Goal: Task Accomplishment & Management: Manage account settings

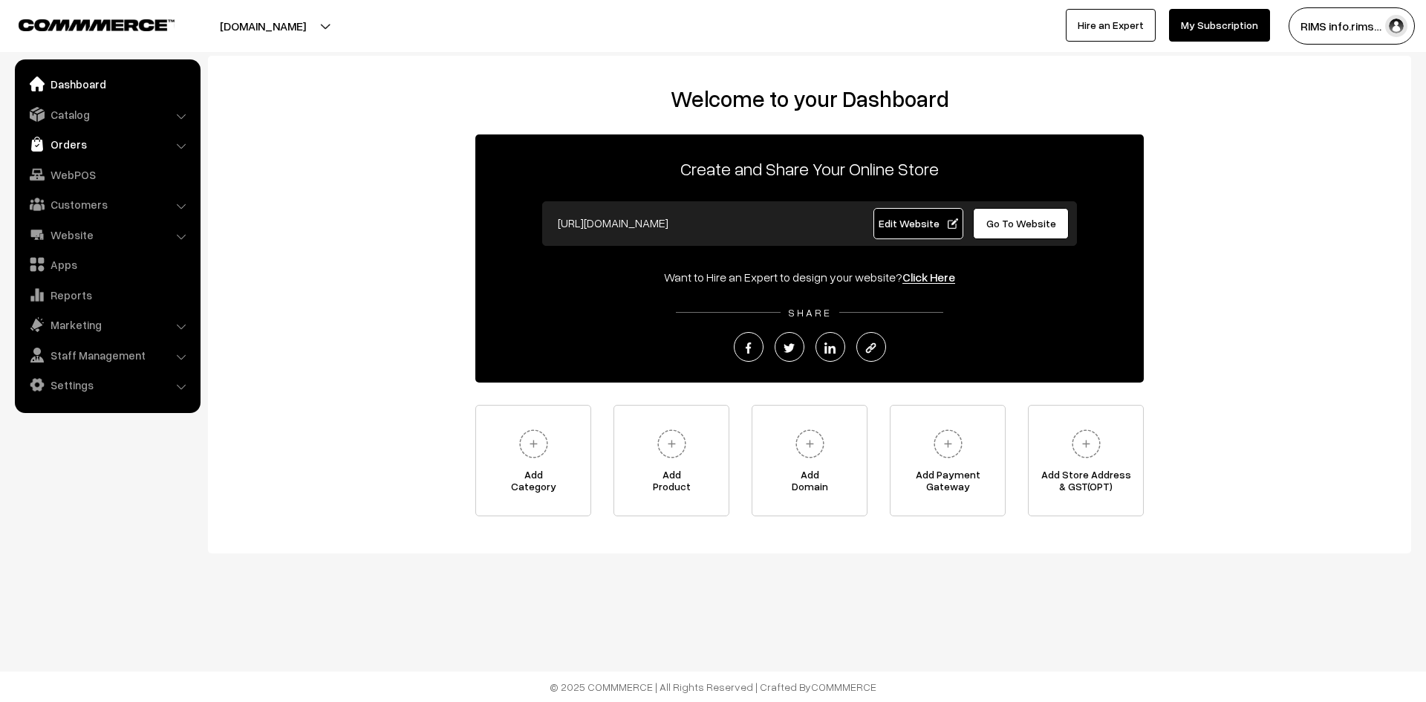
click at [71, 143] on link "Orders" at bounding box center [107, 144] width 177 height 27
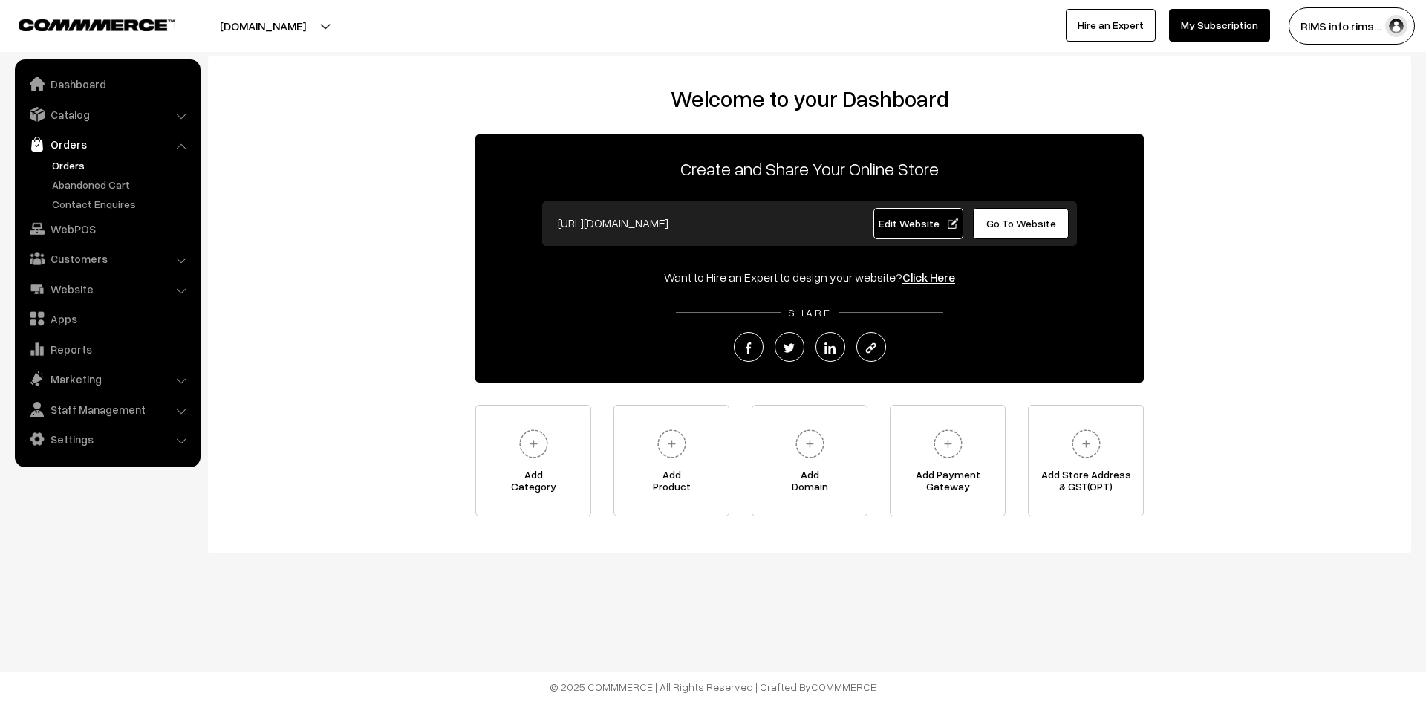
click at [78, 168] on link "Orders" at bounding box center [121, 165] width 147 height 16
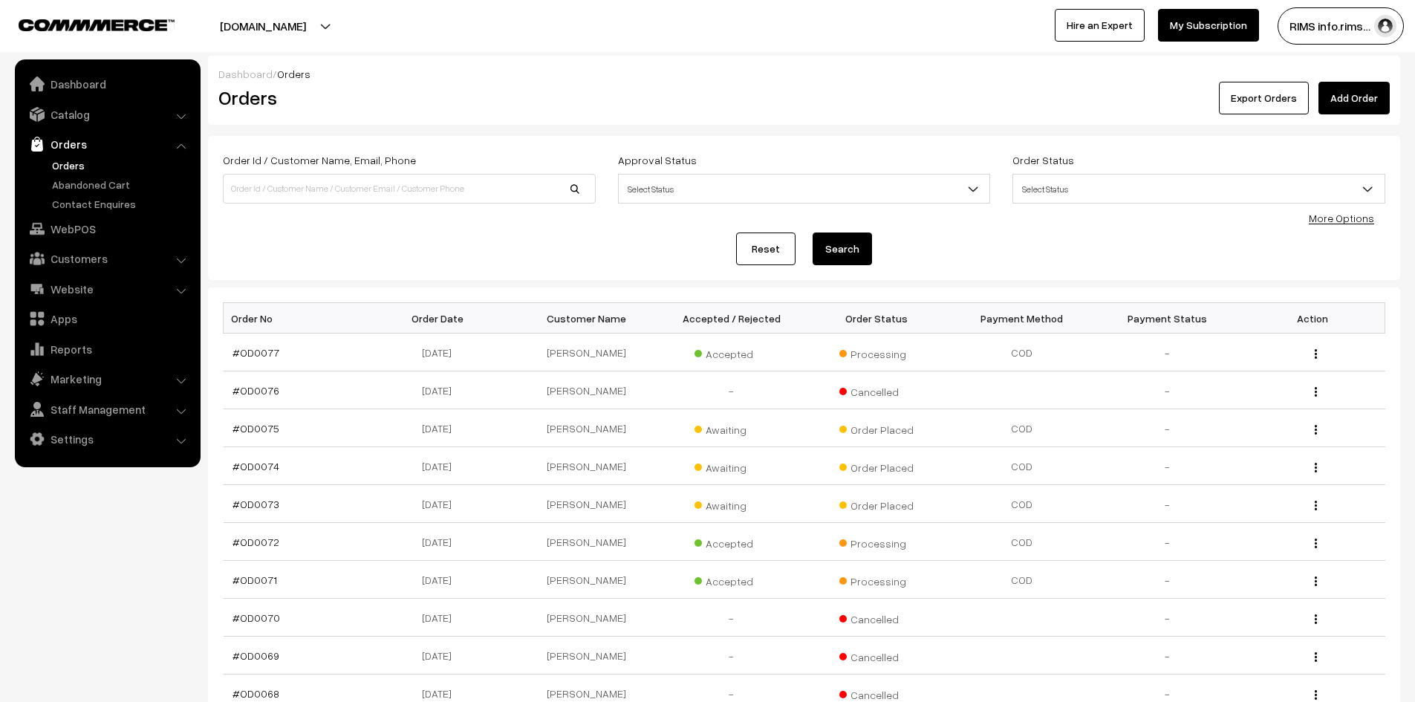
click at [67, 165] on link "Orders" at bounding box center [121, 165] width 147 height 16
click at [67, 113] on link "Catalog" at bounding box center [107, 114] width 177 height 27
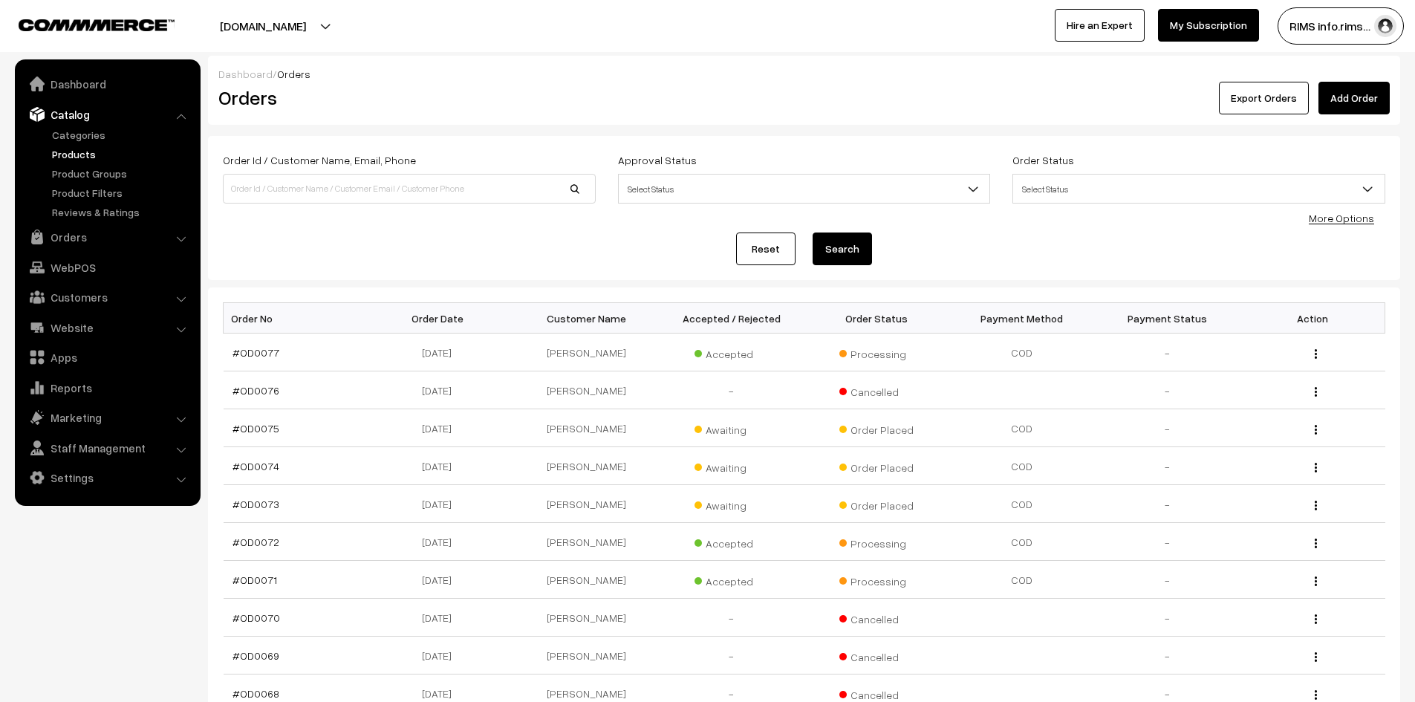
click at [75, 155] on link "Products" at bounding box center [121, 154] width 147 height 16
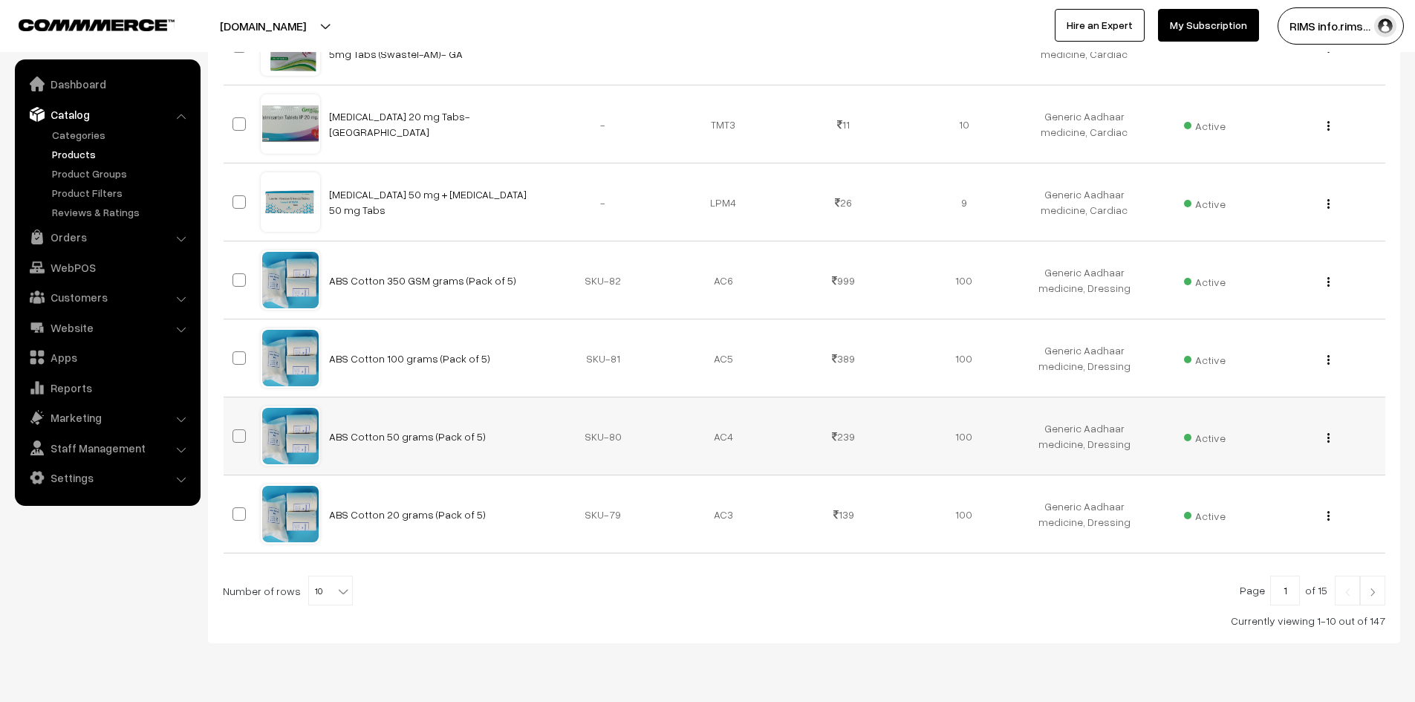
scroll to position [598, 0]
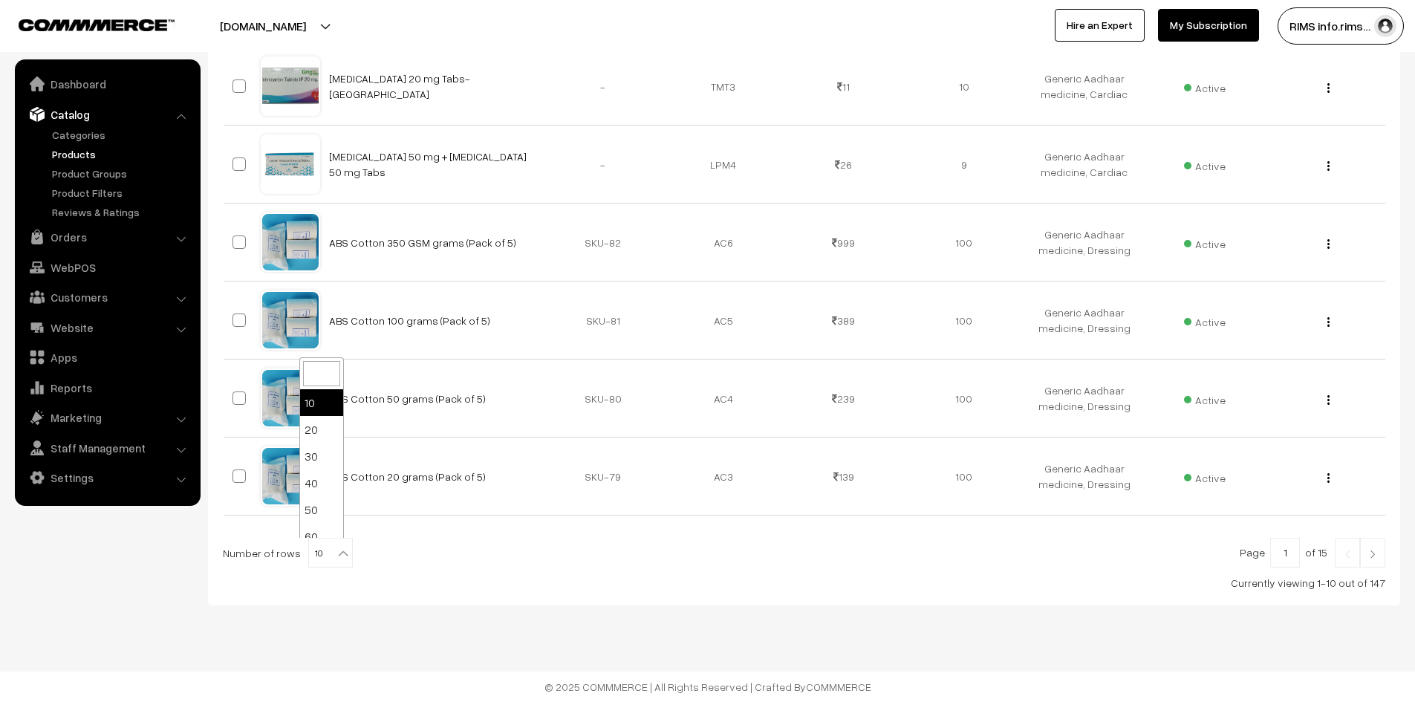
drag, startPoint x: 323, startPoint y: 546, endPoint x: 320, endPoint y: 481, distance: 64.7
click at [322, 546] on span "10" at bounding box center [330, 553] width 43 height 30
drag, startPoint x: 320, startPoint y: 524, endPoint x: 319, endPoint y: 517, distance: 7.5
select select "100"
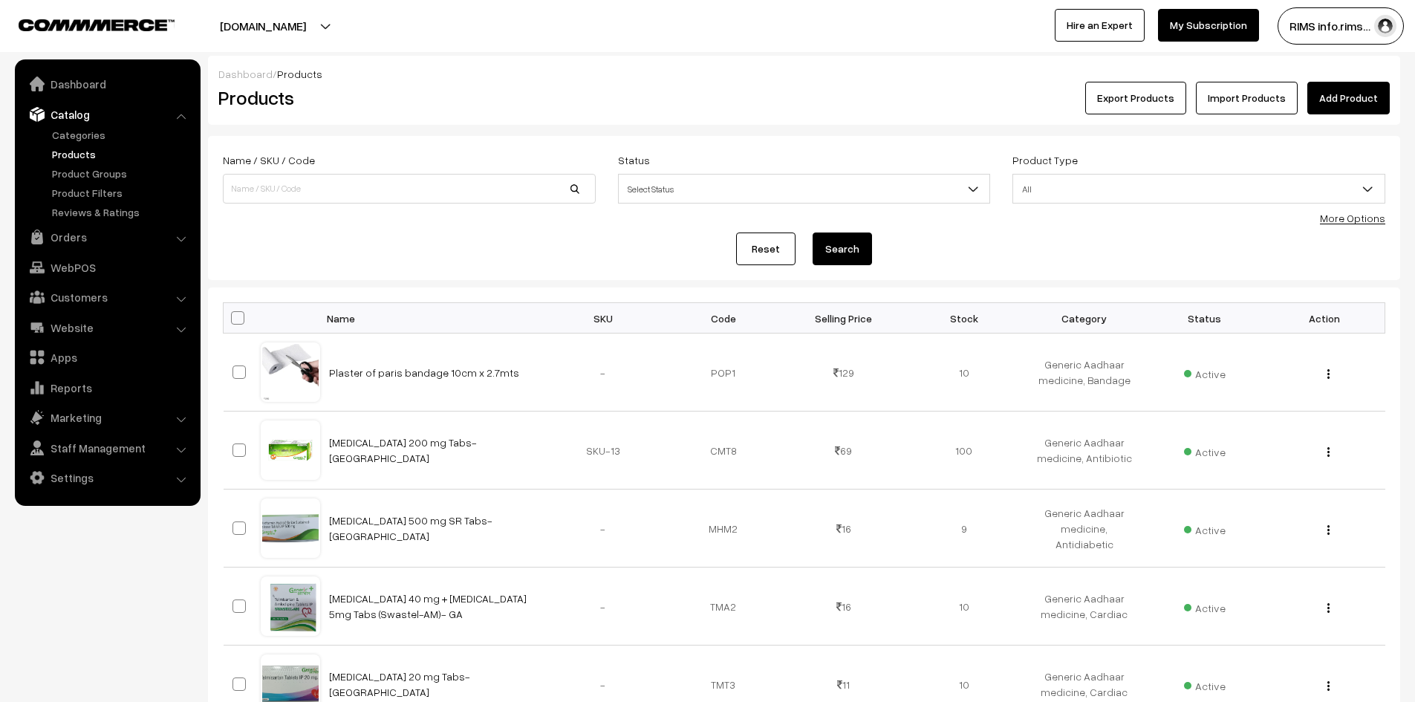
scroll to position [520, 0]
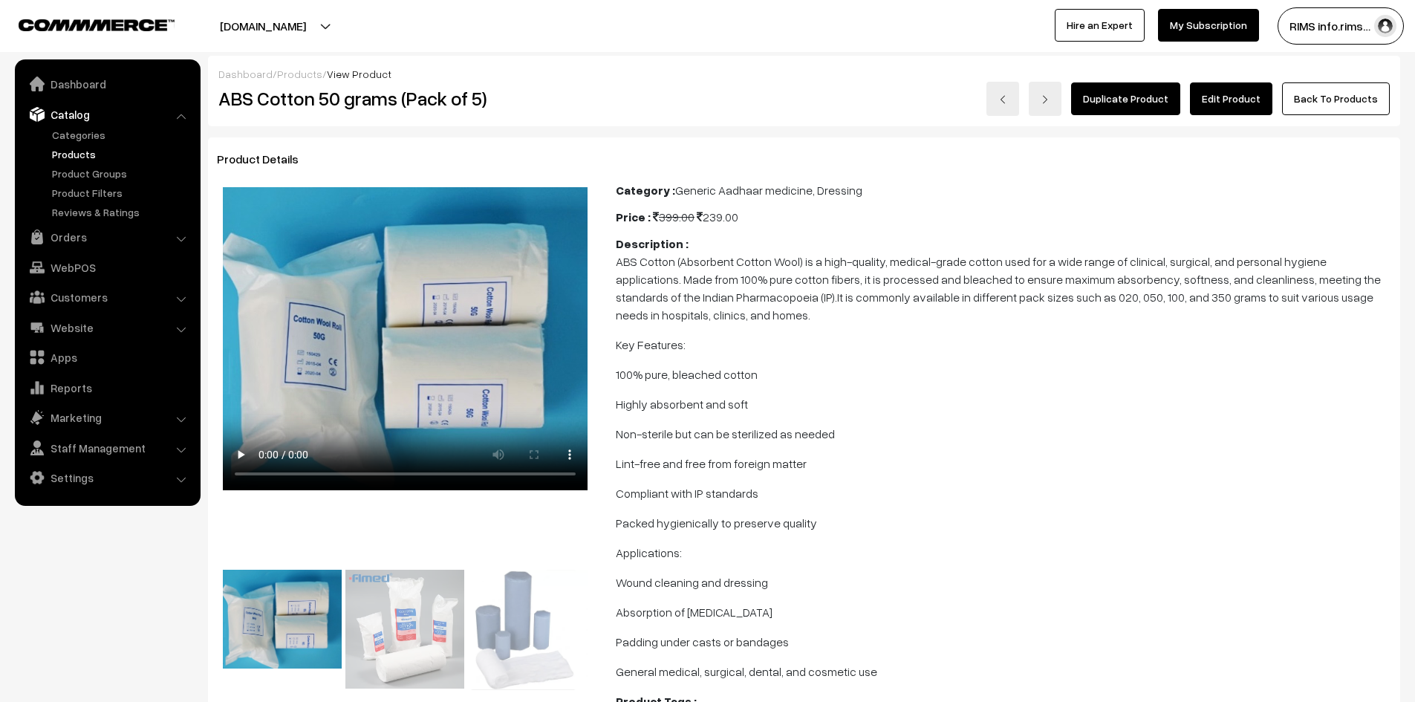
click at [1228, 94] on link "Edit Product" at bounding box center [1231, 98] width 82 height 33
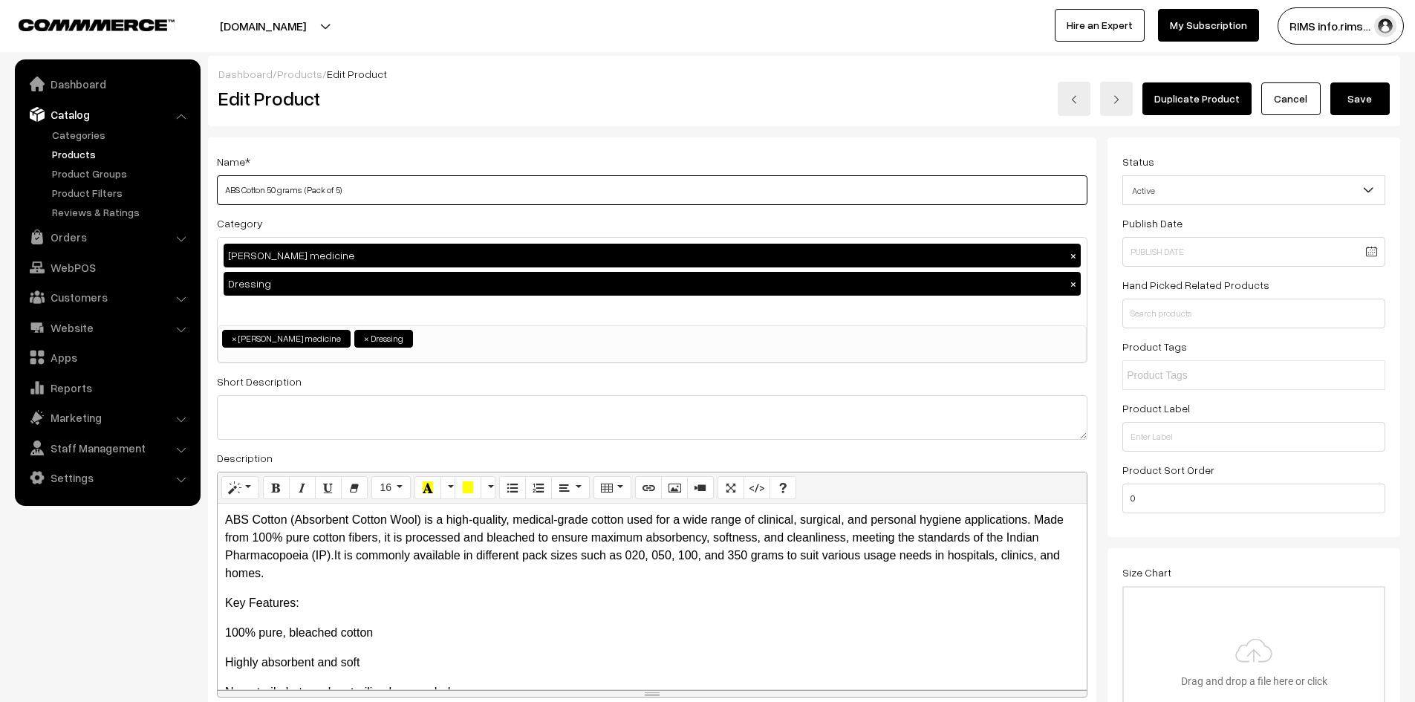
drag, startPoint x: 349, startPoint y: 186, endPoint x: 211, endPoint y: 186, distance: 138.1
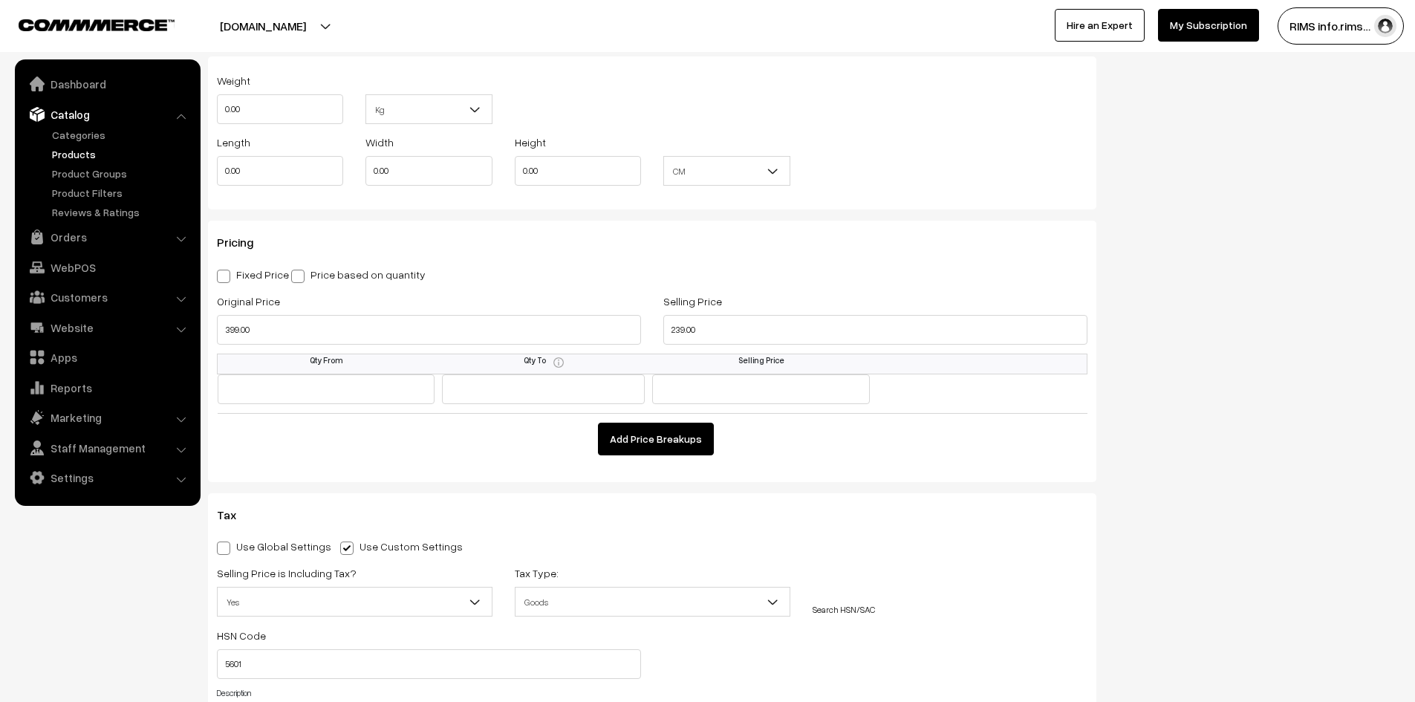
scroll to position [1188, 0]
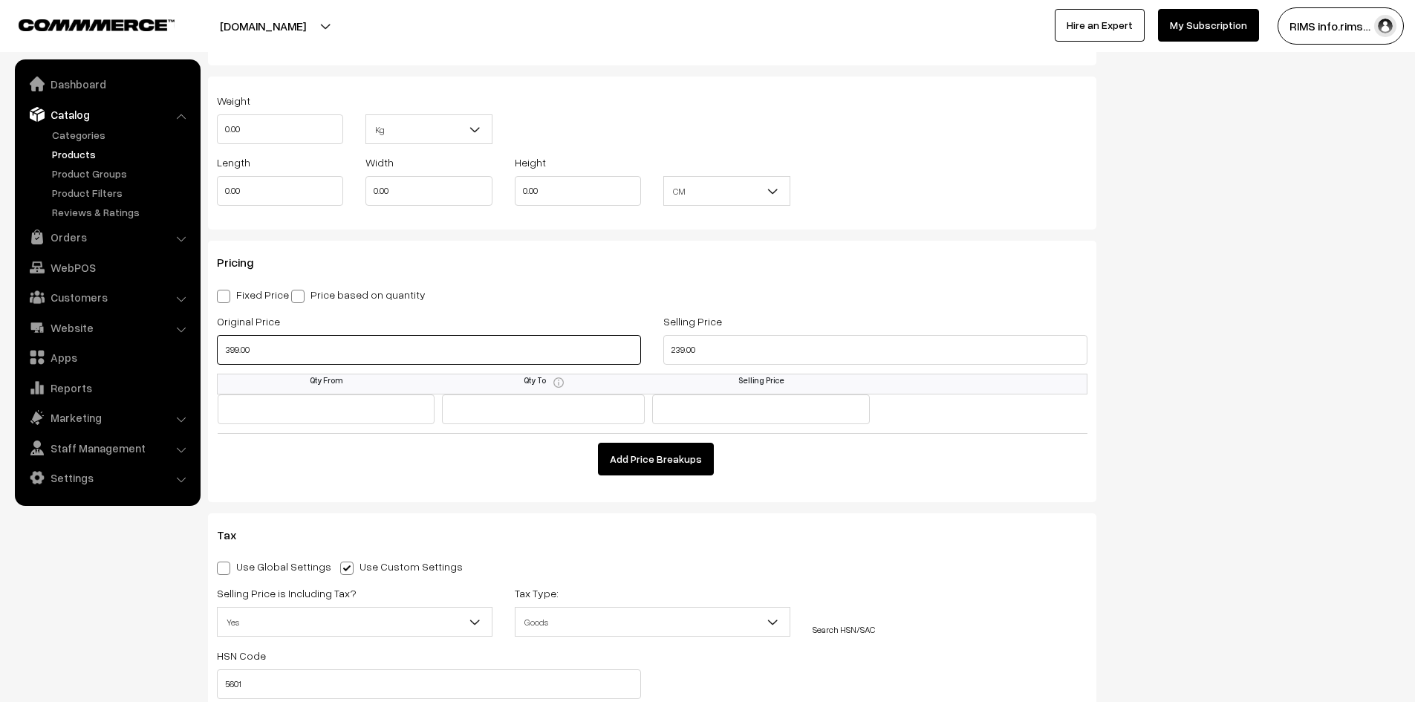
drag, startPoint x: 261, startPoint y: 351, endPoint x: 201, endPoint y: 348, distance: 60.3
click at [201, 348] on div "Name * ABS Cotton 50 grams (Pack of 5) Category Generic Aadhaar medicine × Dres…" at bounding box center [652, 201] width 910 height 2504
type input "389.00"
click at [680, 351] on input "239.00" at bounding box center [875, 350] width 424 height 30
type input "229.00"
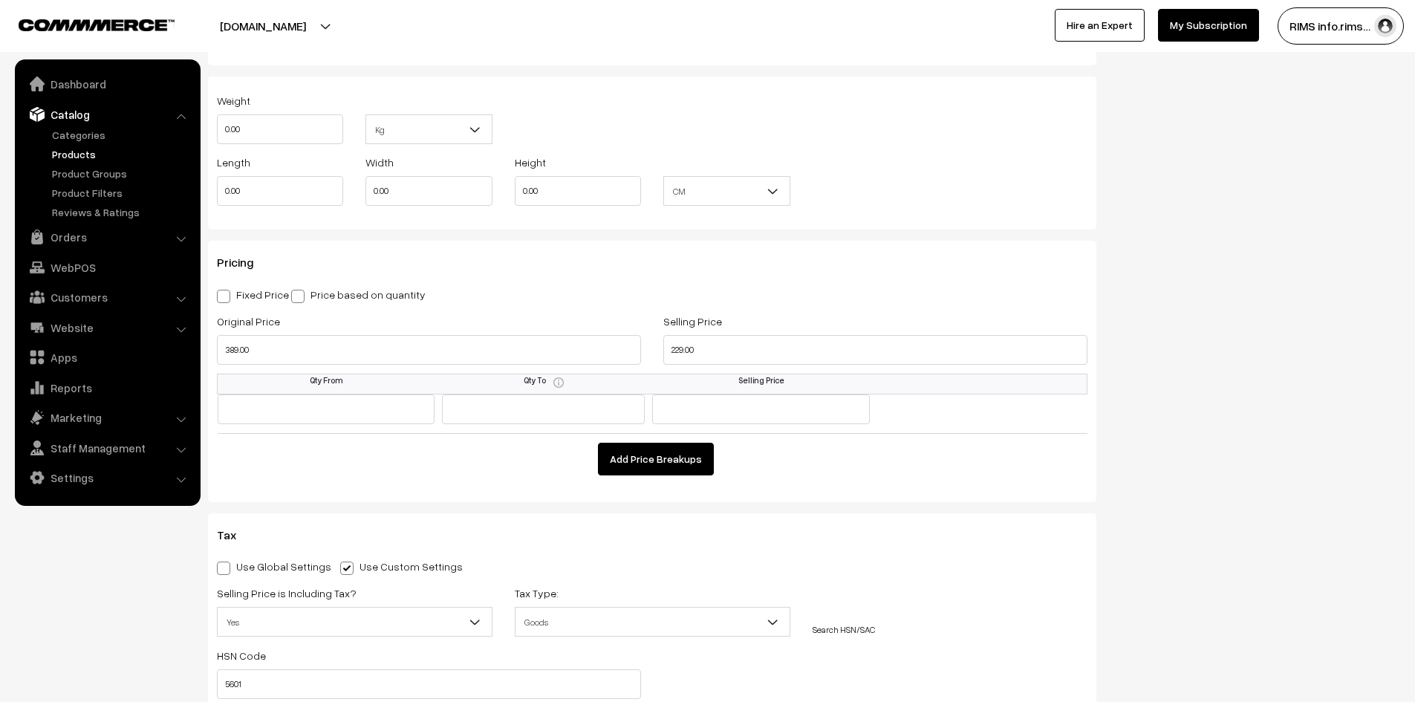
click at [856, 287] on div "Fixed Price Price based on quantity" at bounding box center [652, 294] width 870 height 18
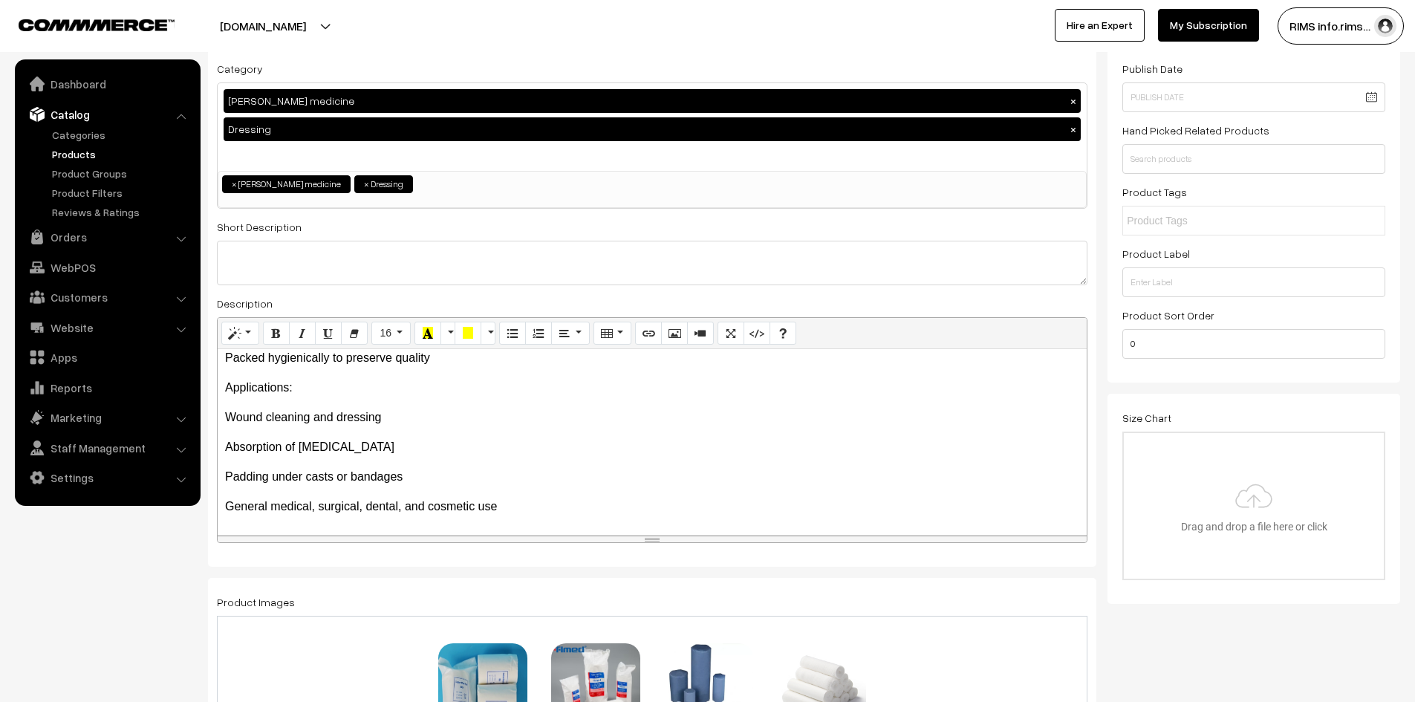
scroll to position [0, 0]
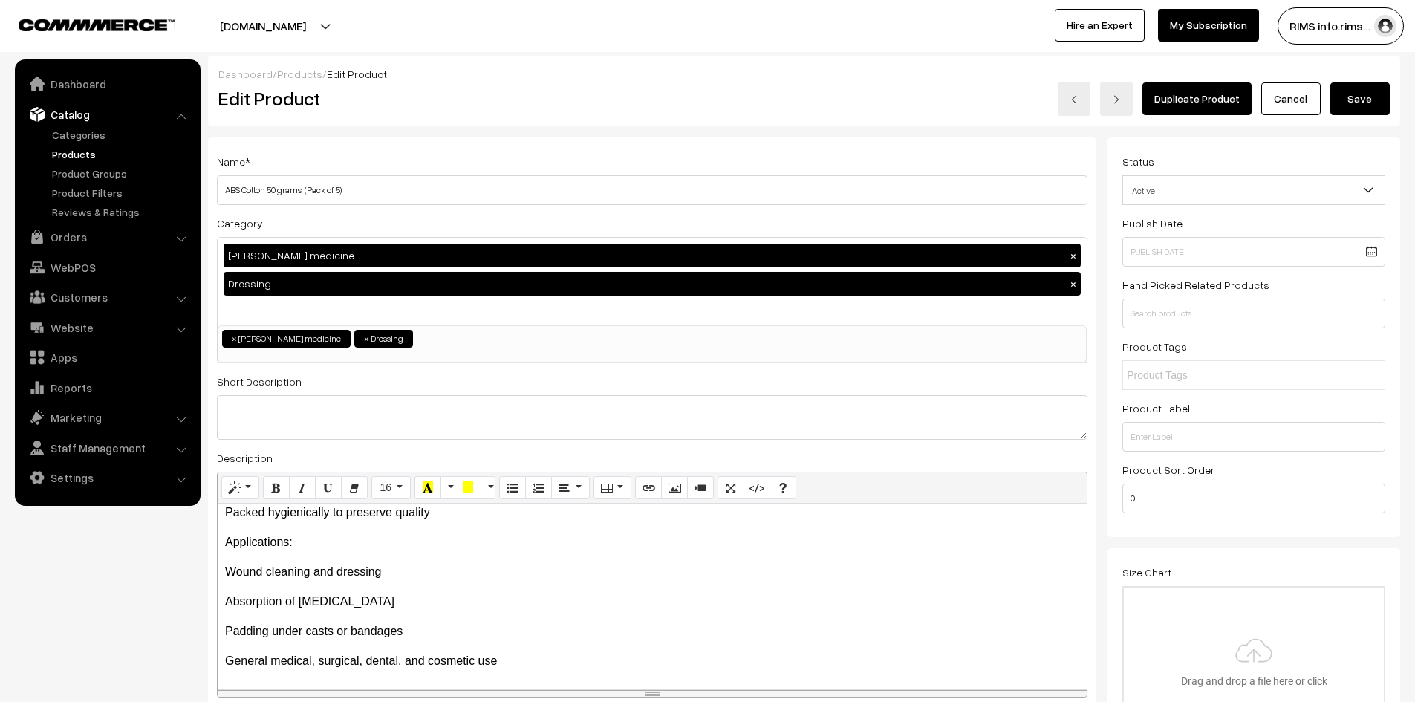
click at [1346, 106] on button "Save" at bounding box center [1359, 98] width 59 height 33
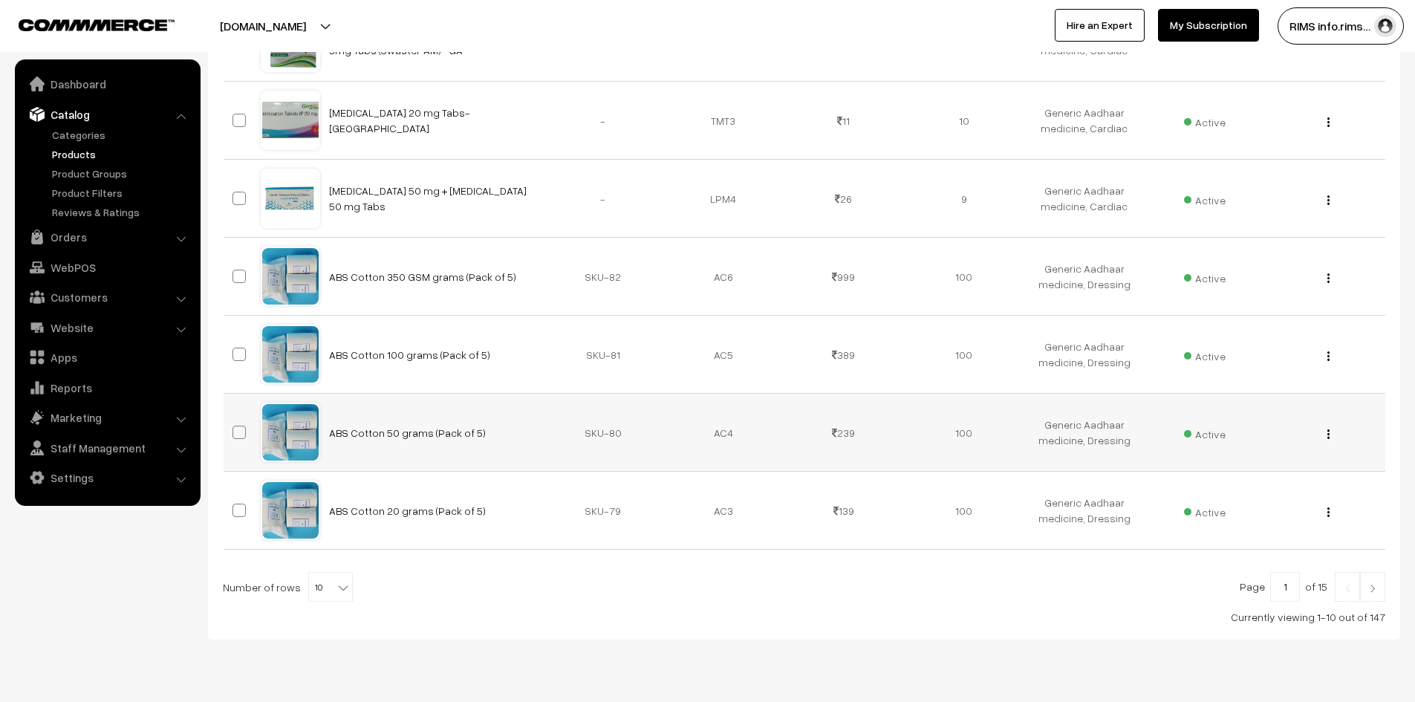
scroll to position [598, 0]
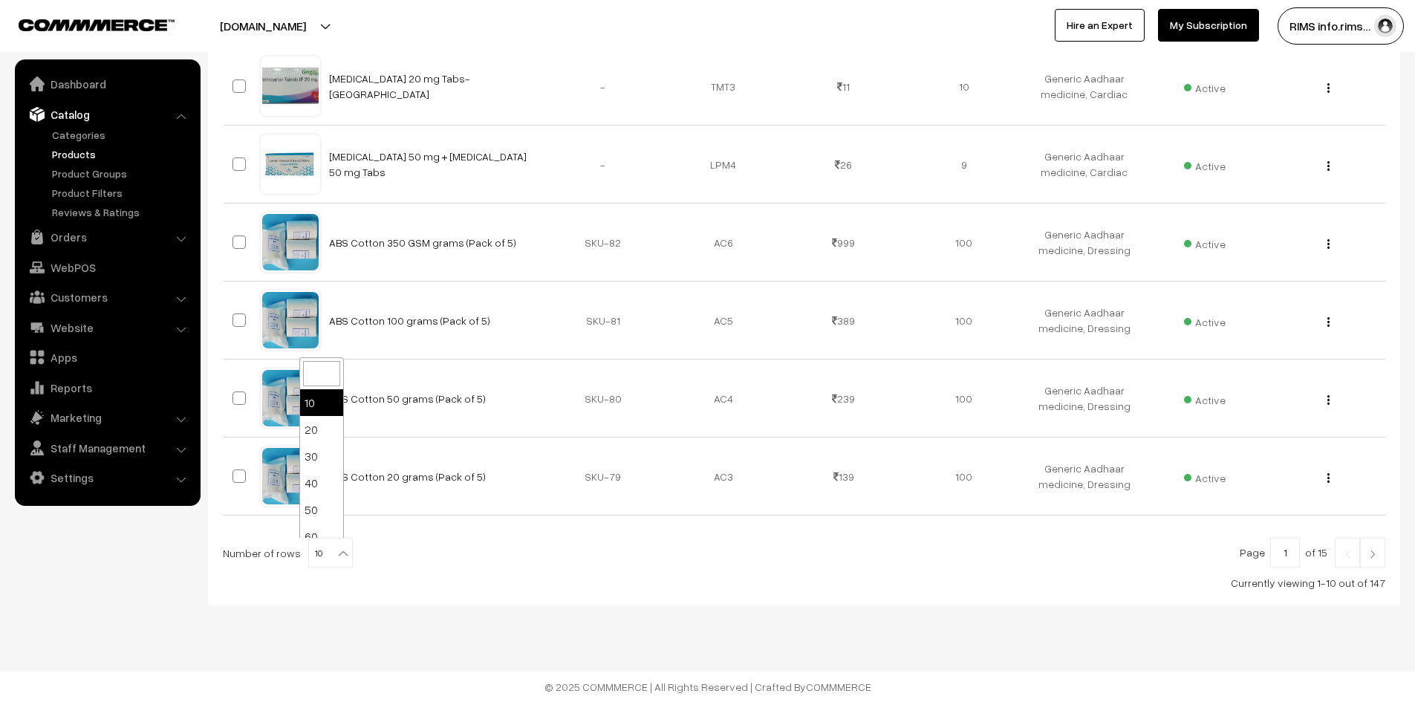
click at [336, 547] on b at bounding box center [343, 553] width 15 height 15
select select "100"
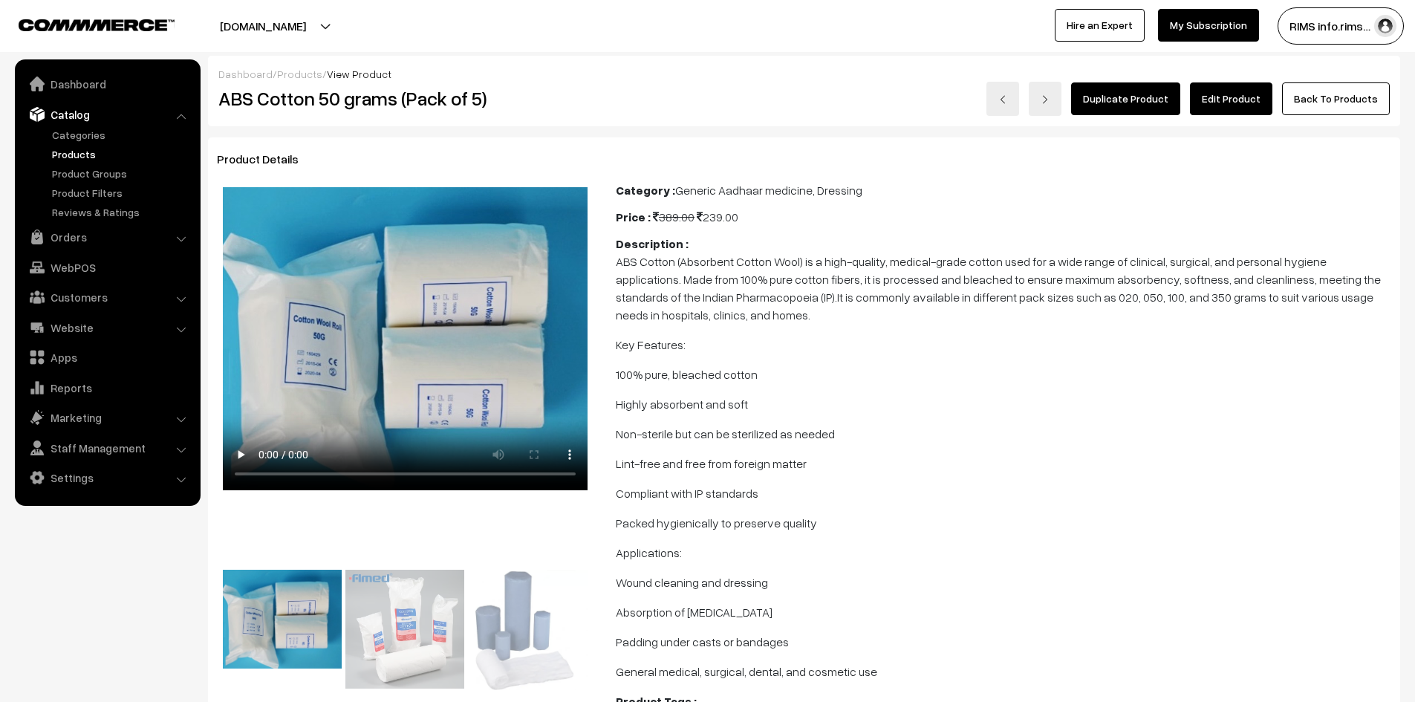
click at [1228, 99] on link "Edit Product" at bounding box center [1231, 98] width 82 height 33
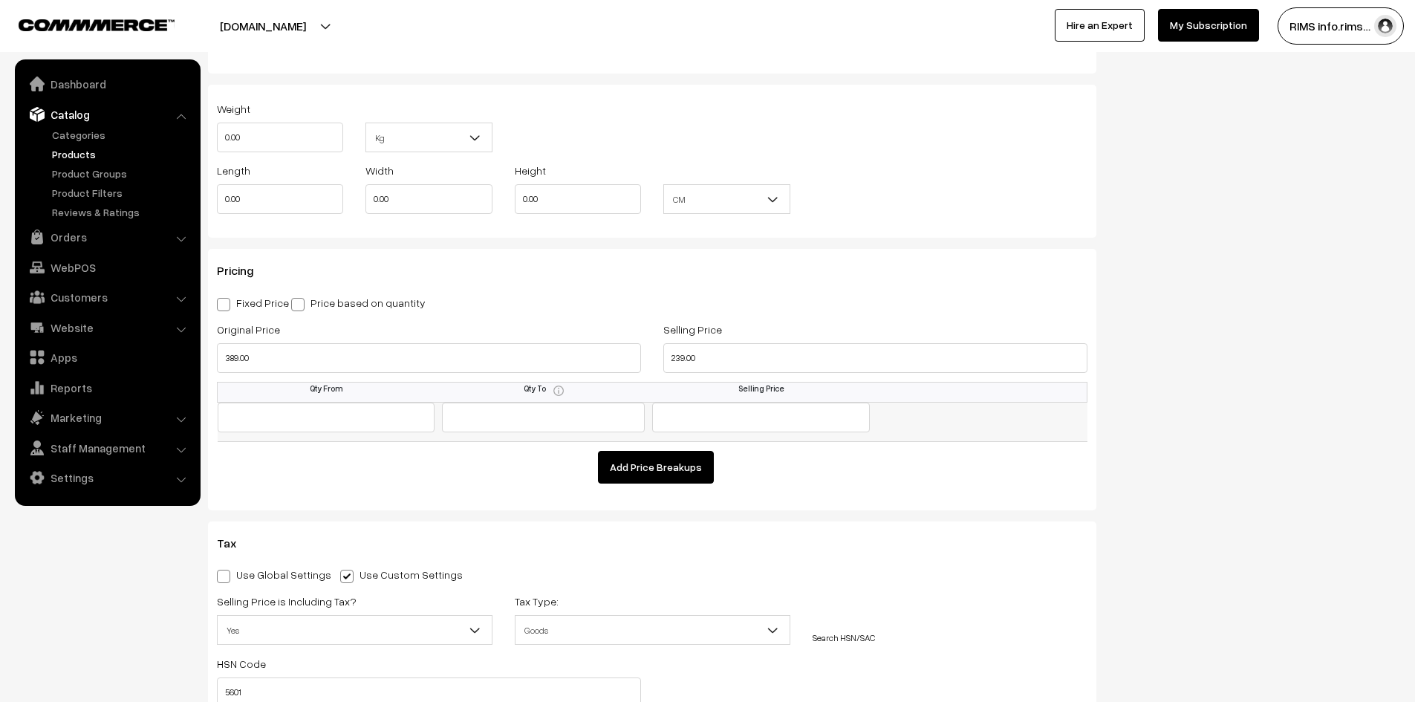
scroll to position [1188, 0]
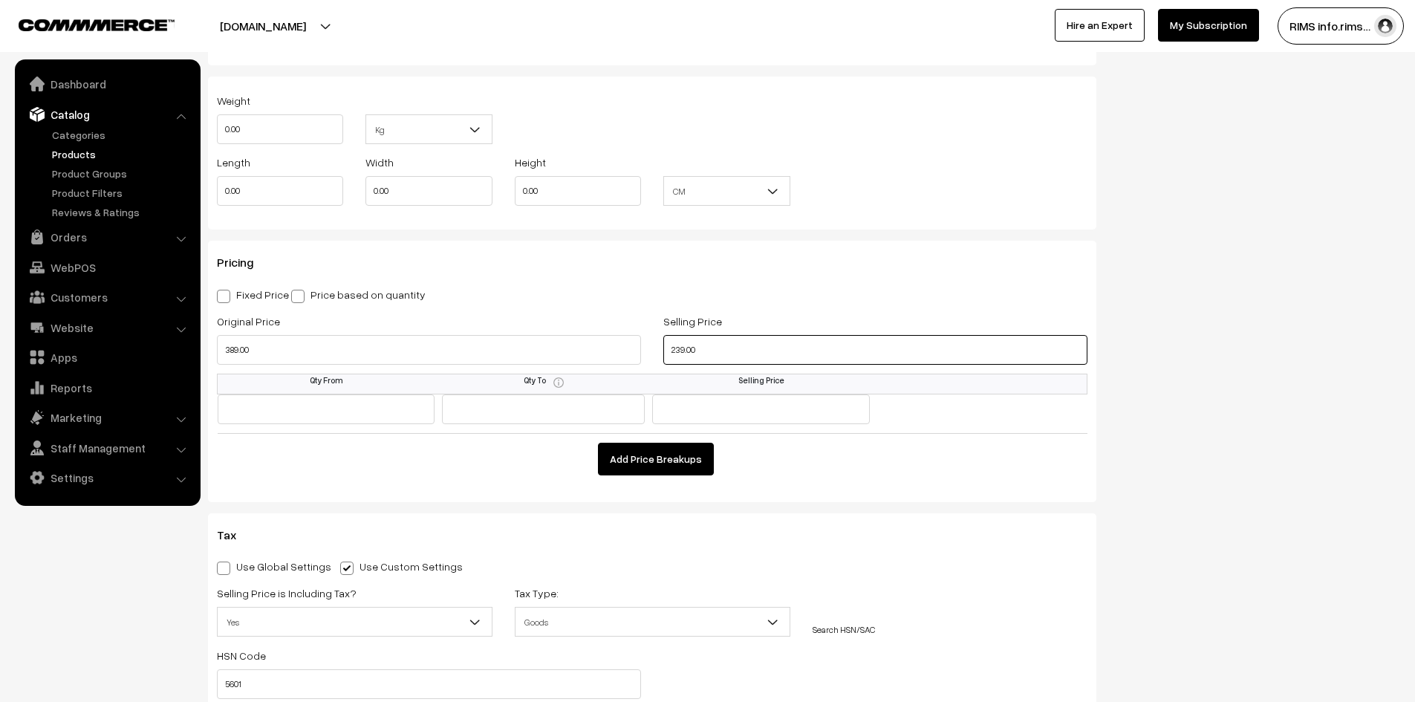
click at [681, 352] on input "239.00" at bounding box center [875, 350] width 424 height 30
type input "229.00"
drag, startPoint x: 230, startPoint y: 351, endPoint x: 238, endPoint y: 348, distance: 8.7
click at [237, 348] on input "389.00" at bounding box center [429, 350] width 424 height 30
click at [290, 440] on td "Add Price Breakups" at bounding box center [653, 455] width 870 height 42
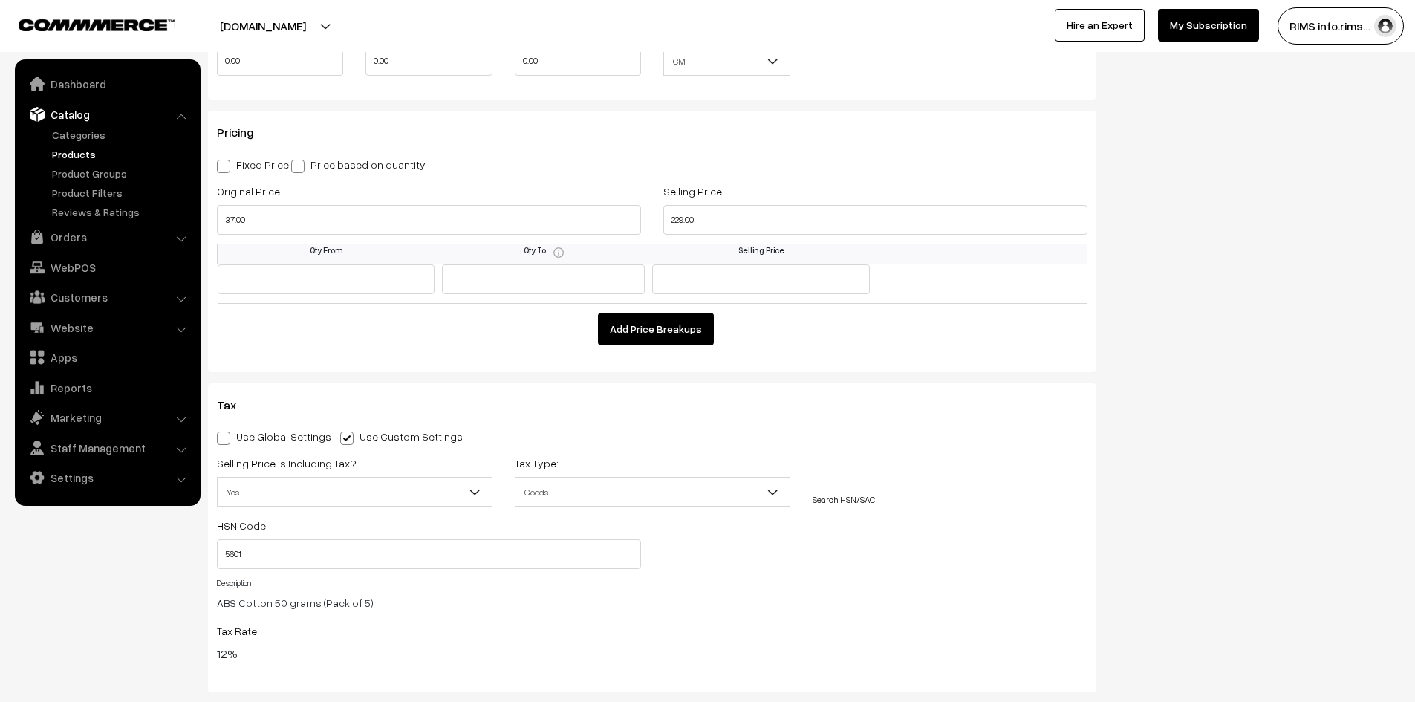
scroll to position [1337, 0]
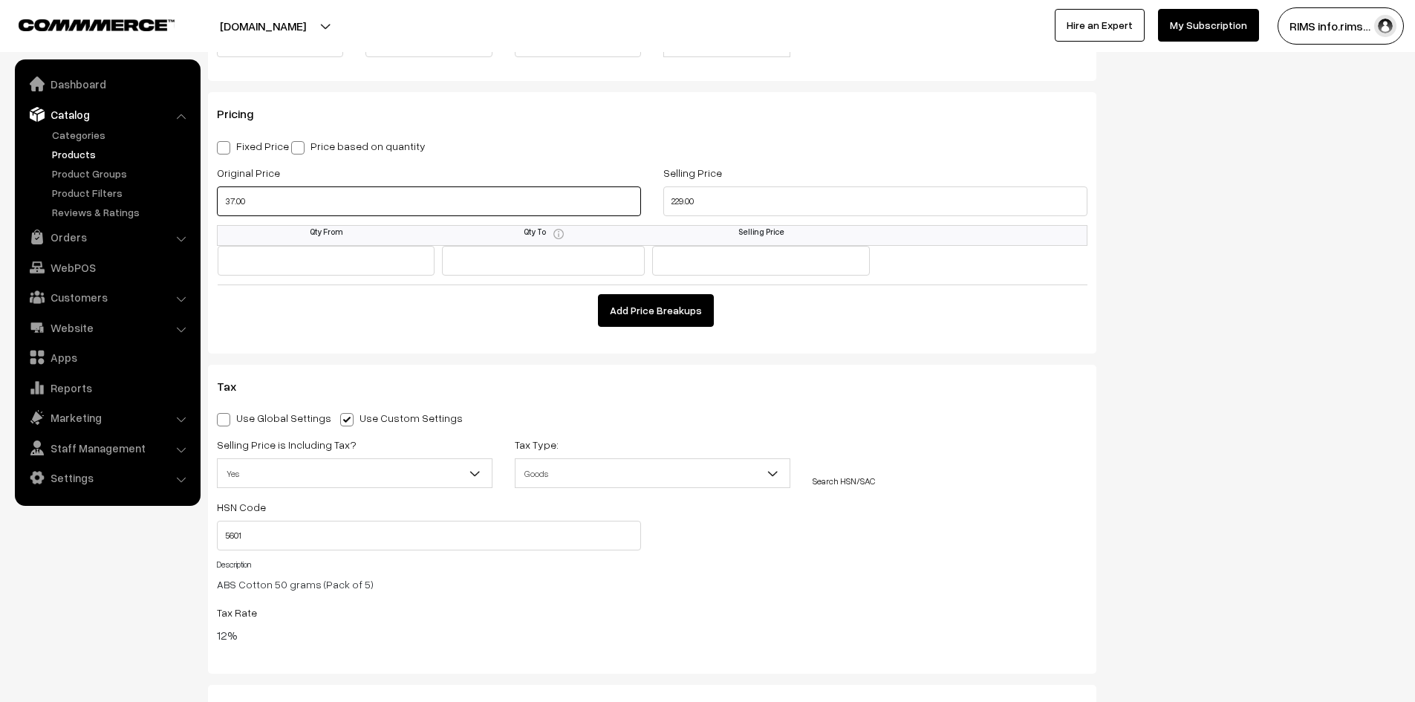
click at [233, 205] on input "37.00" at bounding box center [429, 201] width 424 height 30
type input "379.00"
click at [262, 332] on div "Pricing Fixed Price Price based on quantity Original Price 379.00 Selling Price…" at bounding box center [652, 222] width 888 height 261
click at [220, 417] on span at bounding box center [223, 419] width 13 height 13
click at [220, 417] on input "Use Global Settings" at bounding box center [222, 417] width 10 height 10
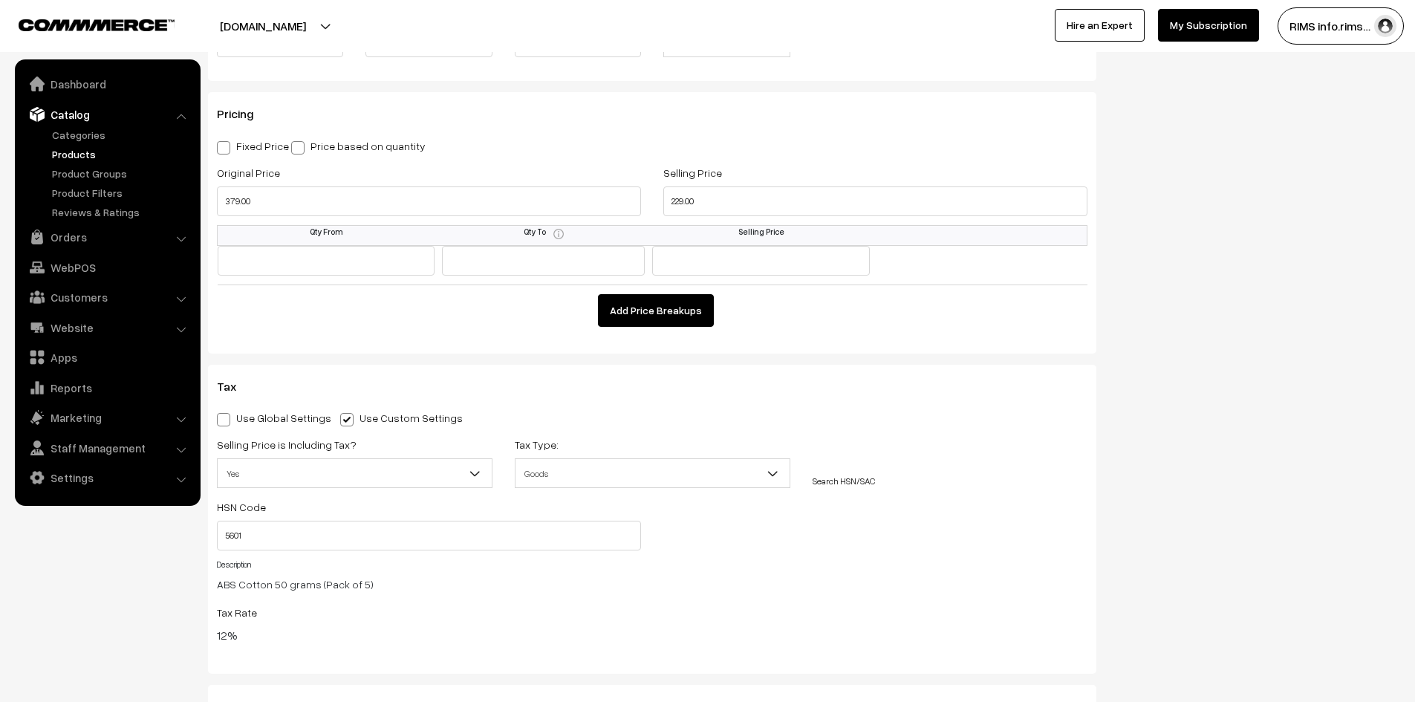
radio input "true"
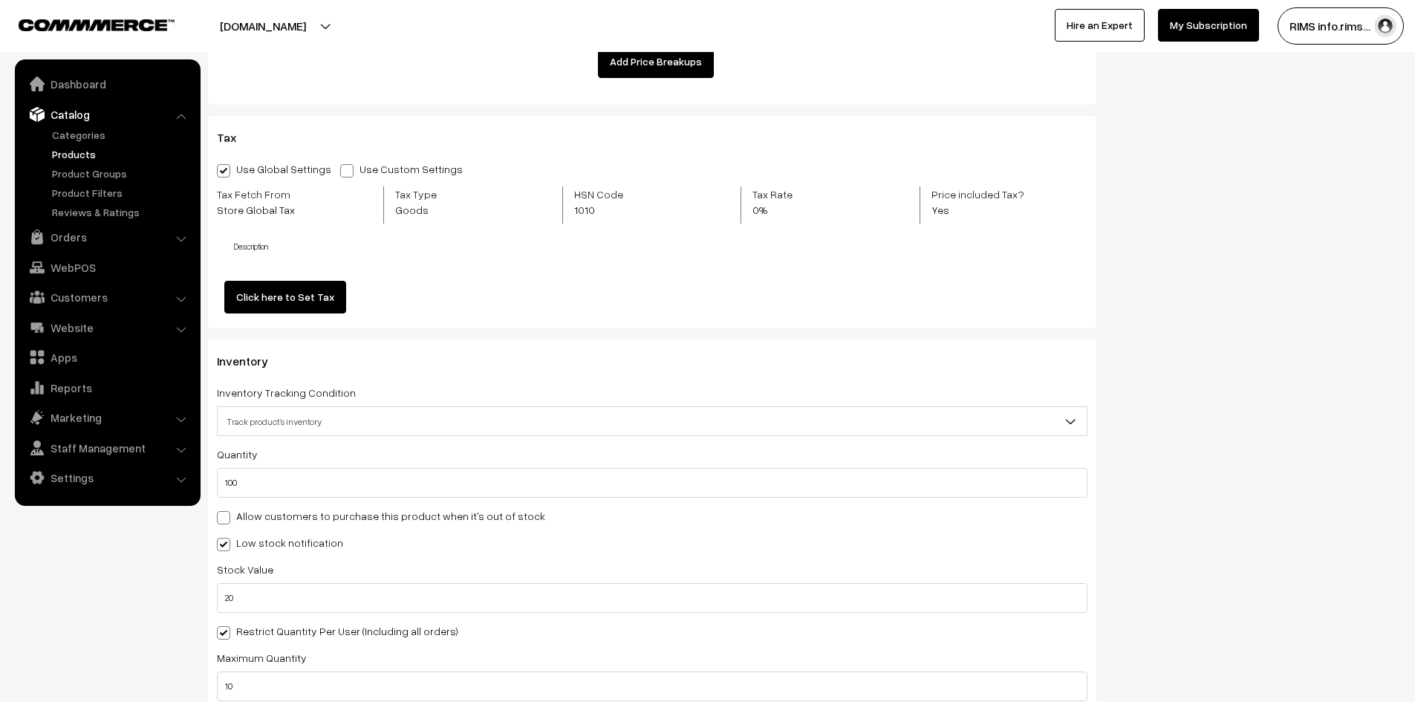
scroll to position [1560, 0]
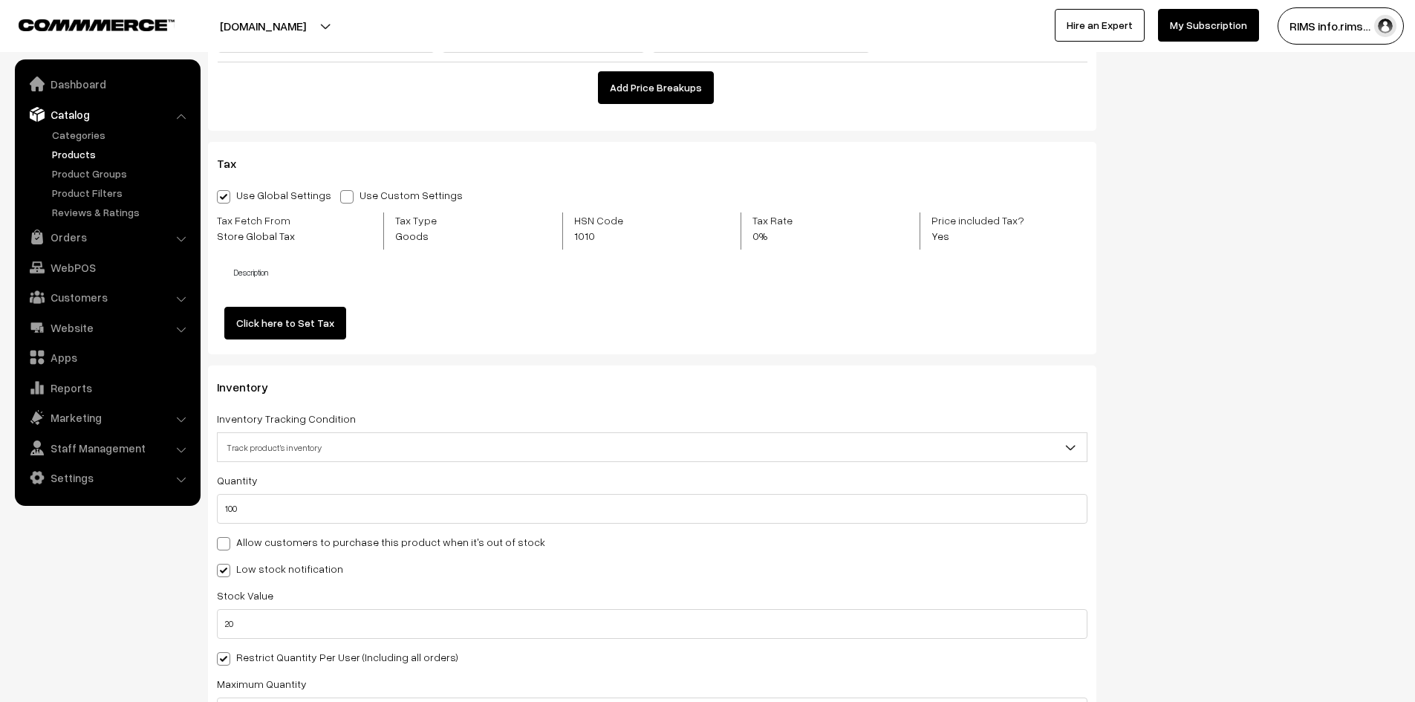
click at [296, 328] on link "Click here to Set Tax" at bounding box center [285, 323] width 122 height 33
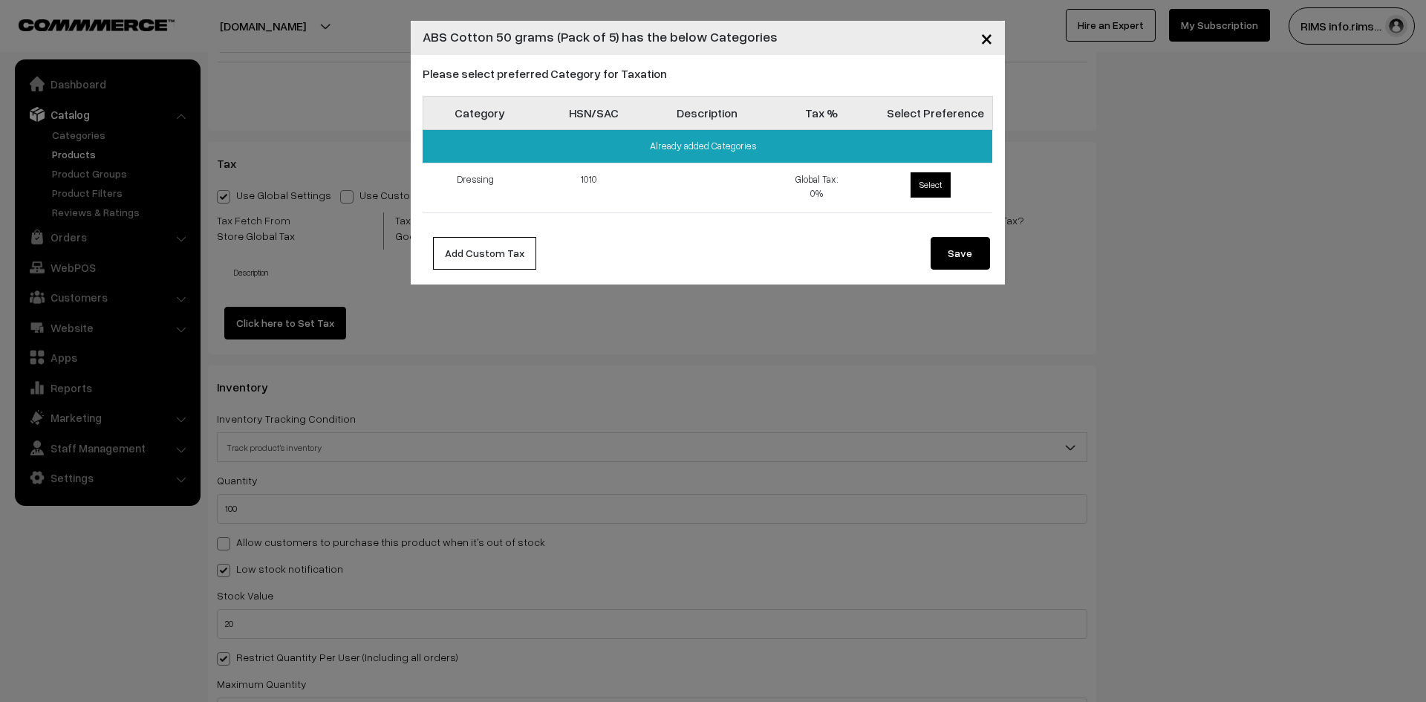
click at [991, 40] on span "×" at bounding box center [986, 37] width 13 height 27
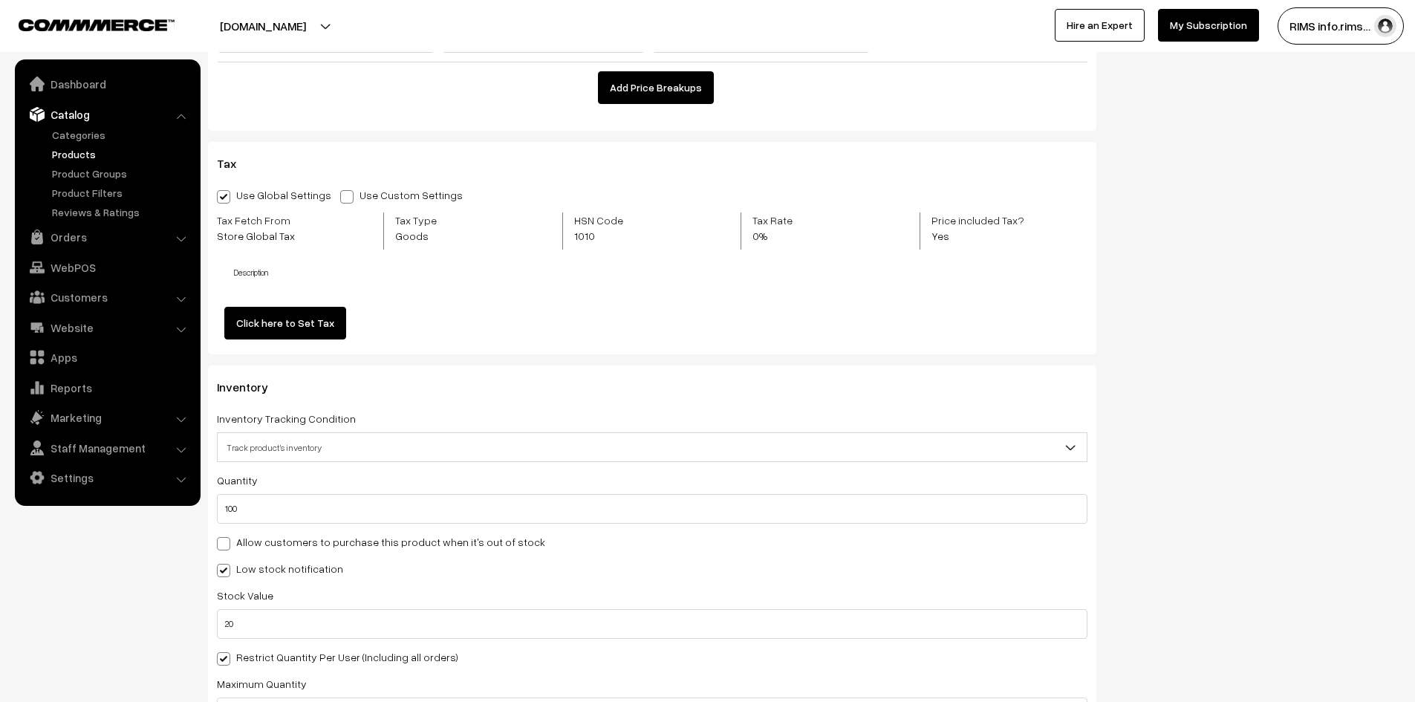
click at [340, 198] on span at bounding box center [346, 196] width 13 height 13
click at [340, 198] on input "Use Custom Settings" at bounding box center [345, 194] width 10 height 10
radio input "true"
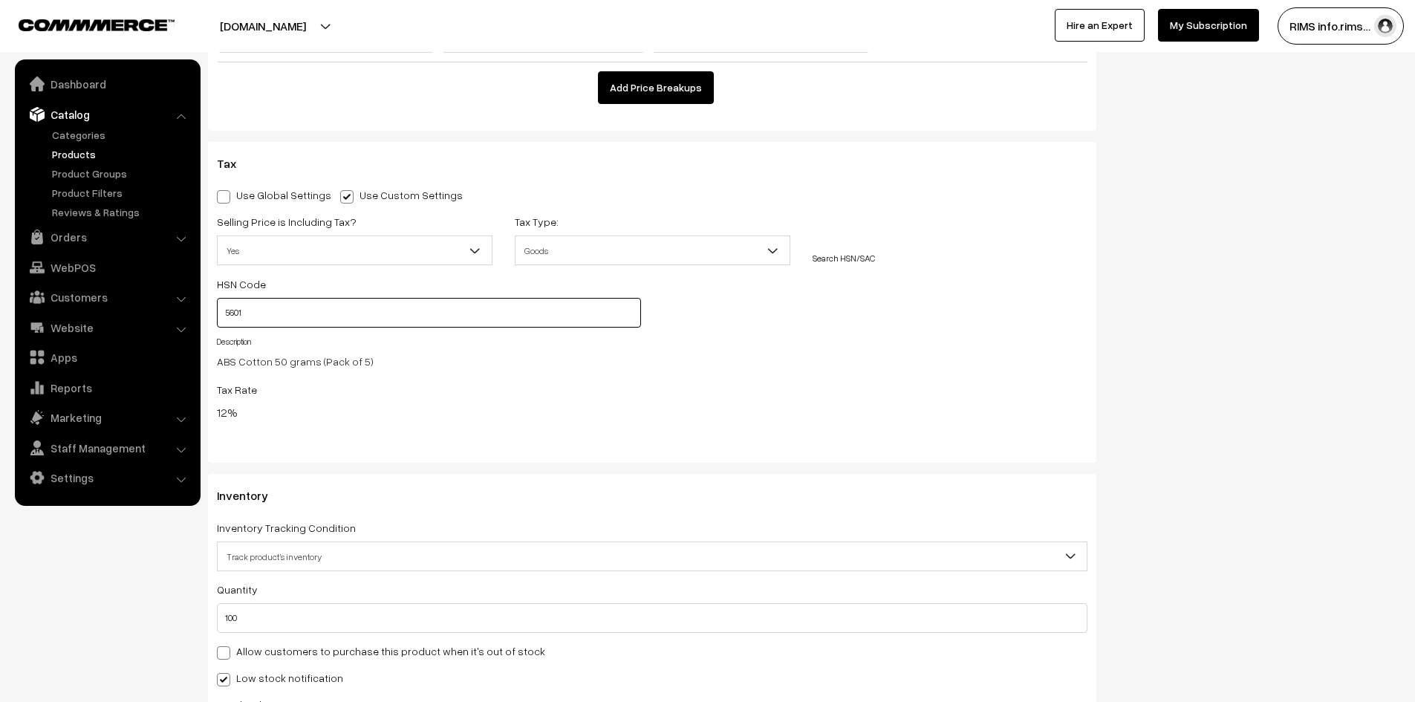
click at [258, 316] on input "5601" at bounding box center [429, 313] width 424 height 30
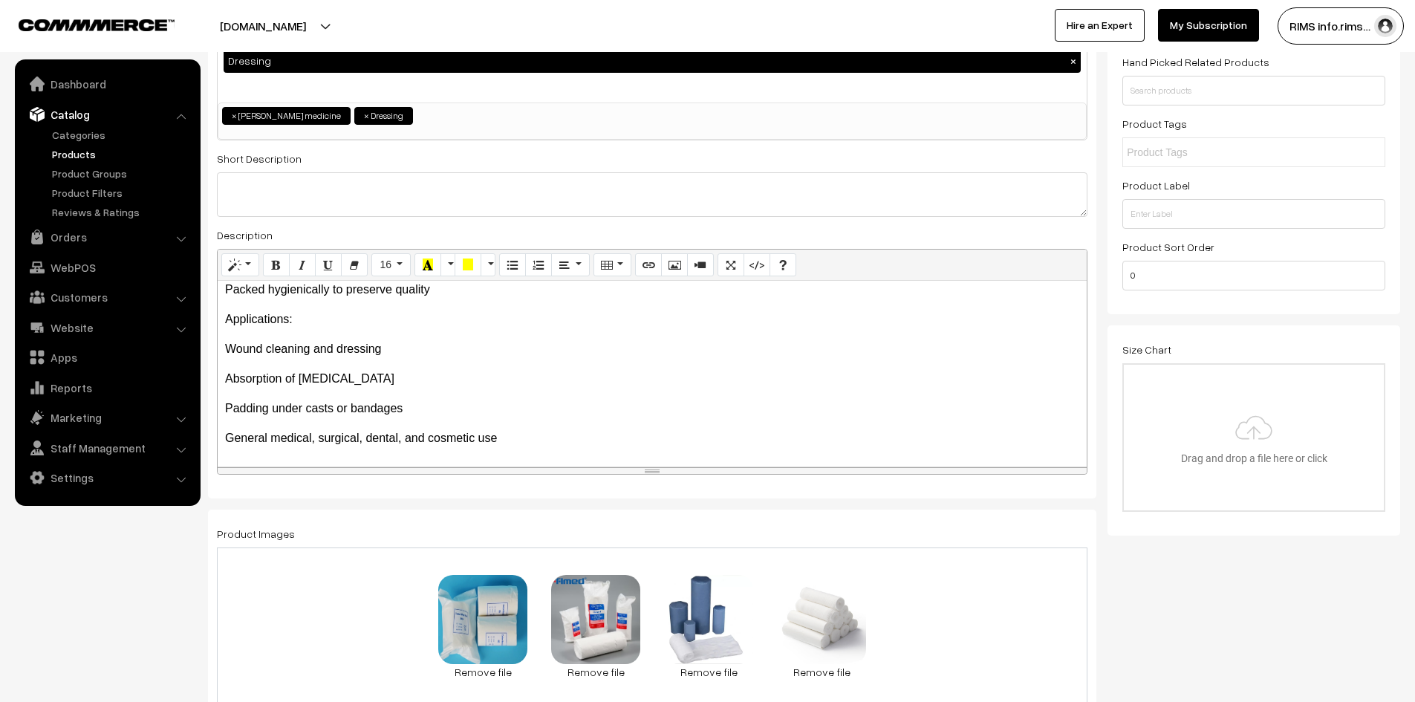
scroll to position [0, 0]
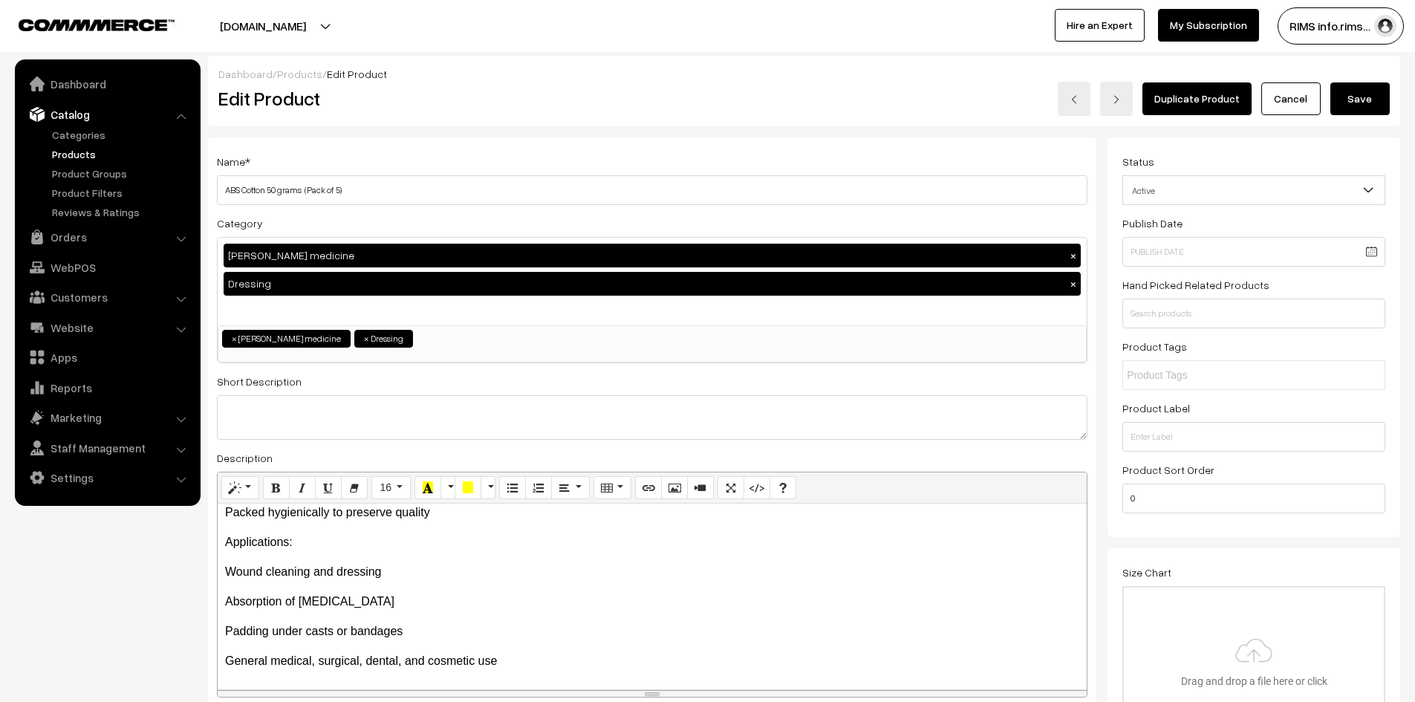
click at [1356, 111] on button "Save" at bounding box center [1359, 98] width 59 height 33
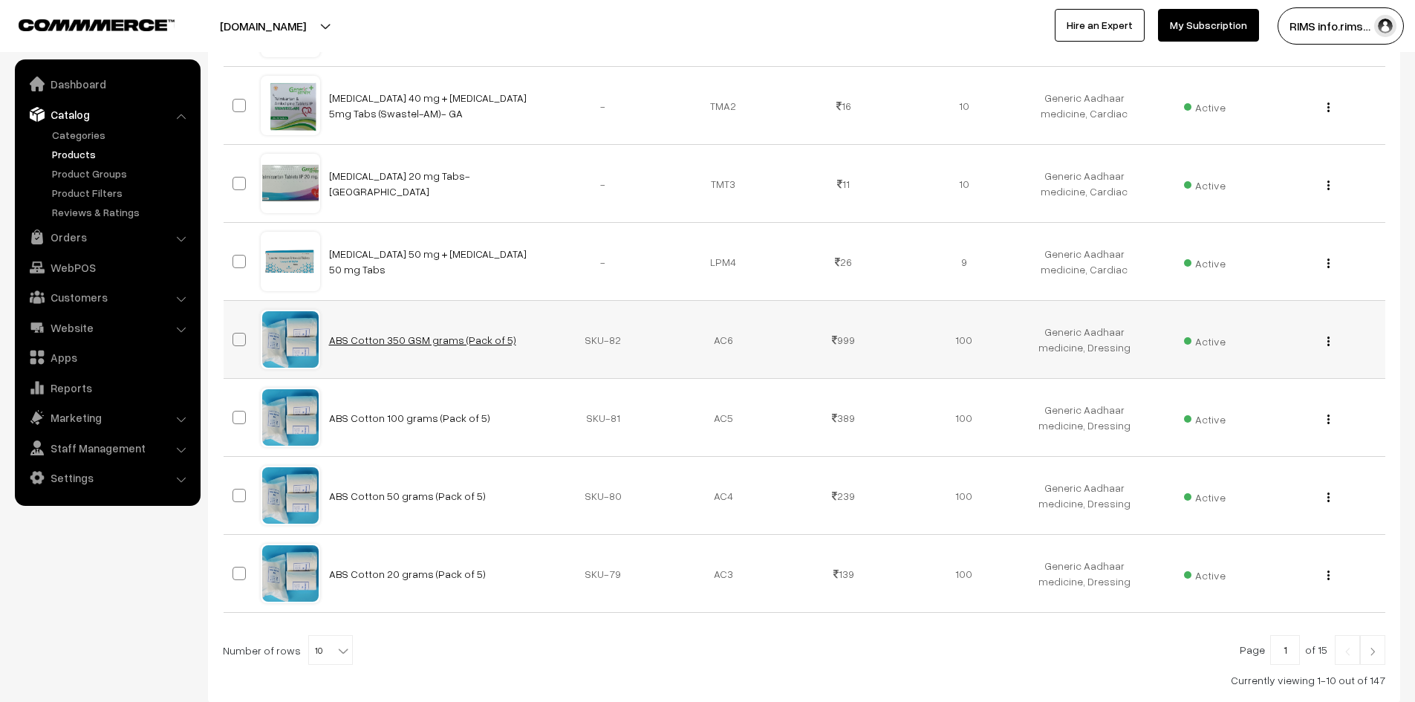
scroll to position [598, 0]
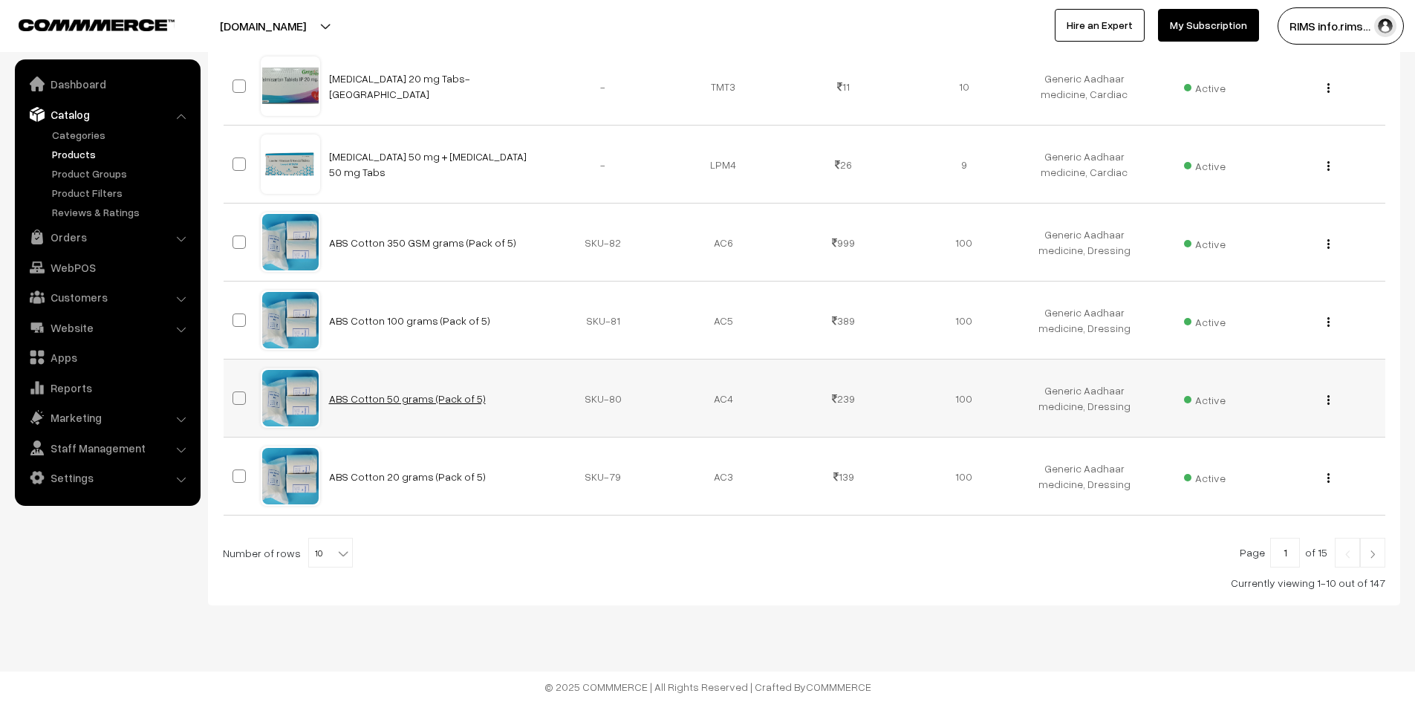
drag, startPoint x: 374, startPoint y: 406, endPoint x: 355, endPoint y: 403, distance: 18.9
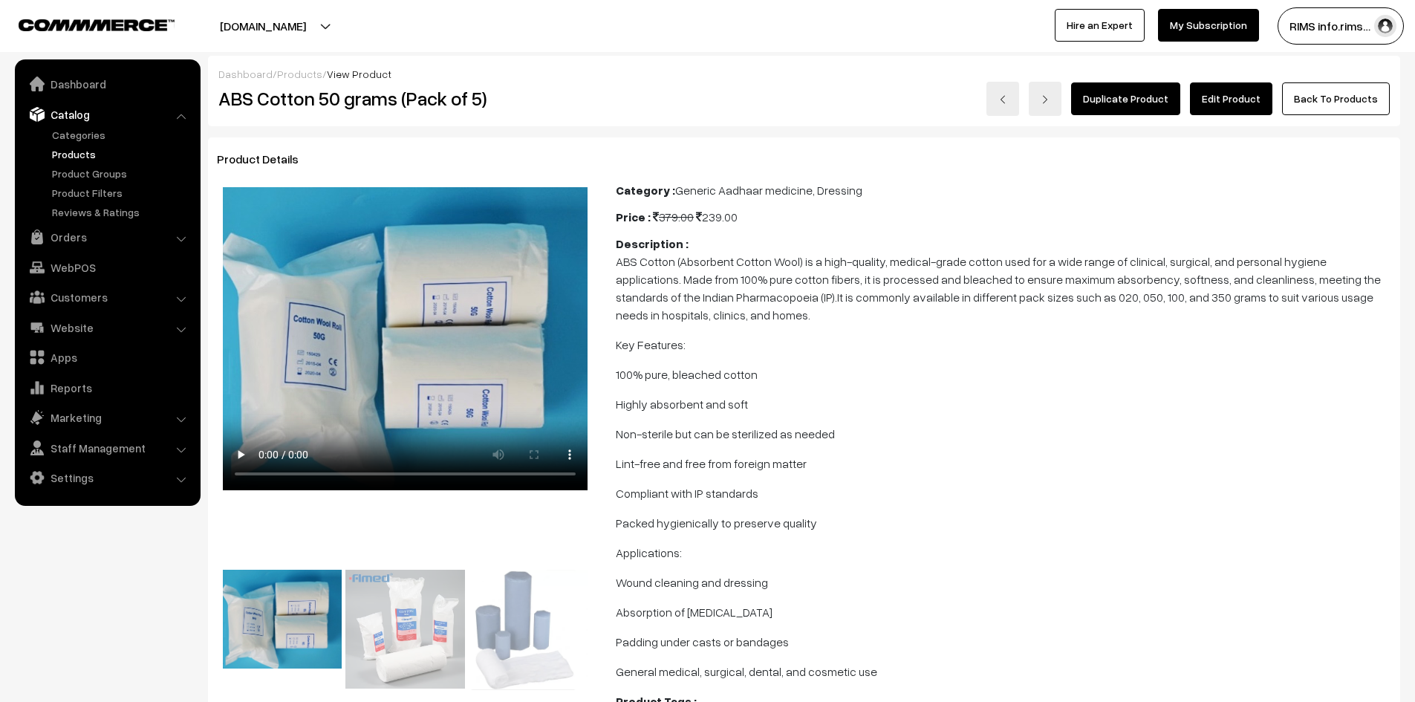
click at [1224, 103] on link "Edit Product" at bounding box center [1231, 98] width 82 height 33
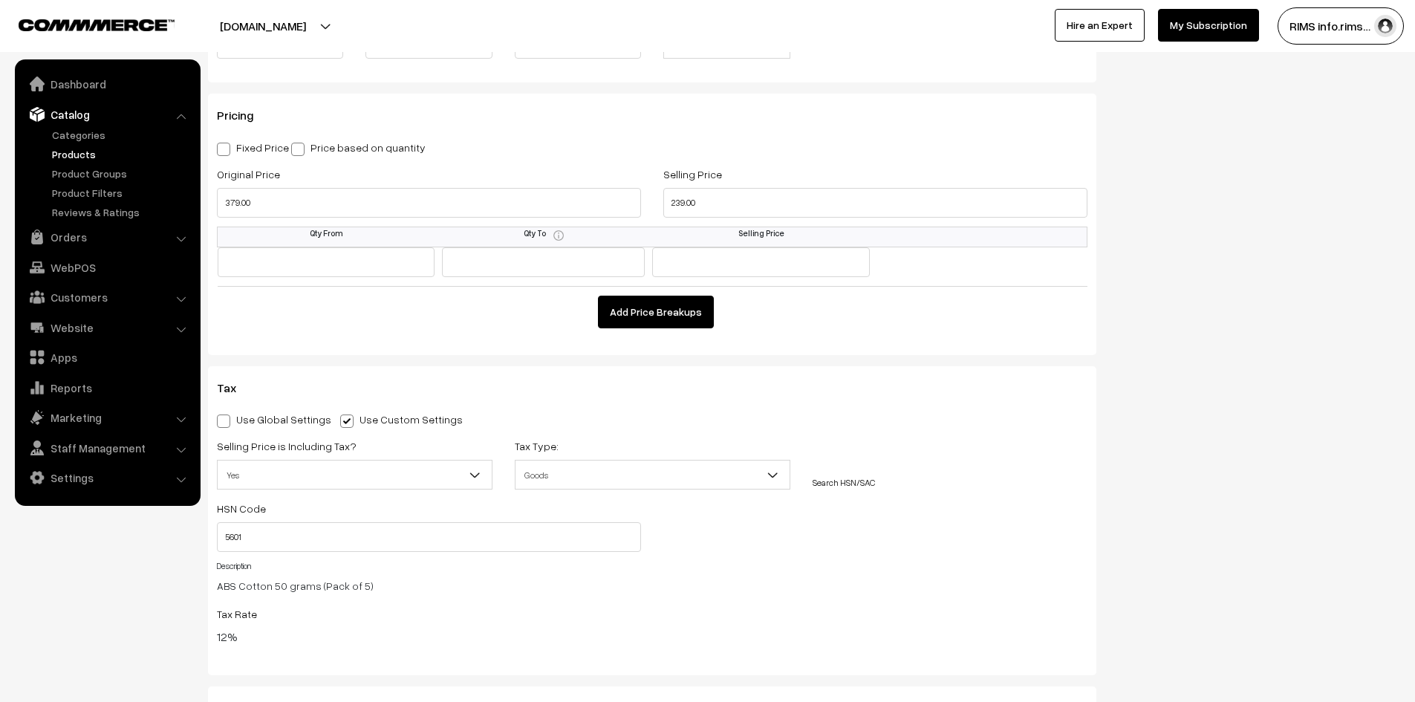
scroll to position [1337, 0]
click at [221, 419] on span at bounding box center [223, 419] width 13 height 13
click at [221, 419] on input "Use Global Settings" at bounding box center [222, 417] width 10 height 10
radio input "true"
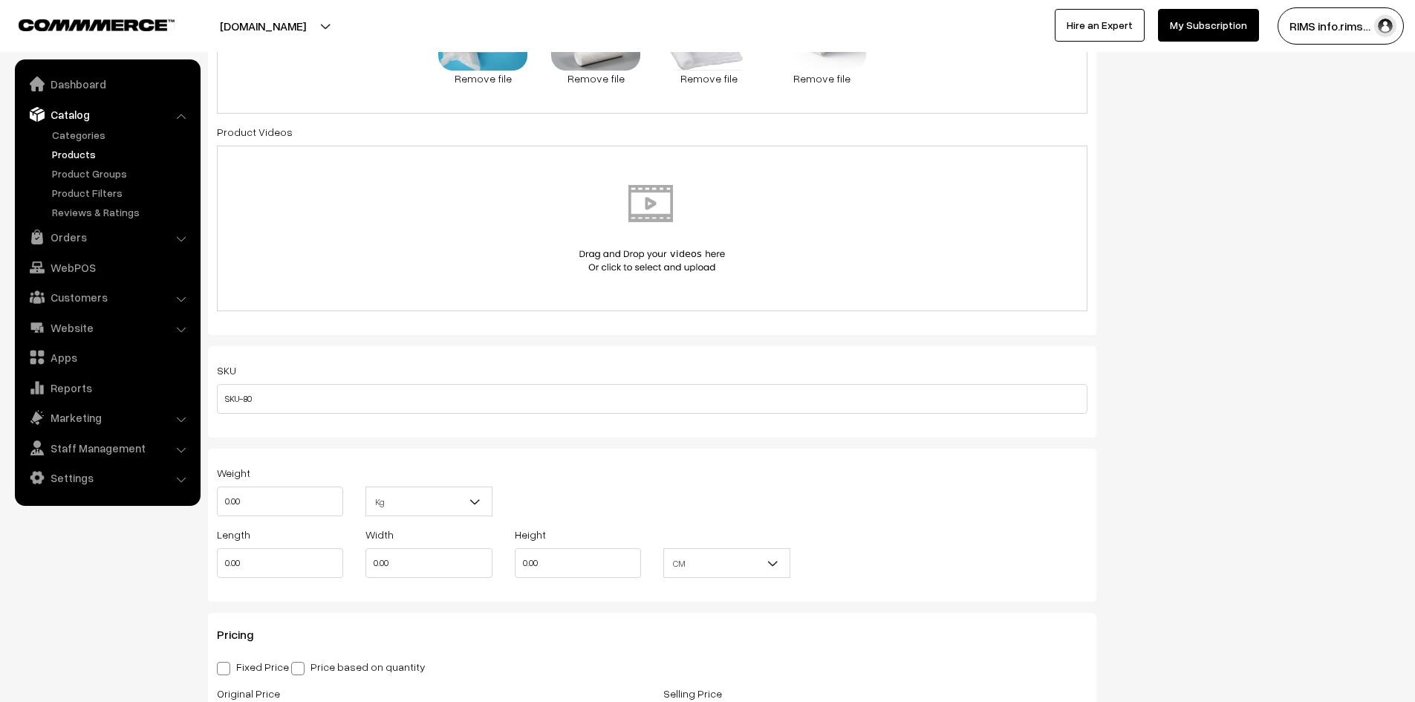
scroll to position [1040, 0]
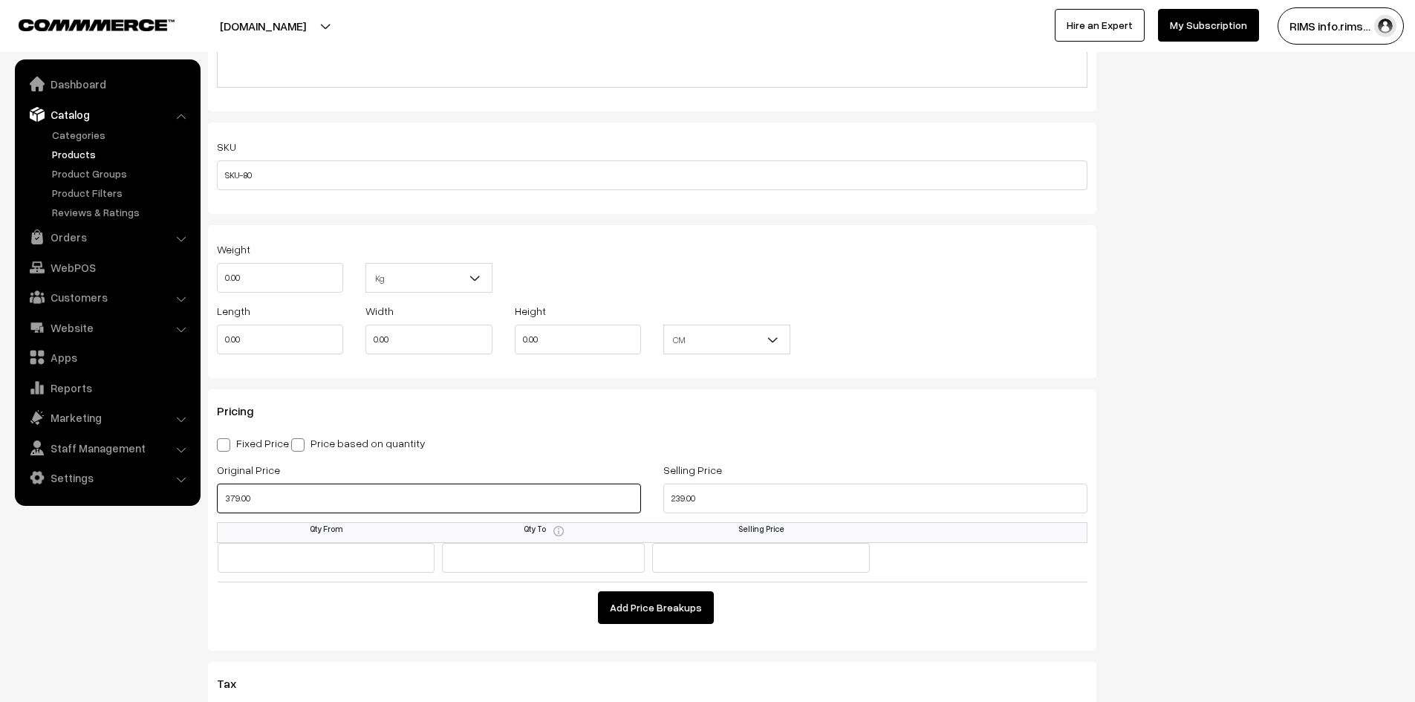
click at [234, 500] on input "379.00" at bounding box center [429, 498] width 424 height 30
type input "369.00"
drag, startPoint x: 676, startPoint y: 498, endPoint x: 684, endPoint y: 495, distance: 8.5
click at [684, 495] on input "239.00" at bounding box center [875, 498] width 424 height 30
click at [678, 498] on input "239.00" at bounding box center [875, 498] width 424 height 30
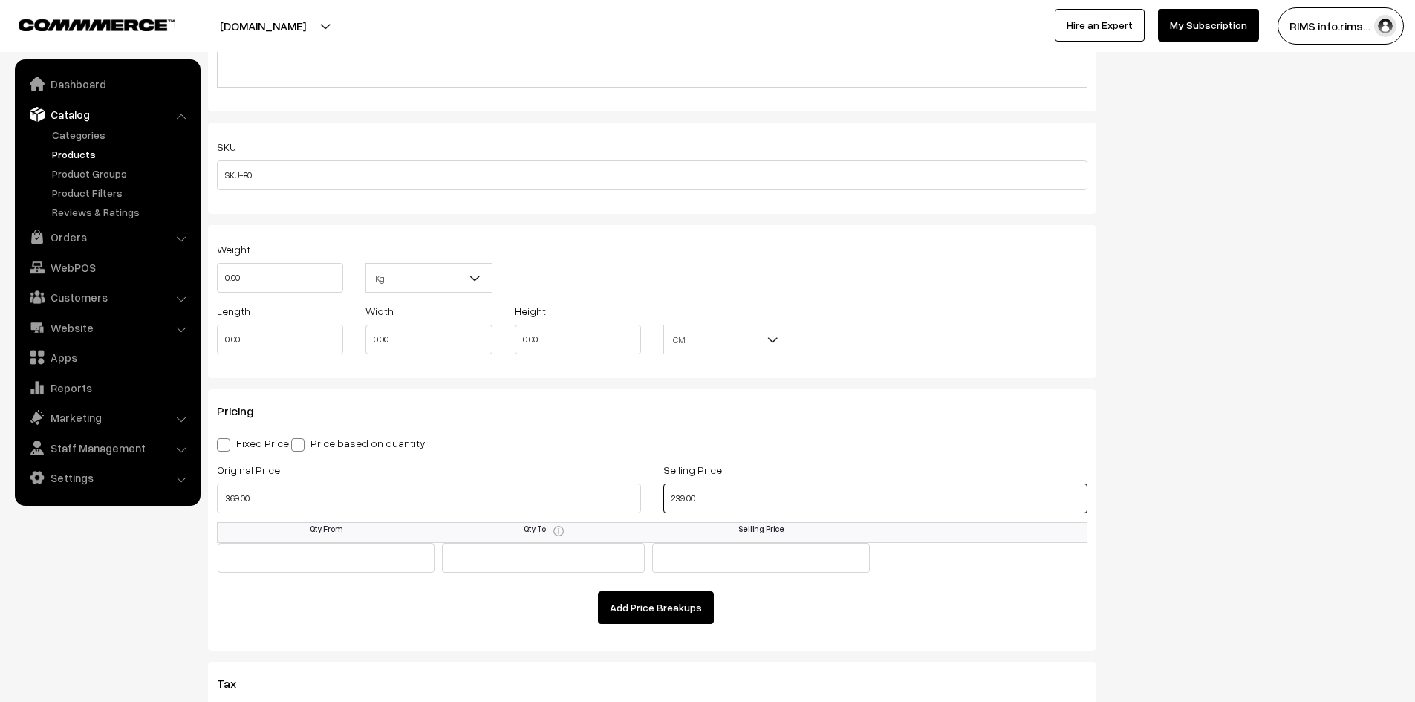
click at [680, 501] on input "239.00" at bounding box center [875, 498] width 424 height 30
click at [678, 501] on input "239.00" at bounding box center [875, 498] width 424 height 30
click at [687, 498] on input "239.00" at bounding box center [875, 498] width 424 height 30
drag, startPoint x: 680, startPoint y: 498, endPoint x: 698, endPoint y: 508, distance: 20.6
click at [682, 498] on input "239.00" at bounding box center [875, 498] width 424 height 30
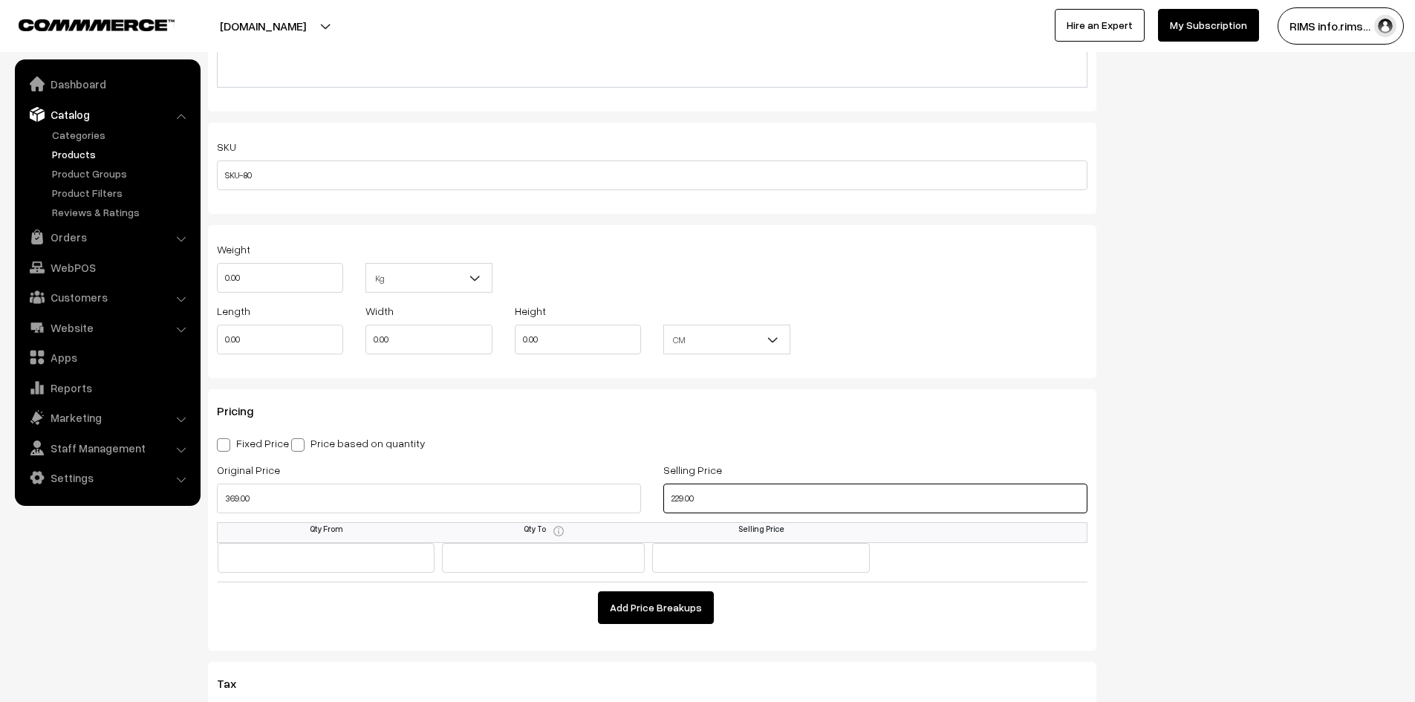
type input "229.00"
click at [1277, 401] on div "Status Active Inactive Active Publish Date Product Type -- Select -- -- Select …" at bounding box center [1259, 302] width 304 height 2408
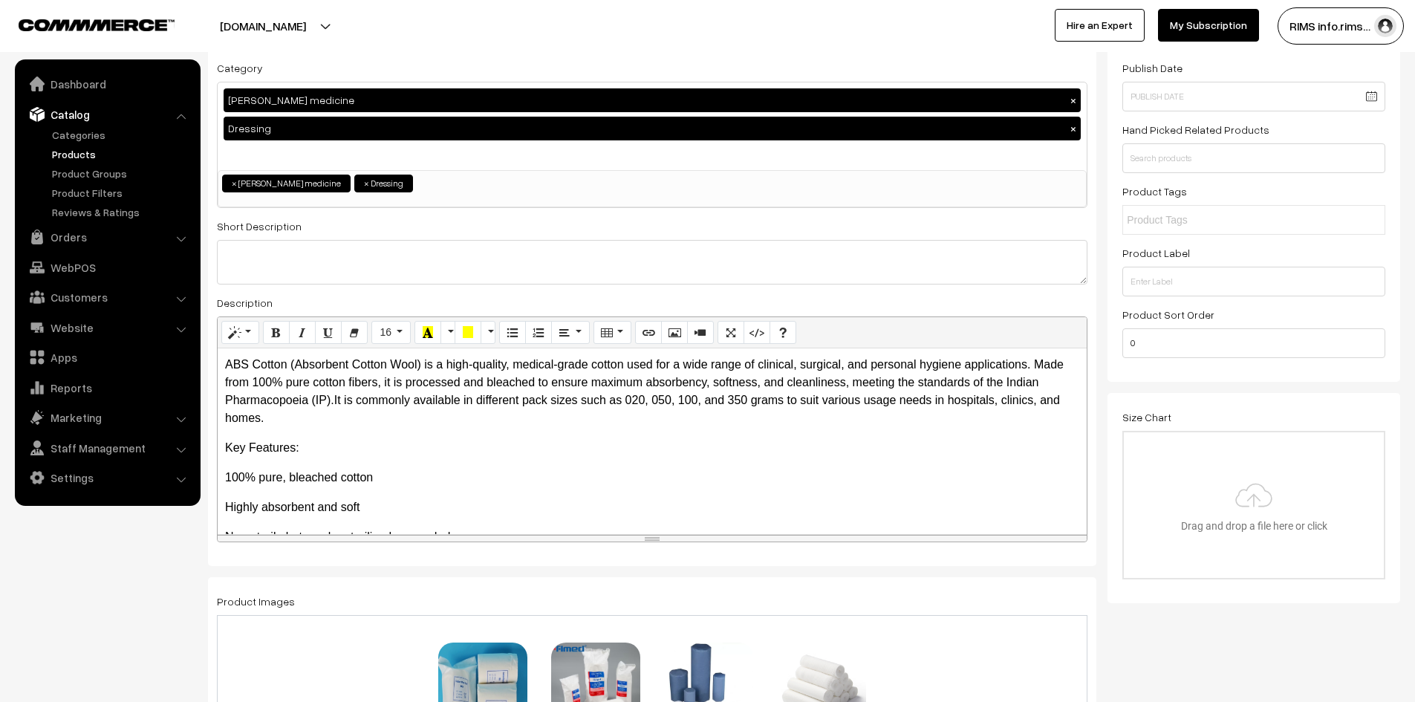
scroll to position [0, 0]
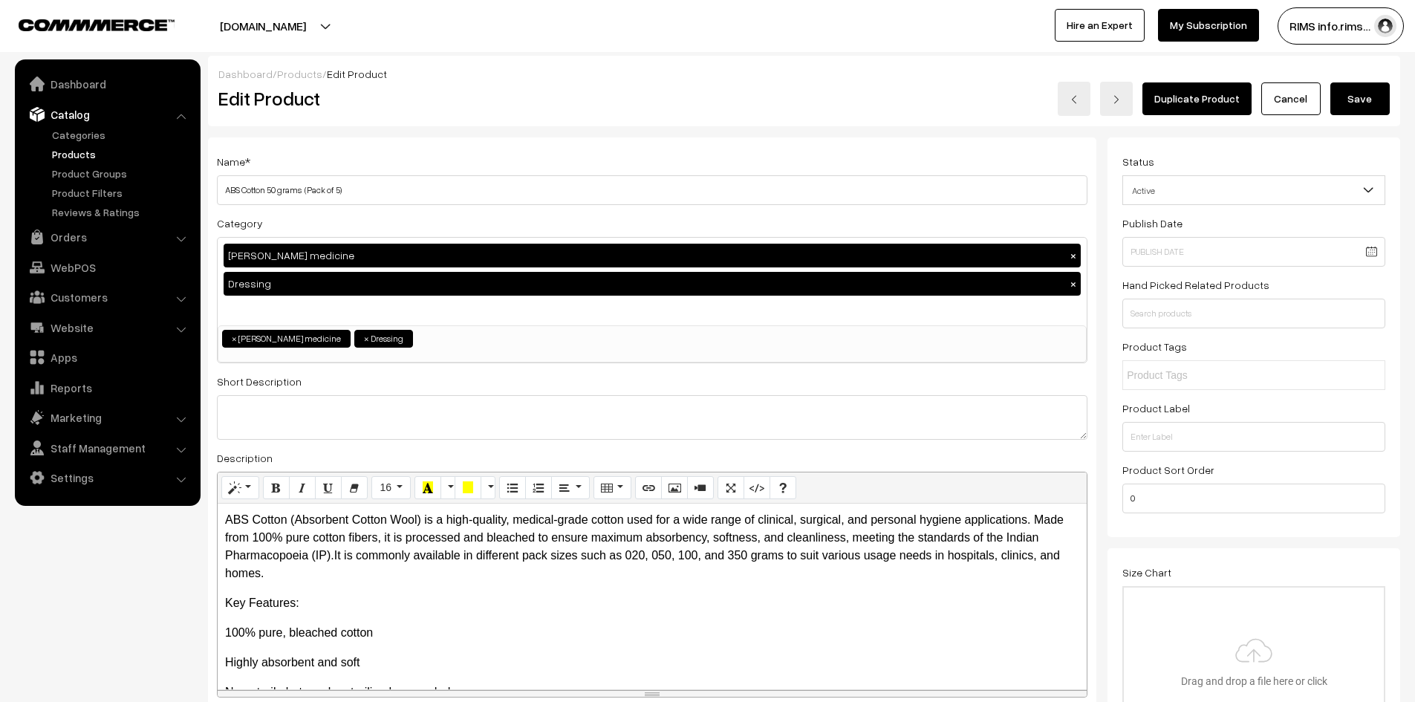
click at [1353, 101] on button "Save" at bounding box center [1359, 98] width 59 height 33
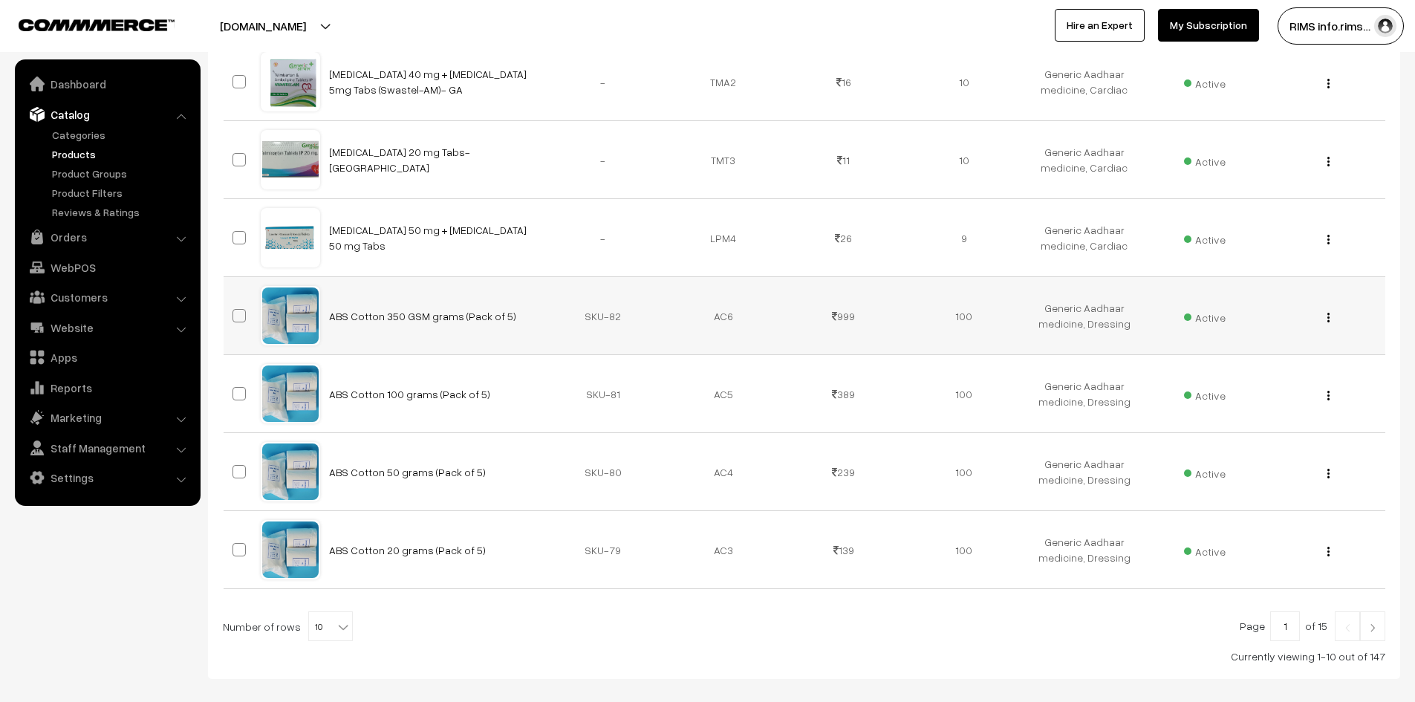
scroll to position [598, 0]
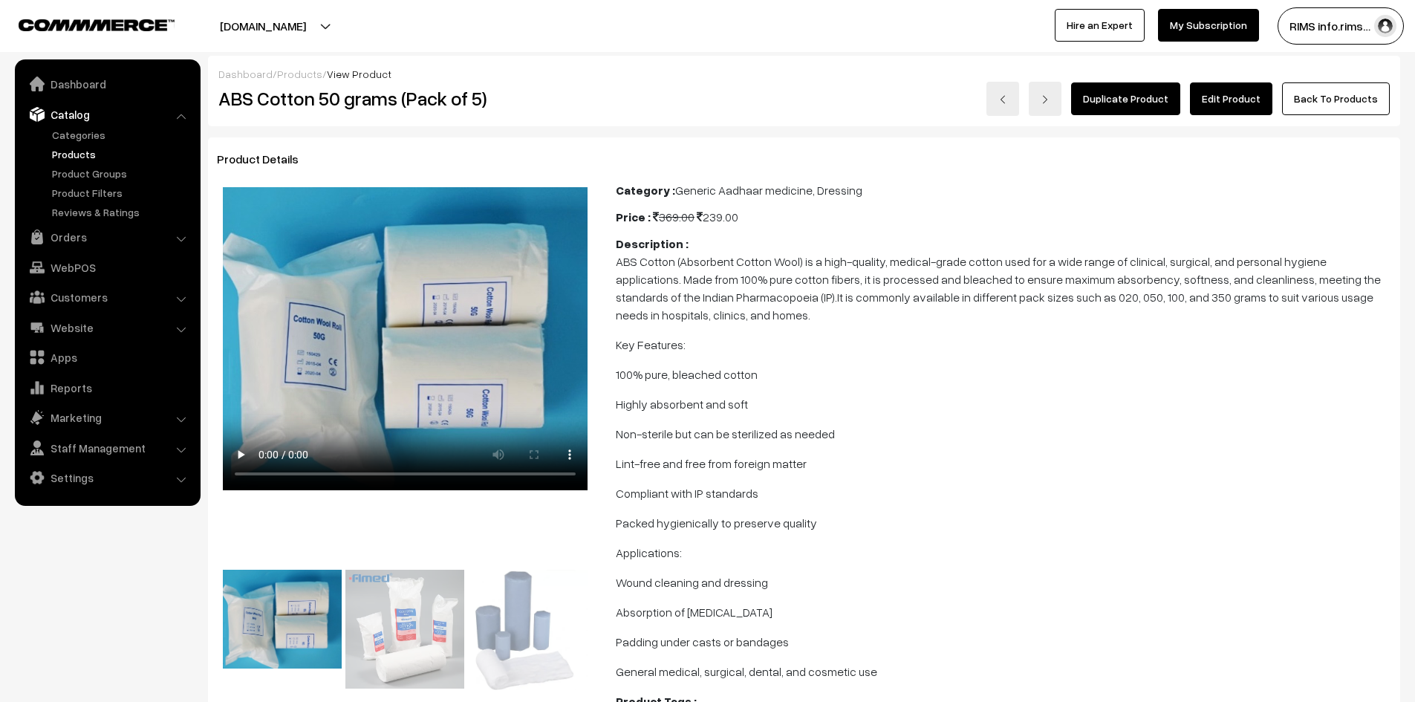
click at [1207, 113] on link "Edit Product" at bounding box center [1231, 98] width 82 height 33
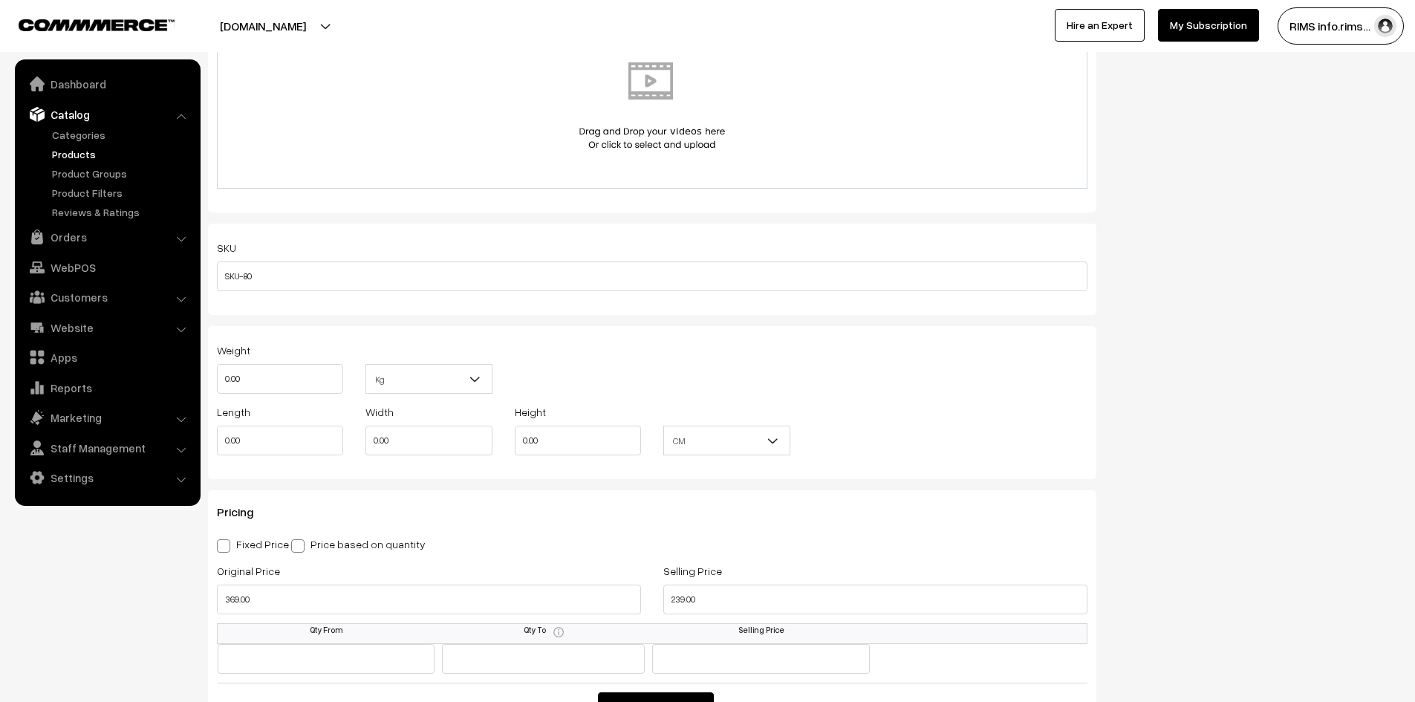
scroll to position [965, 0]
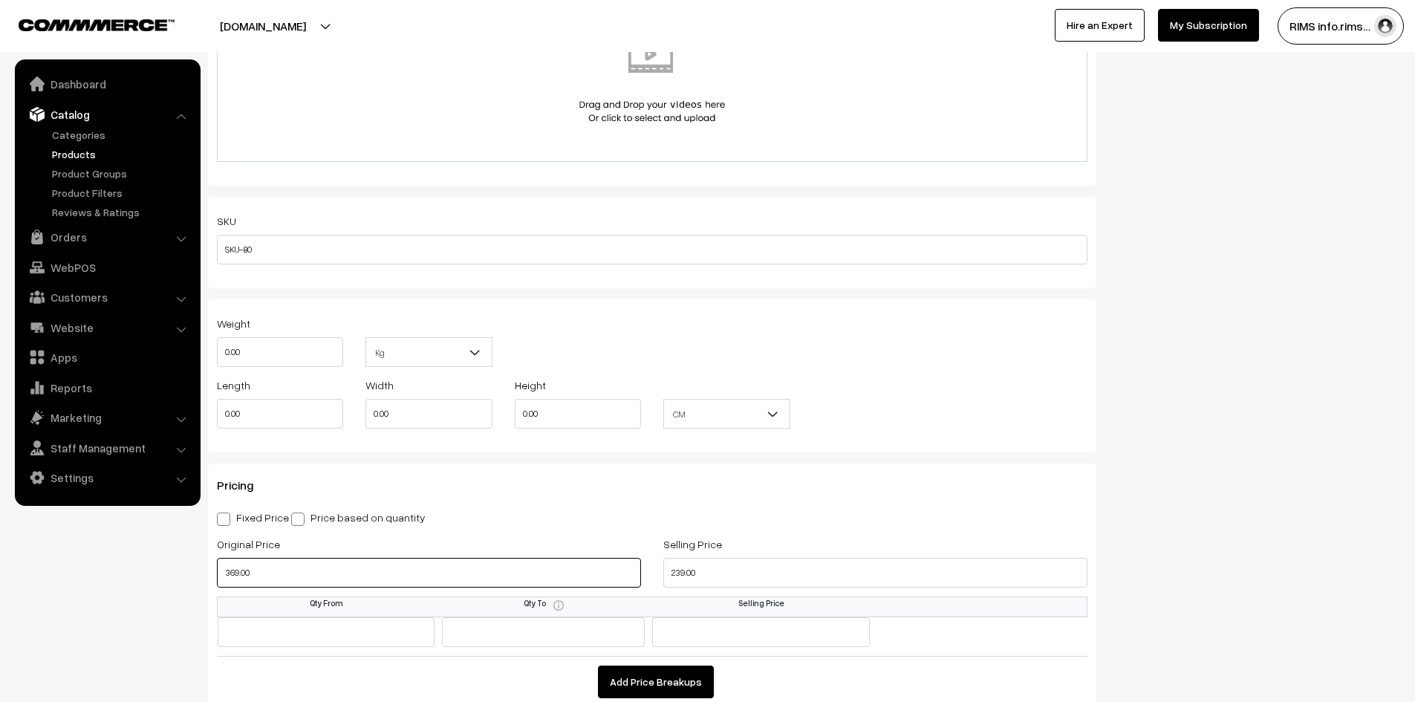
drag, startPoint x: 235, startPoint y: 576, endPoint x: 488, endPoint y: 565, distance: 252.7
click at [297, 579] on input "369.00" at bounding box center [429, 573] width 424 height 30
click at [707, 578] on input "239.00" at bounding box center [875, 573] width 424 height 30
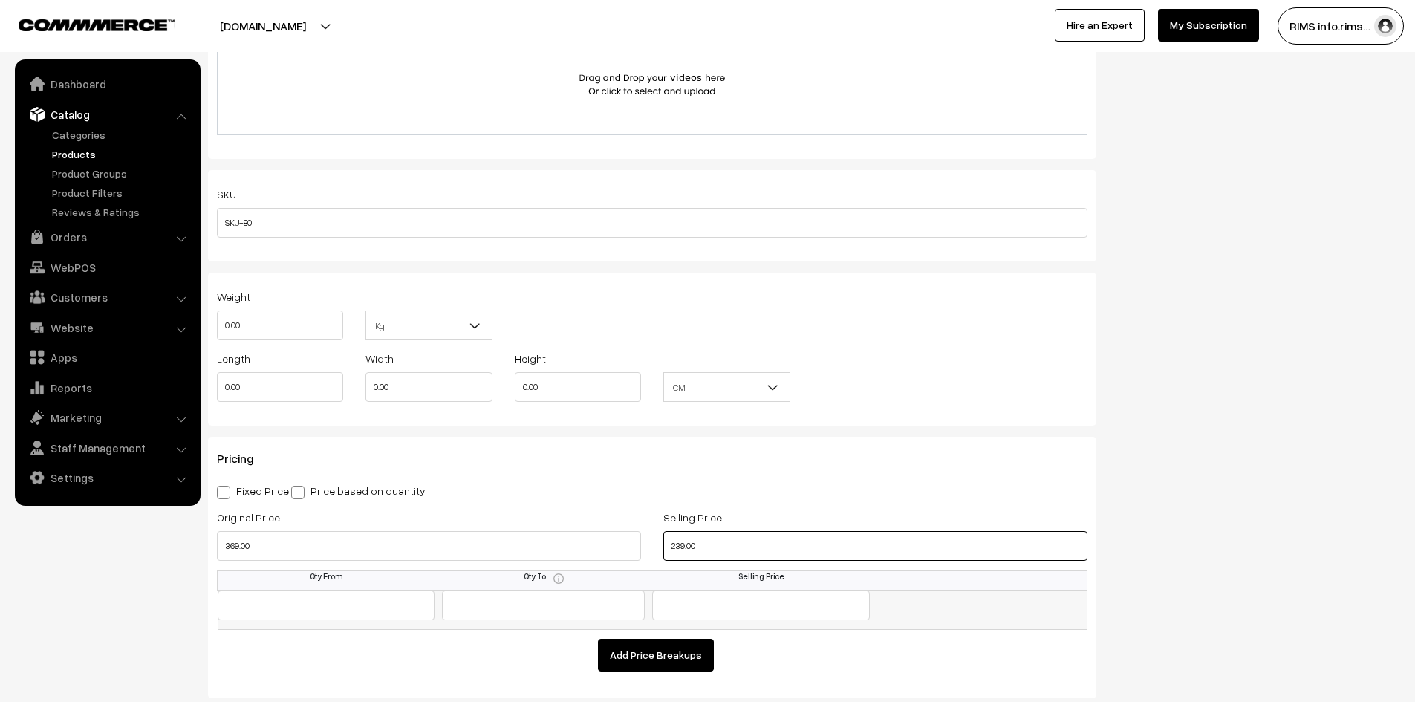
scroll to position [1040, 0]
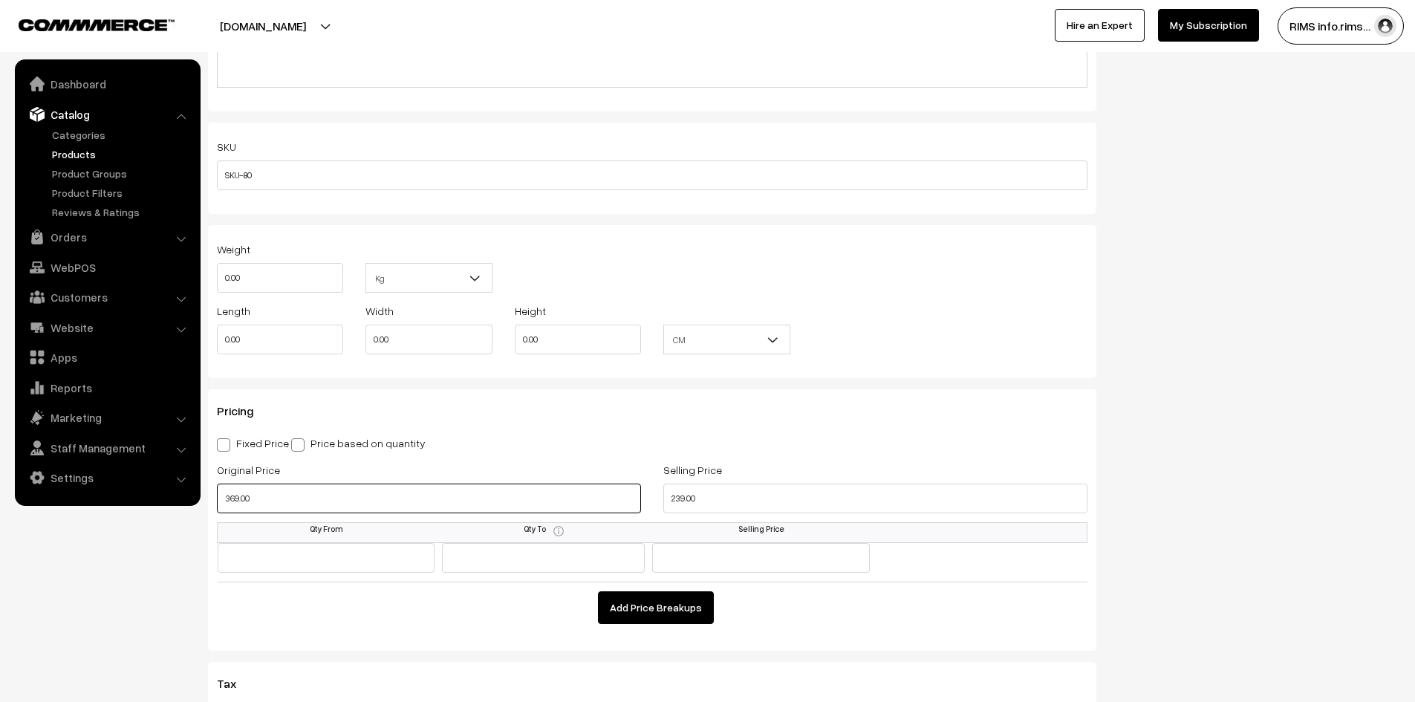
drag, startPoint x: 247, startPoint y: 488, endPoint x: 684, endPoint y: 477, distance: 437.6
click at [252, 485] on input "369.00" at bounding box center [429, 498] width 424 height 30
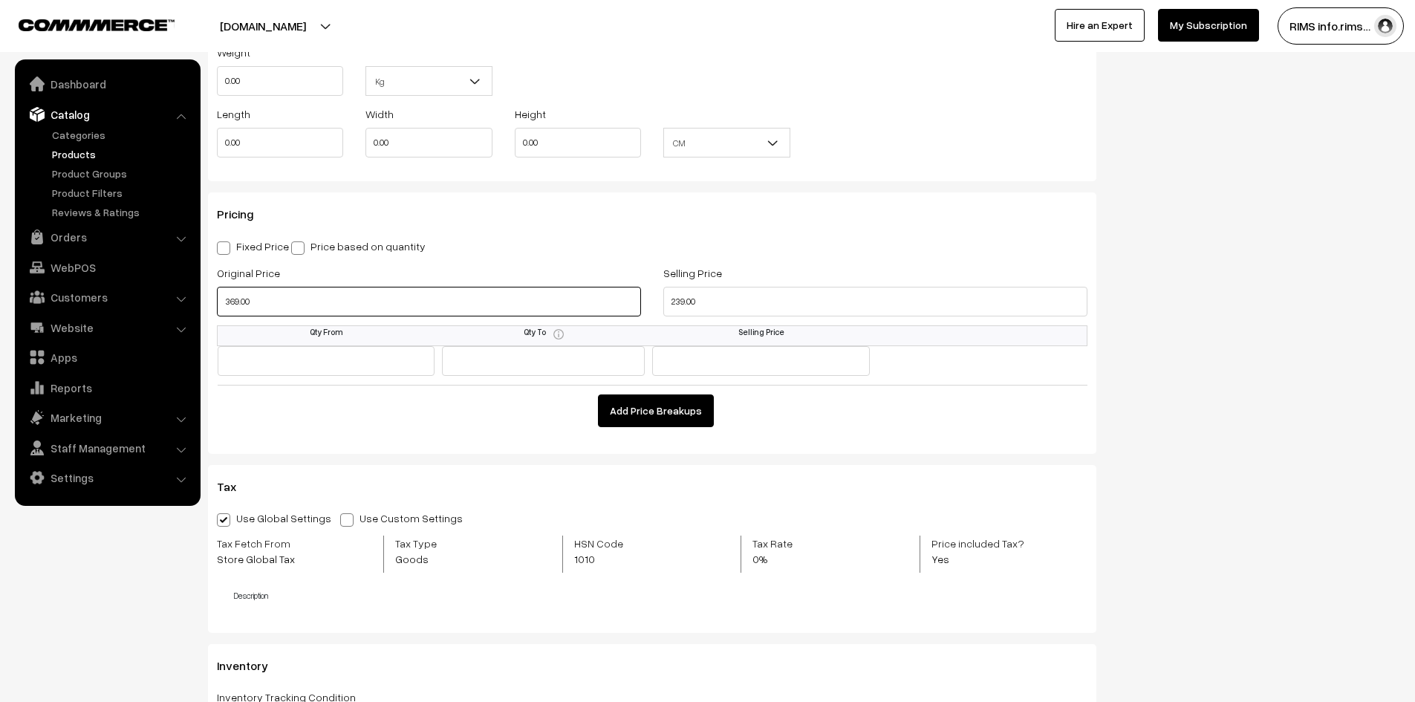
scroll to position [1263, 0]
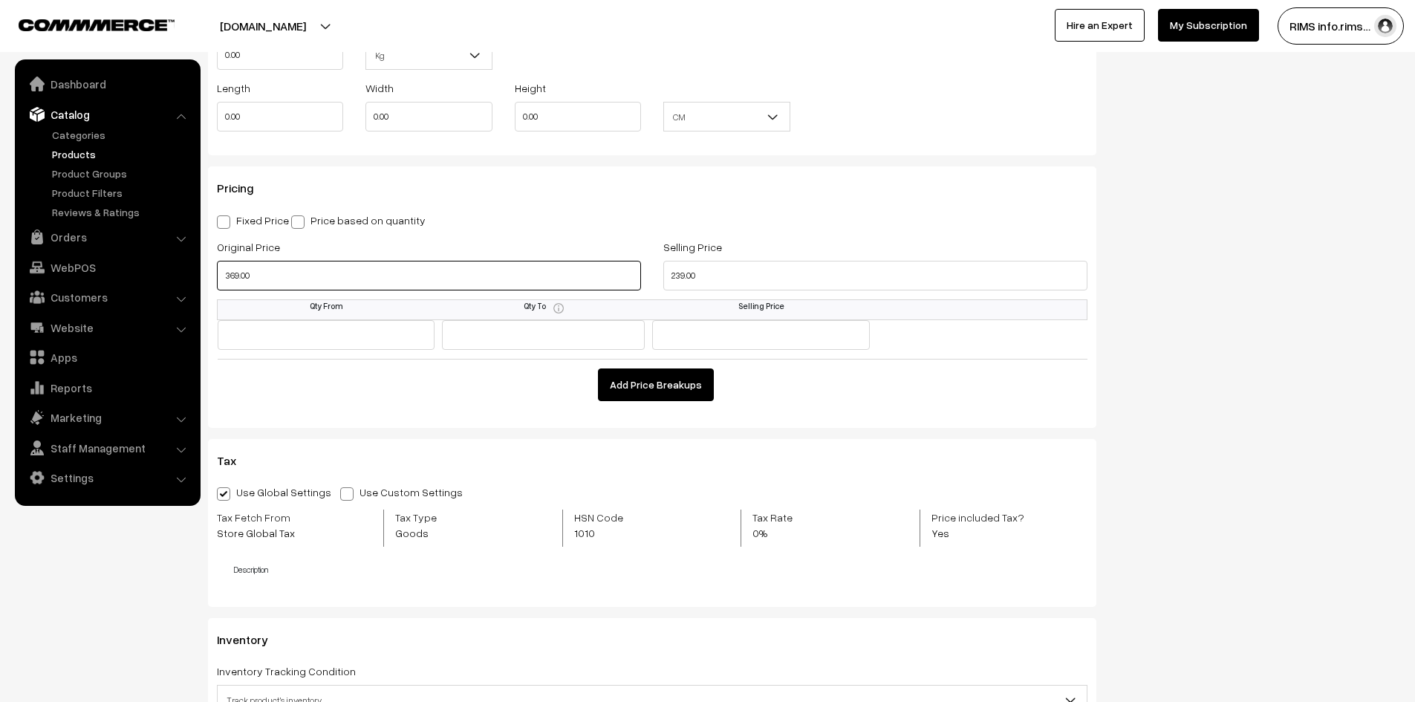
drag, startPoint x: 303, startPoint y: 274, endPoint x: 215, endPoint y: 280, distance: 88.6
click at [215, 280] on div "Original Price 369.00" at bounding box center [429, 269] width 446 height 62
drag, startPoint x: 346, startPoint y: 401, endPoint x: 346, endPoint y: 411, distance: 10.4
click at [346, 402] on div "Pricing Fixed Price Price based on quantity Original Price 369.00 Selling Price…" at bounding box center [652, 296] width 888 height 261
click at [340, 494] on span at bounding box center [346, 493] width 13 height 13
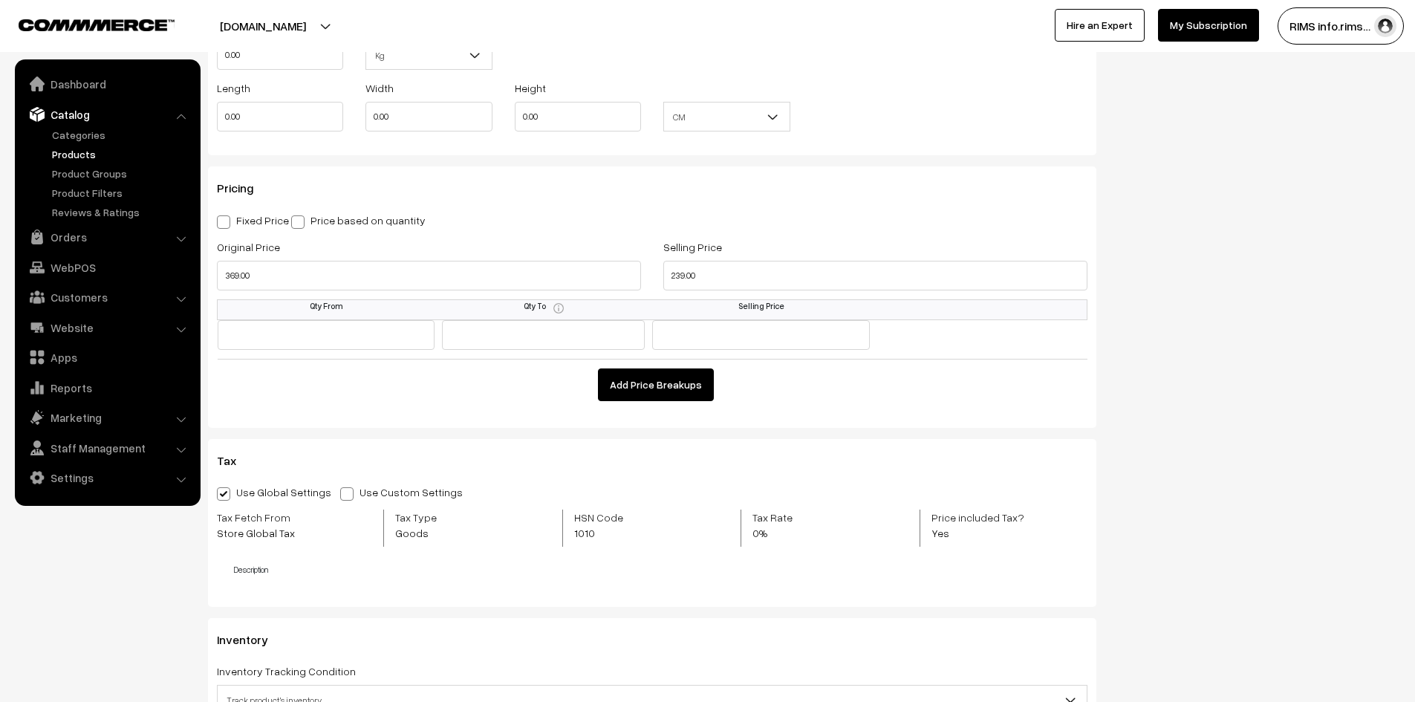
click at [340, 494] on input "Use Custom Settings" at bounding box center [345, 491] width 10 height 10
radio input "true"
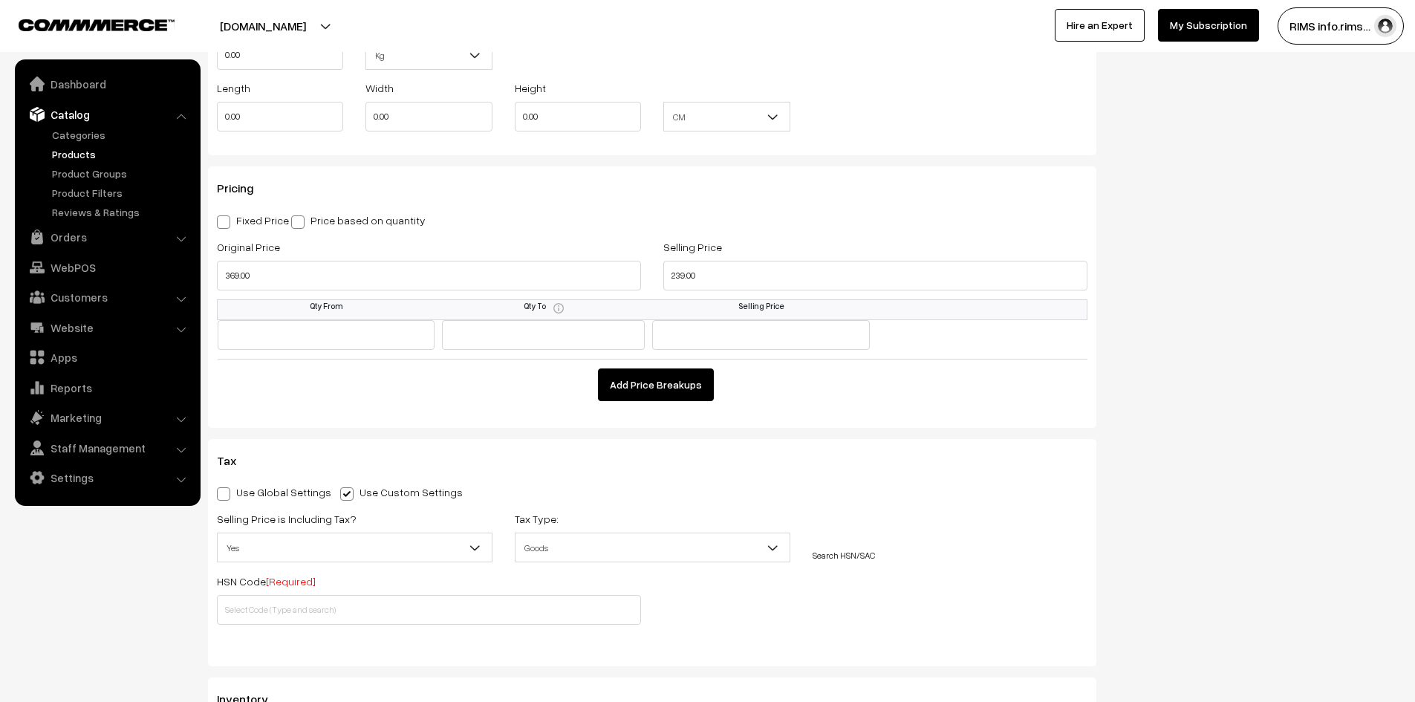
click at [337, 433] on div "SKU SKU-80 Weight 0.00 Kg Kg Length 0.00 Width 0.00 Height 0.00 CM In CM" at bounding box center [652, 481] width 888 height 1163
click at [270, 603] on input "text" at bounding box center [429, 610] width 424 height 30
click at [278, 583] on span "[Required]" at bounding box center [291, 581] width 50 height 13
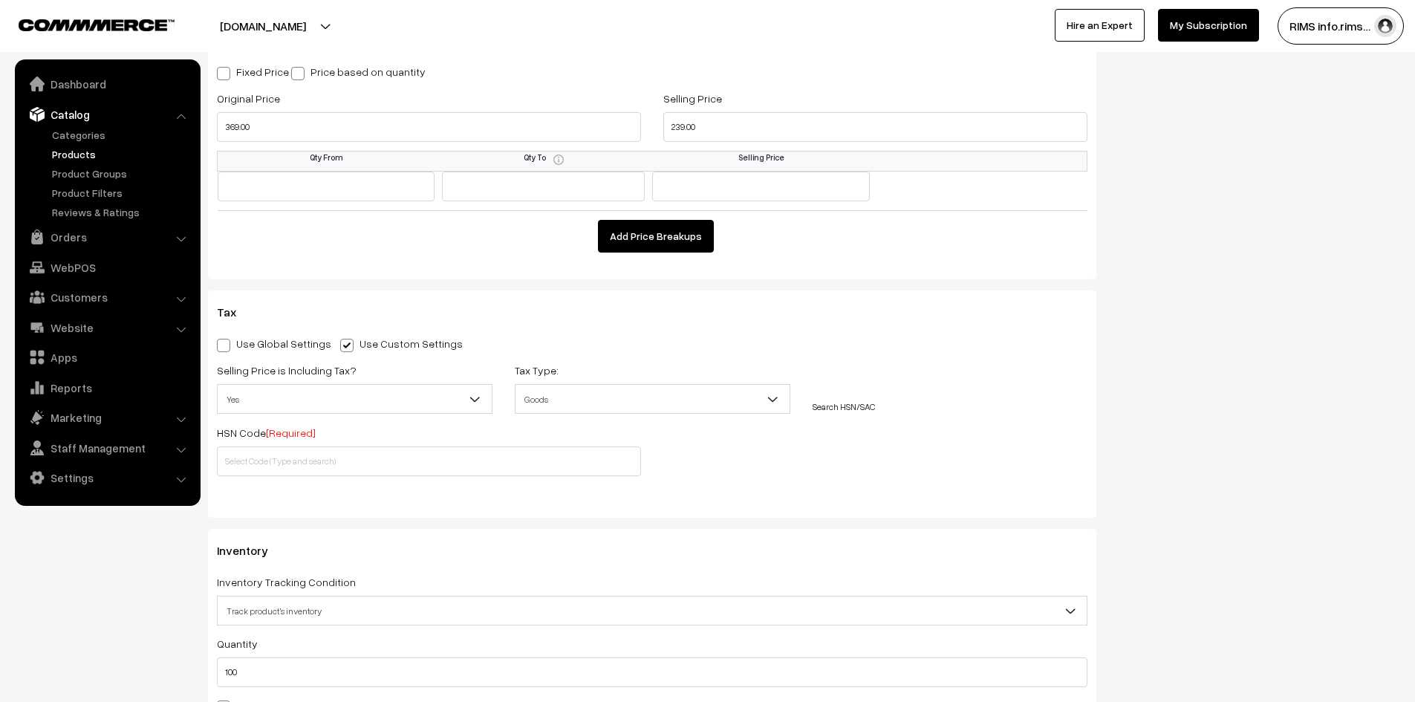
scroll to position [1485, 0]
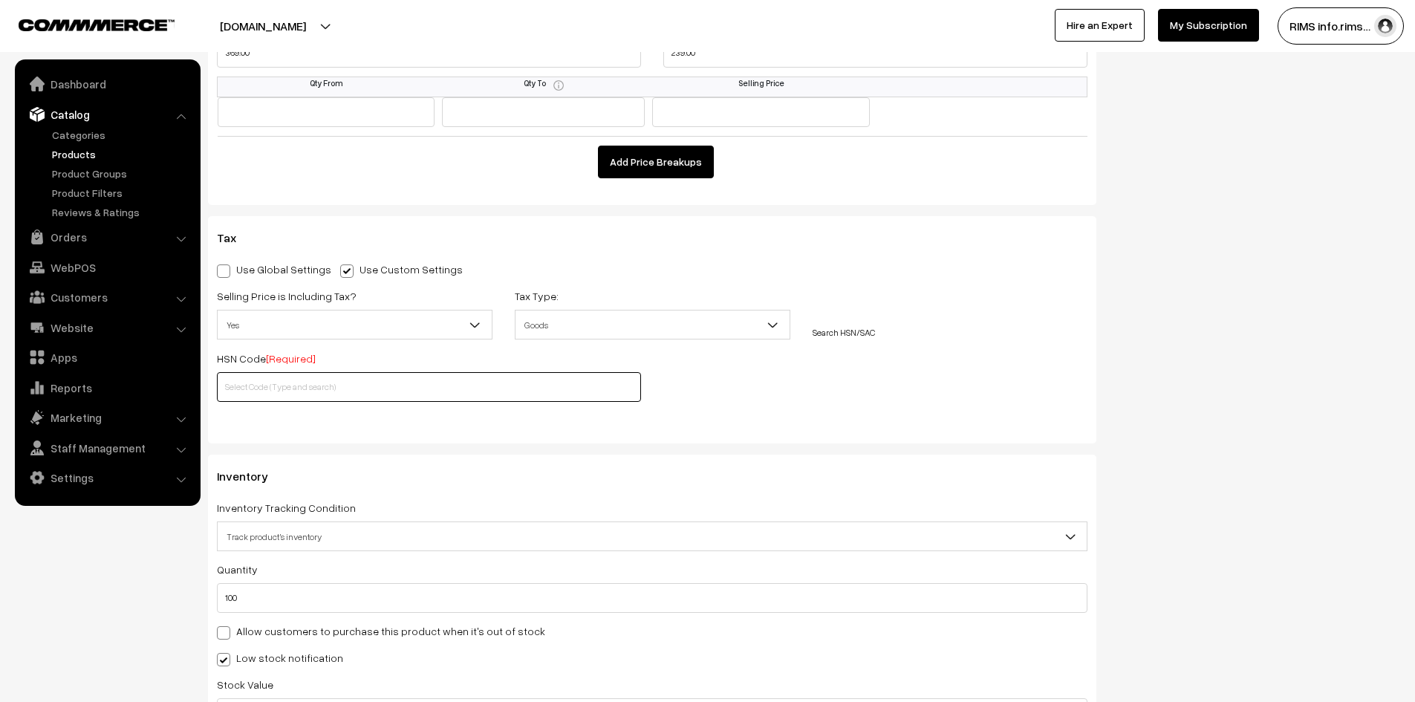
click at [292, 384] on input "text" at bounding box center [429, 387] width 424 height 30
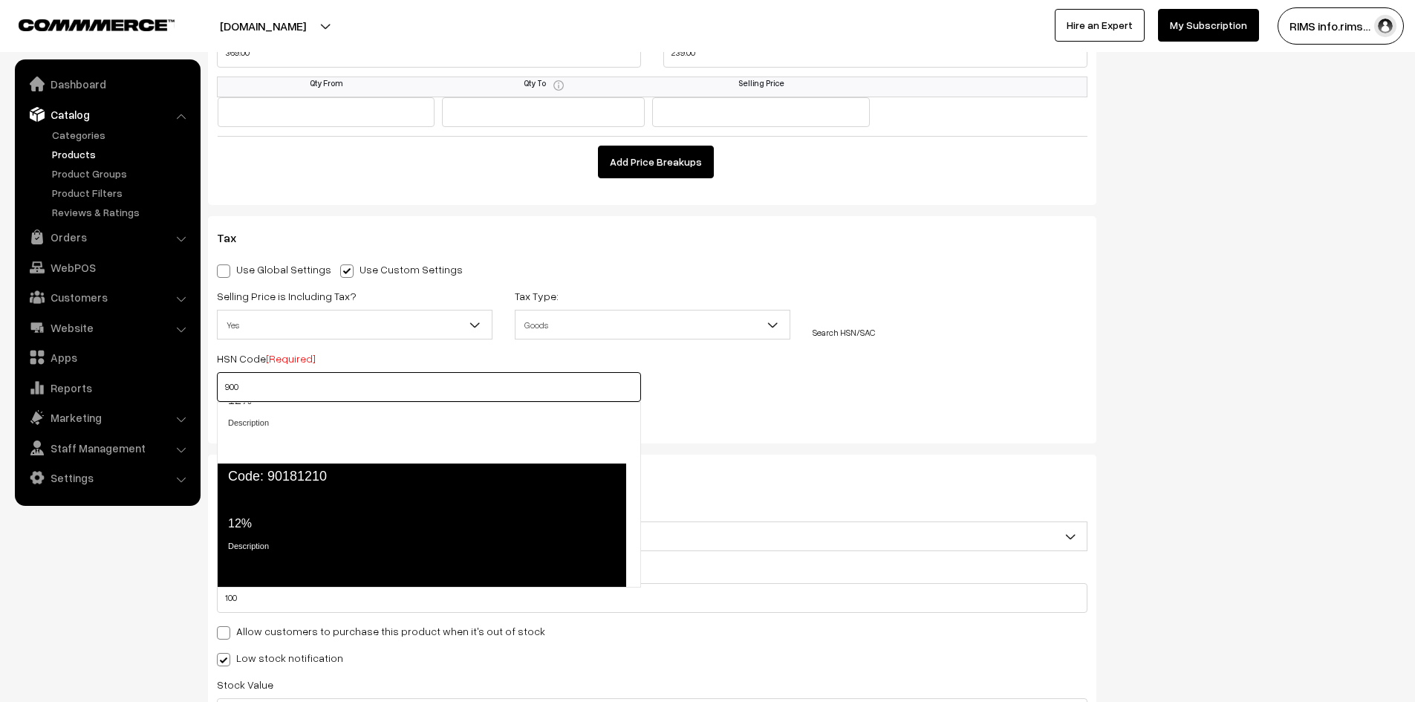
click at [333, 524] on div "Tax Rate 12%" at bounding box center [420, 512] width 385 height 41
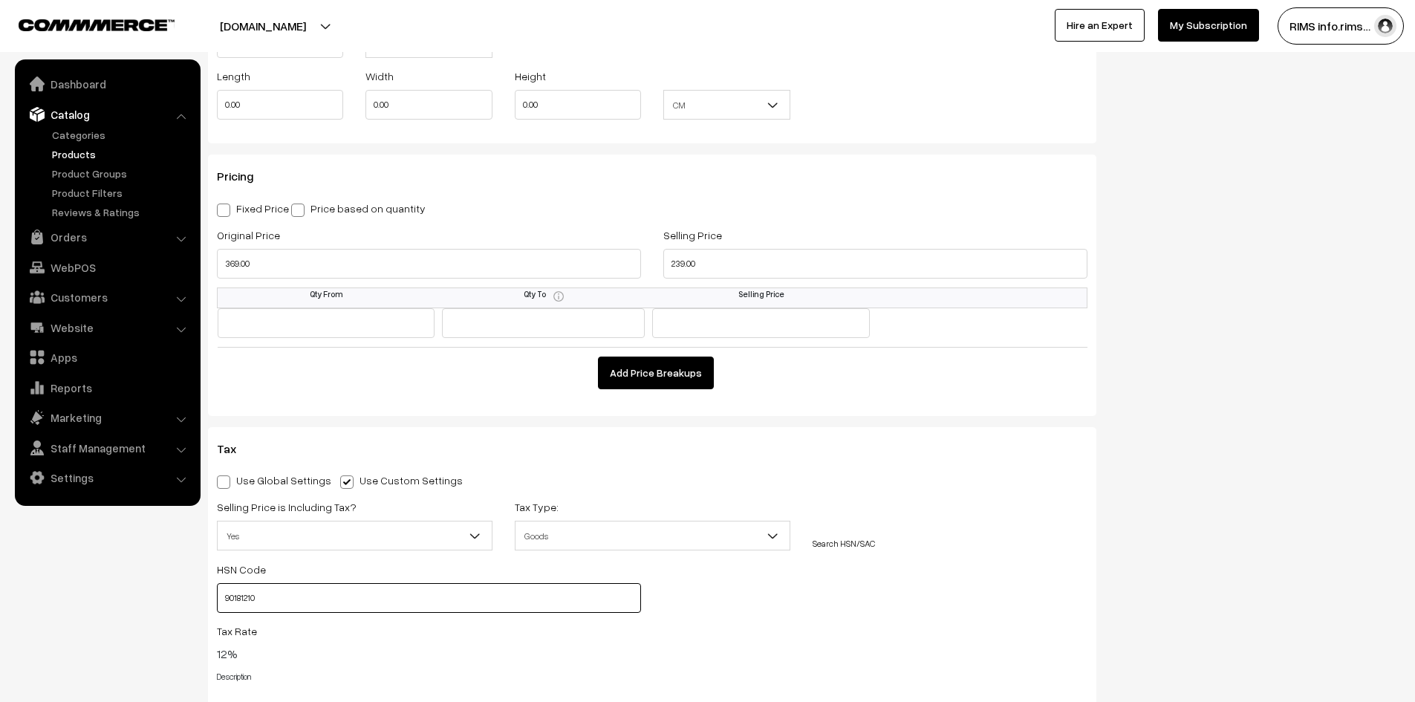
scroll to position [1188, 0]
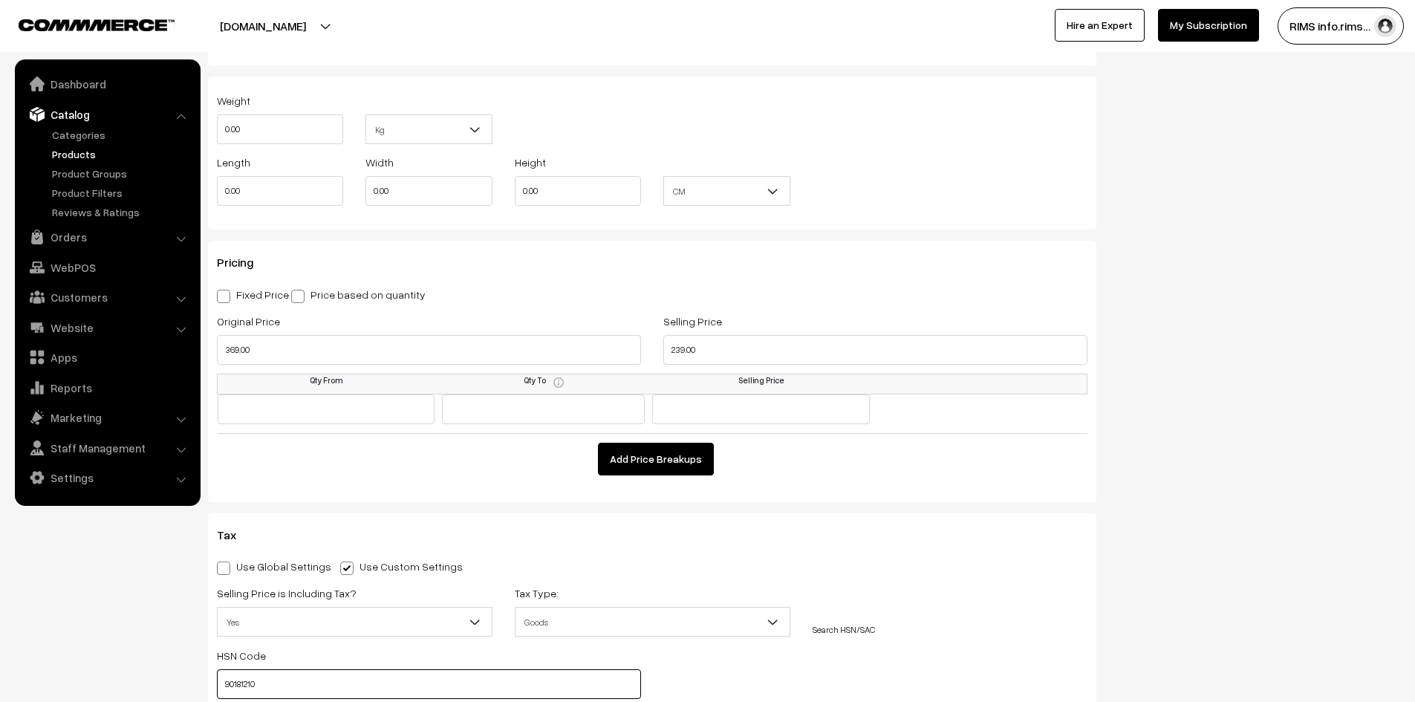
type input "90181210"
click at [674, 353] on input "239.00" at bounding box center [875, 350] width 424 height 30
type input "219.00"
drag, startPoint x: 789, startPoint y: 306, endPoint x: 797, endPoint y: 307, distance: 7.5
click at [795, 304] on div "Pricing Fixed Price Price based on quantity Original Price 369.00 Selling Price…" at bounding box center [652, 371] width 888 height 261
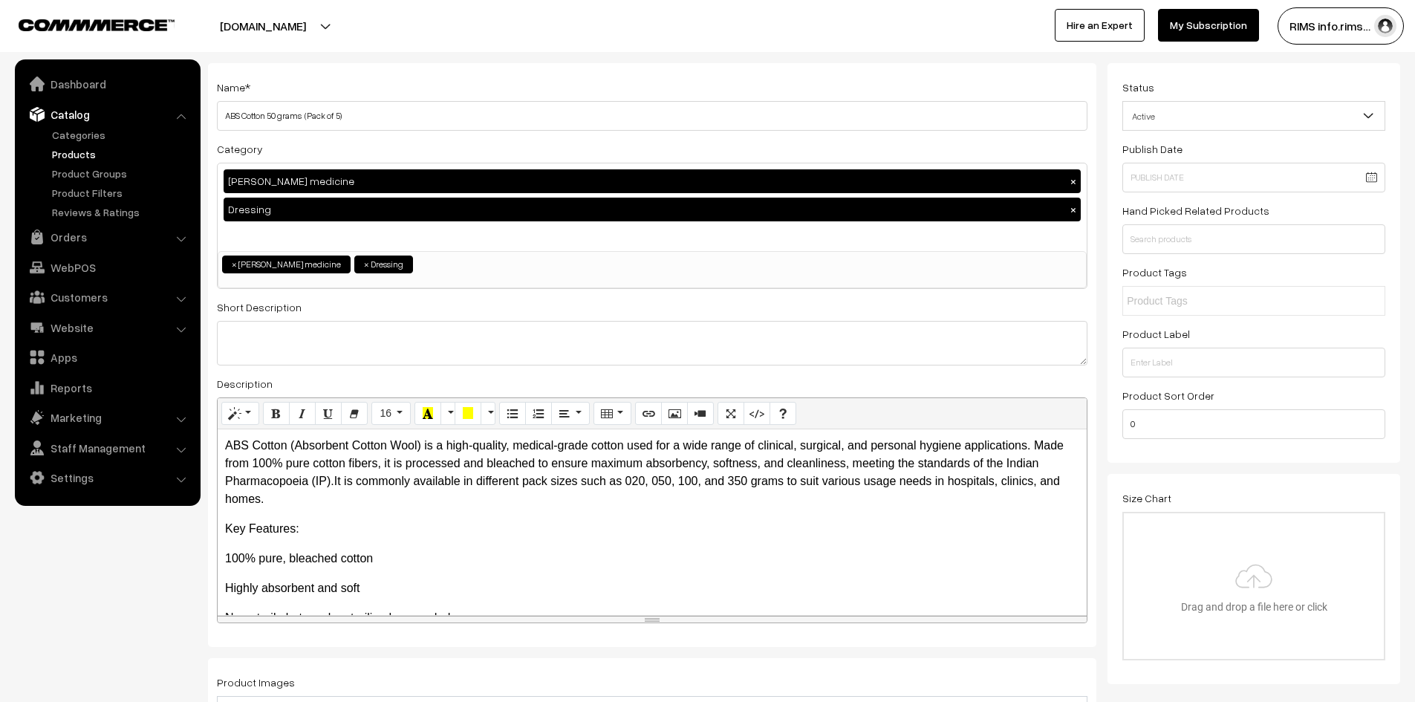
scroll to position [0, 0]
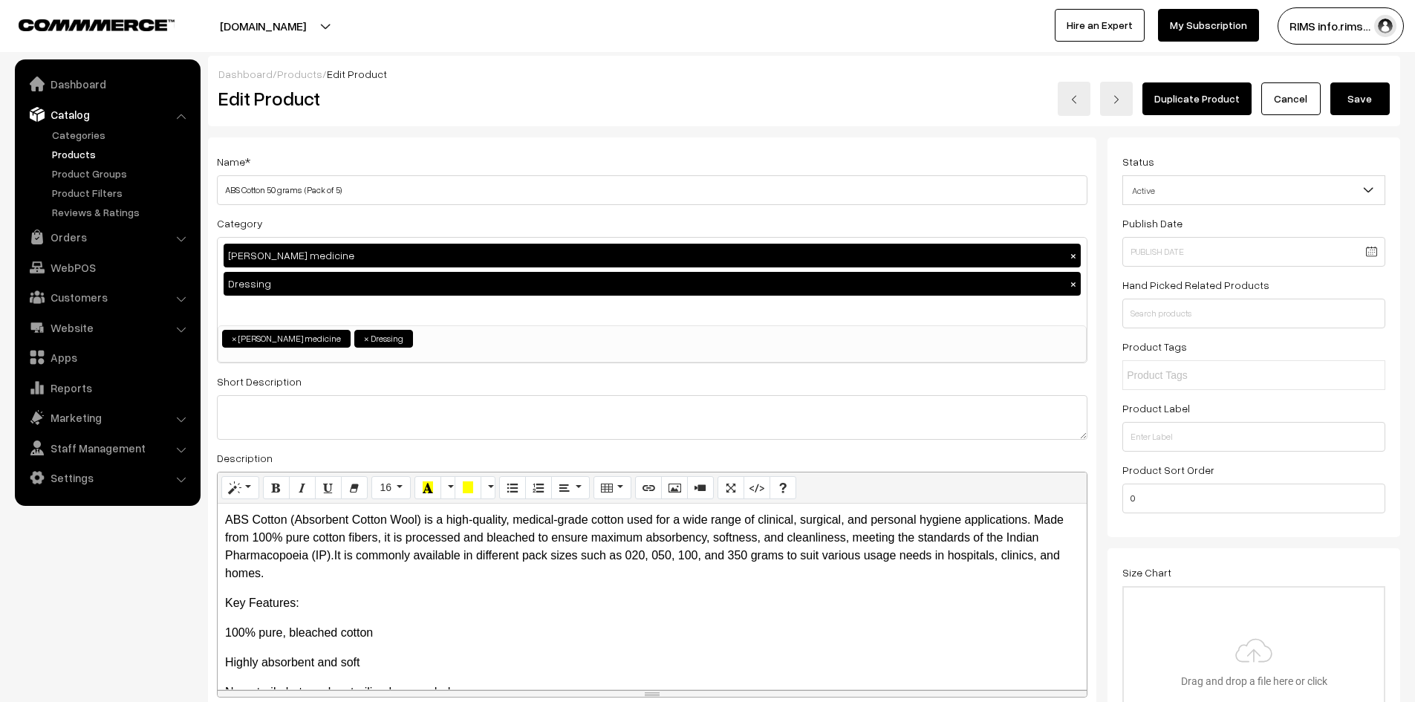
click at [1353, 96] on button "Save" at bounding box center [1359, 98] width 59 height 33
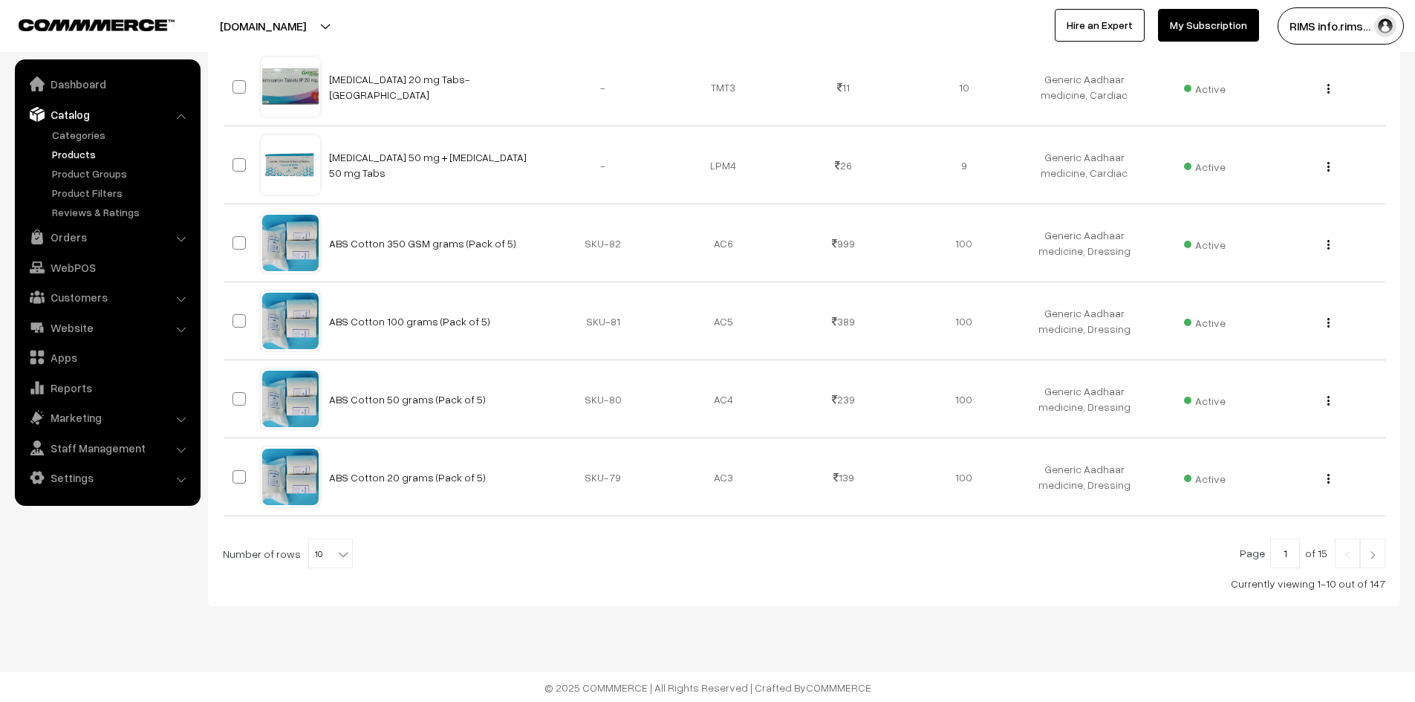
scroll to position [598, 0]
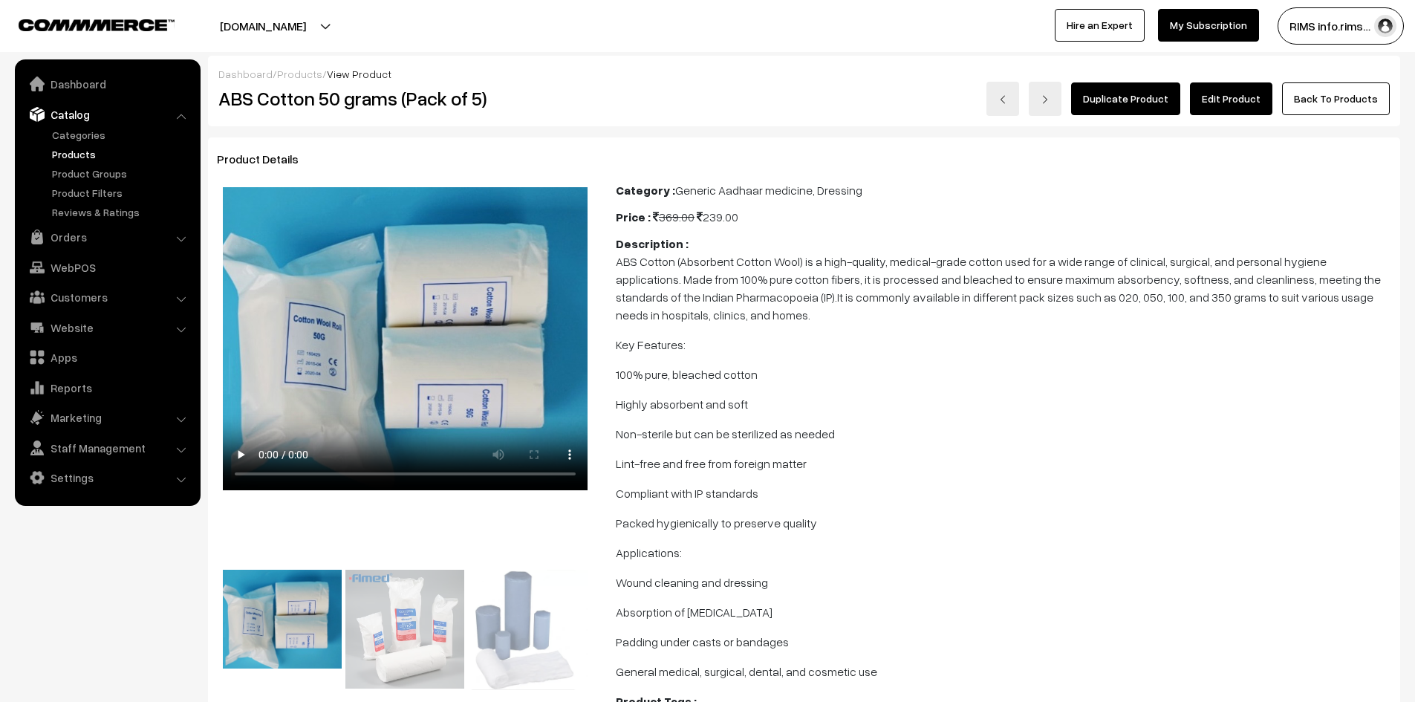
click at [1206, 102] on link "Edit Product" at bounding box center [1231, 98] width 82 height 33
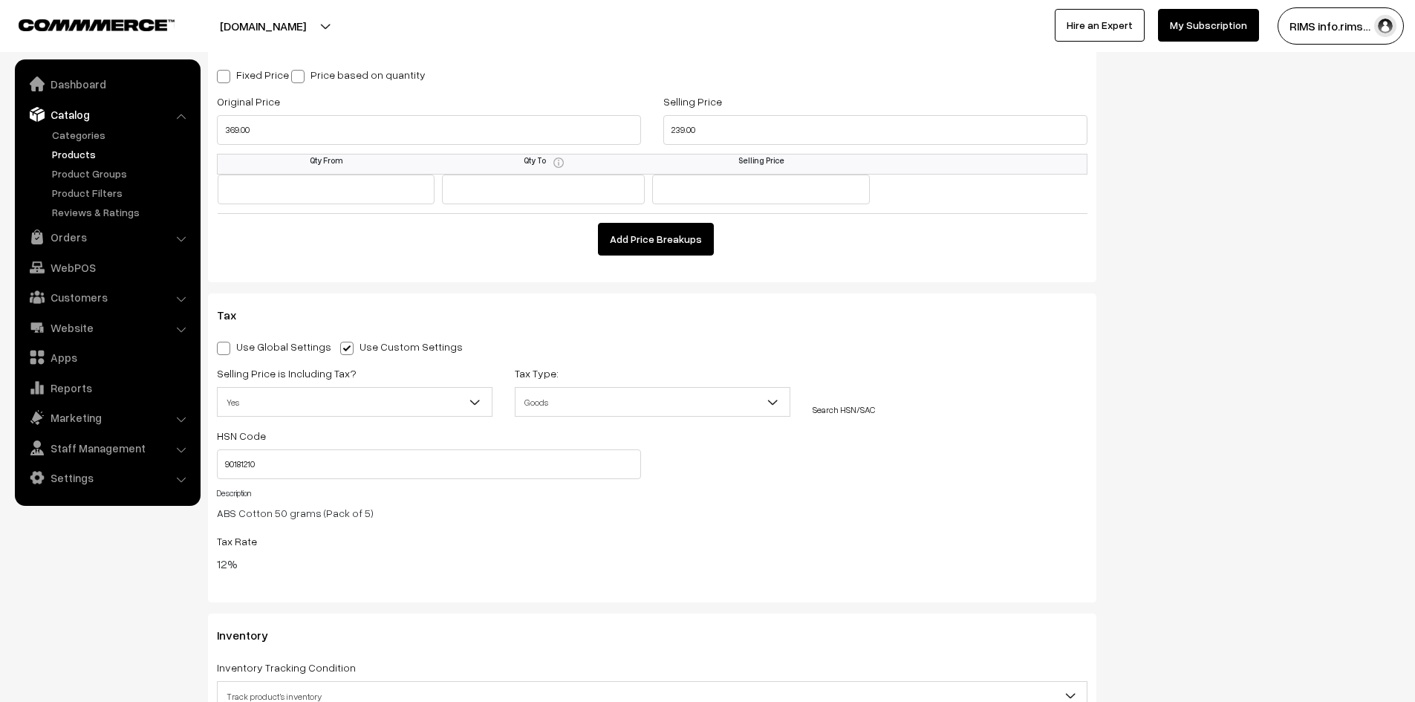
scroll to position [1411, 0]
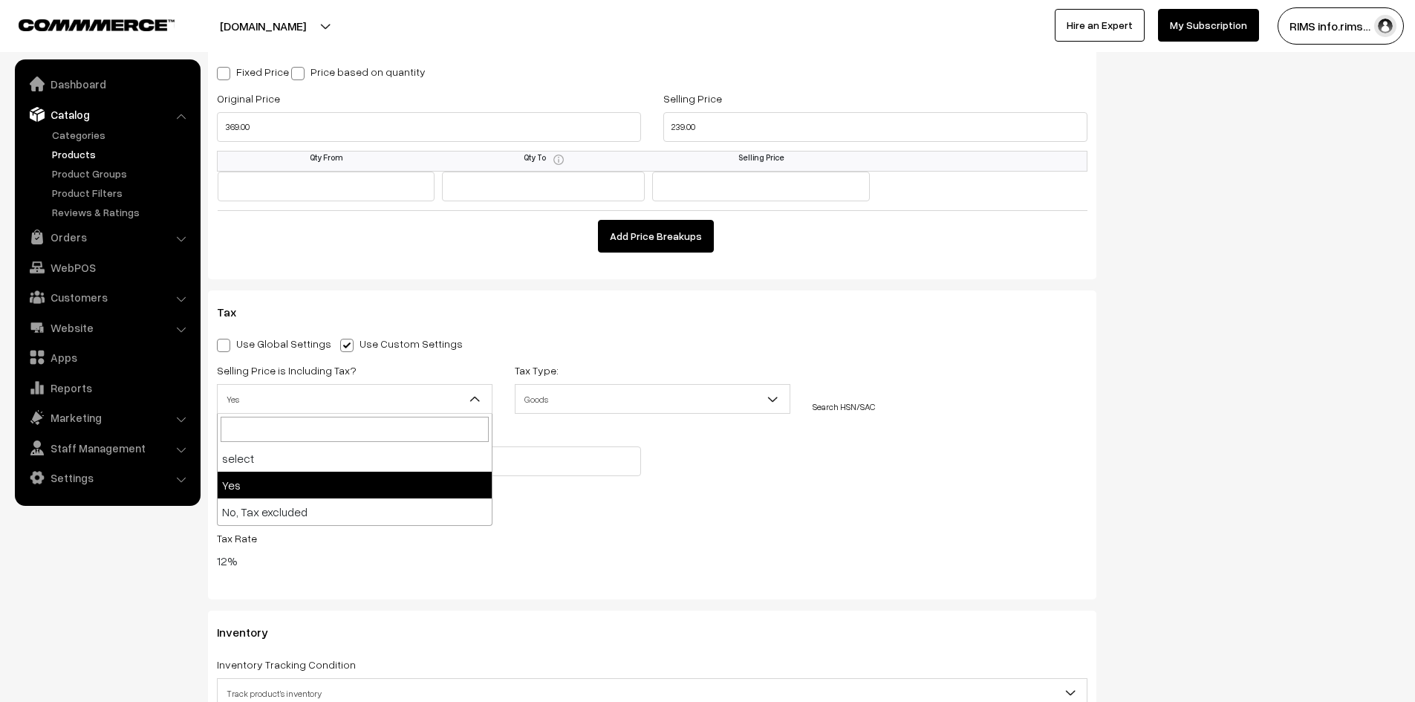
click at [331, 399] on span "Yes" at bounding box center [355, 399] width 274 height 26
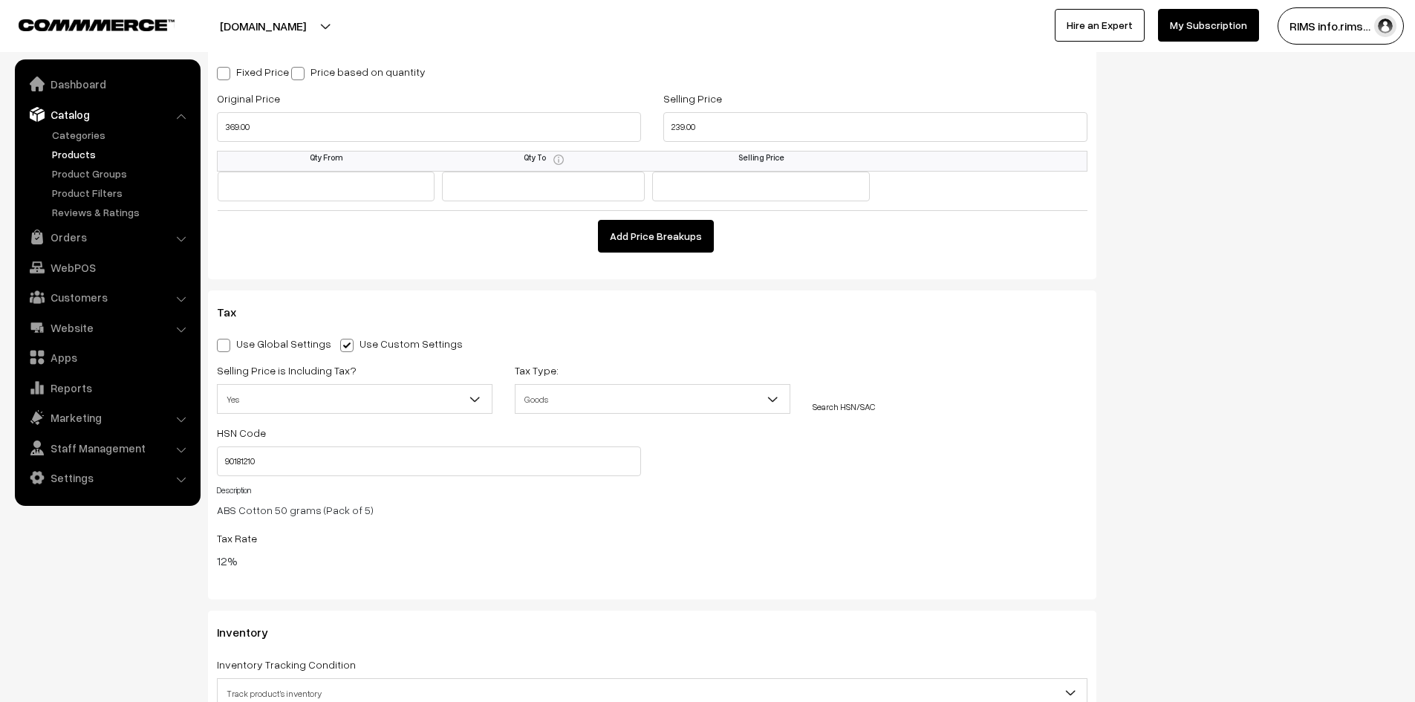
click at [331, 399] on span "Yes" at bounding box center [355, 399] width 274 height 26
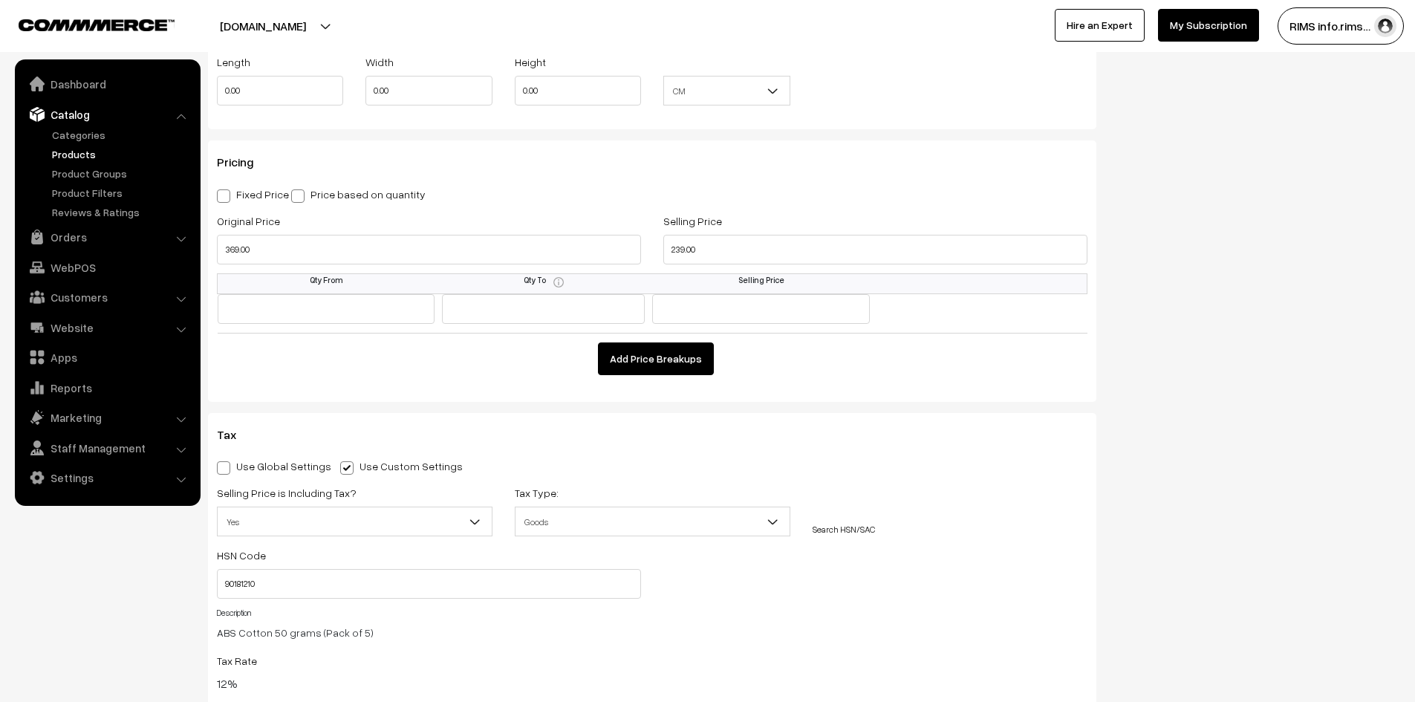
scroll to position [1263, 0]
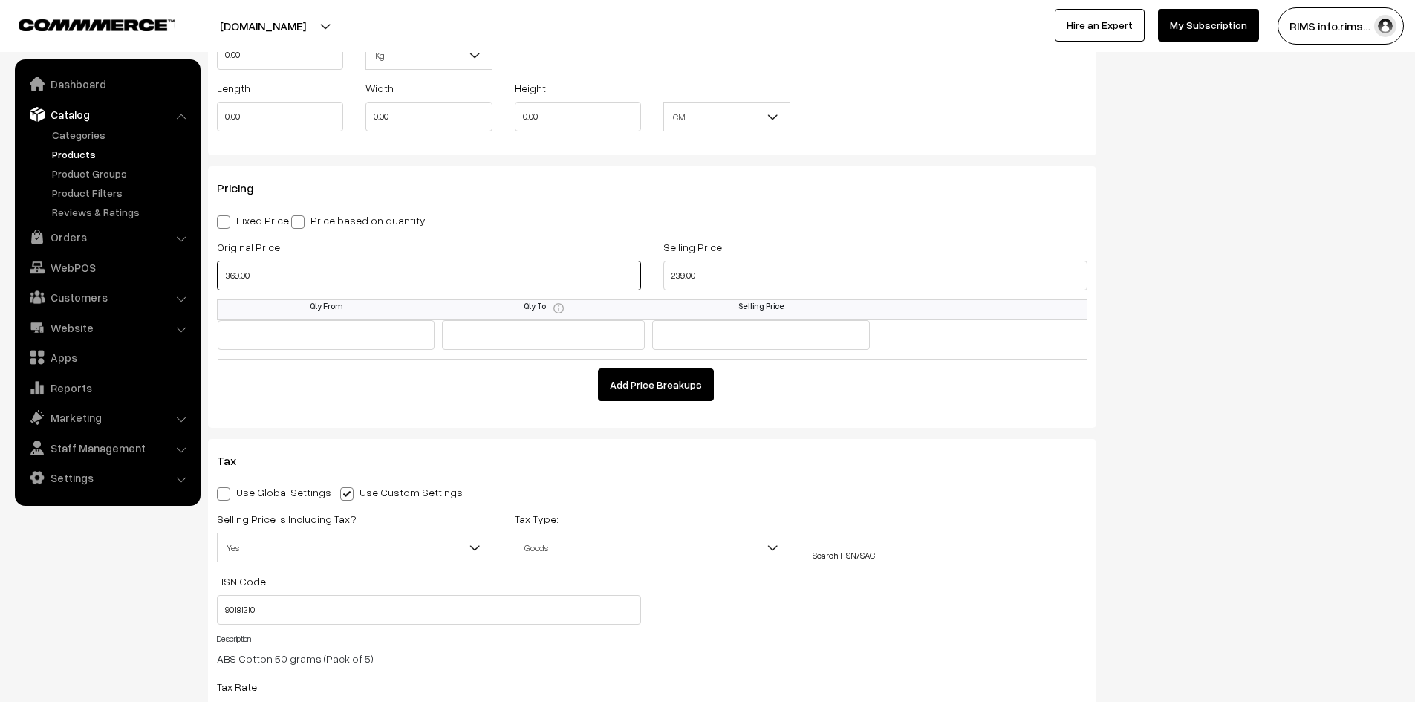
drag, startPoint x: 271, startPoint y: 279, endPoint x: 210, endPoint y: 284, distance: 61.1
click at [210, 285] on div "Original Price 369.00" at bounding box center [429, 269] width 446 height 62
type input "239.00"
click at [607, 226] on div "Fixed Price Price based on quantity" at bounding box center [652, 220] width 870 height 18
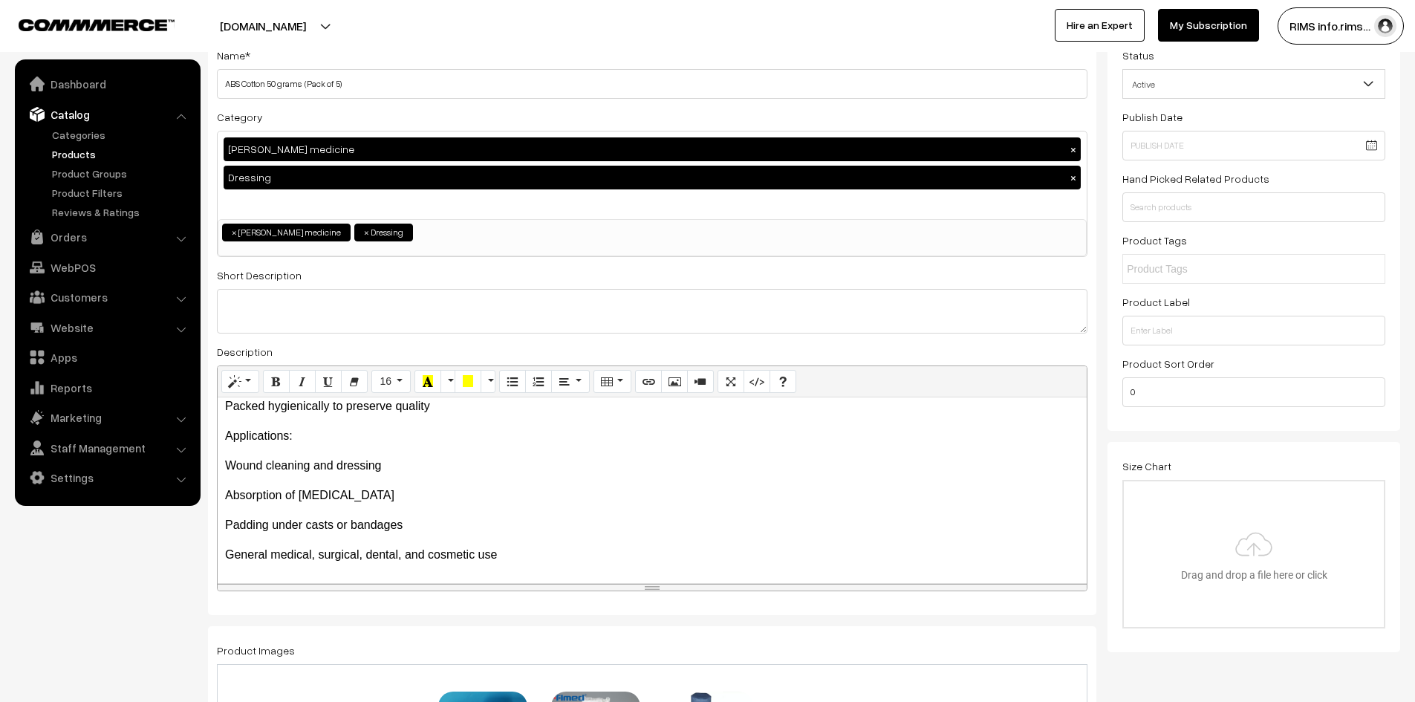
scroll to position [0, 0]
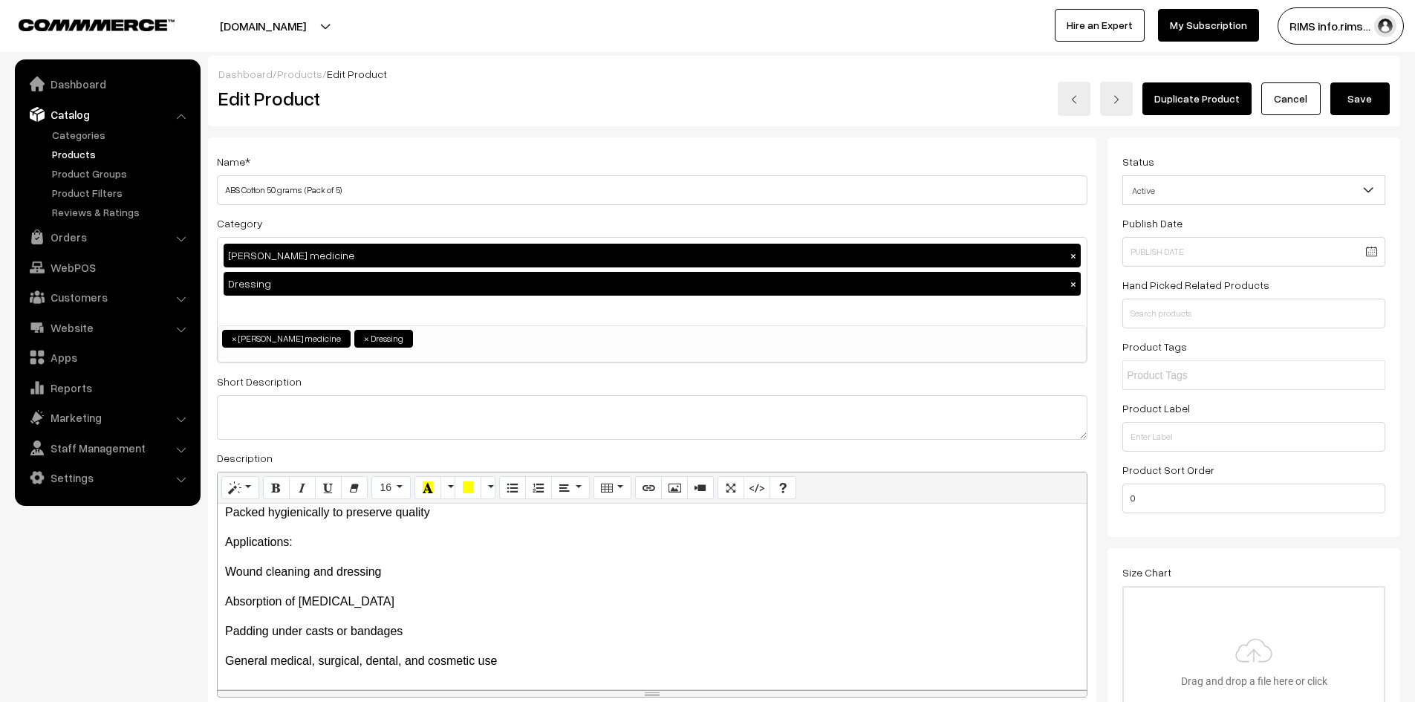
click at [1355, 111] on button "Save" at bounding box center [1359, 98] width 59 height 33
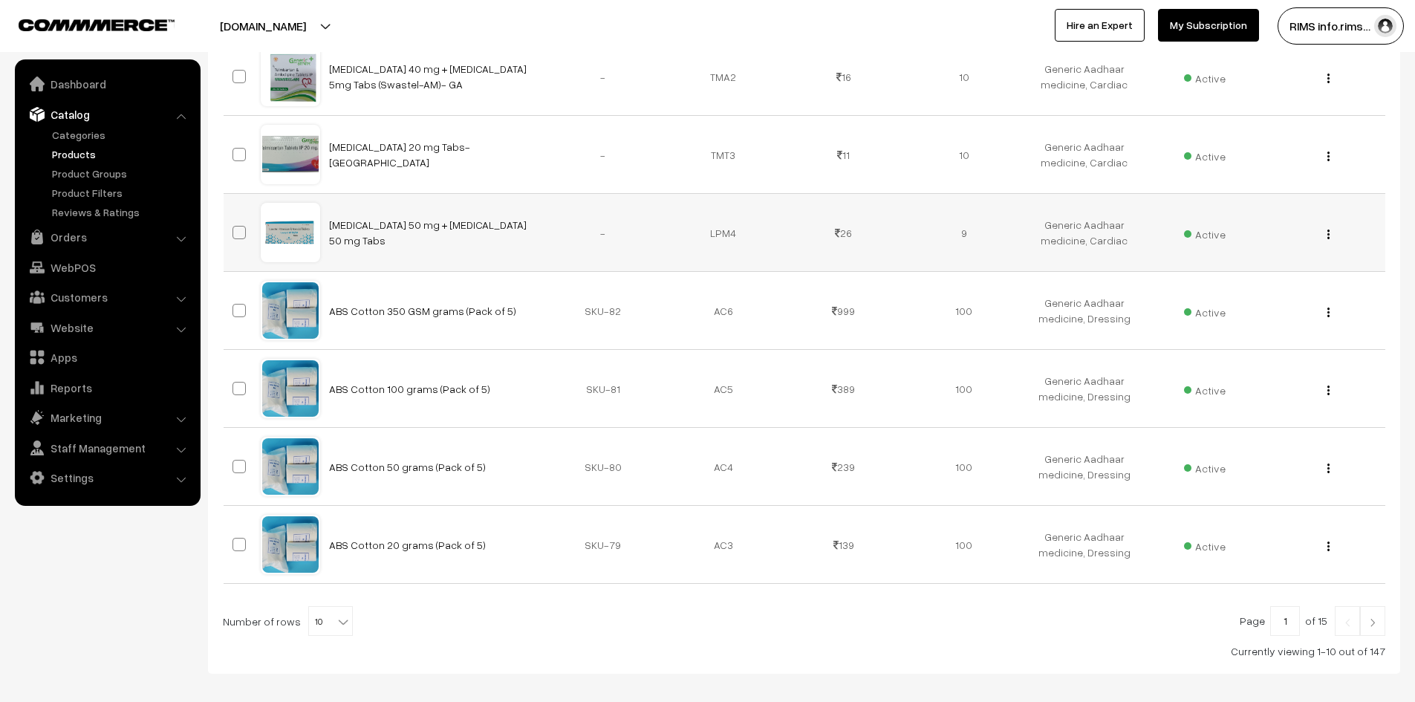
scroll to position [598, 0]
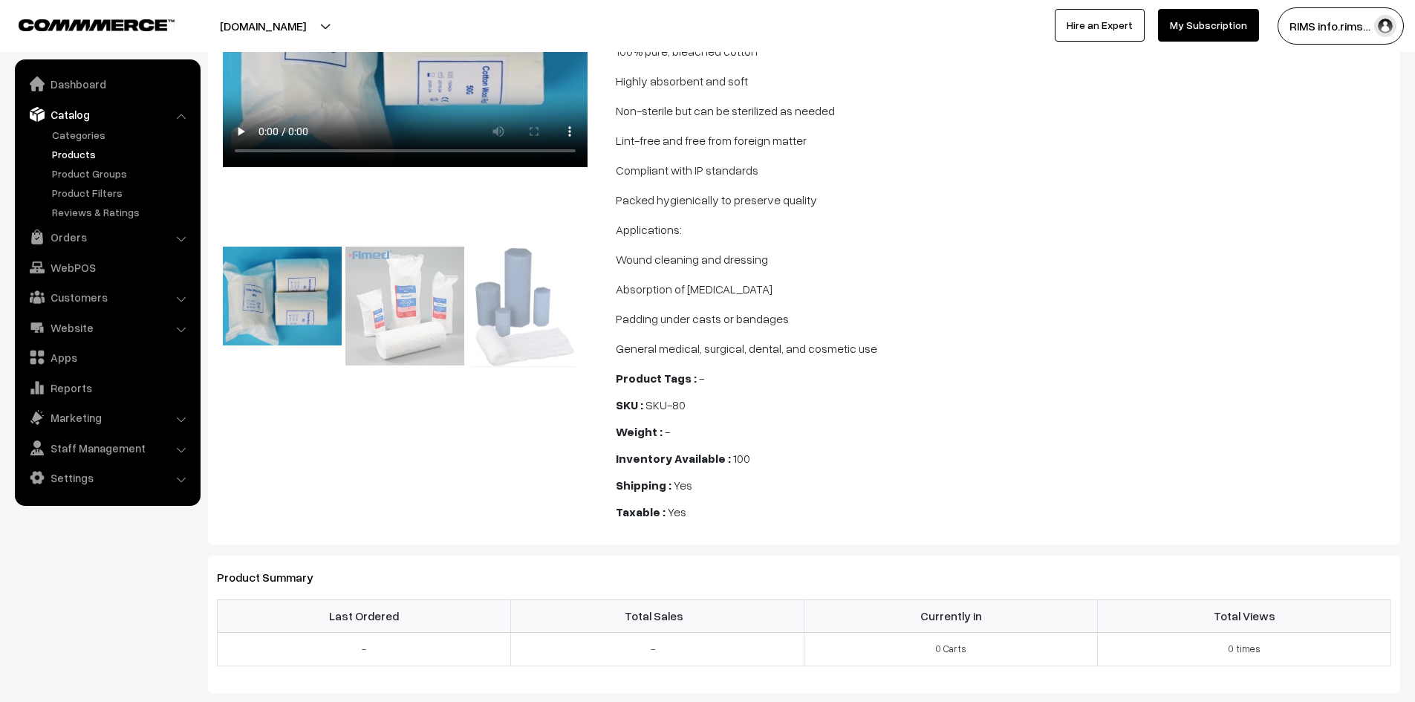
scroll to position [297, 0]
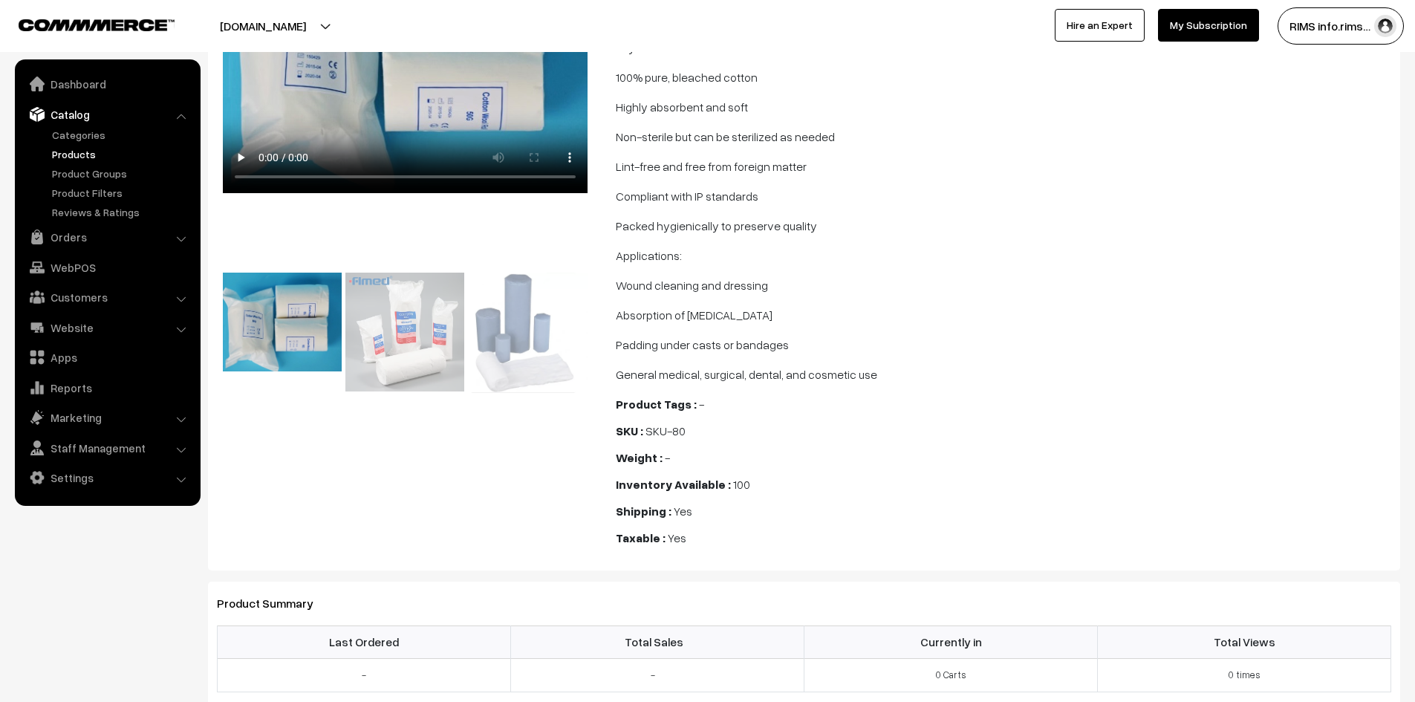
click at [1208, 31] on link "My Subscription" at bounding box center [1208, 25] width 101 height 33
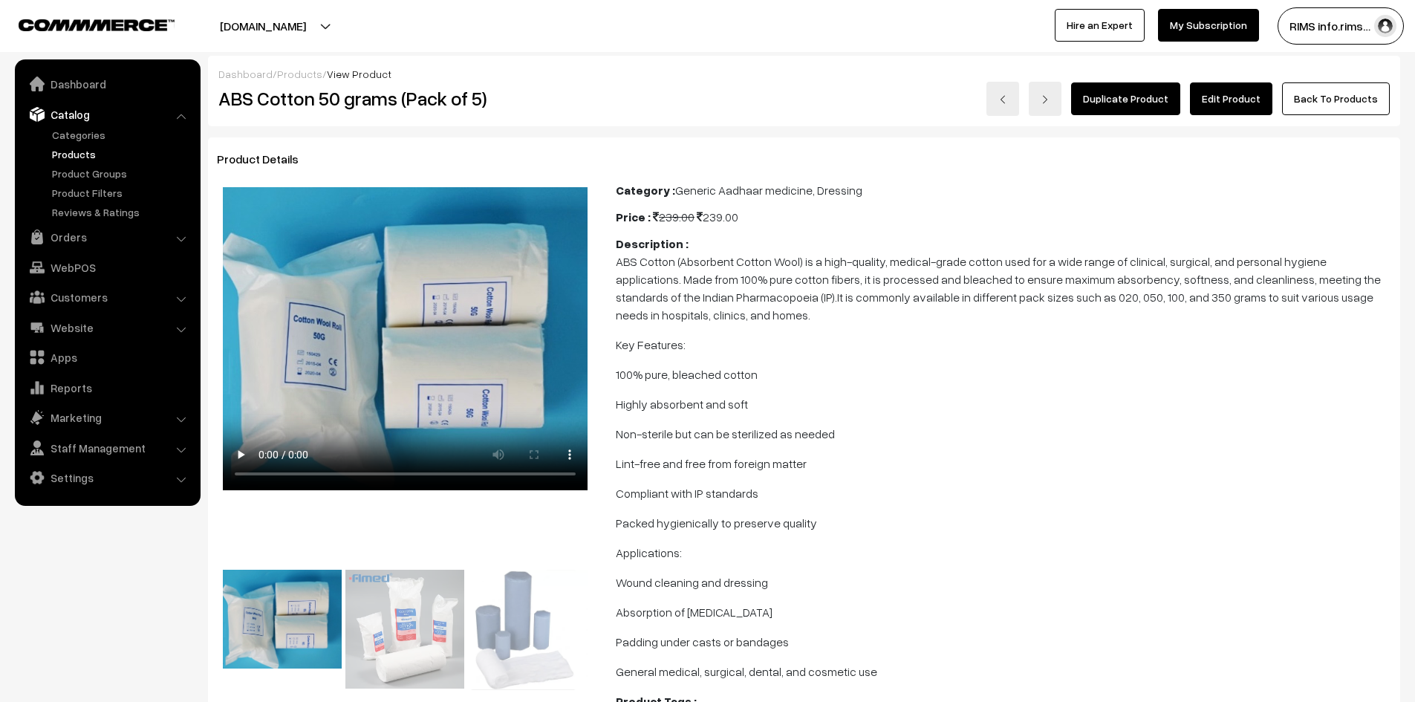
click at [1217, 101] on link "Edit Product" at bounding box center [1231, 98] width 82 height 33
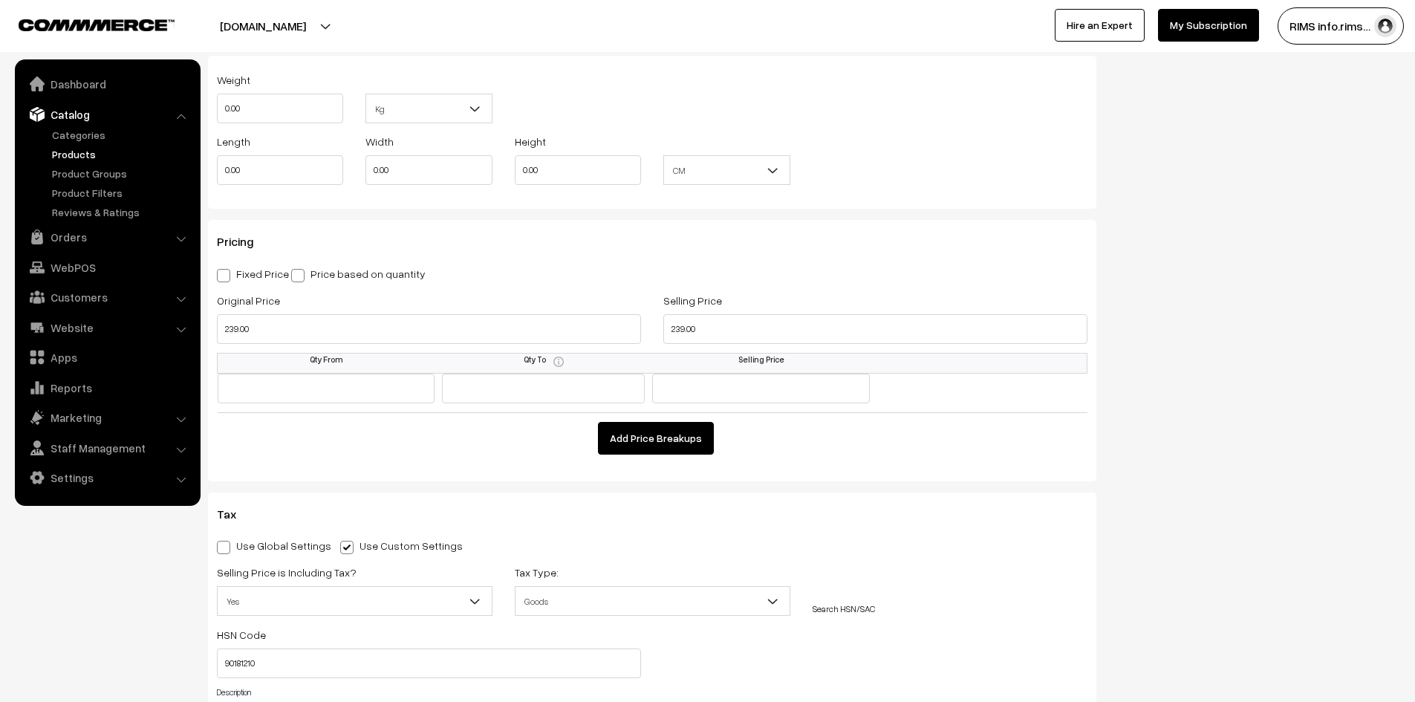
scroll to position [1337, 0]
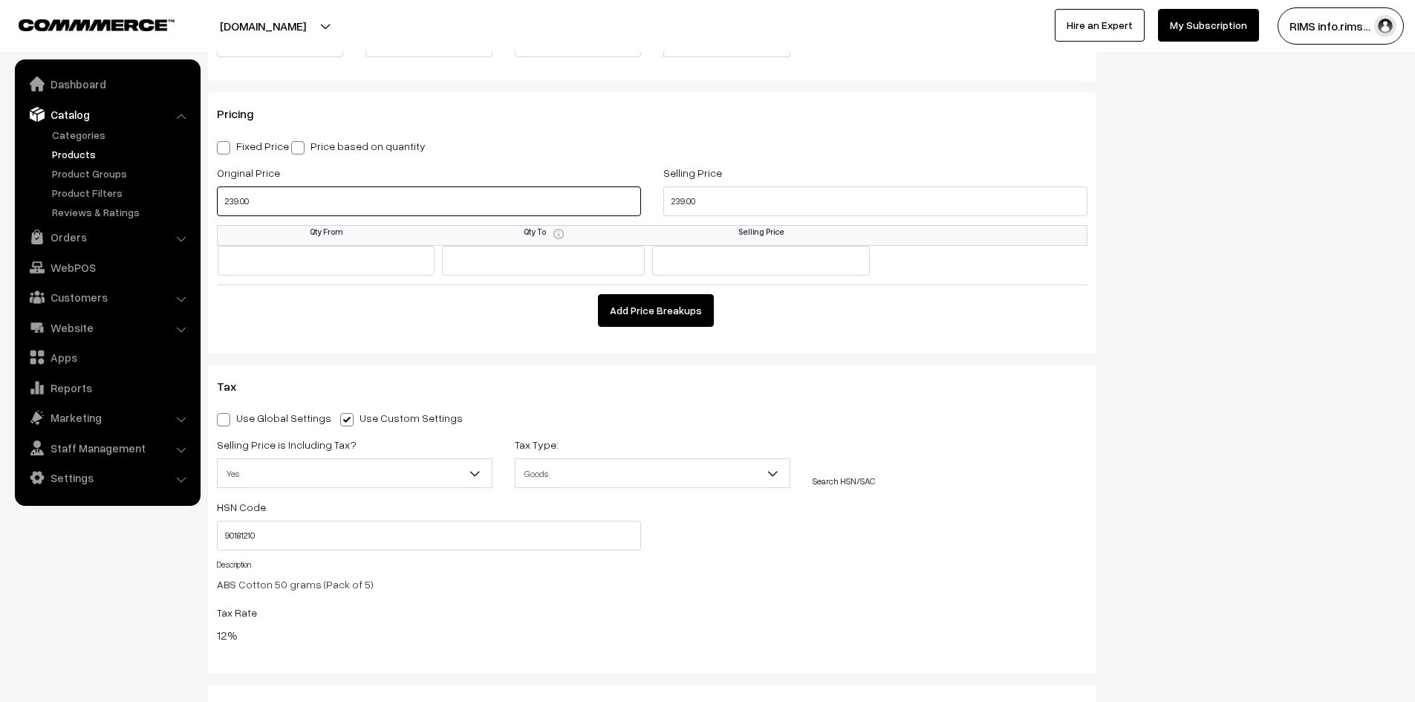
drag, startPoint x: 260, startPoint y: 205, endPoint x: 218, endPoint y: 205, distance: 41.6
click at [218, 205] on input "239.00" at bounding box center [429, 201] width 424 height 30
type input "322.00"
drag, startPoint x: 702, startPoint y: 207, endPoint x: 654, endPoint y: 206, distance: 47.6
click at [654, 206] on div "Selling Price 239.00" at bounding box center [875, 194] width 446 height 62
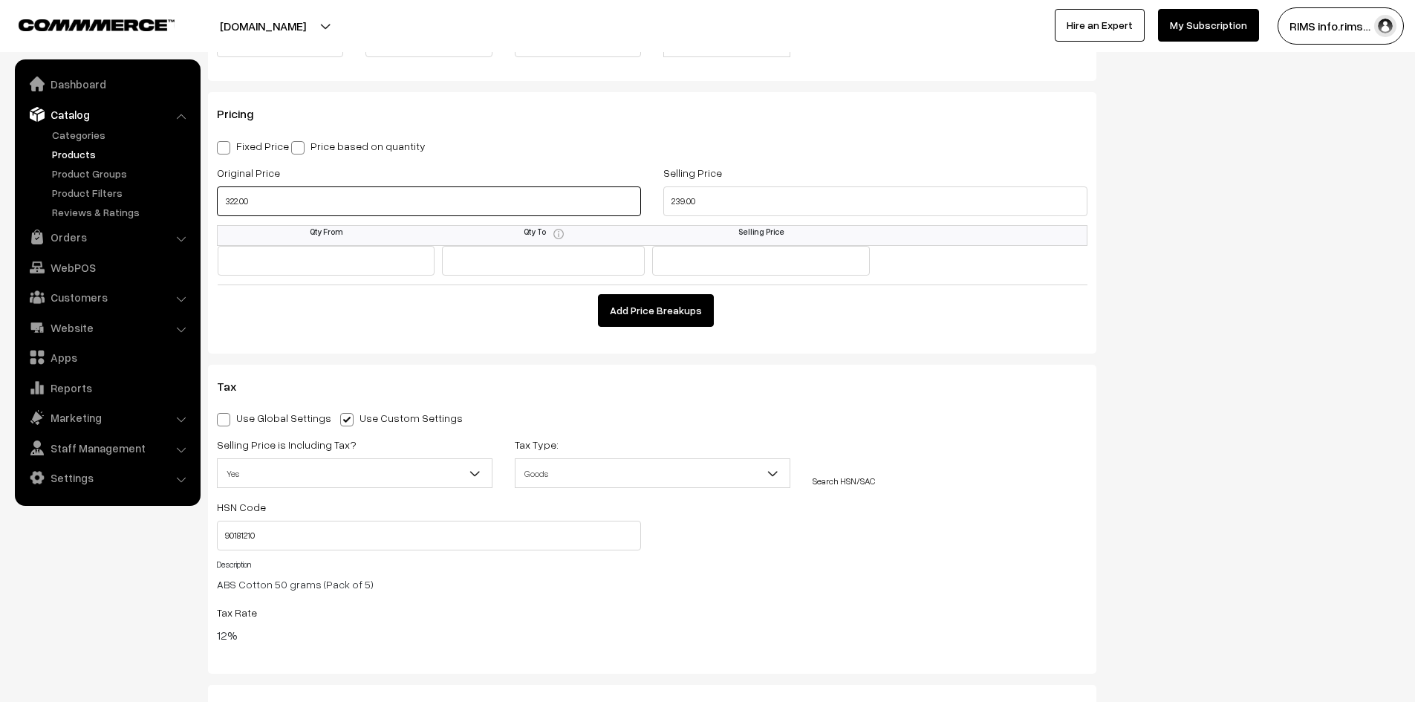
drag, startPoint x: 284, startPoint y: 203, endPoint x: 290, endPoint y: 217, distance: 14.9
click at [282, 203] on input "322.00" at bounding box center [429, 201] width 424 height 30
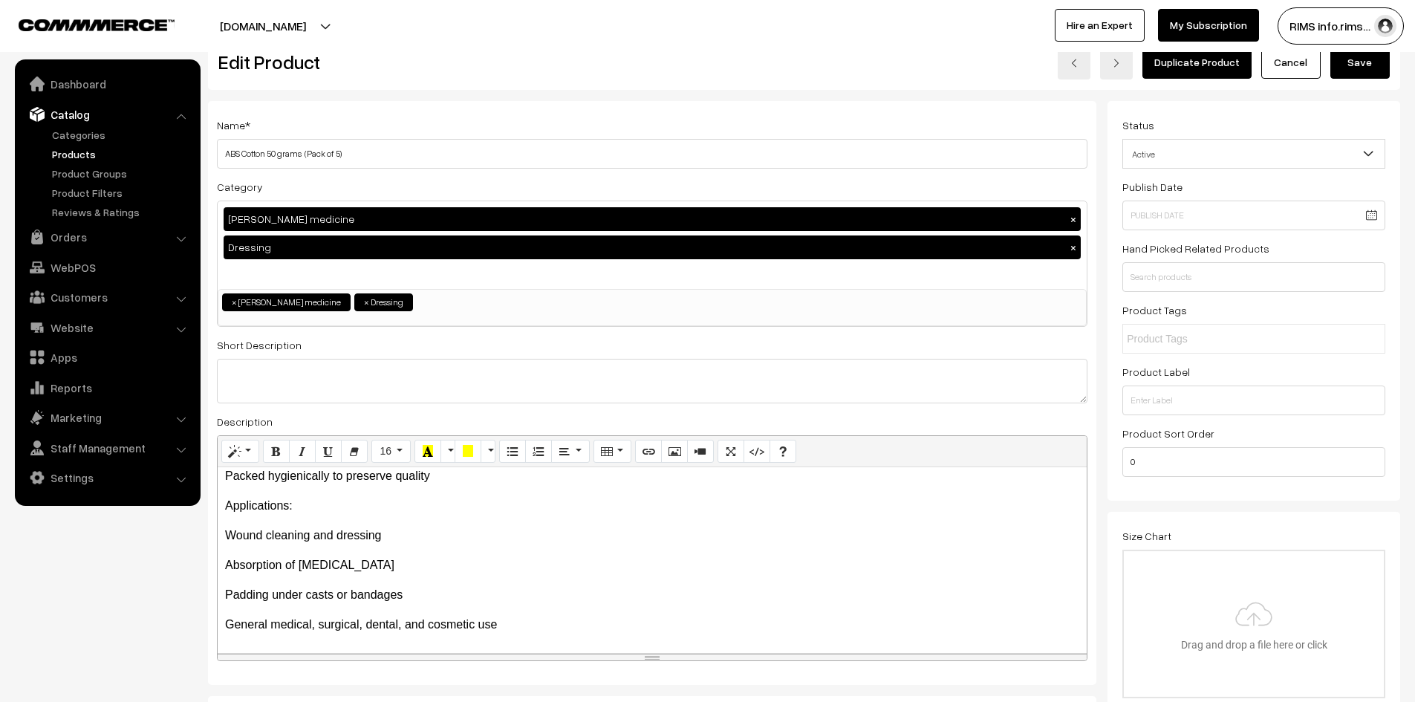
scroll to position [0, 0]
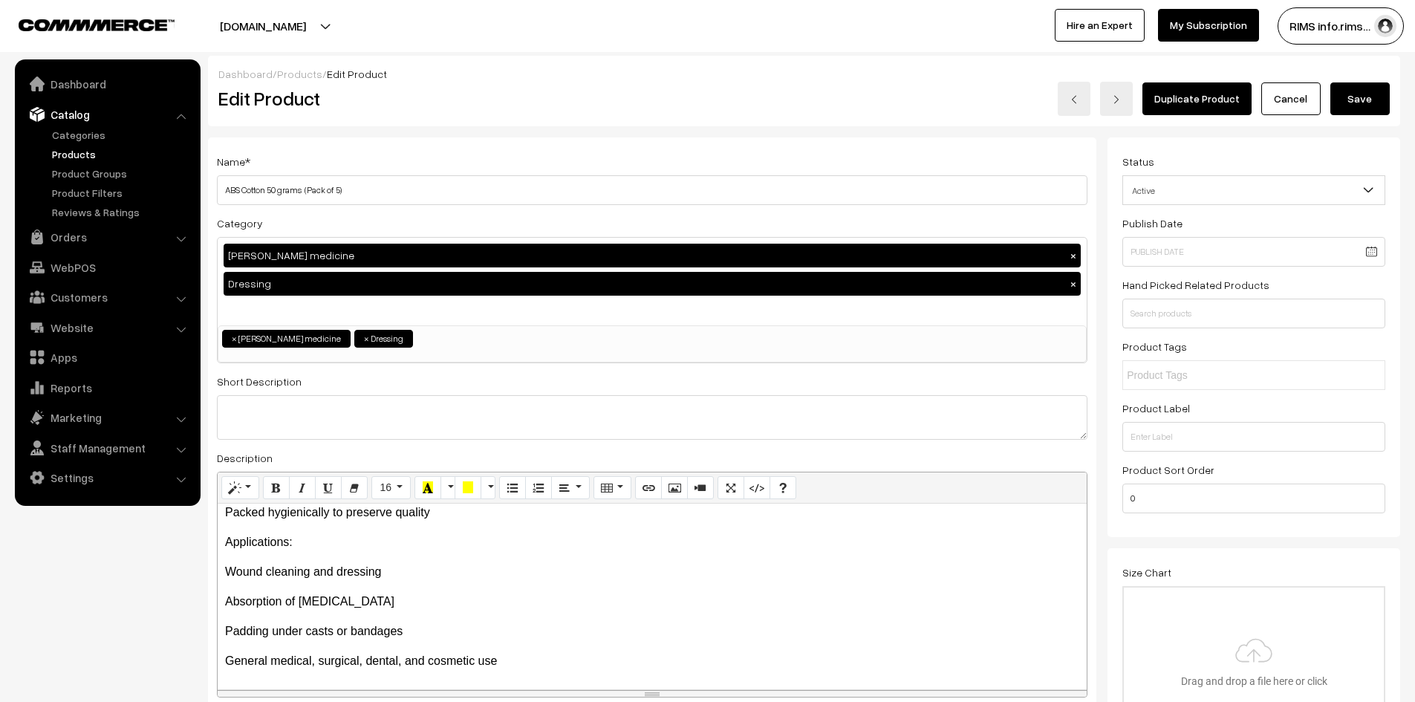
click at [1350, 85] on button "Save" at bounding box center [1359, 98] width 59 height 33
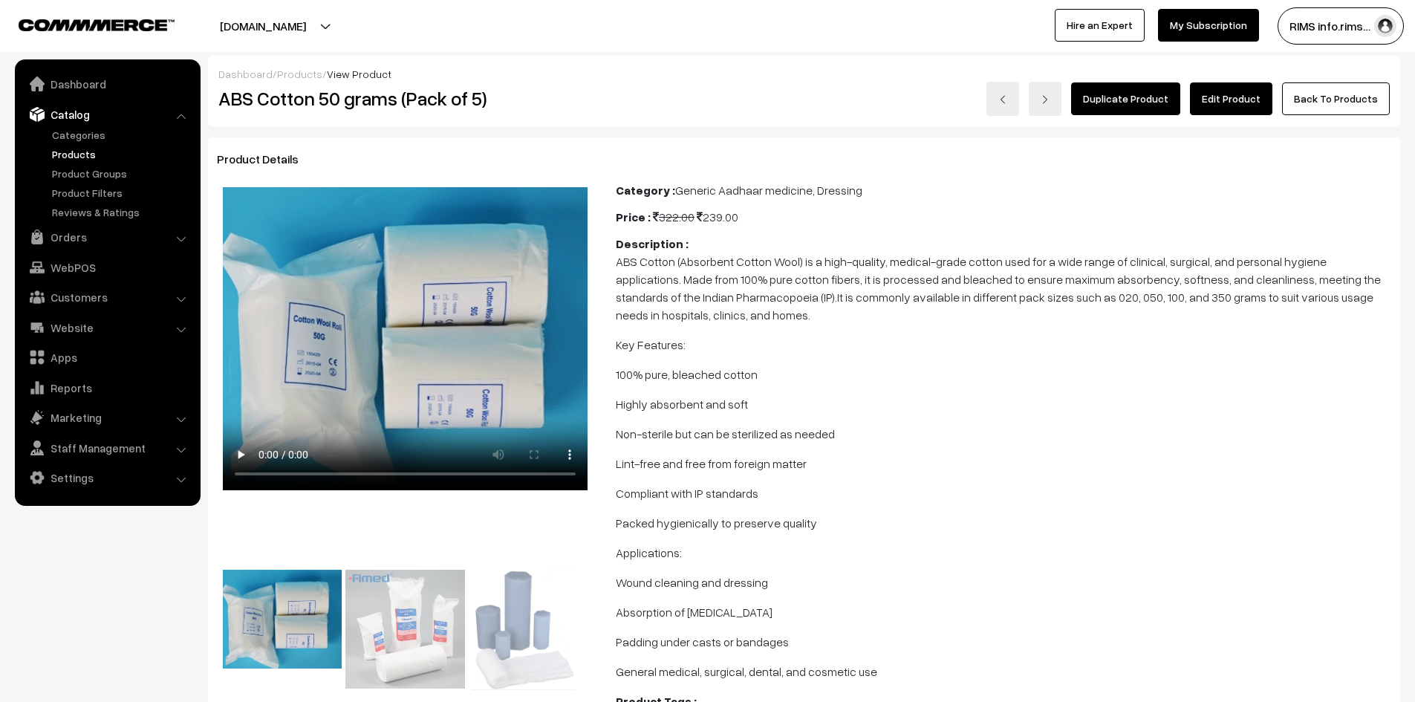
click at [1221, 95] on link "Edit Product" at bounding box center [1231, 98] width 82 height 33
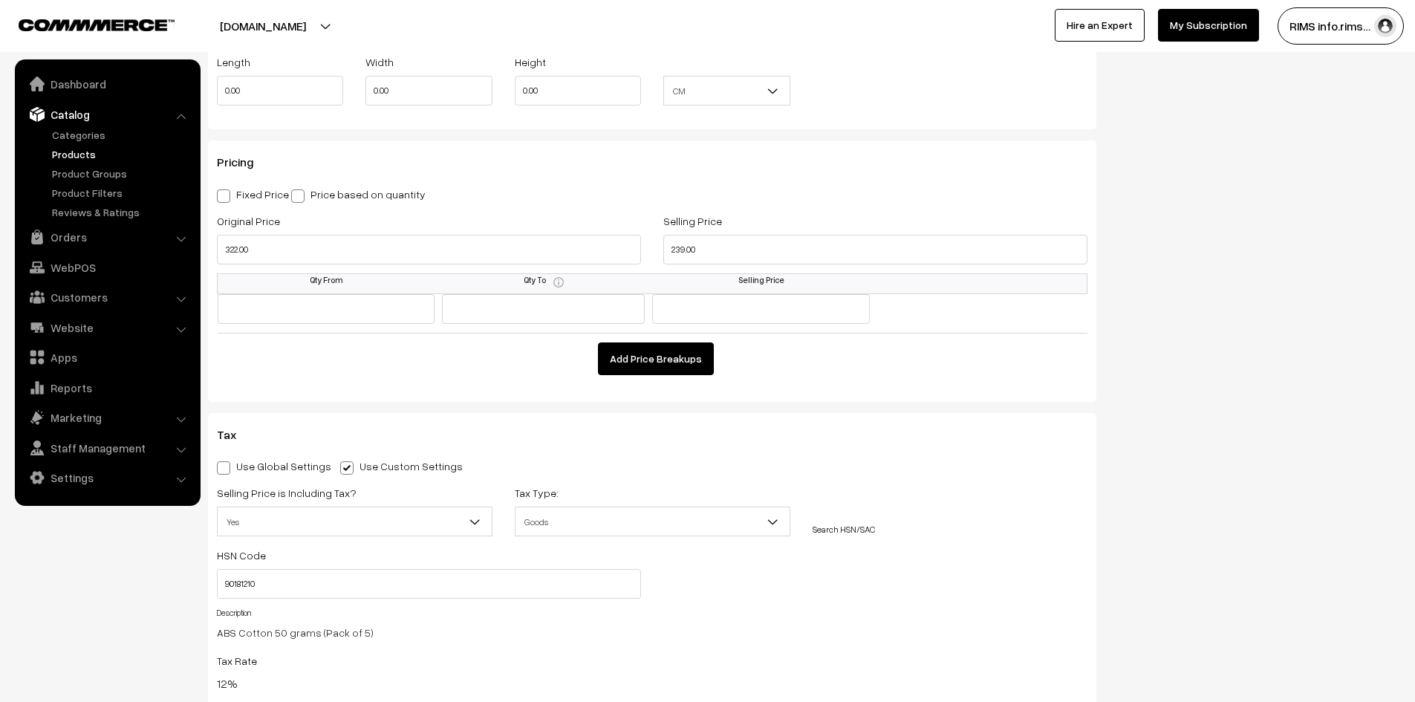
scroll to position [1263, 0]
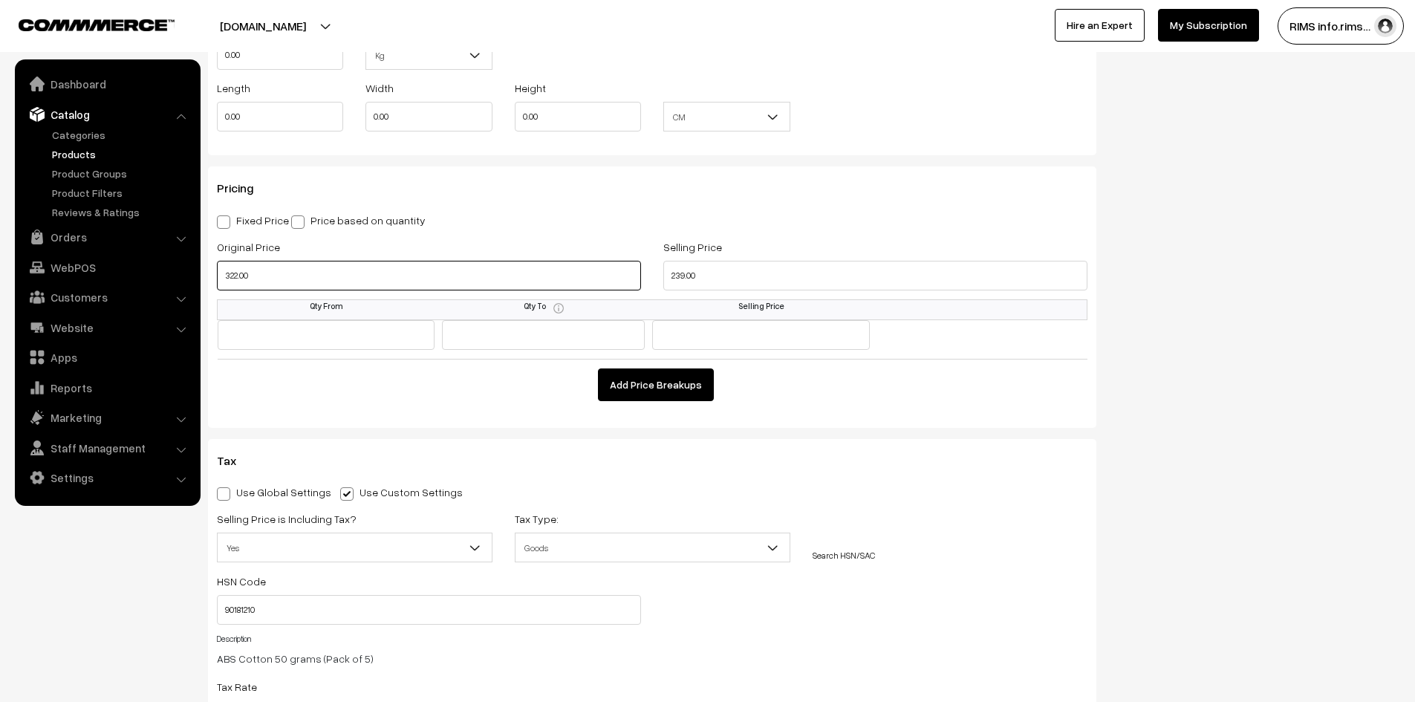
drag, startPoint x: 278, startPoint y: 279, endPoint x: 203, endPoint y: 278, distance: 75.0
click at [203, 278] on div "Name * ABS Cotton 50 grams (Pack of 5) Category Generic Aadhaar medicine × Dres…" at bounding box center [652, 127] width 910 height 2504
click at [275, 264] on input "322.00" at bounding box center [429, 276] width 424 height 30
drag, startPoint x: 270, startPoint y: 272, endPoint x: 216, endPoint y: 270, distance: 53.5
click at [217, 271] on input "322.00" at bounding box center [429, 276] width 424 height 30
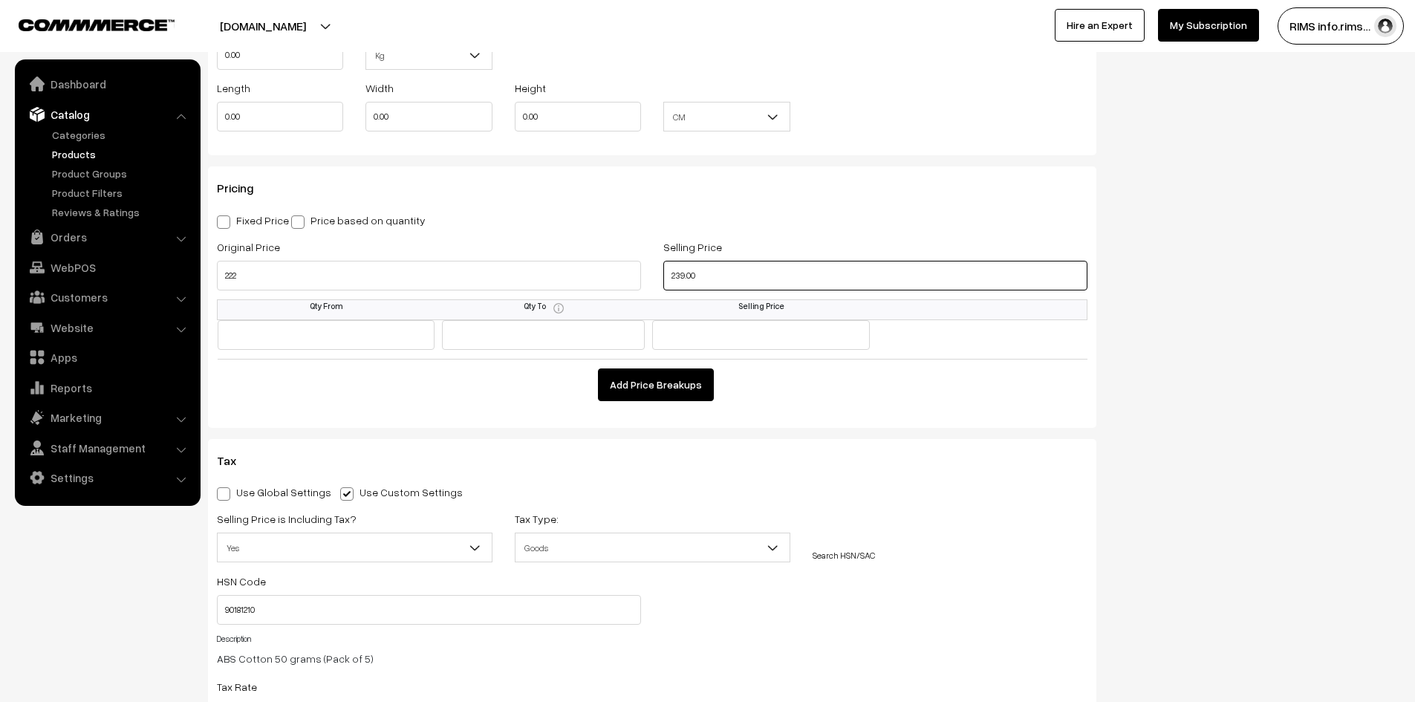
type input "222.00"
drag, startPoint x: 714, startPoint y: 279, endPoint x: 625, endPoint y: 284, distance: 88.5
click at [625, 284] on div "Original Price 222.00 Selling Price 239.00" at bounding box center [652, 269] width 893 height 62
type input "222.00"
click at [1201, 302] on div "Status Active Inactive Active Publish Date Product Type -- Select -- -- Select …" at bounding box center [1259, 127] width 304 height 2504
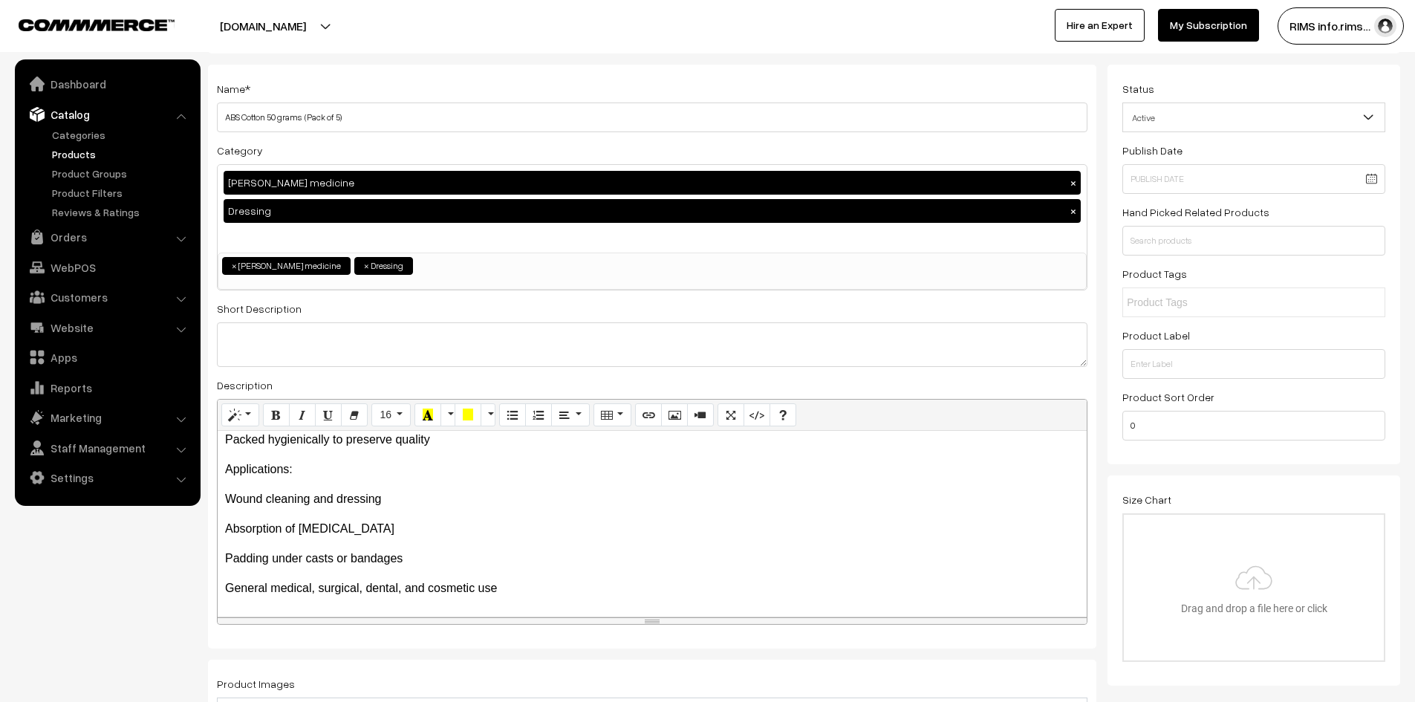
scroll to position [0, 0]
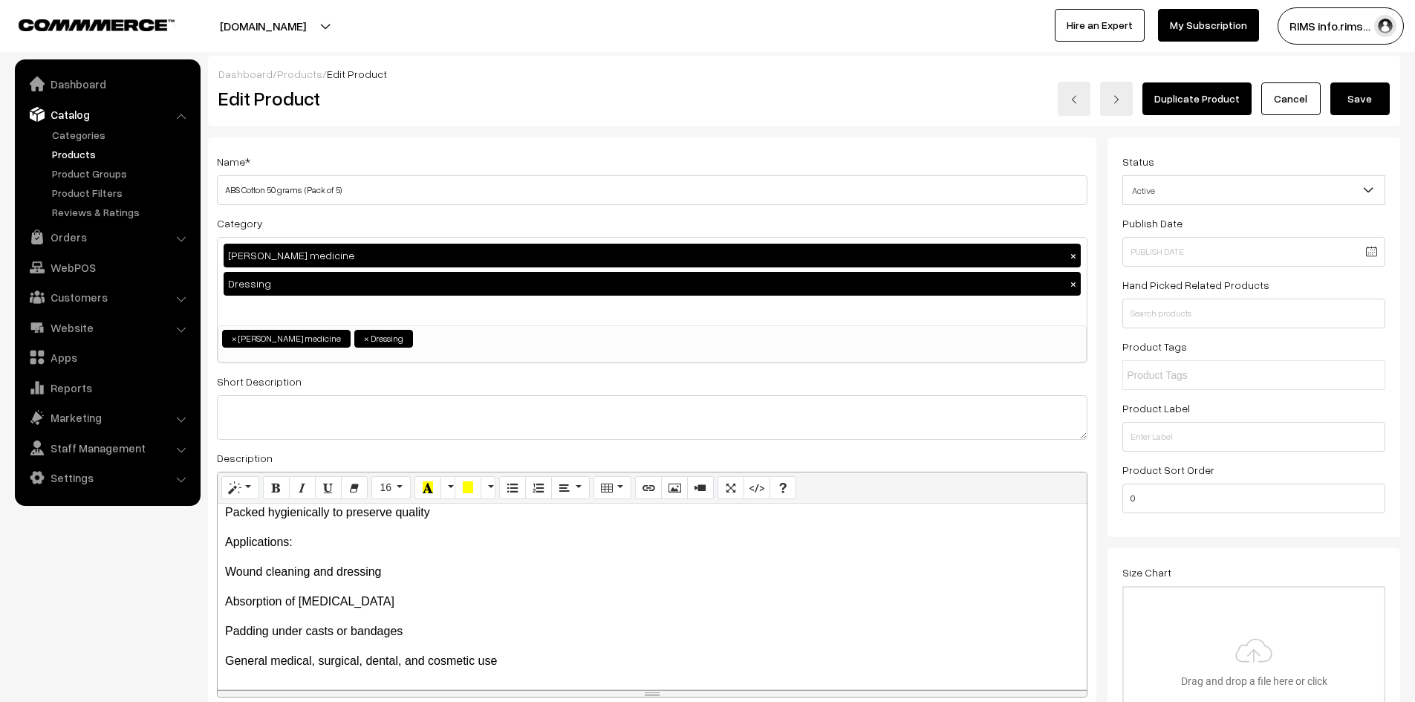
click at [1340, 95] on button "Save" at bounding box center [1359, 98] width 59 height 33
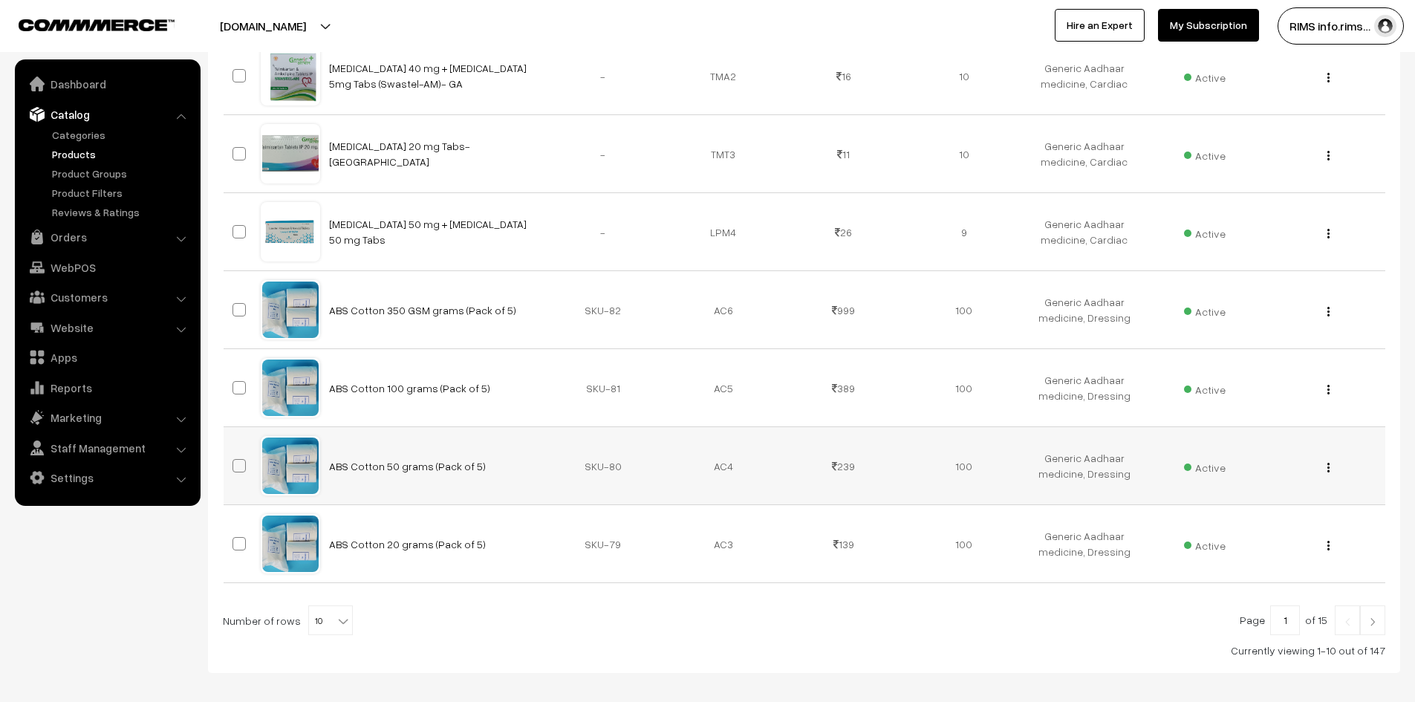
scroll to position [598, 0]
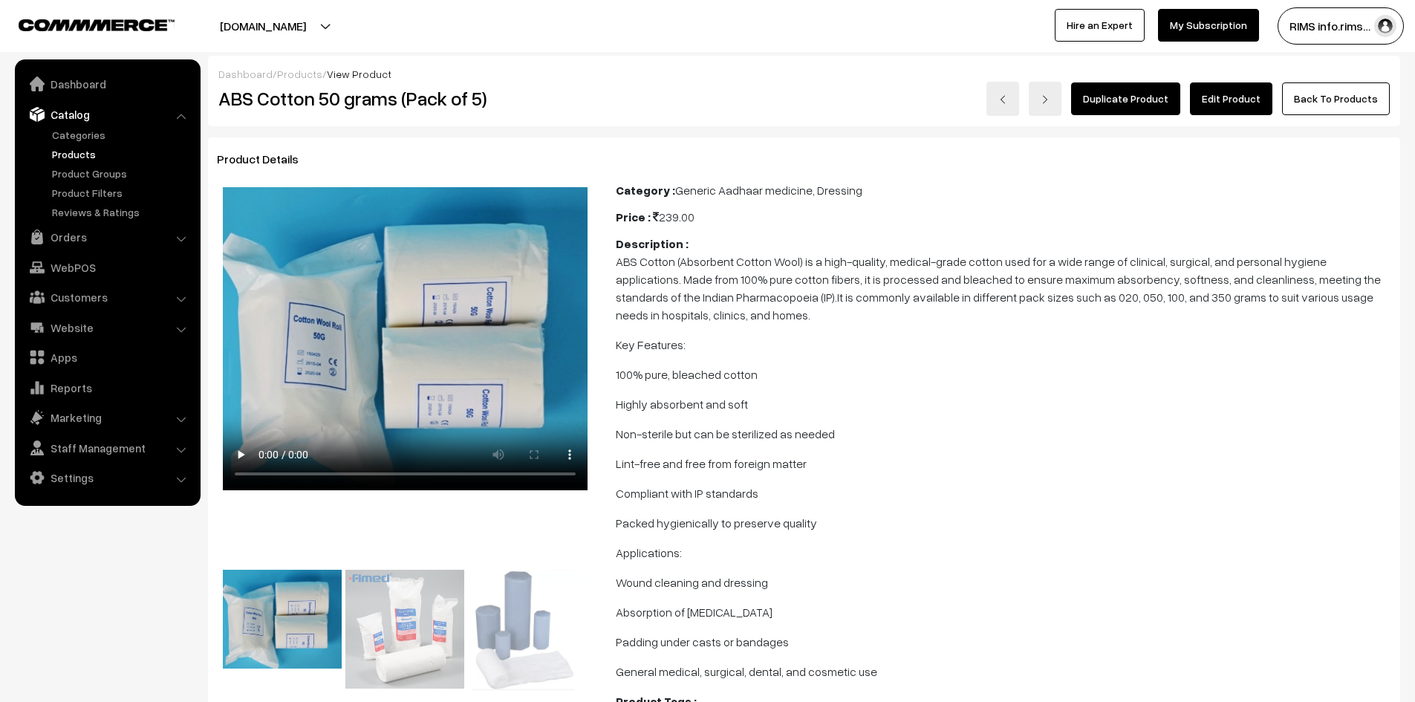
click at [1226, 104] on link "Edit Product" at bounding box center [1231, 98] width 82 height 33
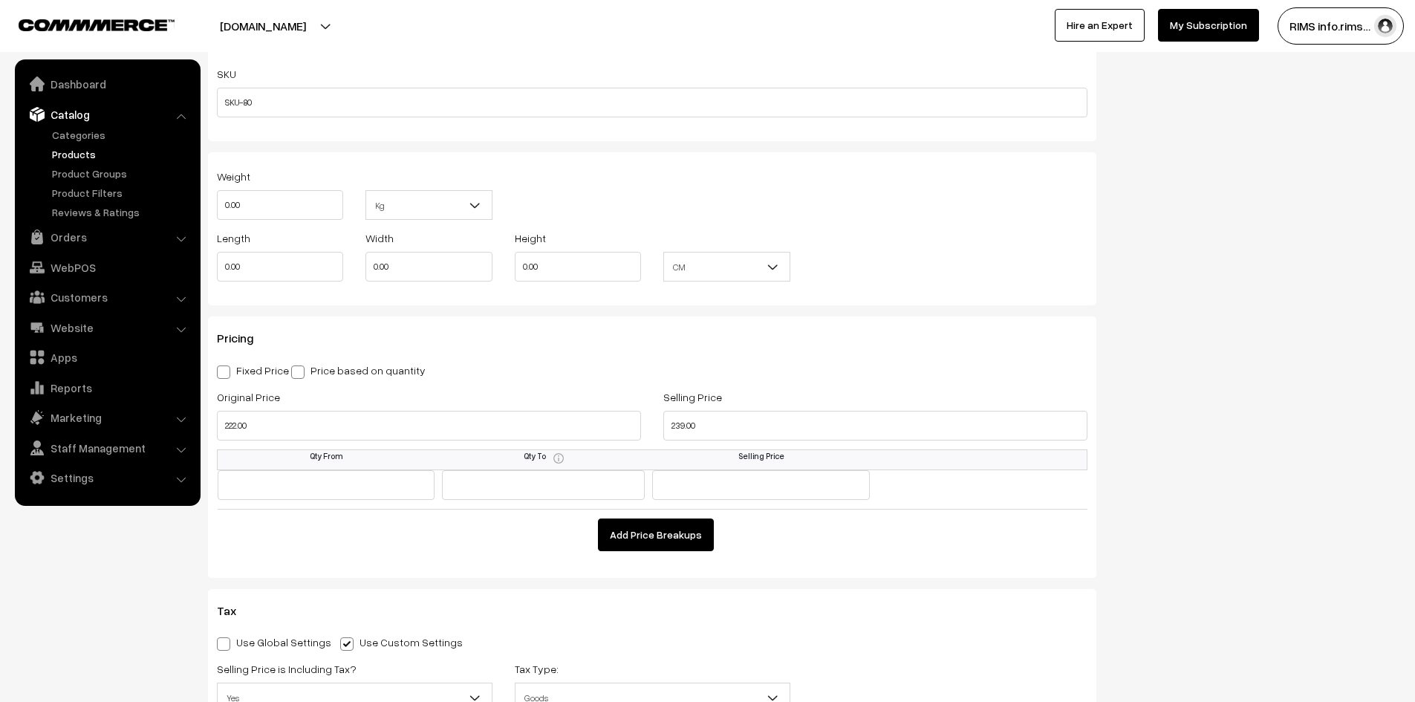
scroll to position [1114, 0]
drag, startPoint x: 264, startPoint y: 429, endPoint x: 217, endPoint y: 432, distance: 46.9
click at [217, 432] on input "222.00" at bounding box center [429, 424] width 424 height 30
drag, startPoint x: 706, startPoint y: 426, endPoint x: 635, endPoint y: 432, distance: 71.6
click at [635, 432] on div "Original Price 222.00 Selling Price 239.00" at bounding box center [652, 417] width 893 height 62
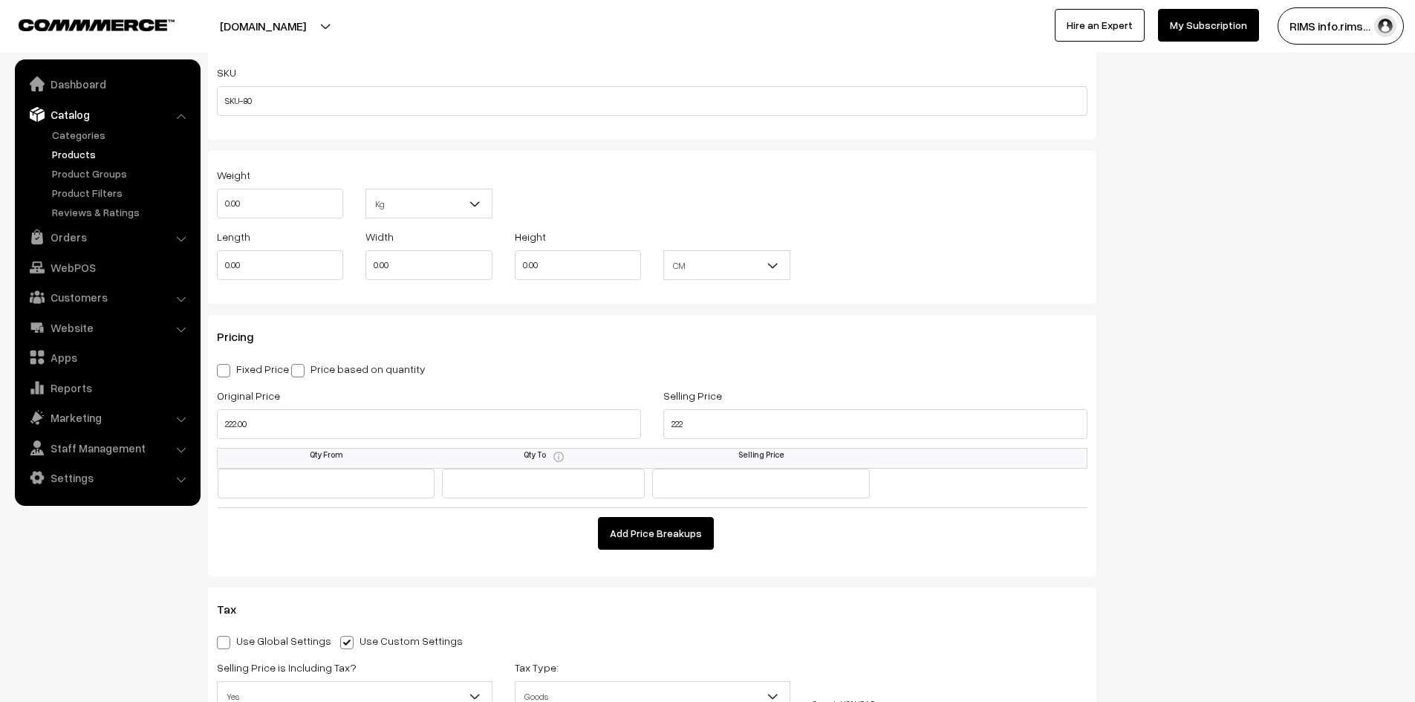
type input "222.00"
drag, startPoint x: 816, startPoint y: 365, endPoint x: 797, endPoint y: 379, distance: 23.9
click at [818, 365] on div "Fixed Price Price based on quantity" at bounding box center [652, 368] width 870 height 18
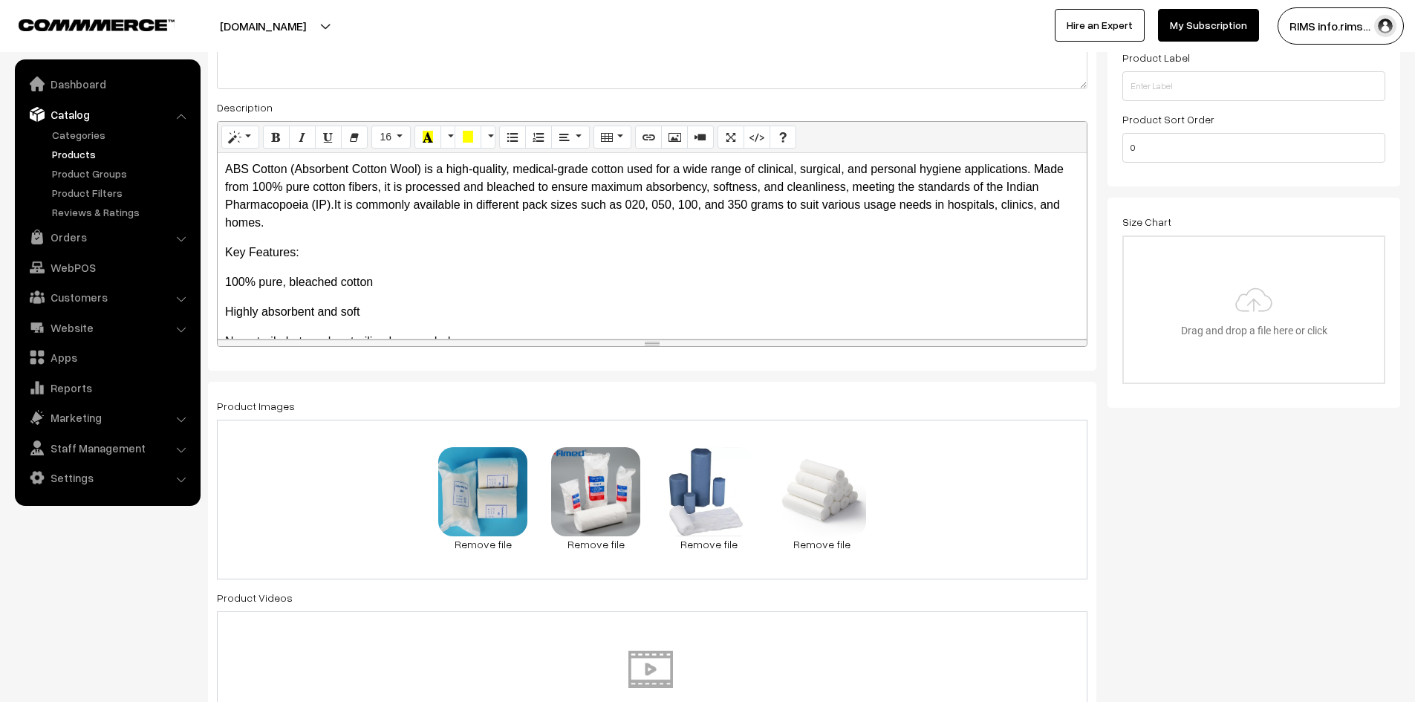
scroll to position [0, 0]
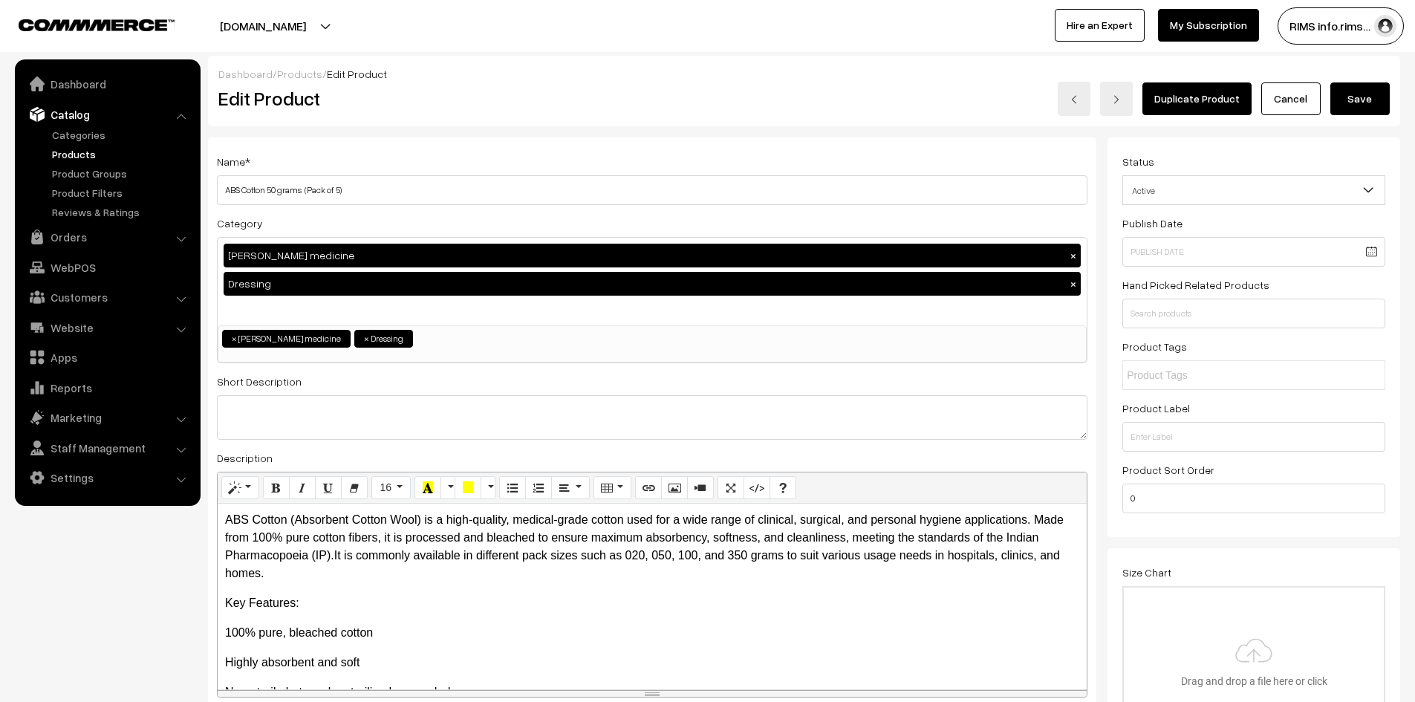
click at [1336, 96] on button "Save" at bounding box center [1359, 98] width 59 height 33
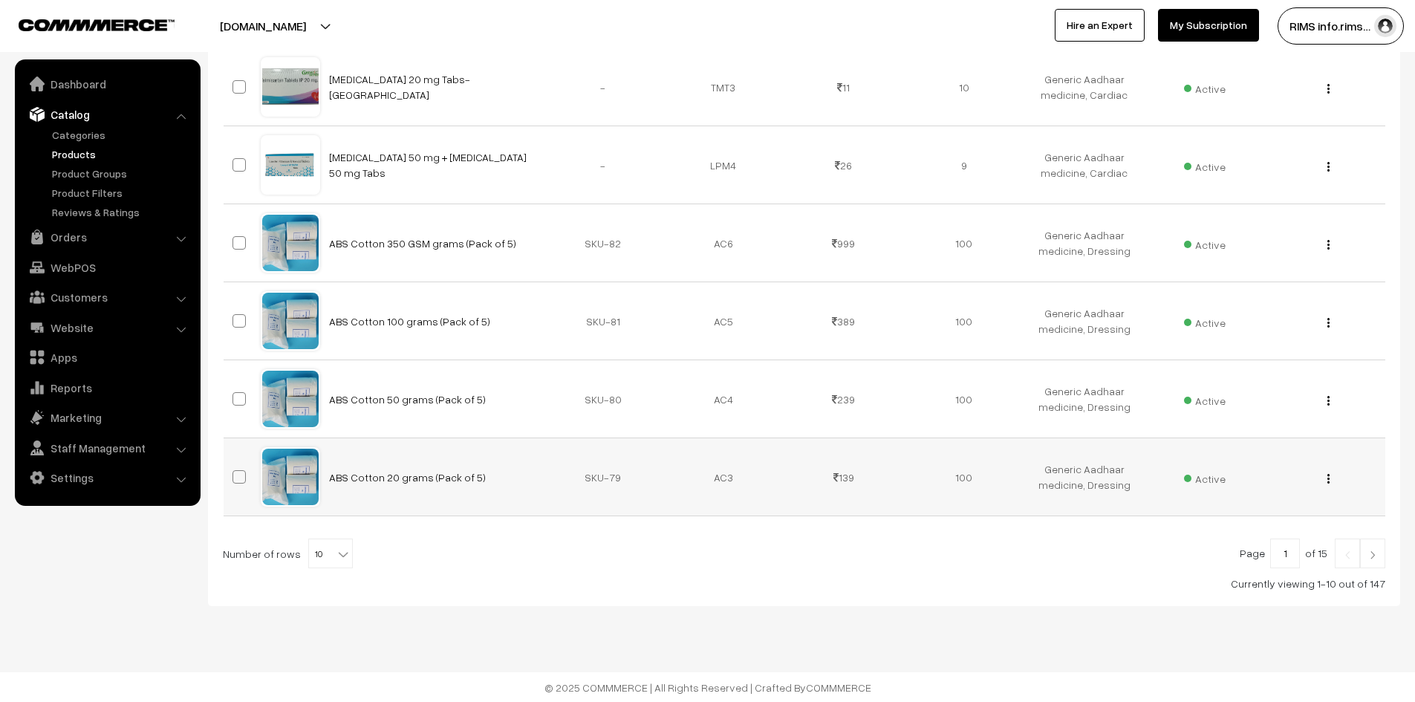
scroll to position [598, 0]
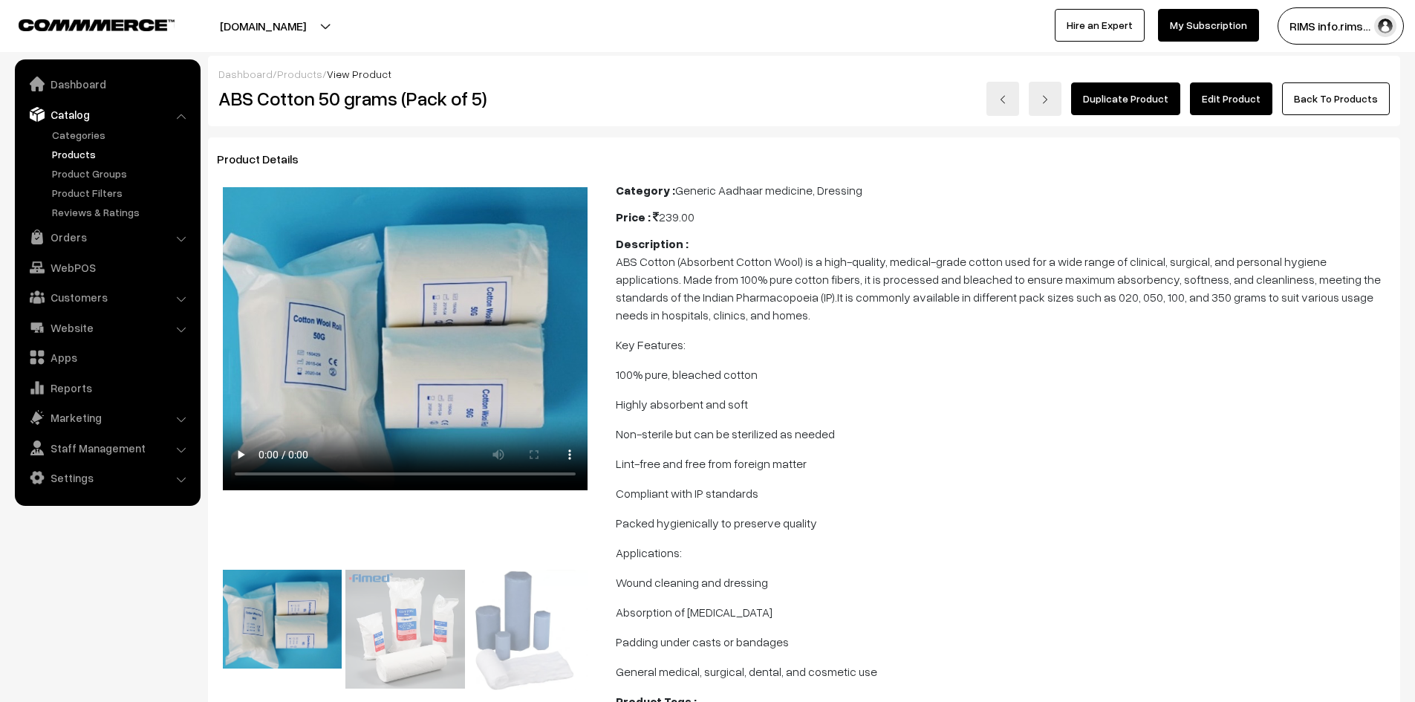
click at [1228, 96] on link "Edit Product" at bounding box center [1231, 98] width 82 height 33
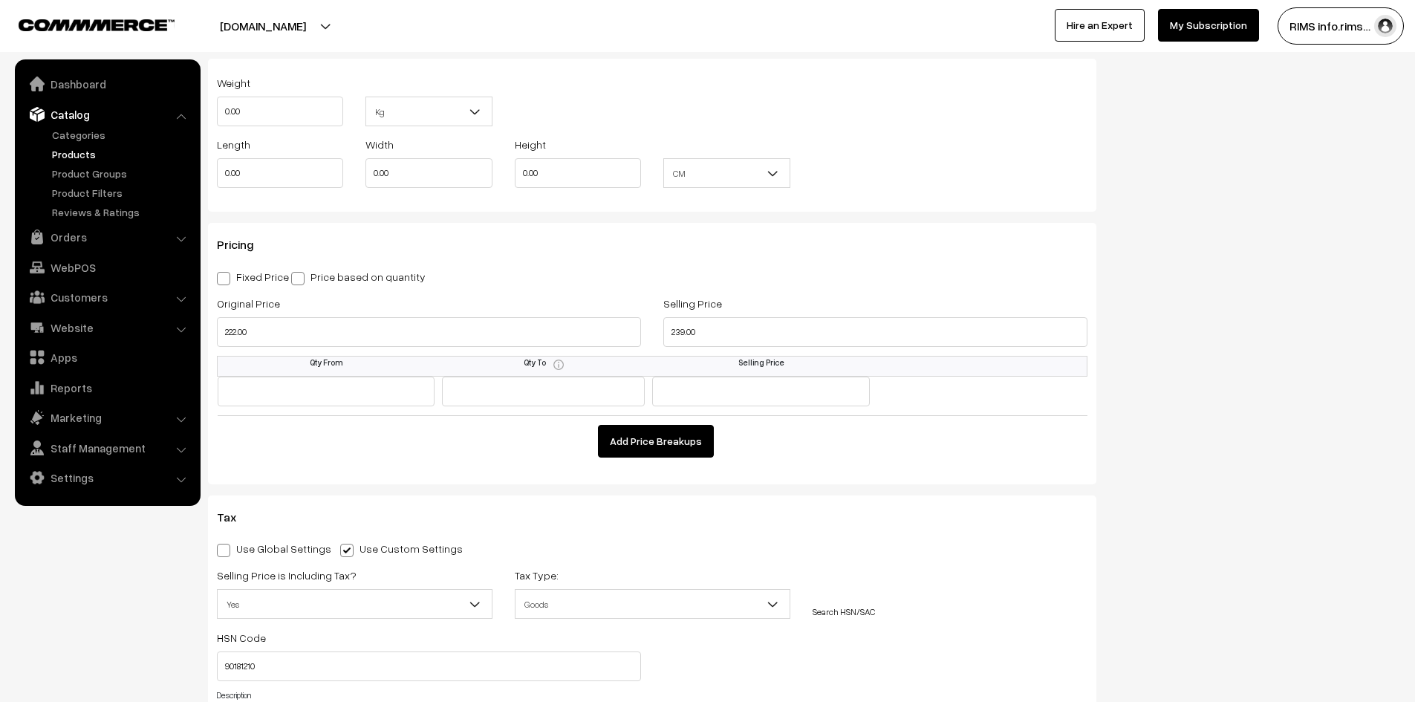
scroll to position [1263, 0]
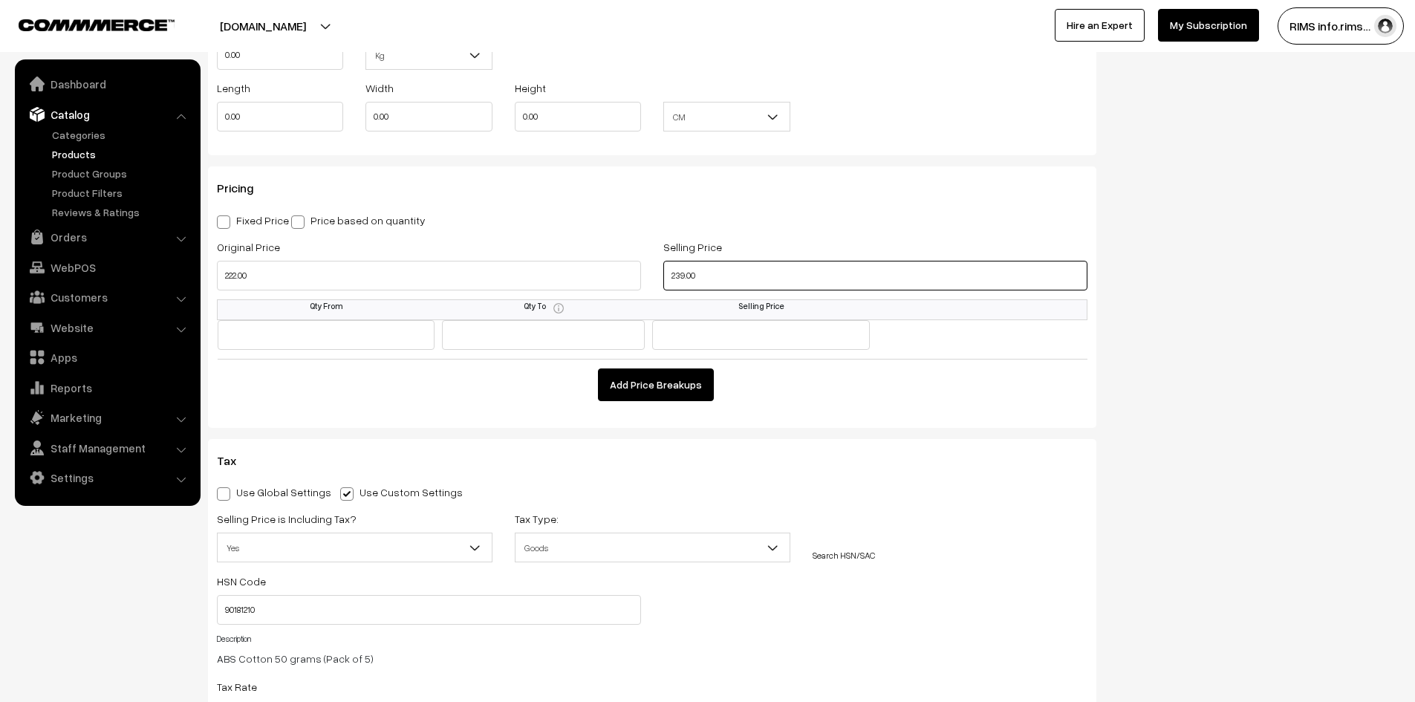
drag, startPoint x: 717, startPoint y: 273, endPoint x: 659, endPoint y: 281, distance: 58.5
click at [659, 281] on div "Selling Price 239.00" at bounding box center [875, 269] width 446 height 62
click at [352, 270] on input "222.00" at bounding box center [429, 276] width 424 height 30
drag, startPoint x: 253, startPoint y: 278, endPoint x: 220, endPoint y: 281, distance: 32.8
click at [220, 281] on input "222.00" at bounding box center [429, 276] width 424 height 30
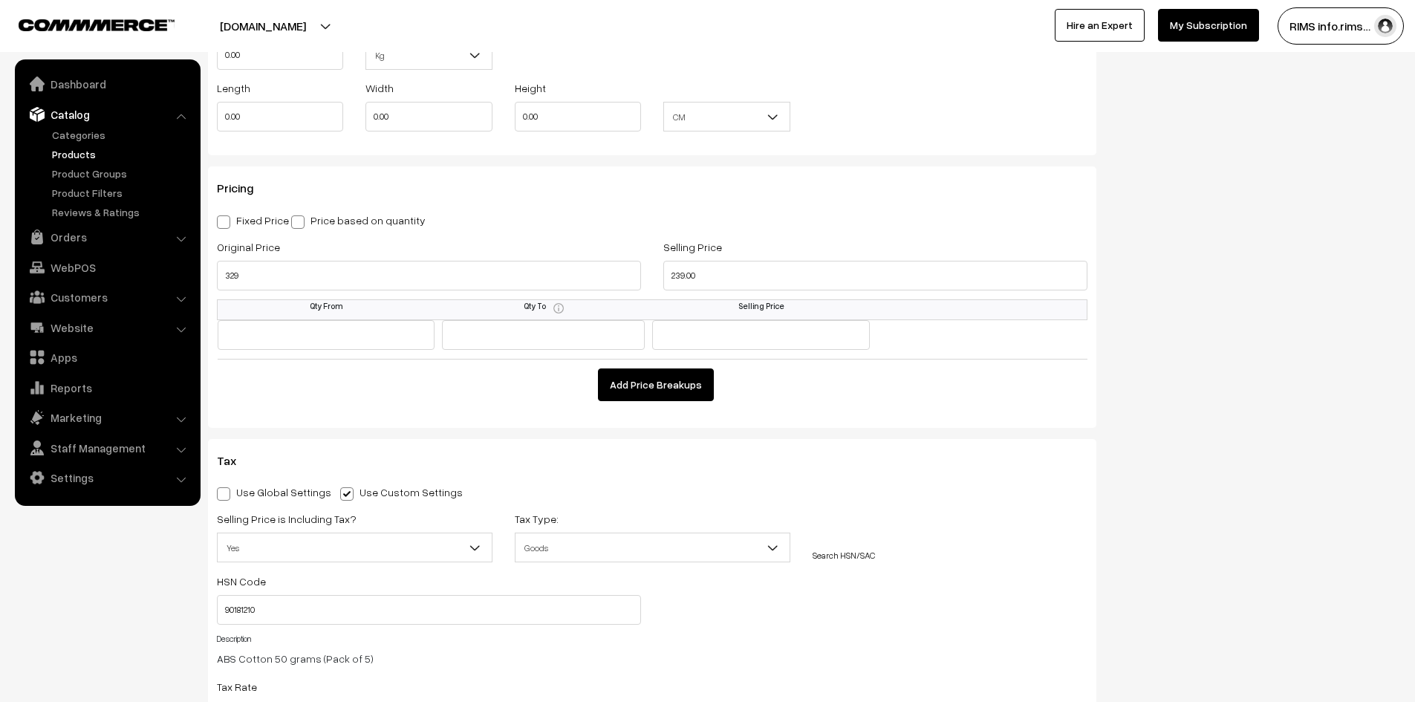
type input "329.00"
click at [1115, 276] on div "Status Active Inactive Active Publish Date Product Type -- Select -- -- Select …" at bounding box center [1259, 127] width 304 height 2504
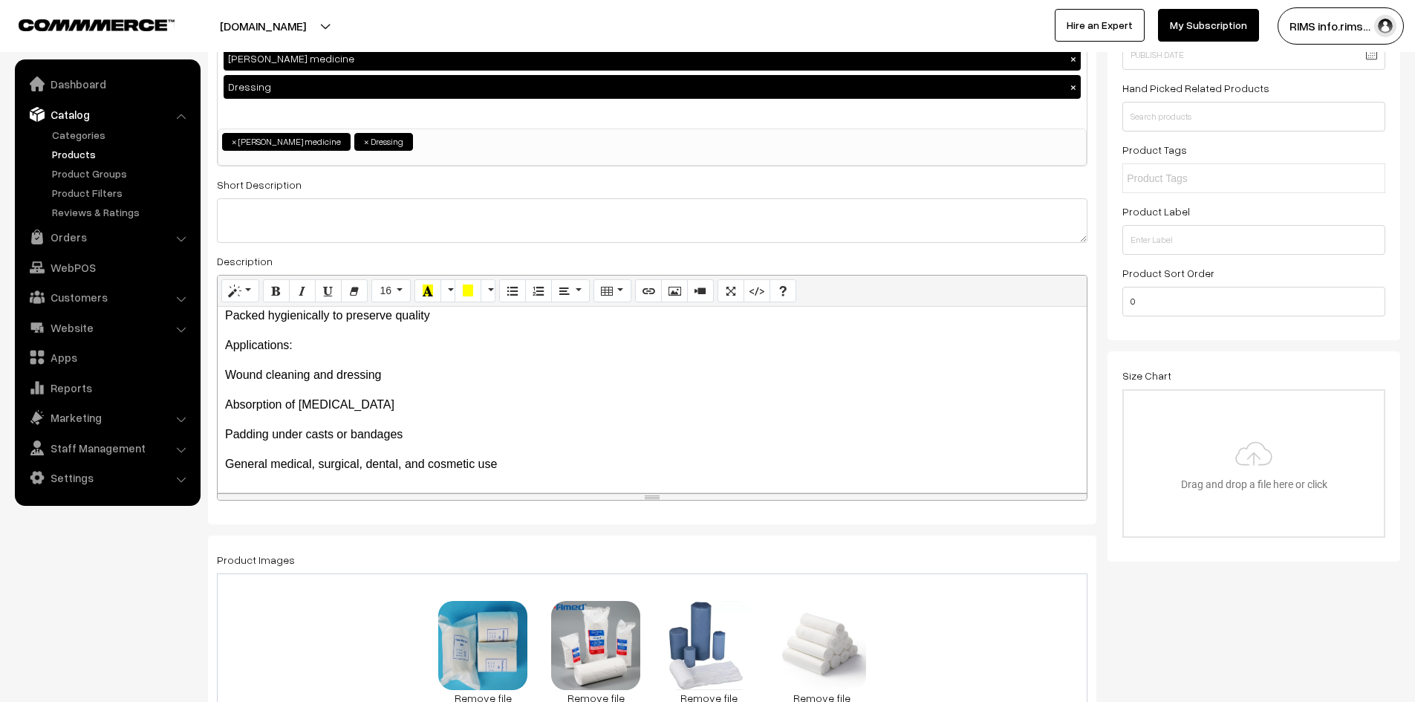
scroll to position [0, 0]
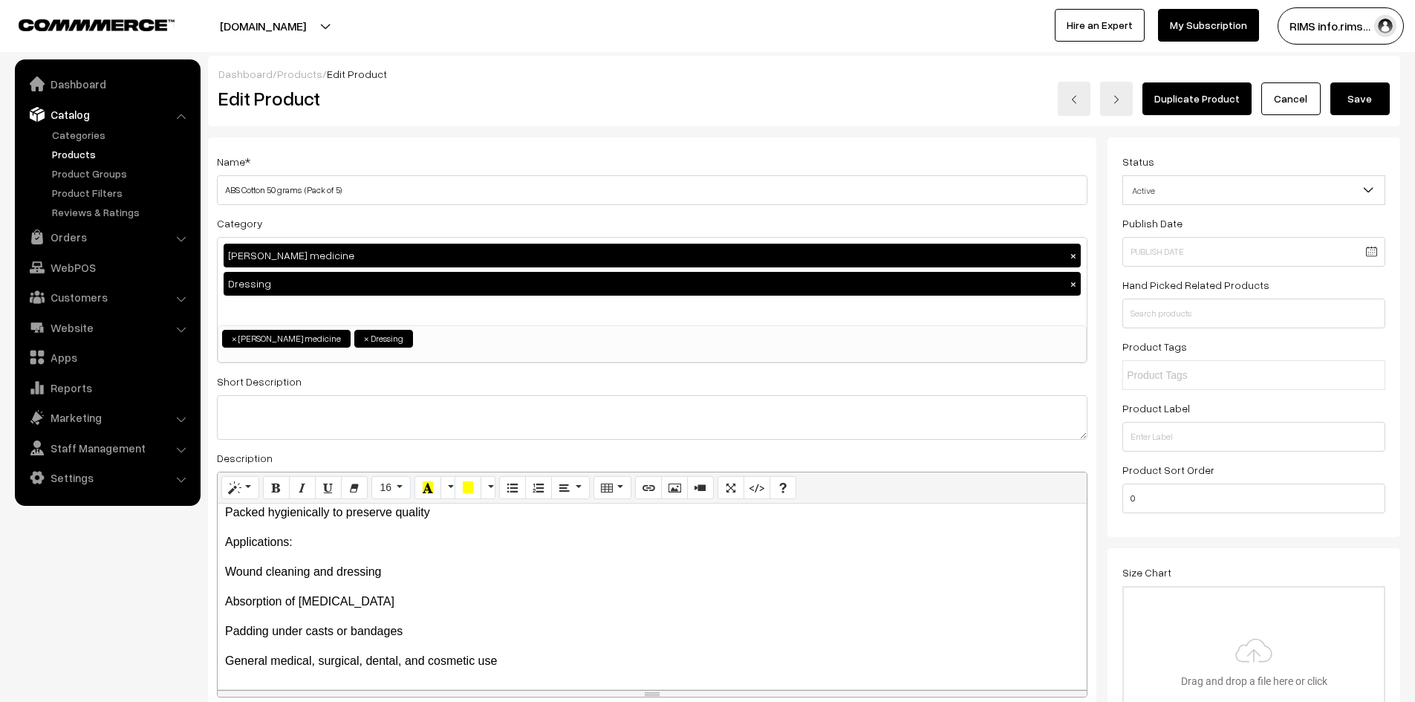
click at [1361, 107] on button "Save" at bounding box center [1359, 98] width 59 height 33
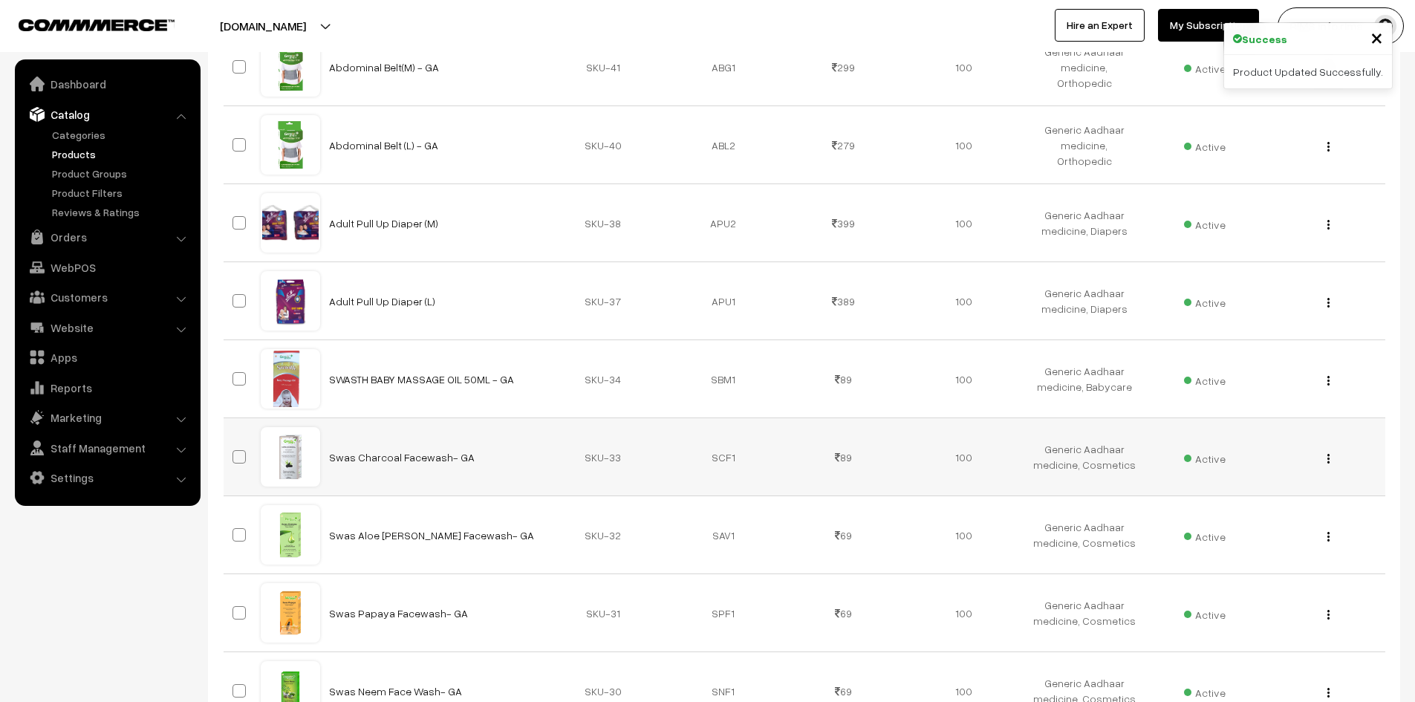
scroll to position [3268, 0]
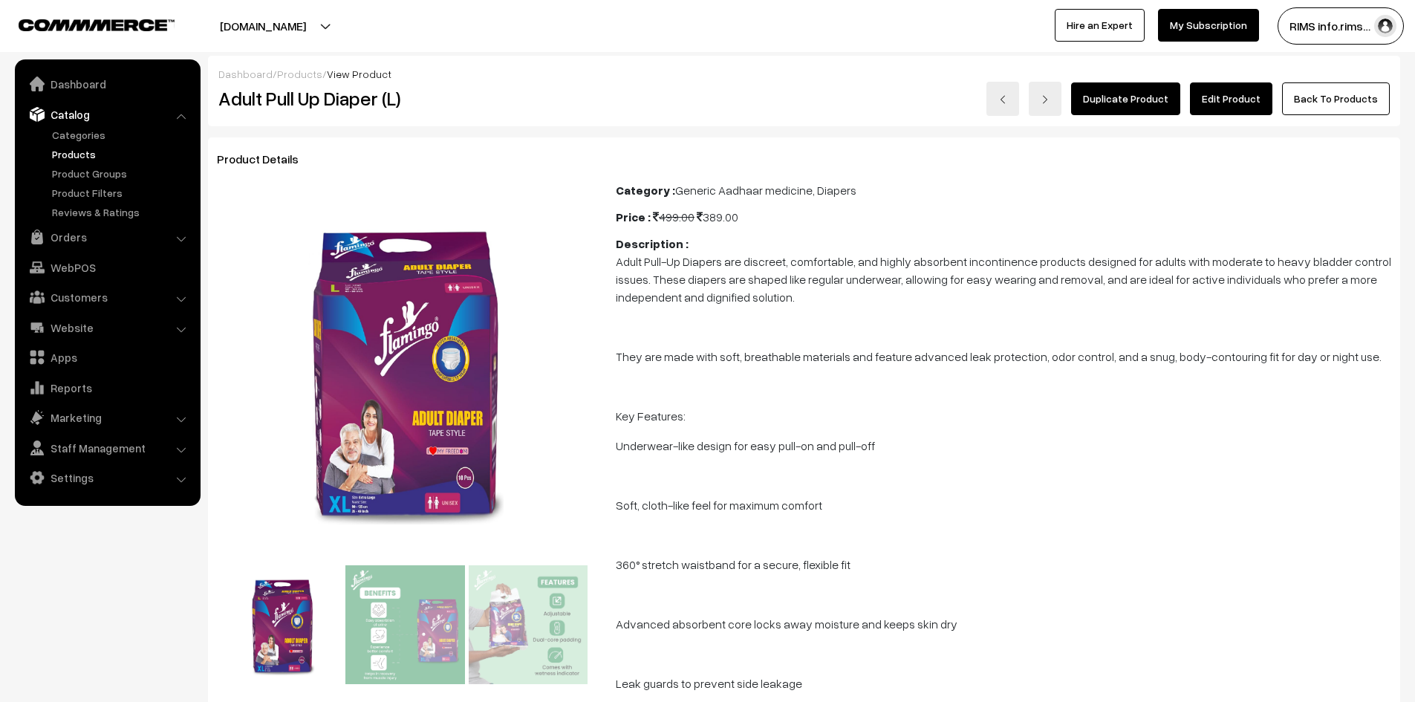
click at [1254, 93] on link "Edit Product" at bounding box center [1231, 98] width 82 height 33
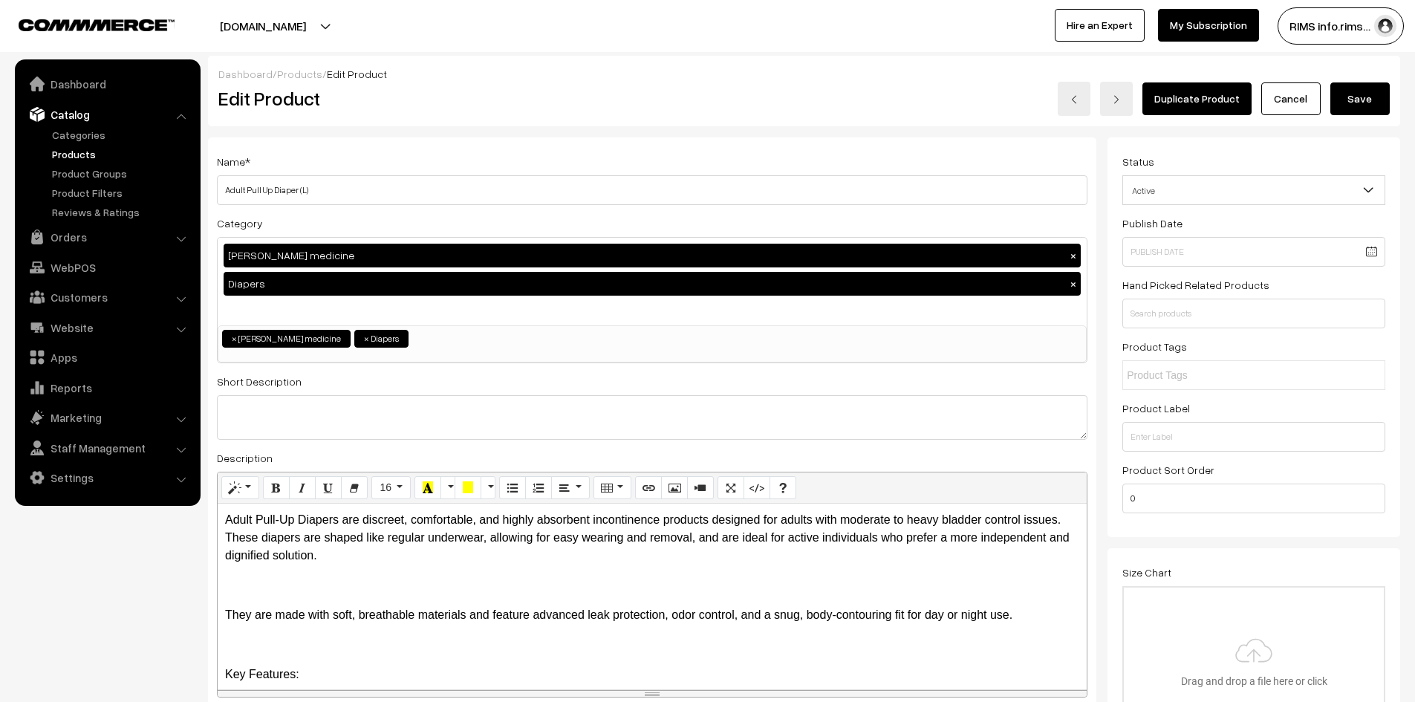
drag, startPoint x: 323, startPoint y: 193, endPoint x: 238, endPoint y: 194, distance: 84.7
click at [238, 194] on h3 "Adjust Quantity" at bounding box center [275, 206] width 132 height 50
drag, startPoint x: 224, startPoint y: 191, endPoint x: 310, endPoint y: 210, distance: 89.0
click at [285, 192] on h3 "Adjust Quantity" at bounding box center [275, 206] width 132 height 50
click at [403, 190] on input "Adult Pull Up Diaper (L)" at bounding box center [652, 190] width 870 height 30
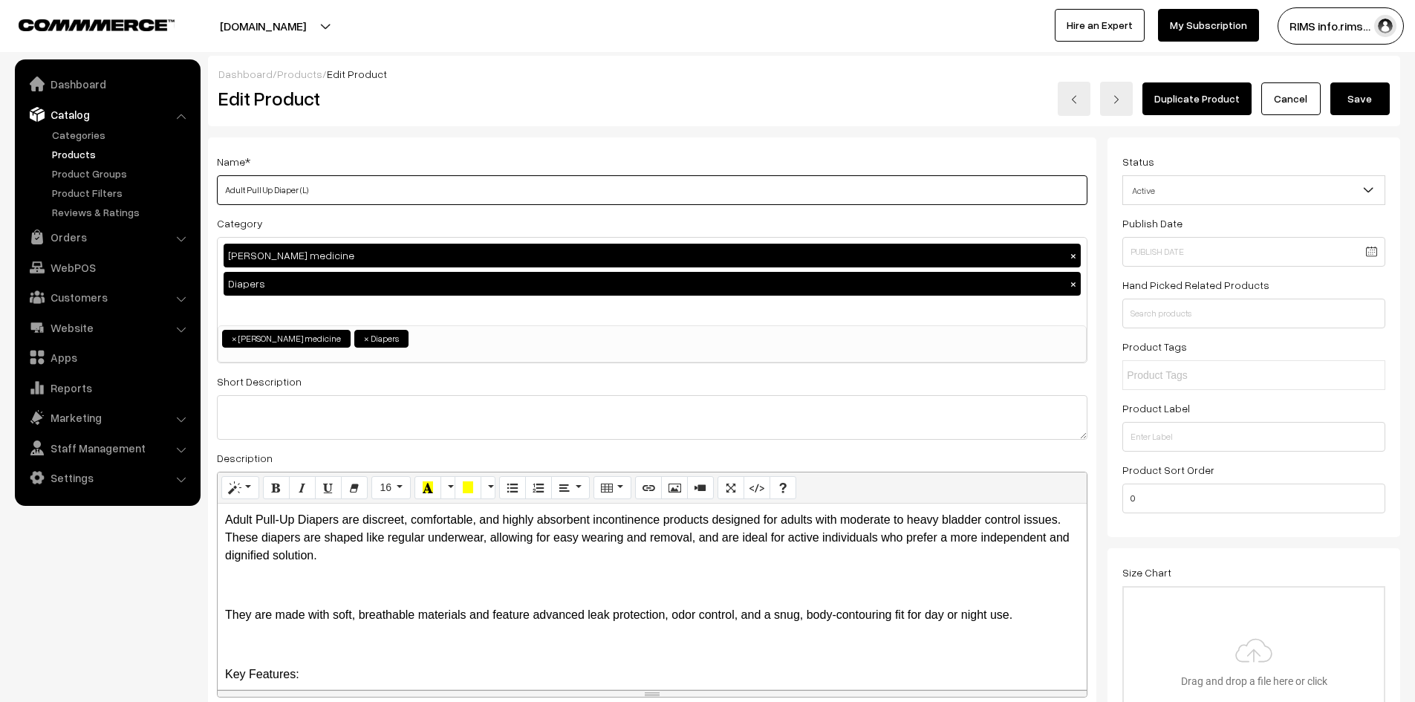
drag, startPoint x: 398, startPoint y: 190, endPoint x: 389, endPoint y: 188, distance: 9.2
click at [396, 189] on input "Adult Pull Up Diaper (L)" at bounding box center [652, 190] width 870 height 30
drag, startPoint x: 385, startPoint y: 186, endPoint x: 218, endPoint y: 197, distance: 166.7
click at [218, 197] on input "Adult Pull Up Diaper (L)" at bounding box center [652, 190] width 870 height 30
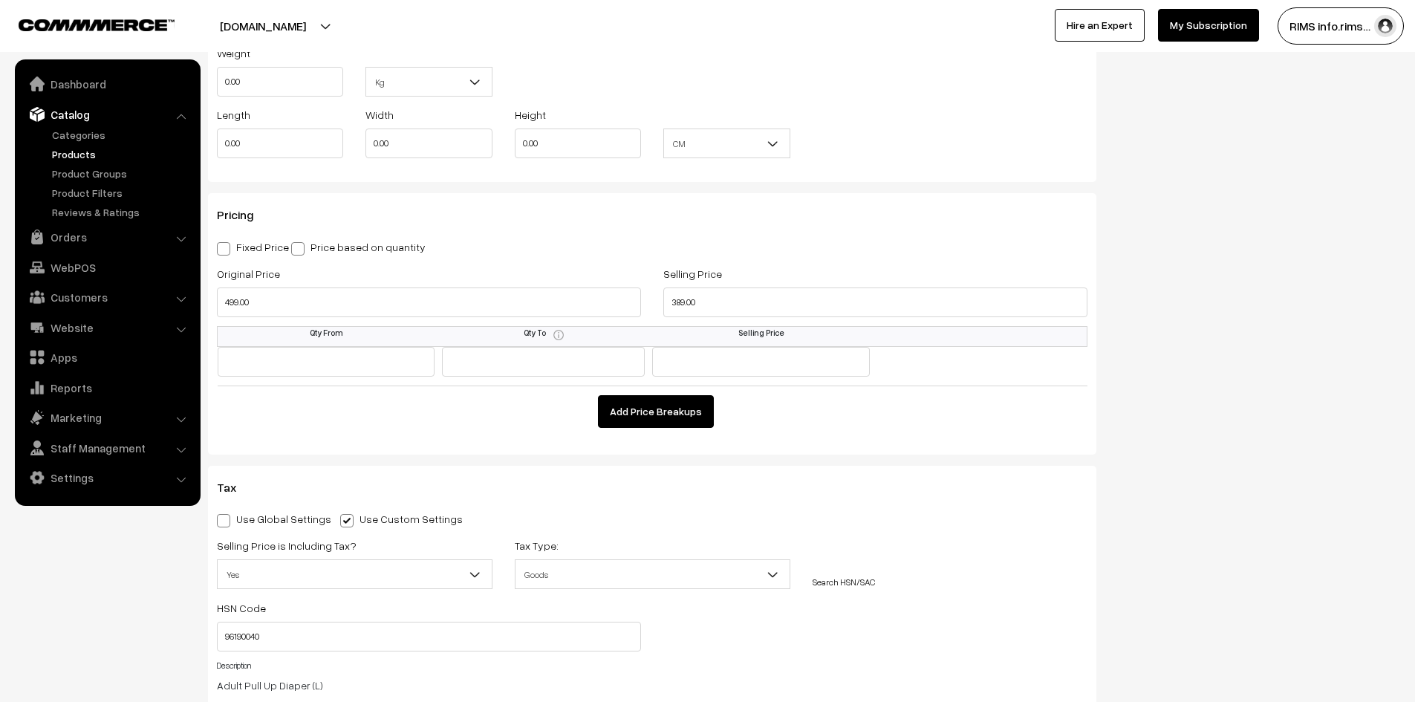
scroll to position [1263, 0]
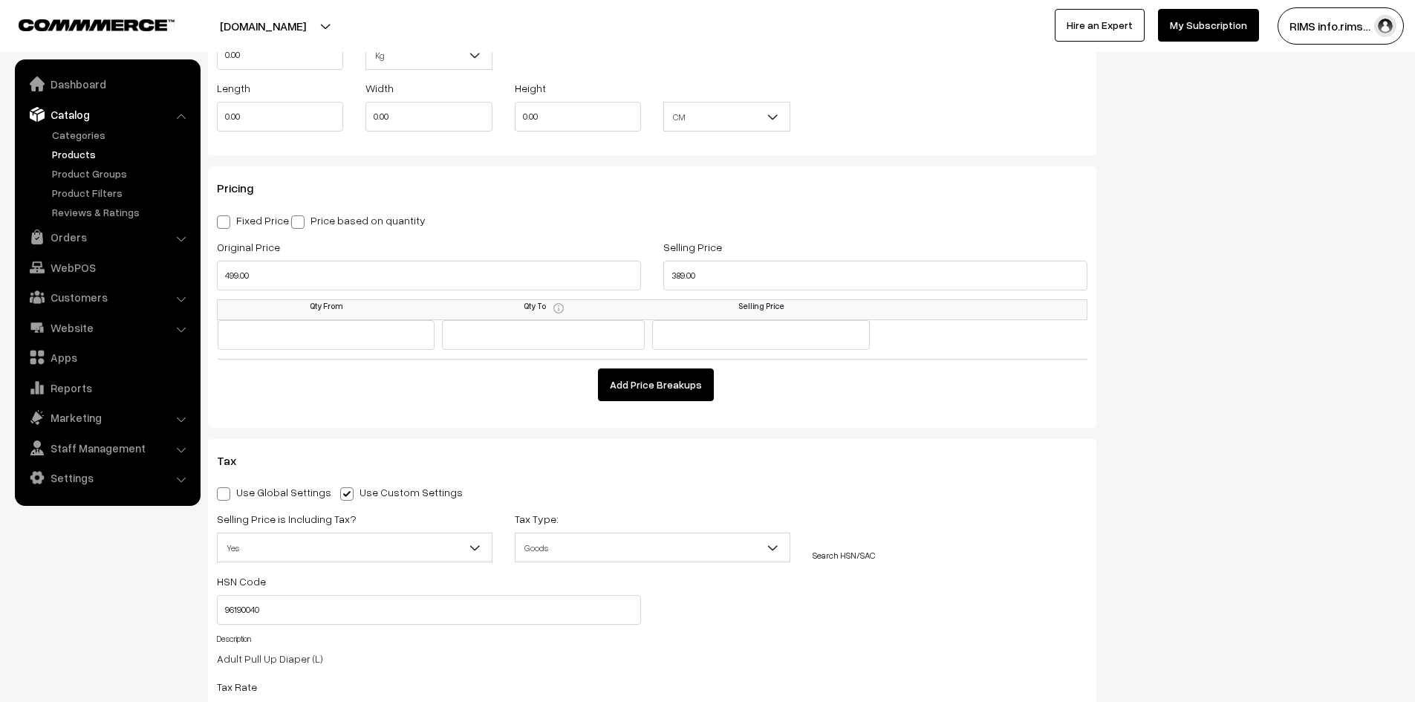
click at [340, 492] on span at bounding box center [346, 493] width 13 height 13
click at [340, 492] on input "Use Custom Settings" at bounding box center [345, 491] width 10 height 10
click at [340, 497] on span at bounding box center [346, 493] width 13 height 13
click at [340, 496] on input "Use Custom Settings" at bounding box center [345, 491] width 10 height 10
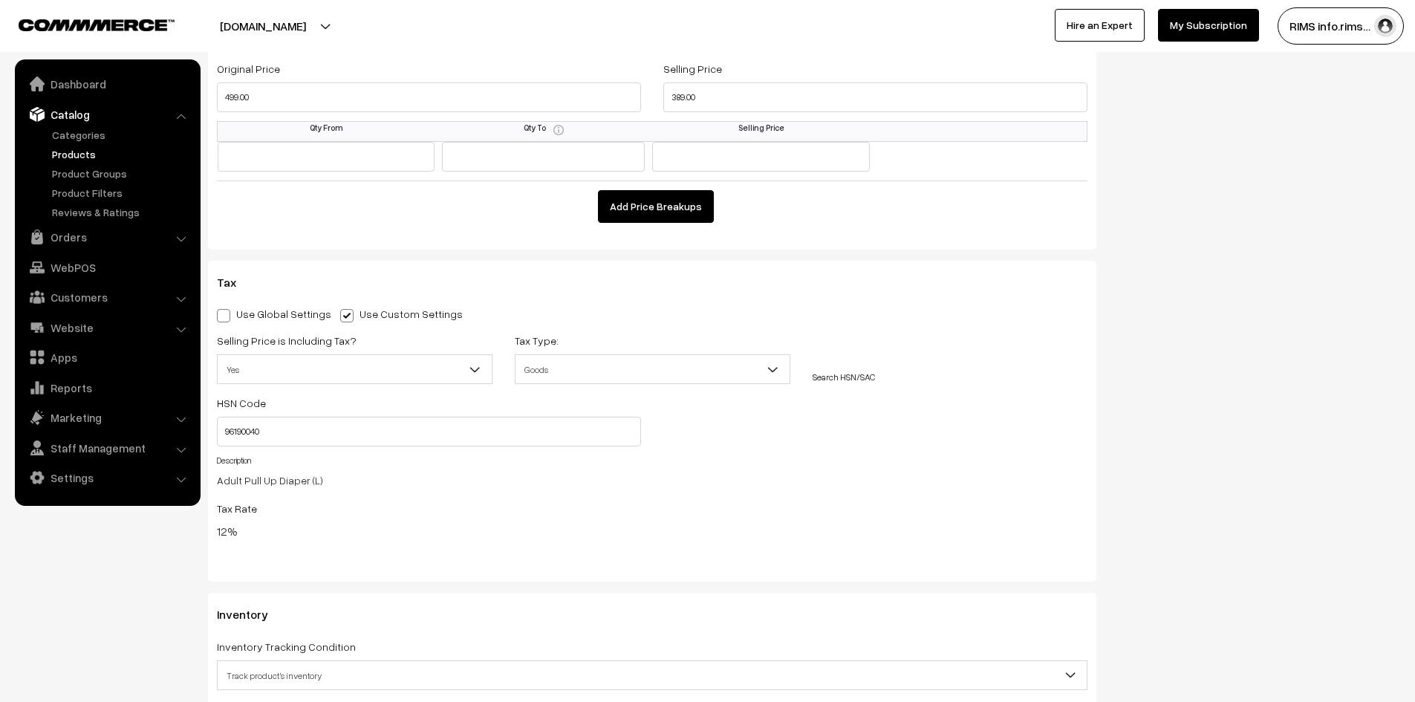
scroll to position [1485, 0]
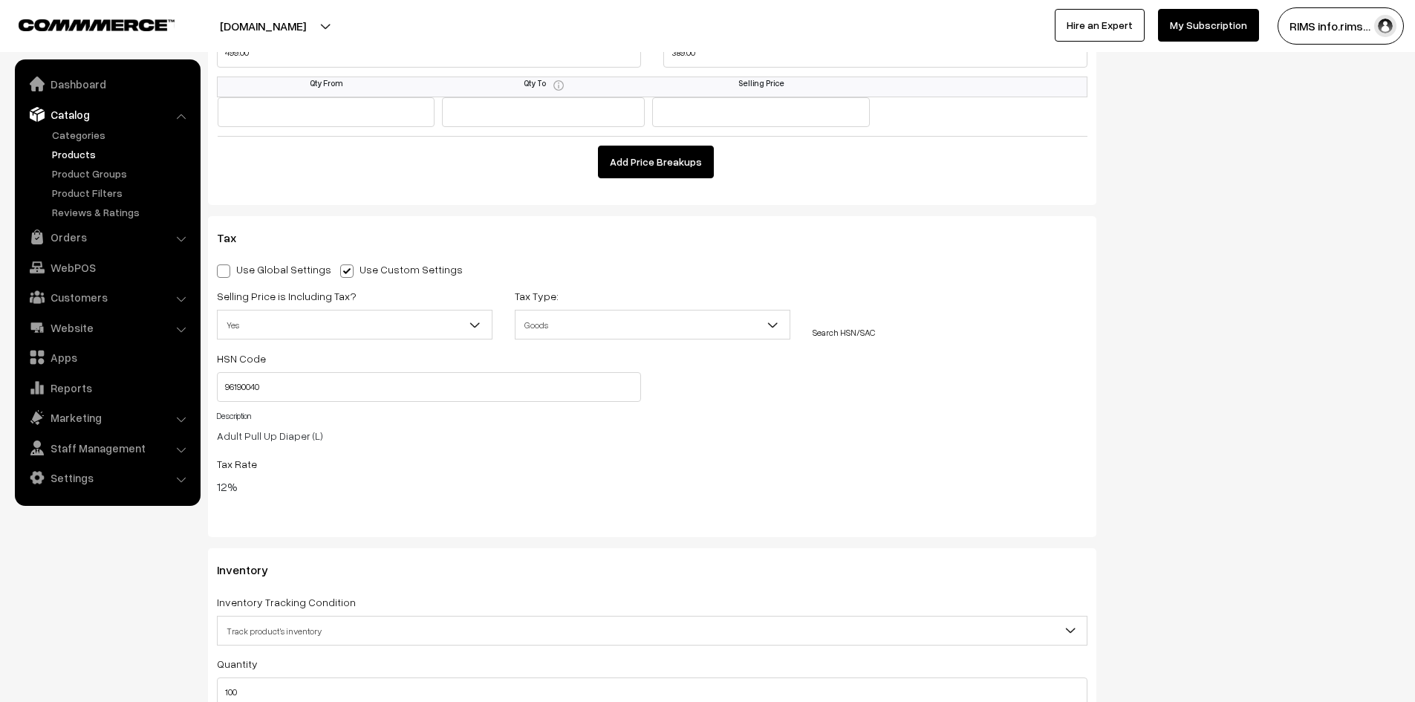
click at [379, 475] on div "Tax Rate 12%" at bounding box center [652, 475] width 870 height 41
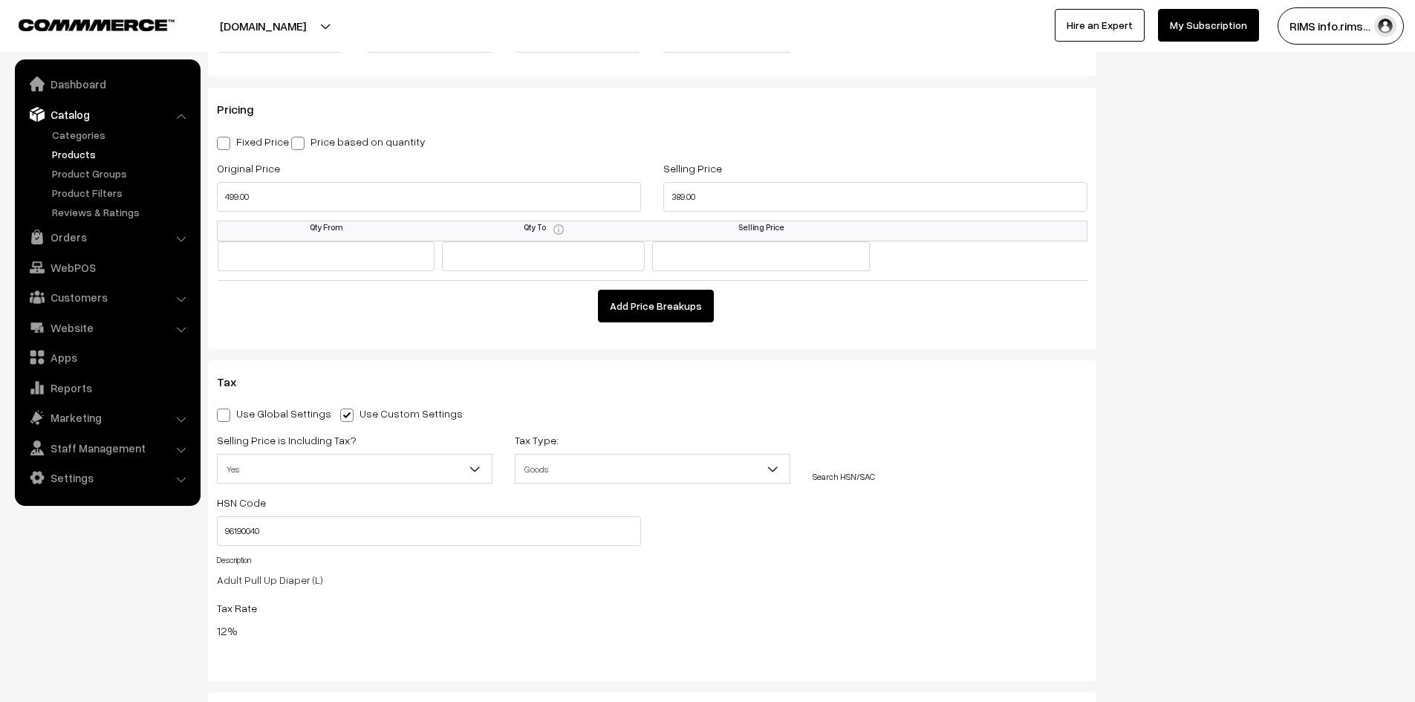
scroll to position [1337, 0]
click at [224, 423] on span at bounding box center [223, 419] width 13 height 13
click at [224, 422] on input "Use Global Settings" at bounding box center [222, 417] width 10 height 10
radio input "true"
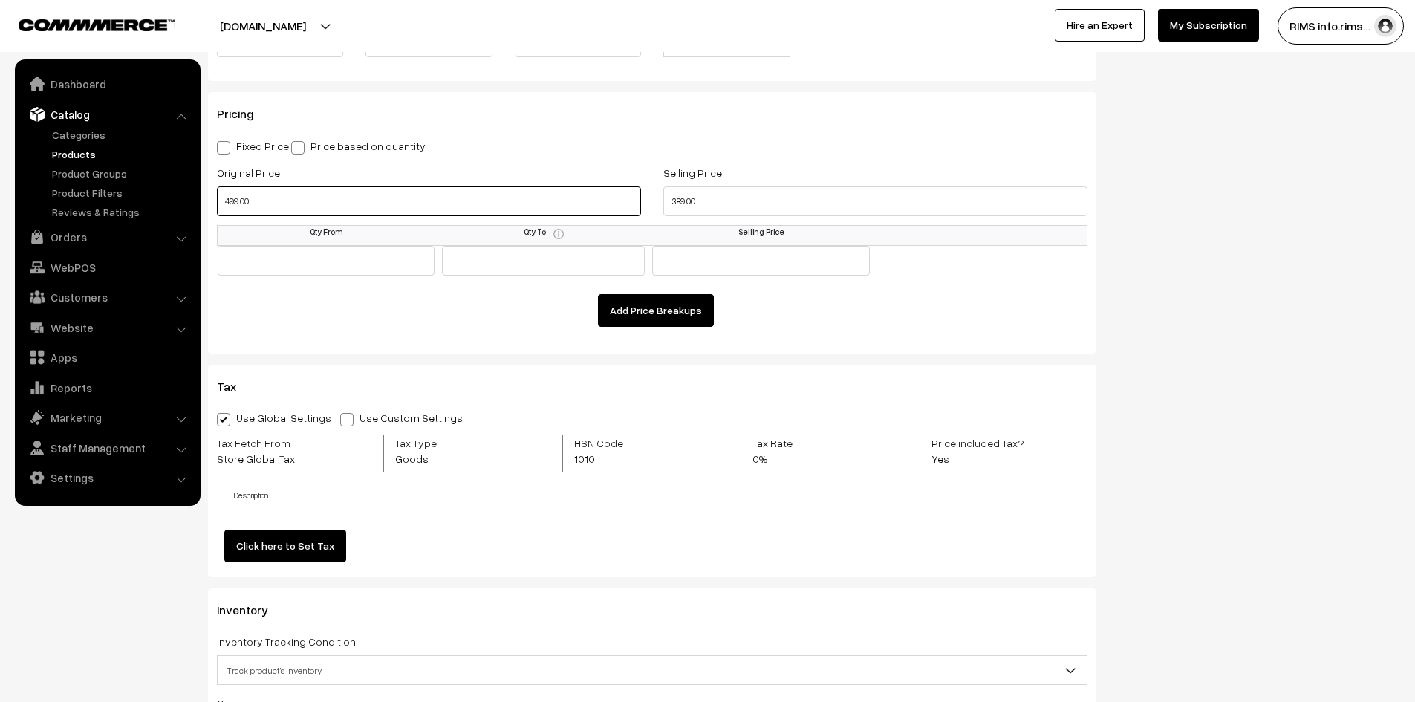
drag, startPoint x: 268, startPoint y: 203, endPoint x: 198, endPoint y: 203, distance: 69.8
click at [198, 203] on body "Thank you for showing interest. Our team will call you shortly. Close ayushmanb…" at bounding box center [707, 442] width 1415 height 3559
drag, startPoint x: 250, startPoint y: 203, endPoint x: 201, endPoint y: 202, distance: 49.0
click at [201, 202] on div "Name * Adult Pull Up Diaper (L) Category Generic Aadhaar medicine × Diapers × A…" at bounding box center [652, 5] width 910 height 2408
drag, startPoint x: 232, startPoint y: 197, endPoint x: 212, endPoint y: 198, distance: 20.1
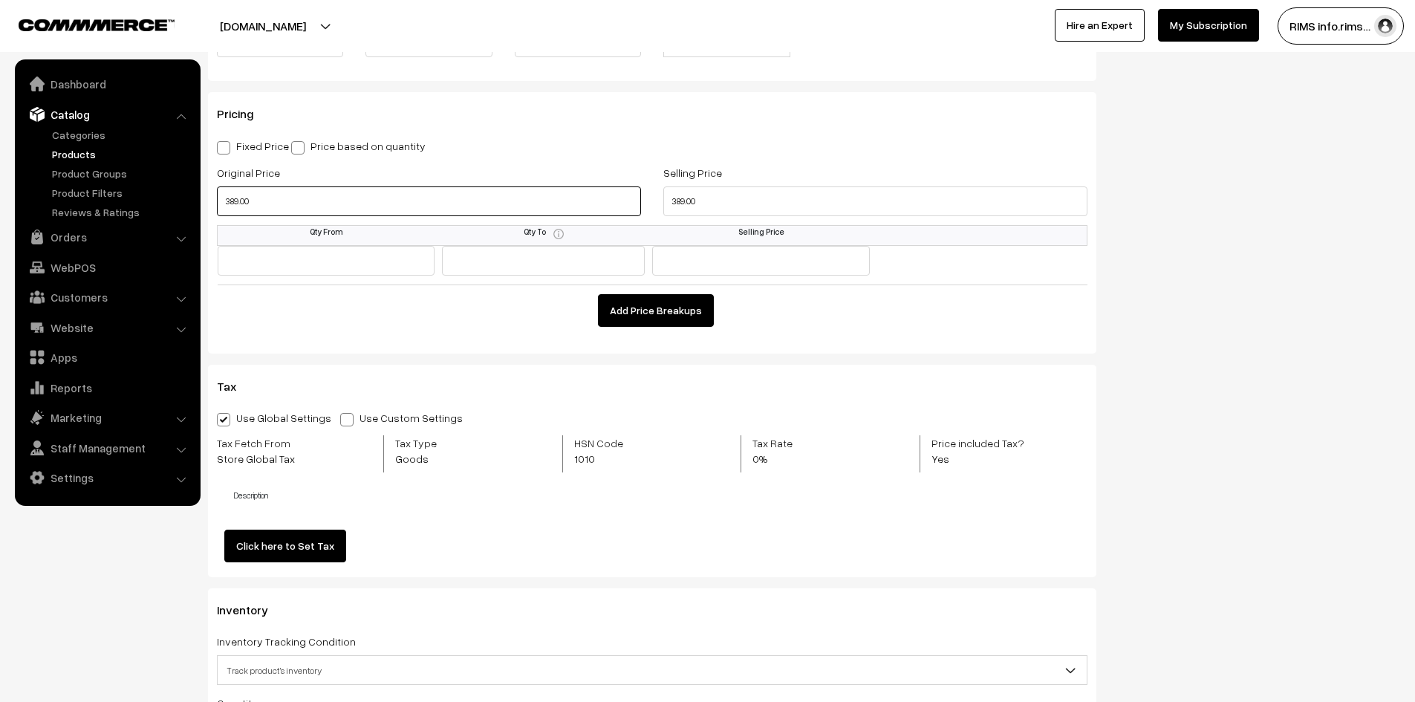
click at [212, 198] on div "Original Price 389.00" at bounding box center [429, 194] width 446 height 62
type input "99.00"
drag, startPoint x: 700, startPoint y: 203, endPoint x: 668, endPoint y: 202, distance: 31.9
click at [668, 202] on input "389.00" at bounding box center [875, 201] width 424 height 30
type input "99.00"
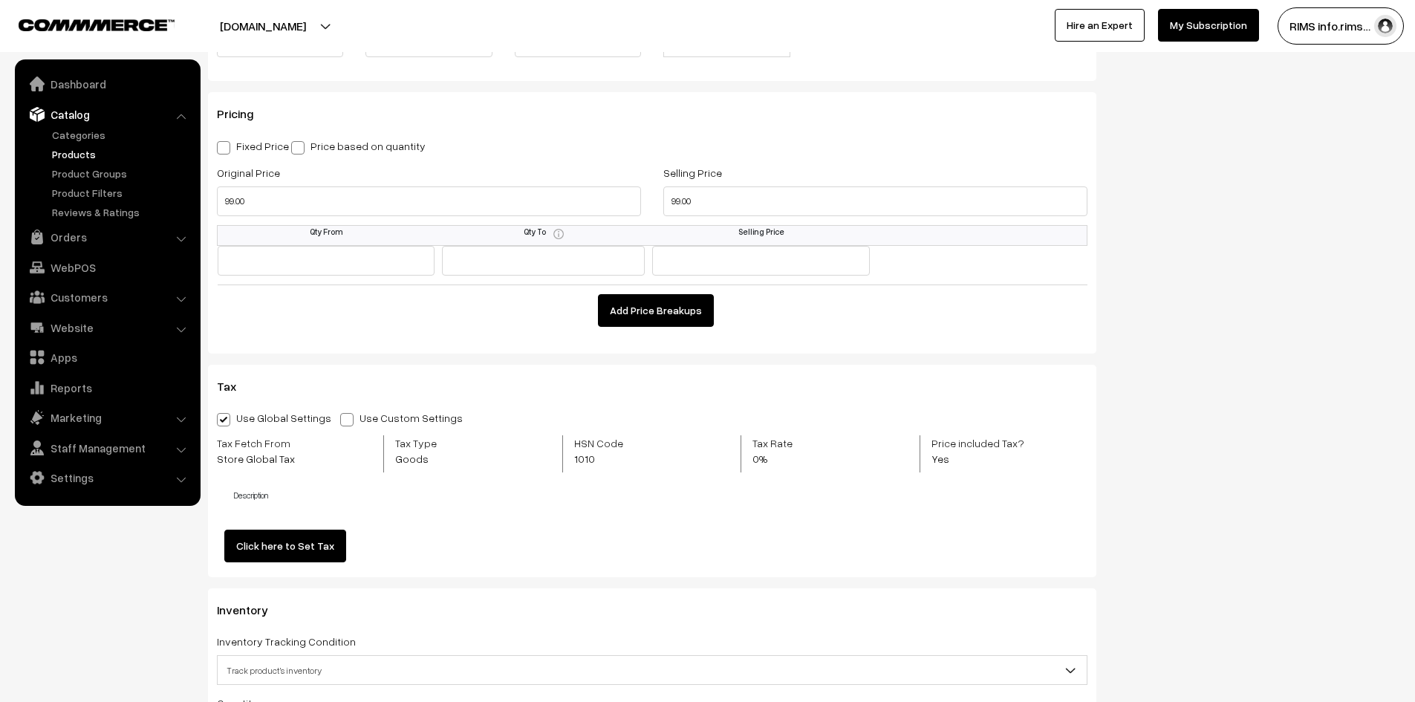
drag, startPoint x: 772, startPoint y: 131, endPoint x: 801, endPoint y: 147, distance: 33.3
click at [783, 130] on div "Pricing Fixed Price Price based on quantity Original Price 99.00 Selling Price …" at bounding box center [652, 222] width 888 height 261
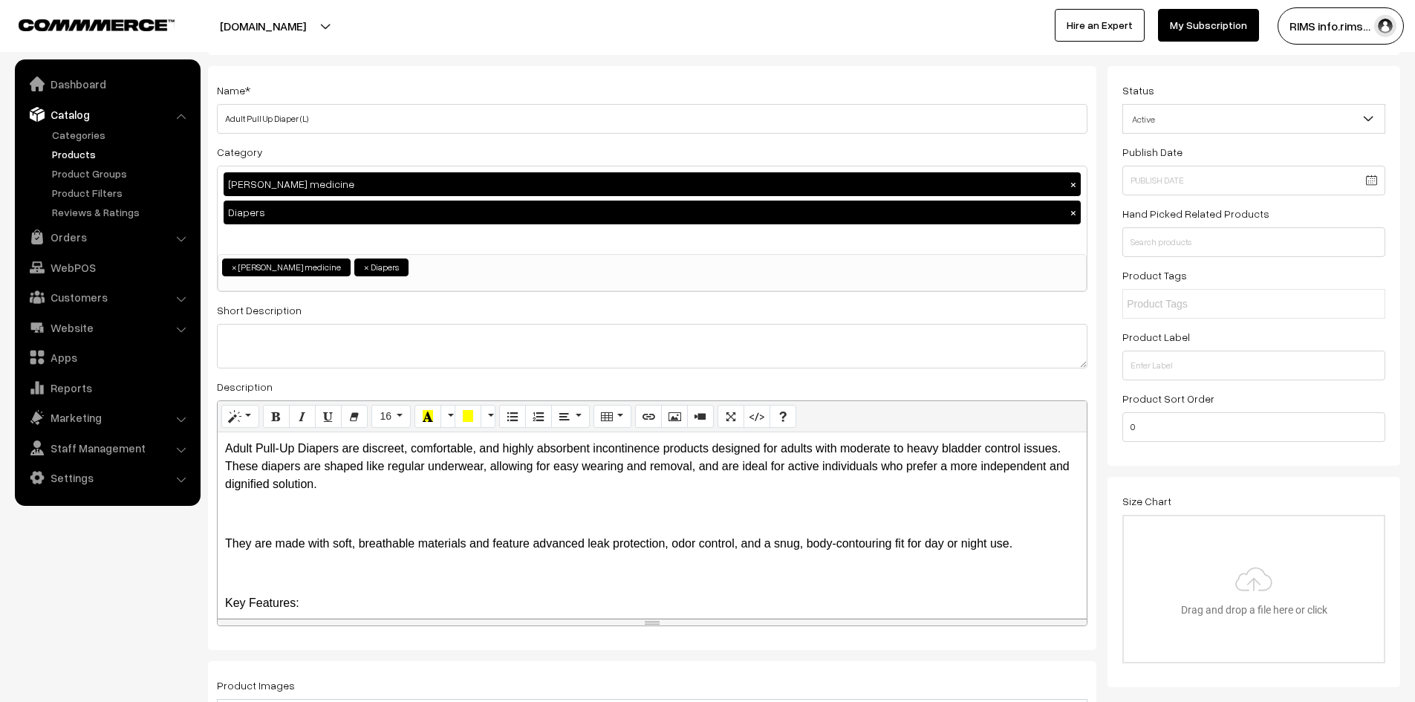
scroll to position [0, 0]
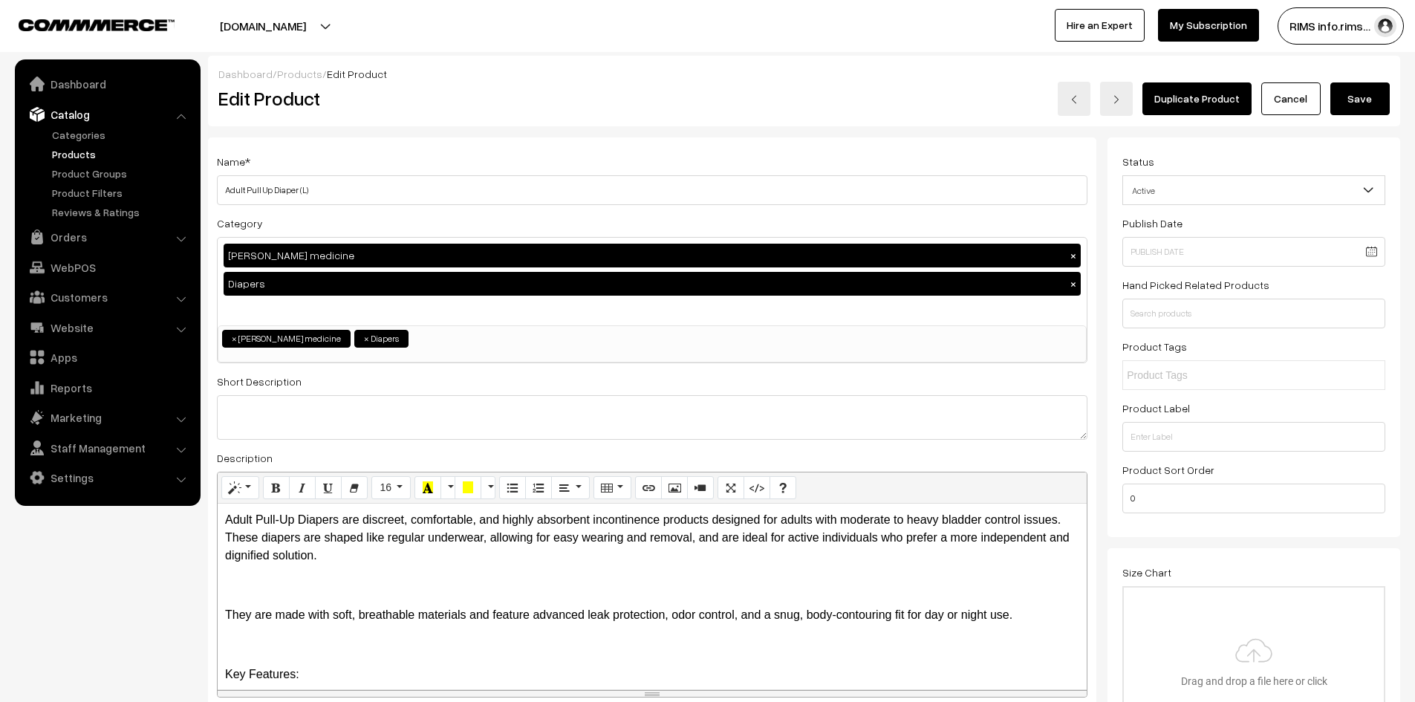
click at [1352, 94] on button "Save" at bounding box center [1359, 98] width 59 height 33
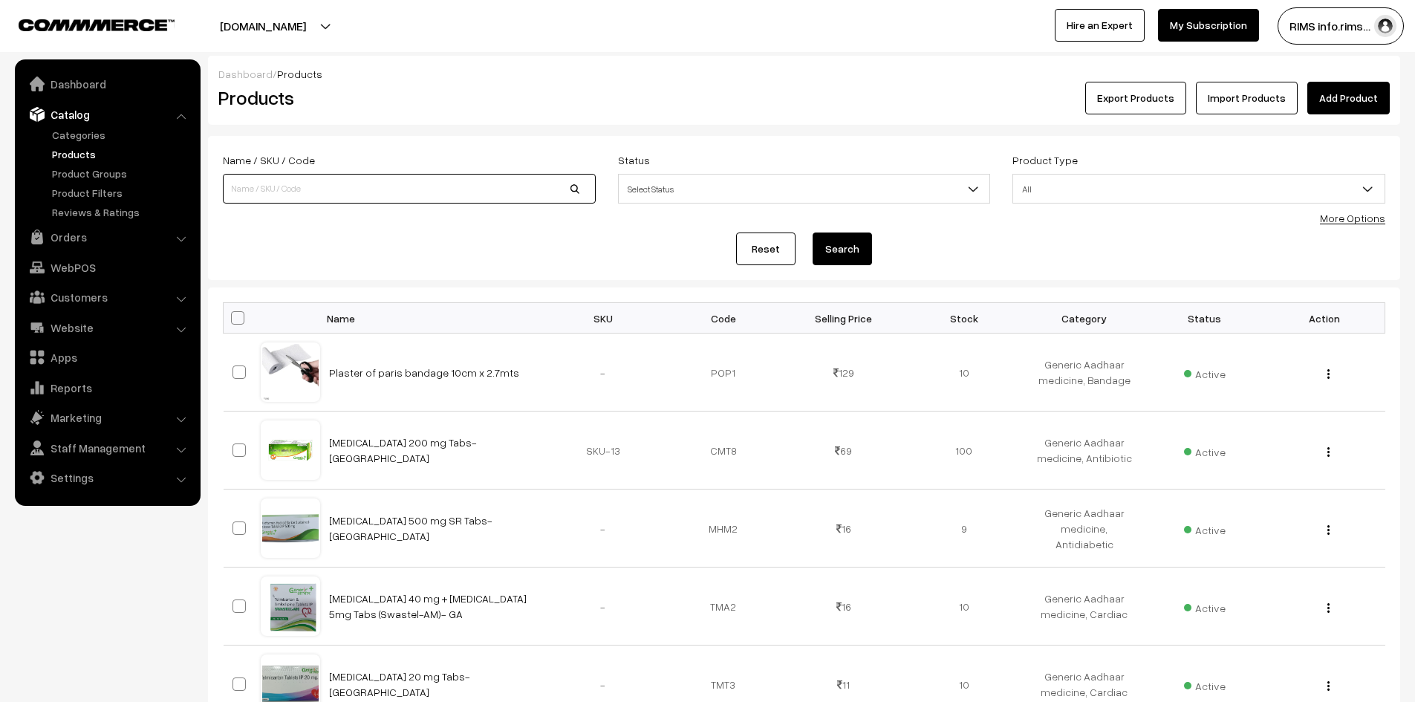
click at [274, 194] on input at bounding box center [409, 189] width 373 height 30
paste input "Adult Pull Up Diaper (L)"
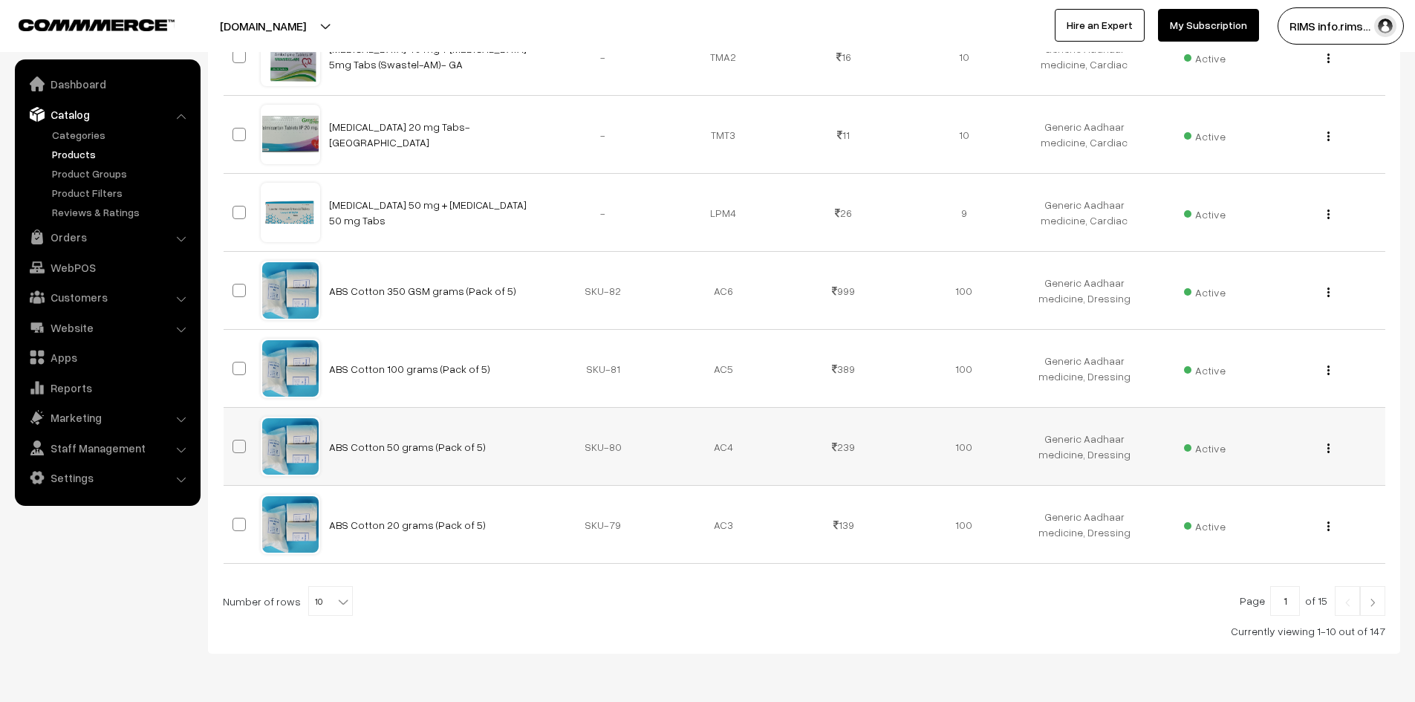
scroll to position [598, 0]
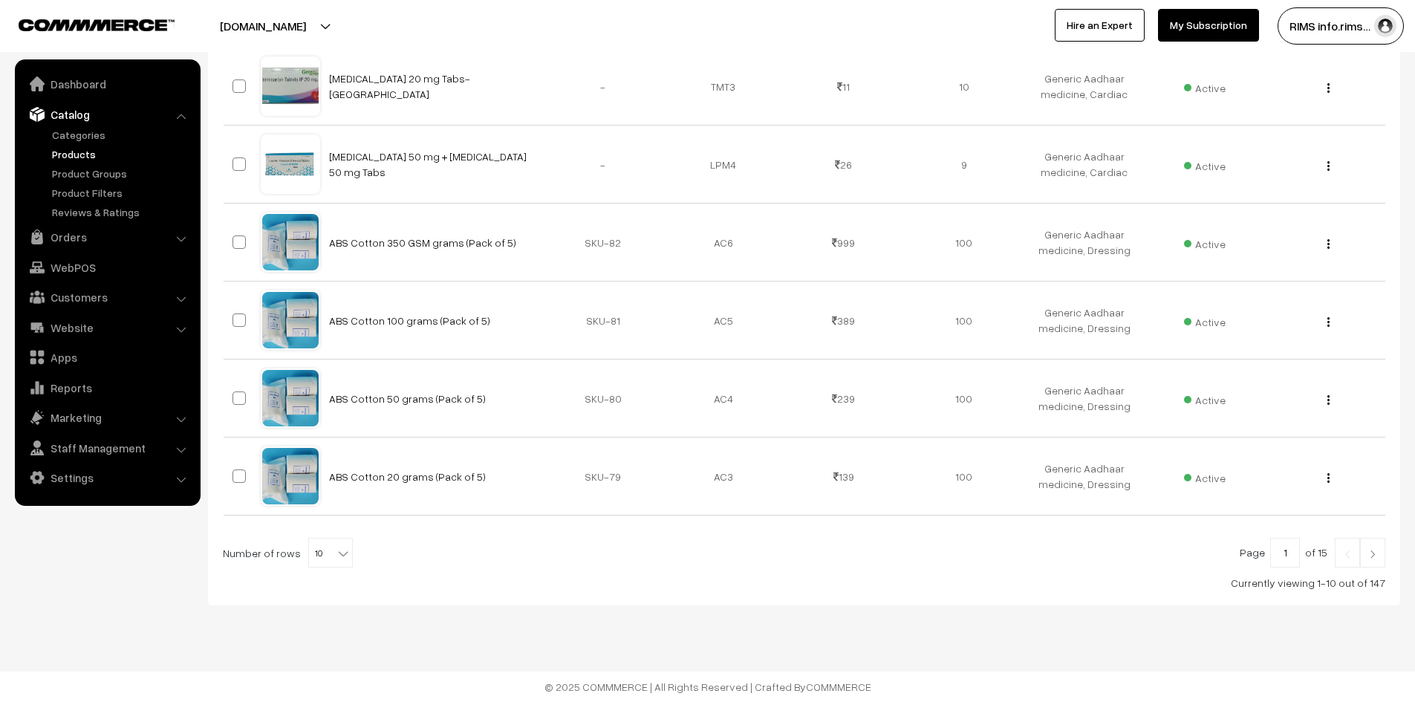
type input "Adult Pull Up Diaper (L)"
click at [315, 550] on span "10" at bounding box center [330, 553] width 43 height 30
select select "100"
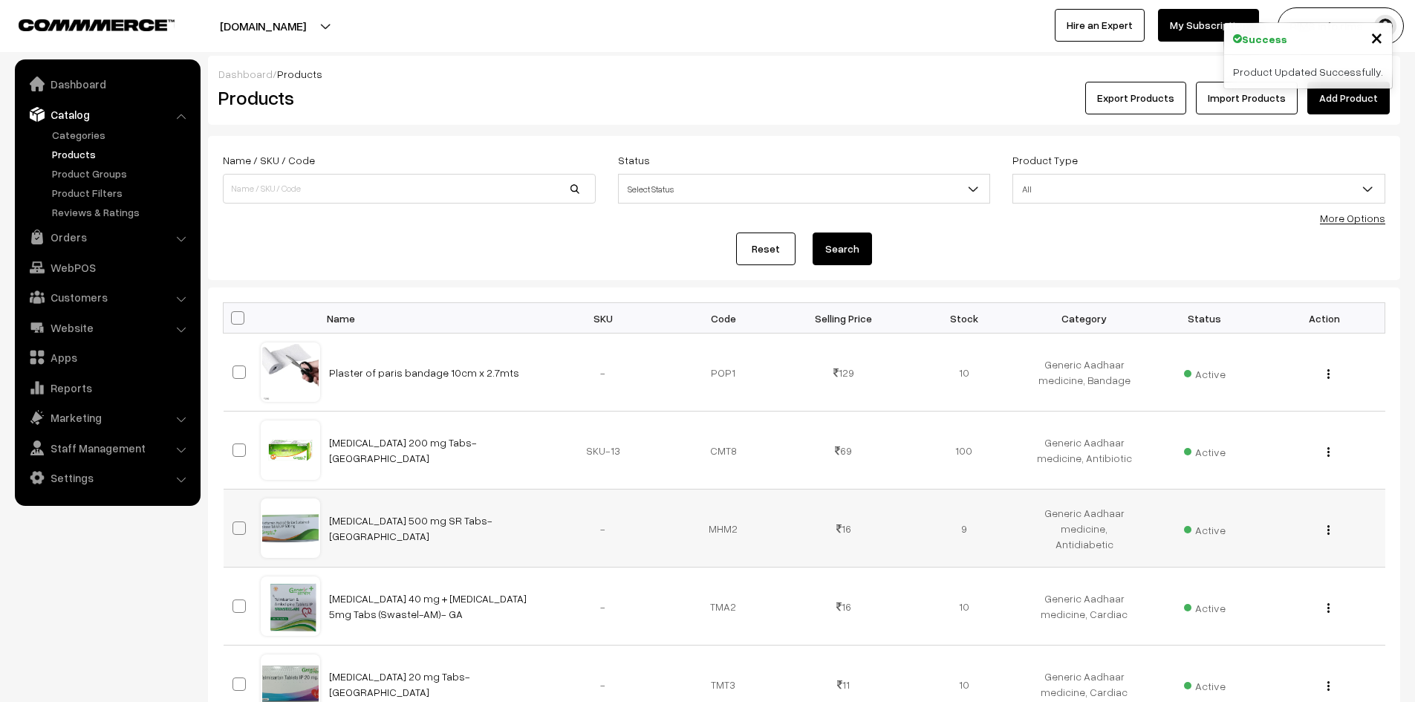
scroll to position [3141, 0]
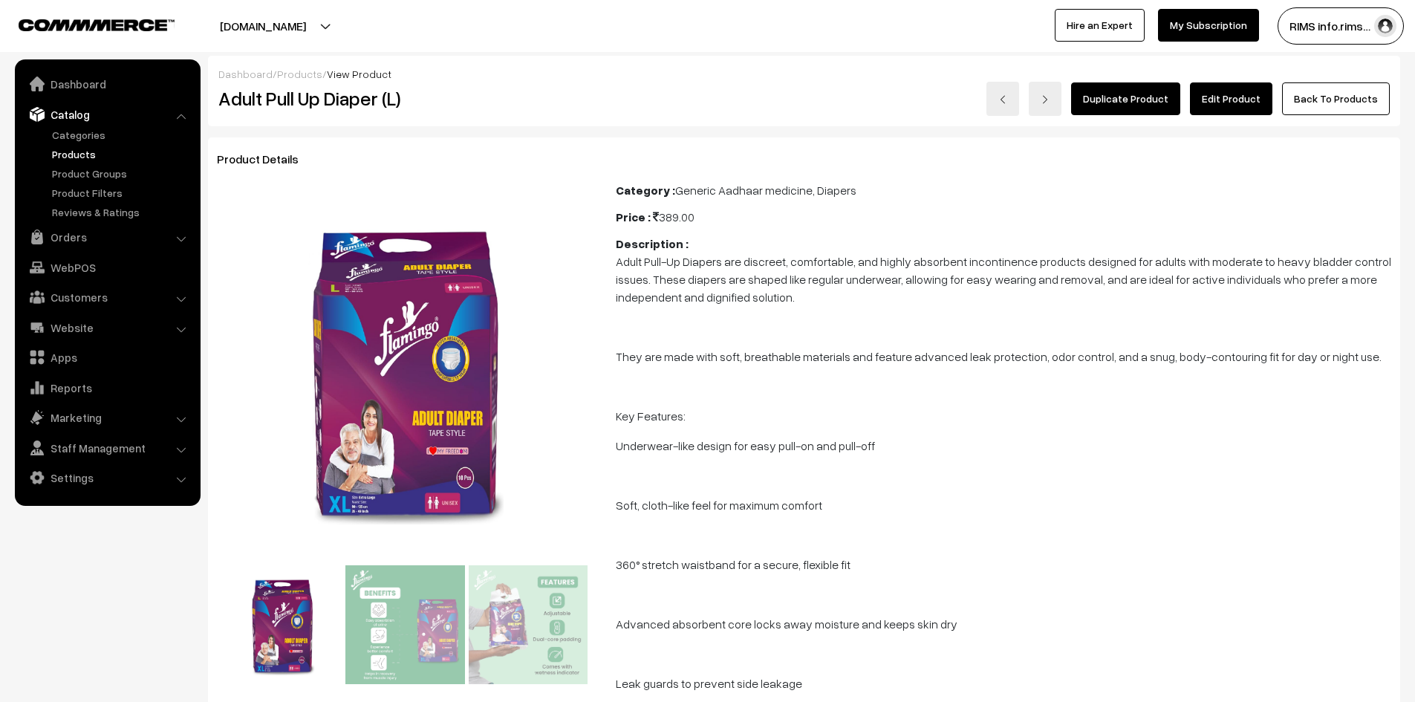
click at [1239, 107] on link "Edit Product" at bounding box center [1231, 98] width 82 height 33
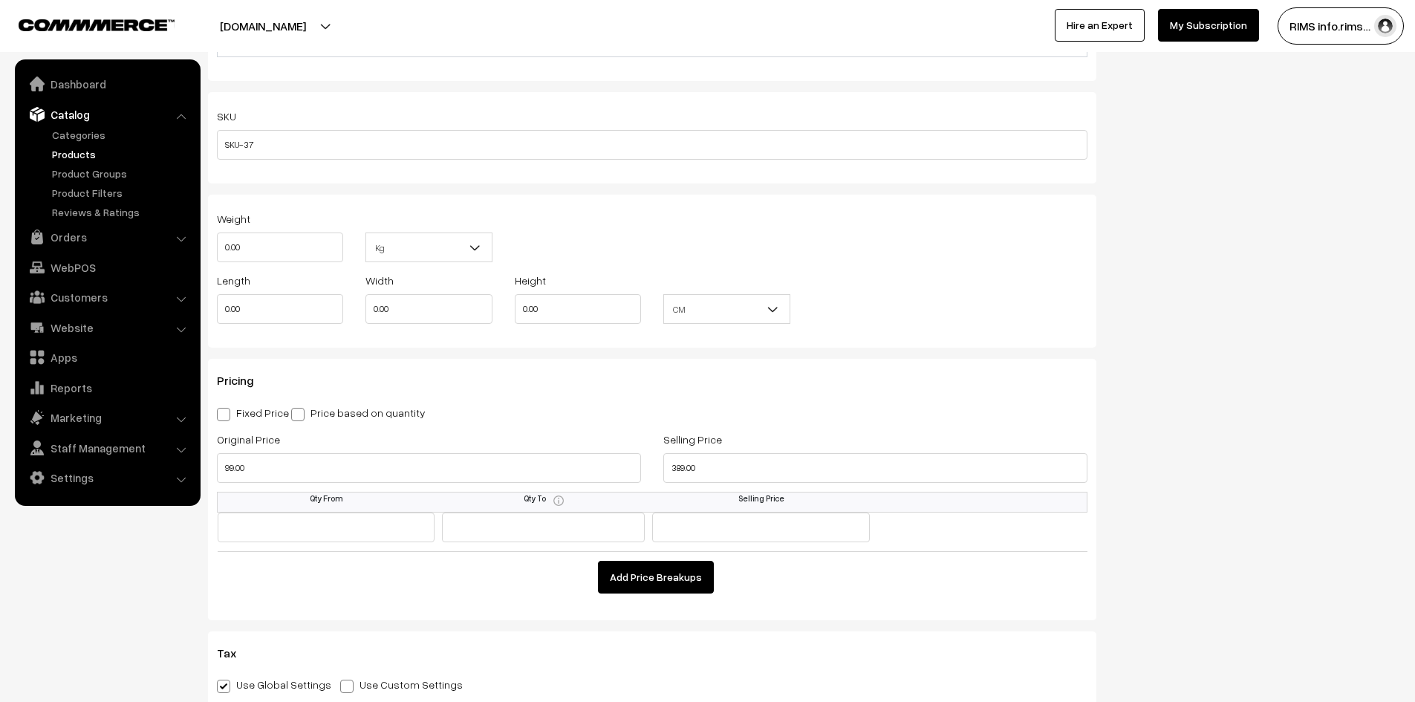
scroll to position [1337, 0]
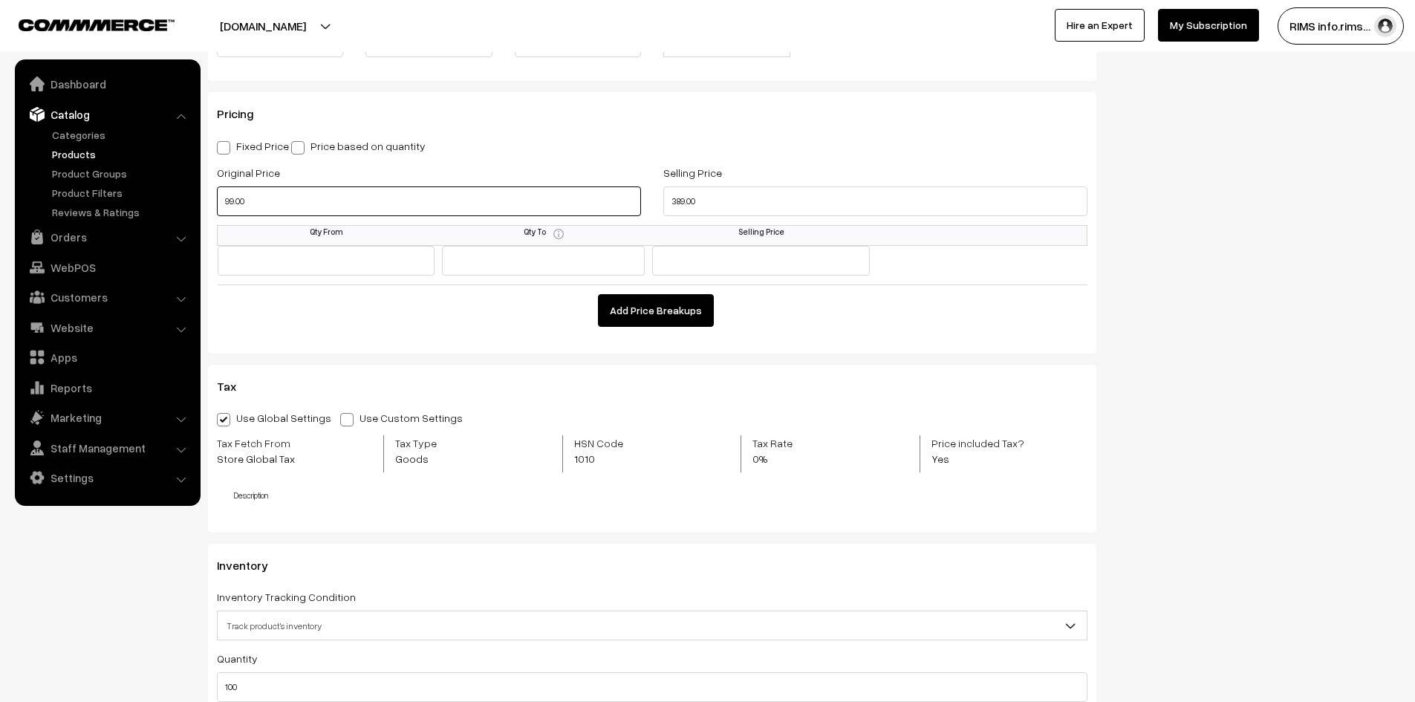
drag, startPoint x: 258, startPoint y: 210, endPoint x: 235, endPoint y: 215, distance: 23.6
click at [182, 195] on body "Thank you for showing interest. Our team will call you shortly. Close ayushmanb…" at bounding box center [707, 420] width 1415 height 3514
drag, startPoint x: 708, startPoint y: 199, endPoint x: 665, endPoint y: 214, distance: 45.6
click at [665, 211] on input "389.00" at bounding box center [875, 201] width 424 height 30
click at [348, 199] on input "99.00" at bounding box center [429, 201] width 424 height 30
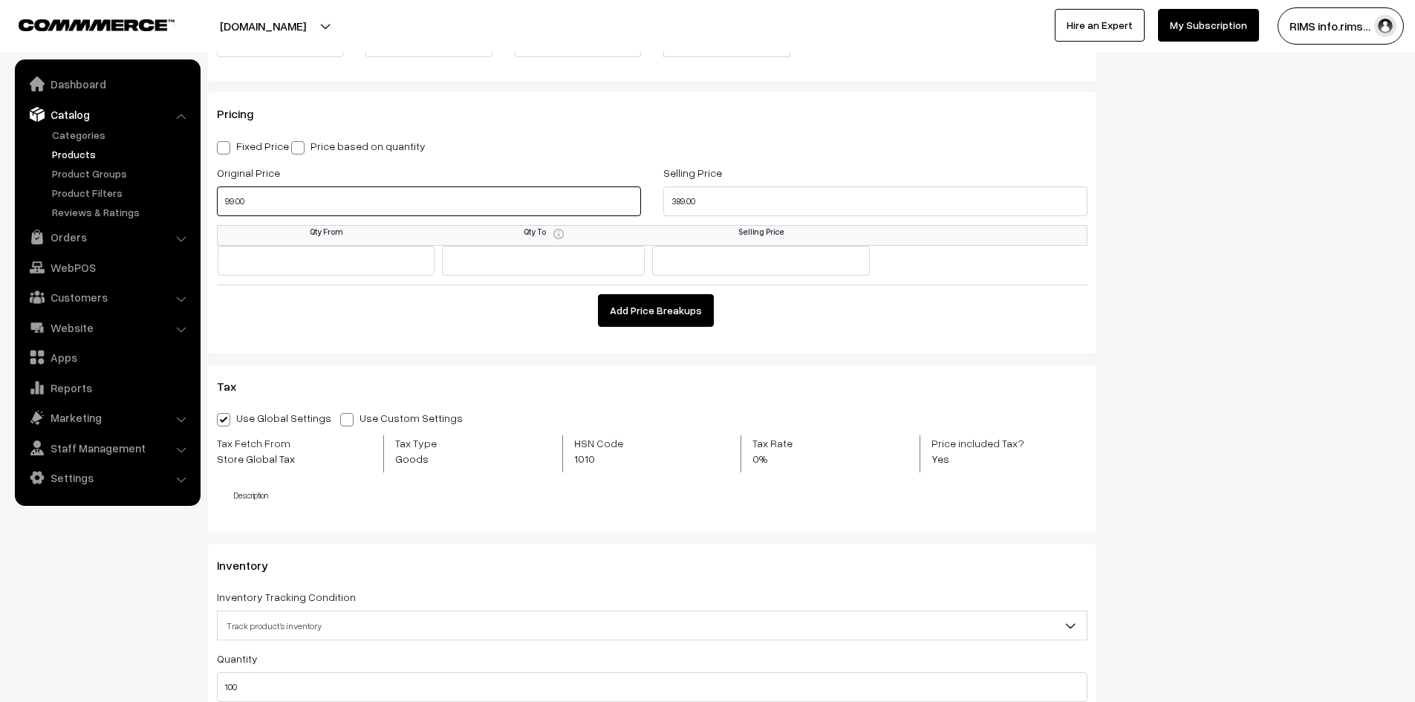
drag, startPoint x: 304, startPoint y: 209, endPoint x: 211, endPoint y: 220, distance: 94.2
click at [211, 220] on div "Original Price 99.00" at bounding box center [429, 194] width 446 height 62
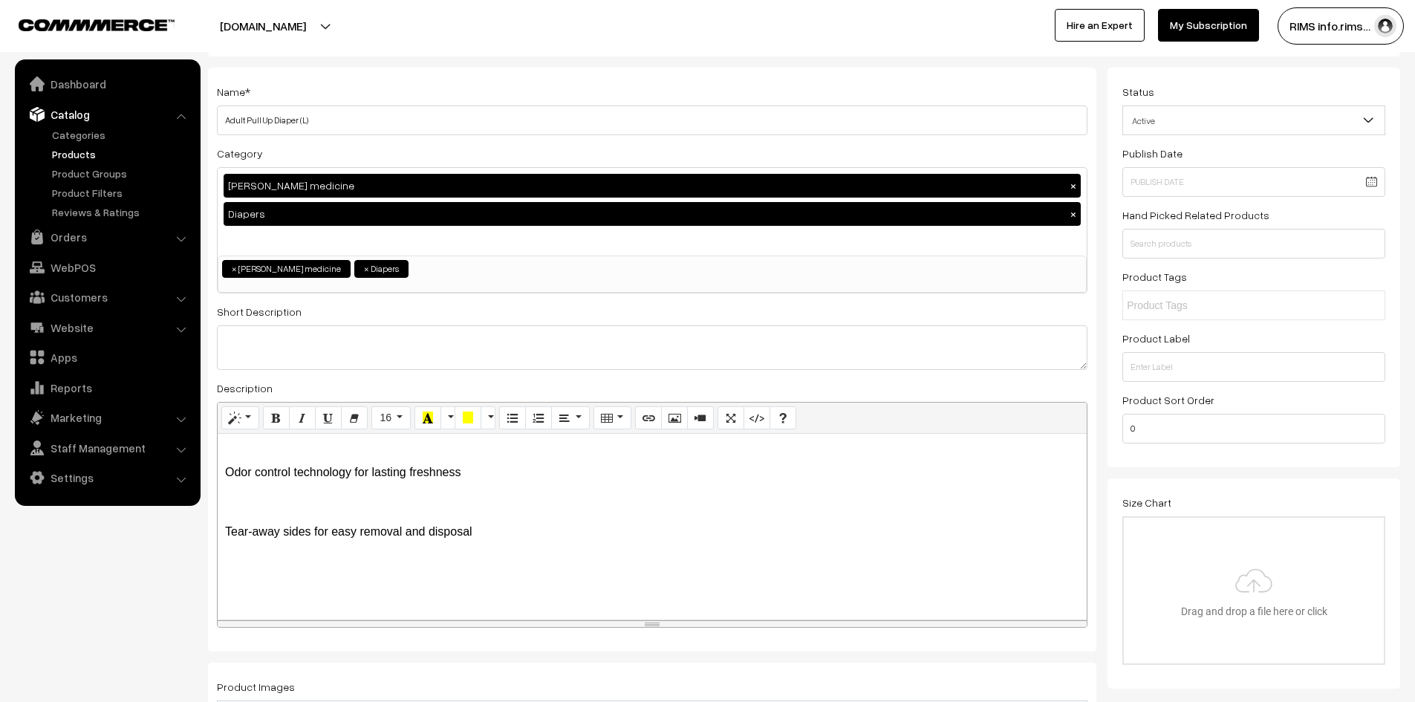
scroll to position [0, 0]
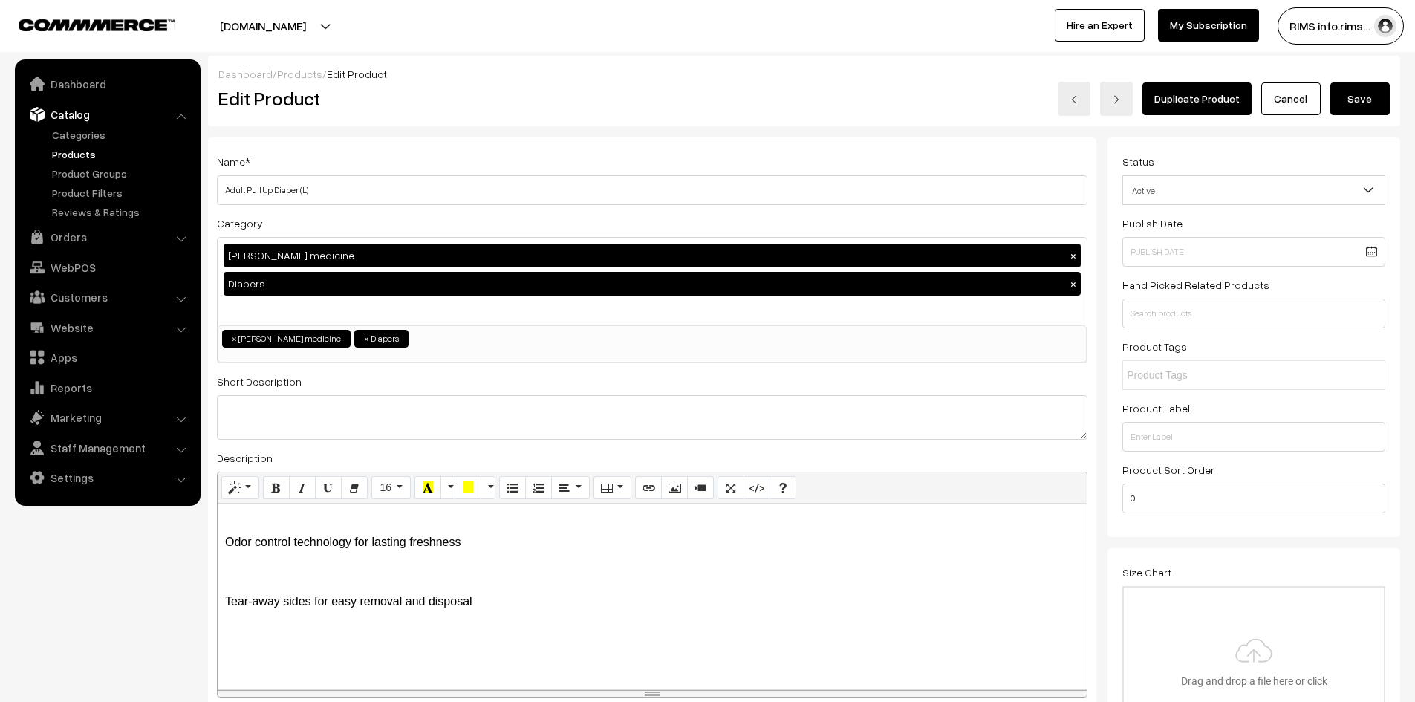
type input "4636132.00"
click at [1347, 100] on button "Save" at bounding box center [1359, 98] width 59 height 33
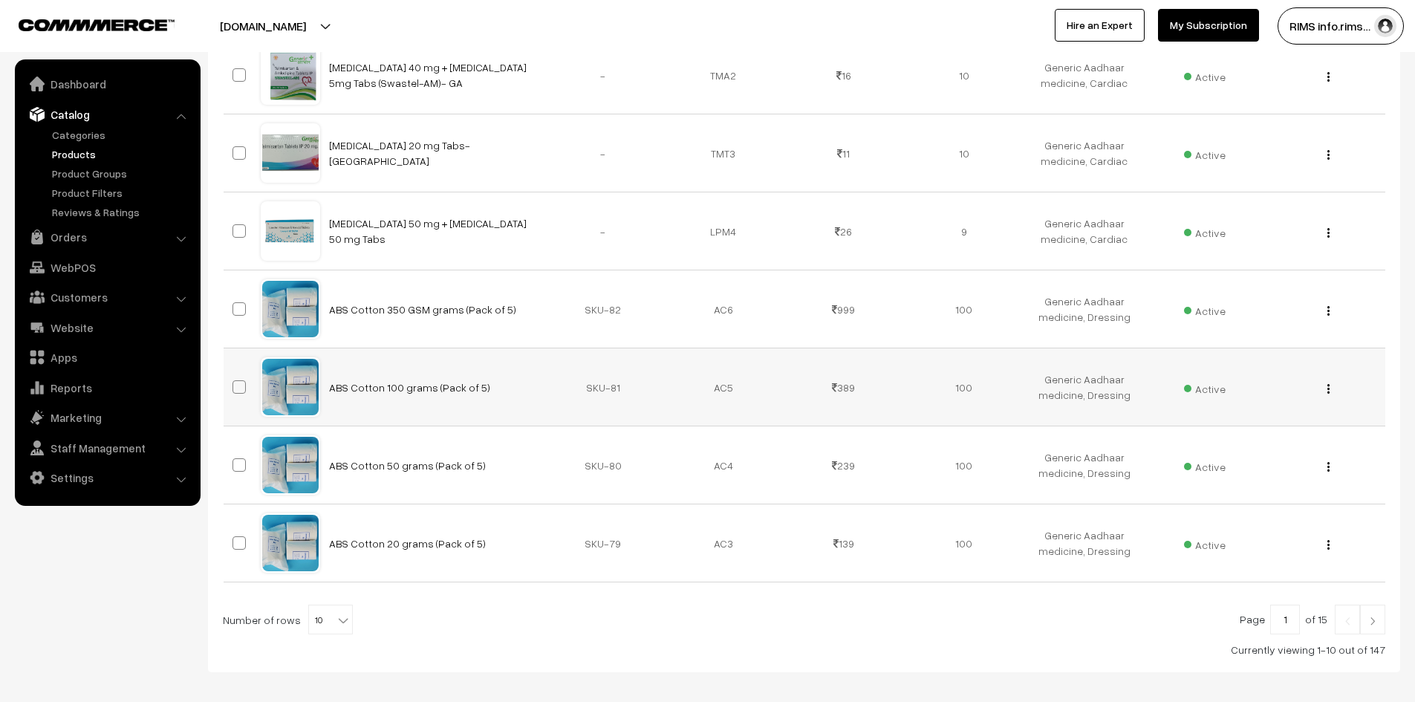
scroll to position [598, 0]
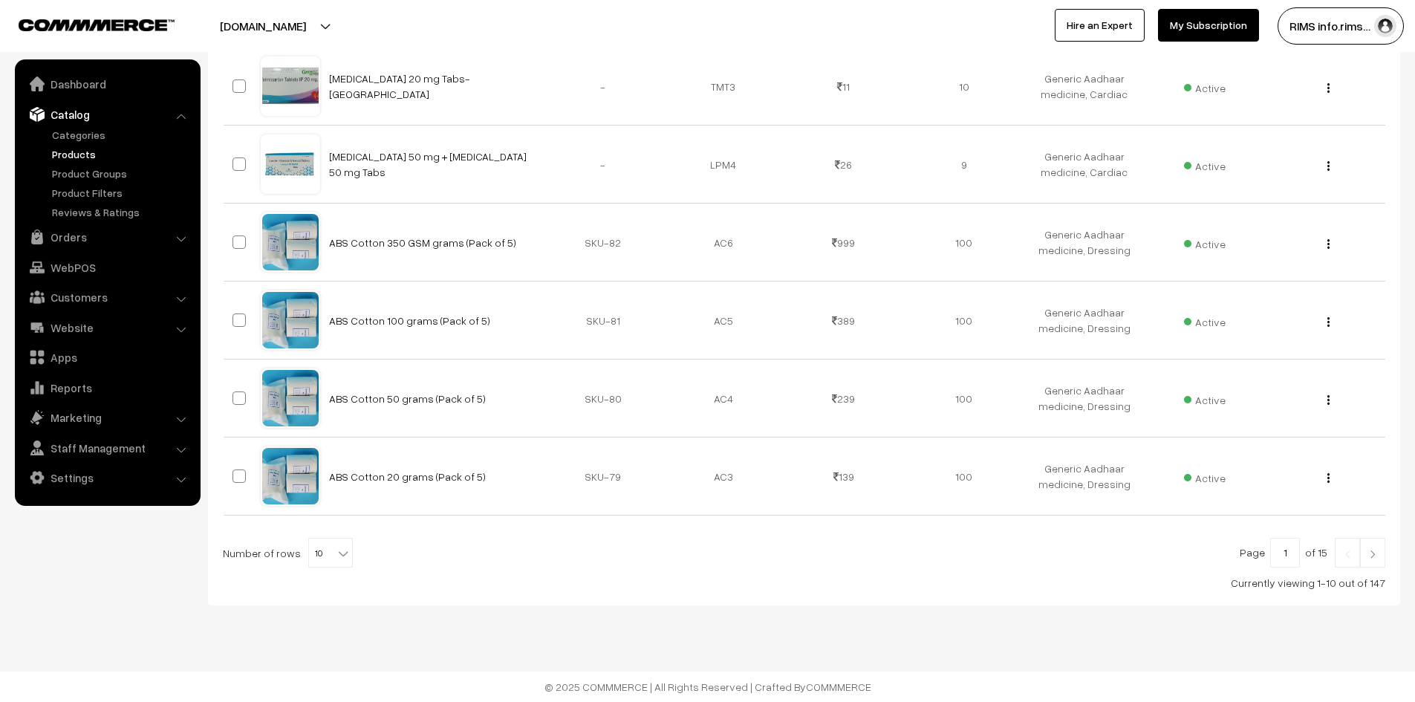
drag, startPoint x: 323, startPoint y: 555, endPoint x: 316, endPoint y: 550, distance: 8.5
click at [323, 554] on span "10" at bounding box center [330, 553] width 43 height 30
select select "100"
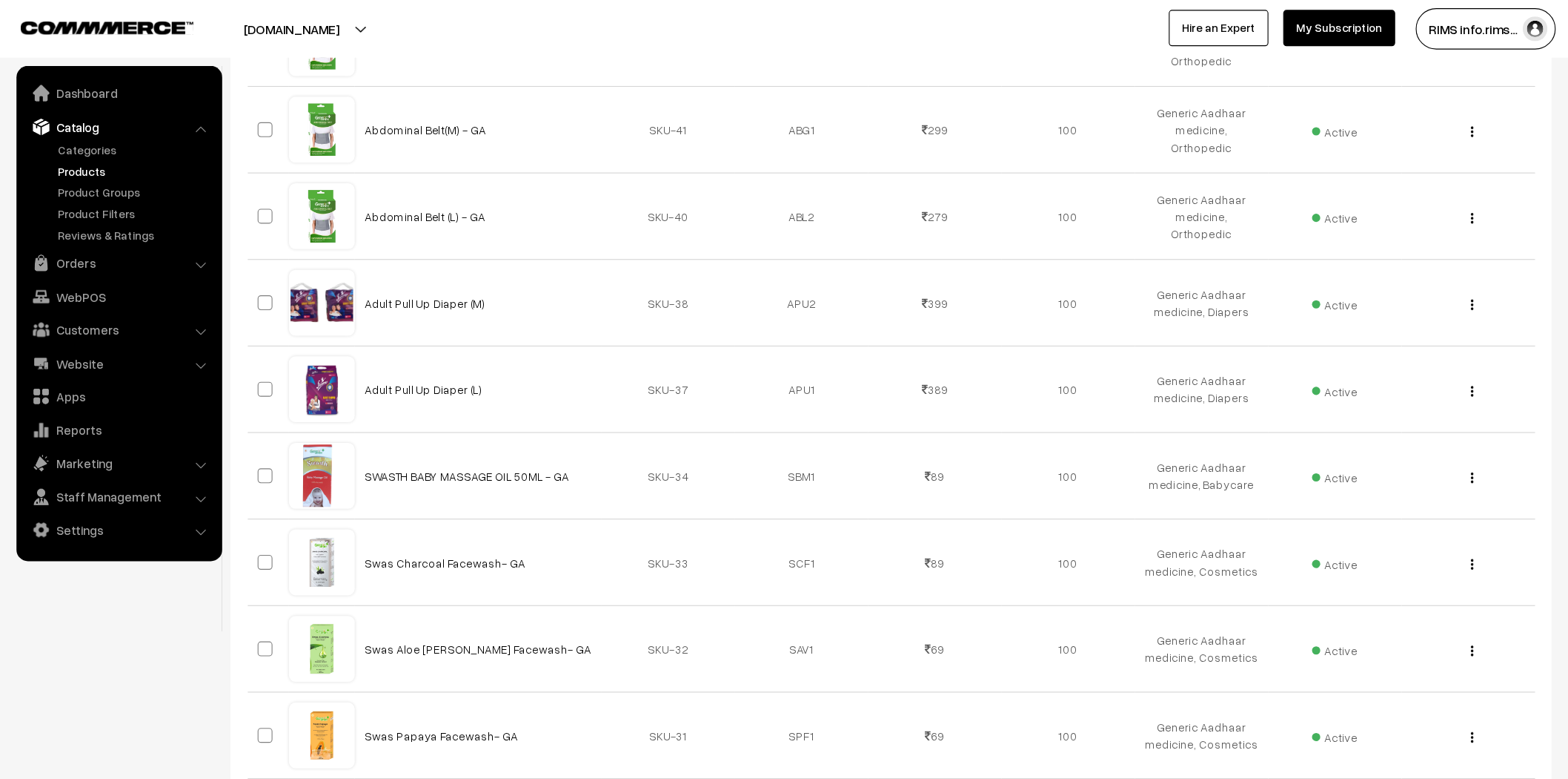
scroll to position [3136, 0]
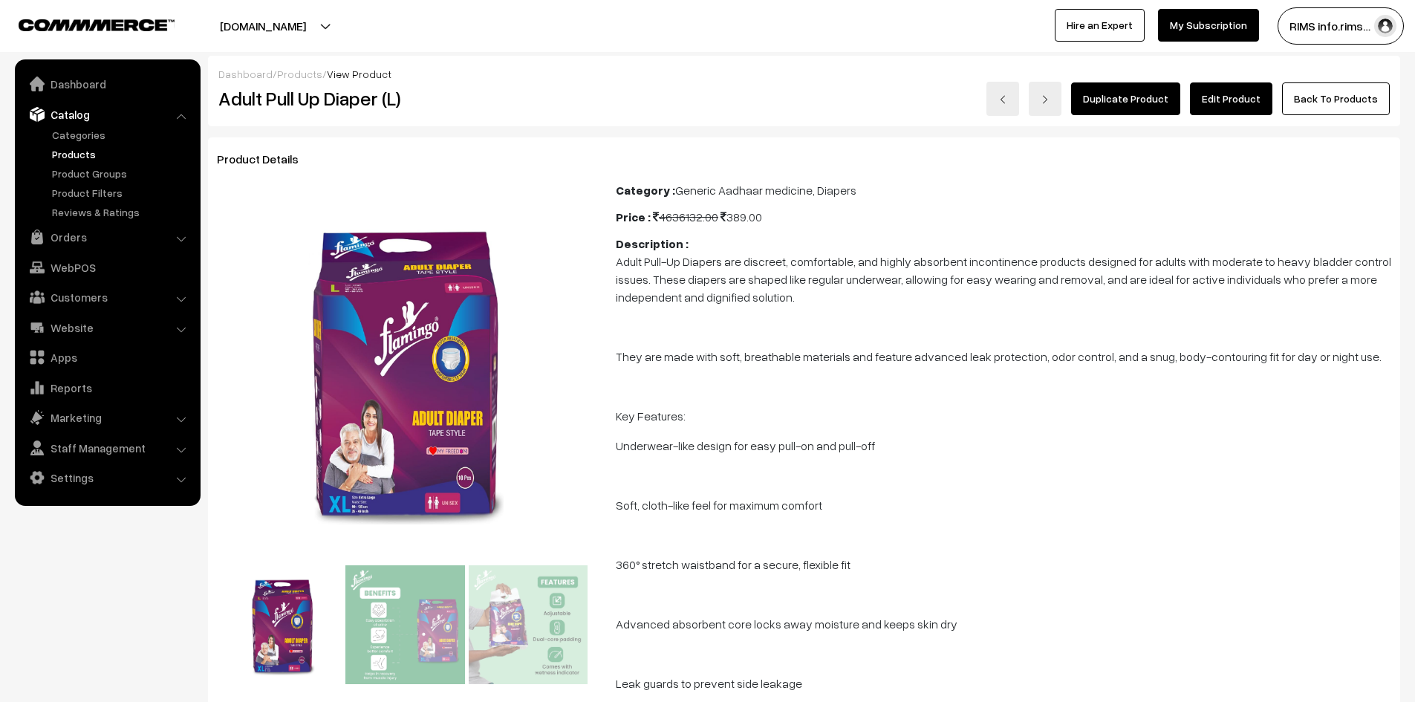
click at [1222, 103] on link "Edit Product" at bounding box center [1231, 98] width 82 height 33
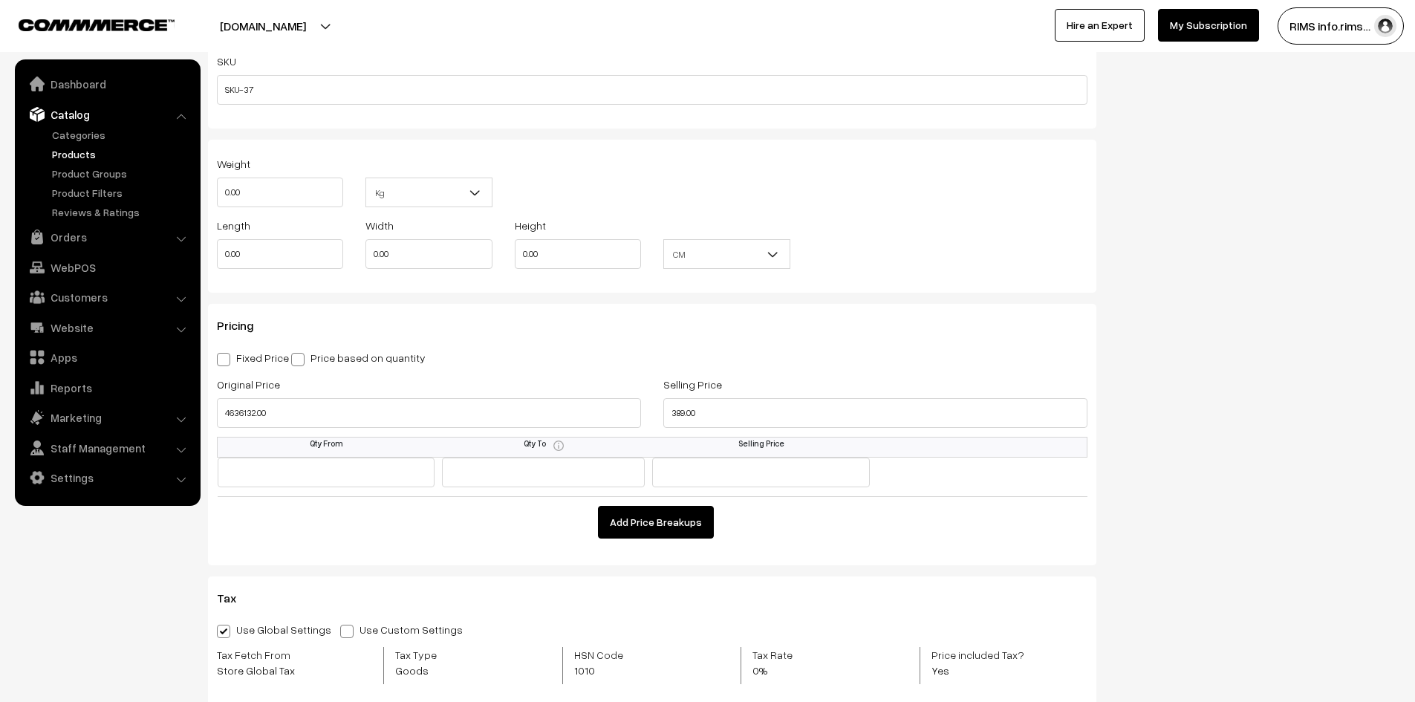
scroll to position [1188, 0]
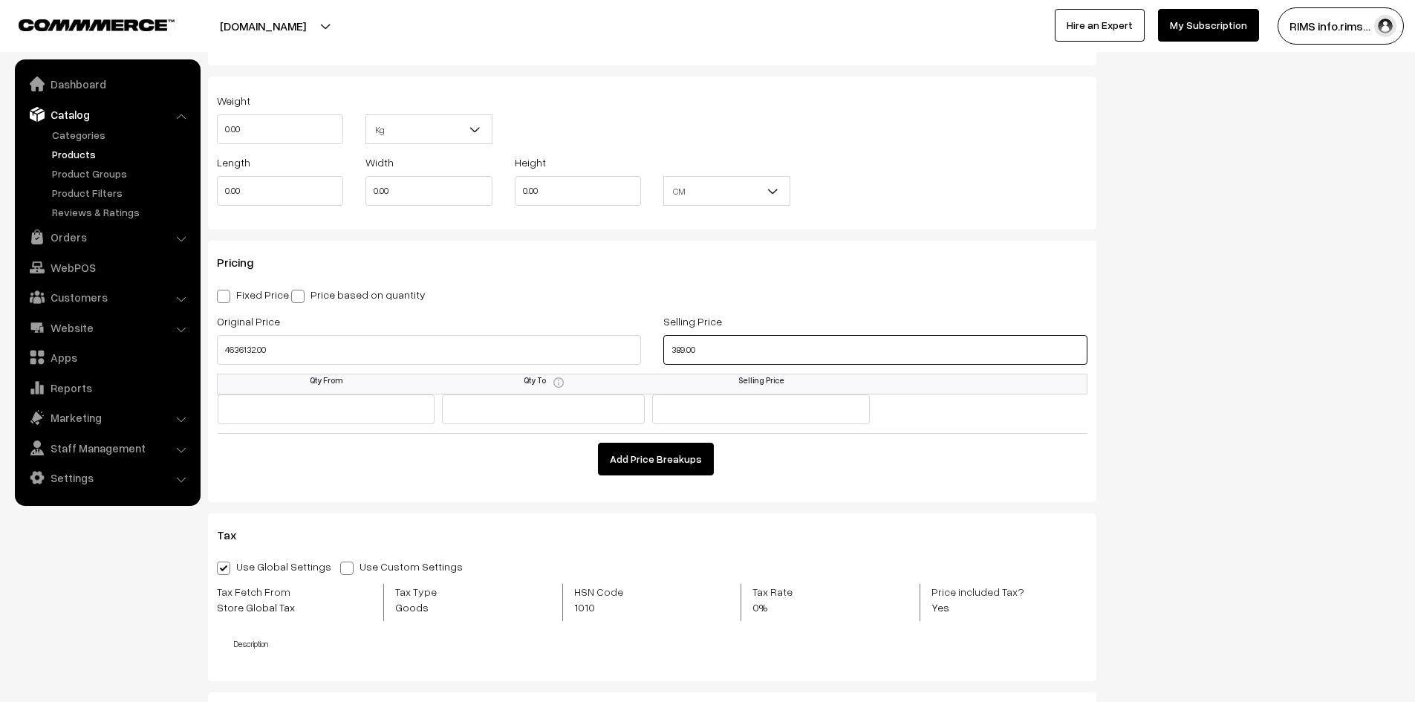
drag, startPoint x: 708, startPoint y: 349, endPoint x: 648, endPoint y: 360, distance: 61.2
click at [648, 360] on div "Original Price 4636132.00 Selling Price 389.00" at bounding box center [652, 343] width 893 height 62
type input "t"
type input "87686i"
click at [340, 570] on span at bounding box center [346, 567] width 13 height 13
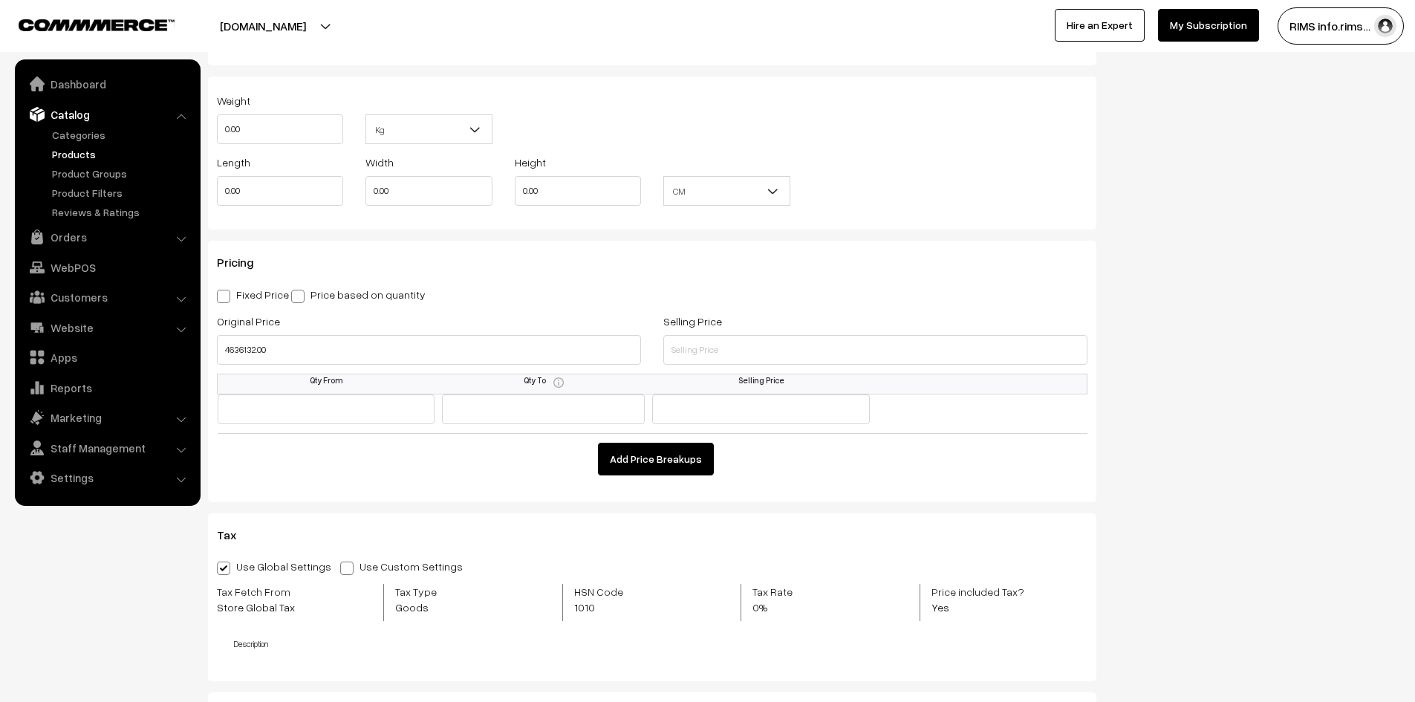
click at [340, 570] on input "Use Custom Settings" at bounding box center [345, 566] width 10 height 10
radio input "true"
drag, startPoint x: 262, startPoint y: 345, endPoint x: 211, endPoint y: 348, distance: 51.4
click at [211, 348] on div "Original Price 4636132.00" at bounding box center [429, 343] width 446 height 62
type input "y"
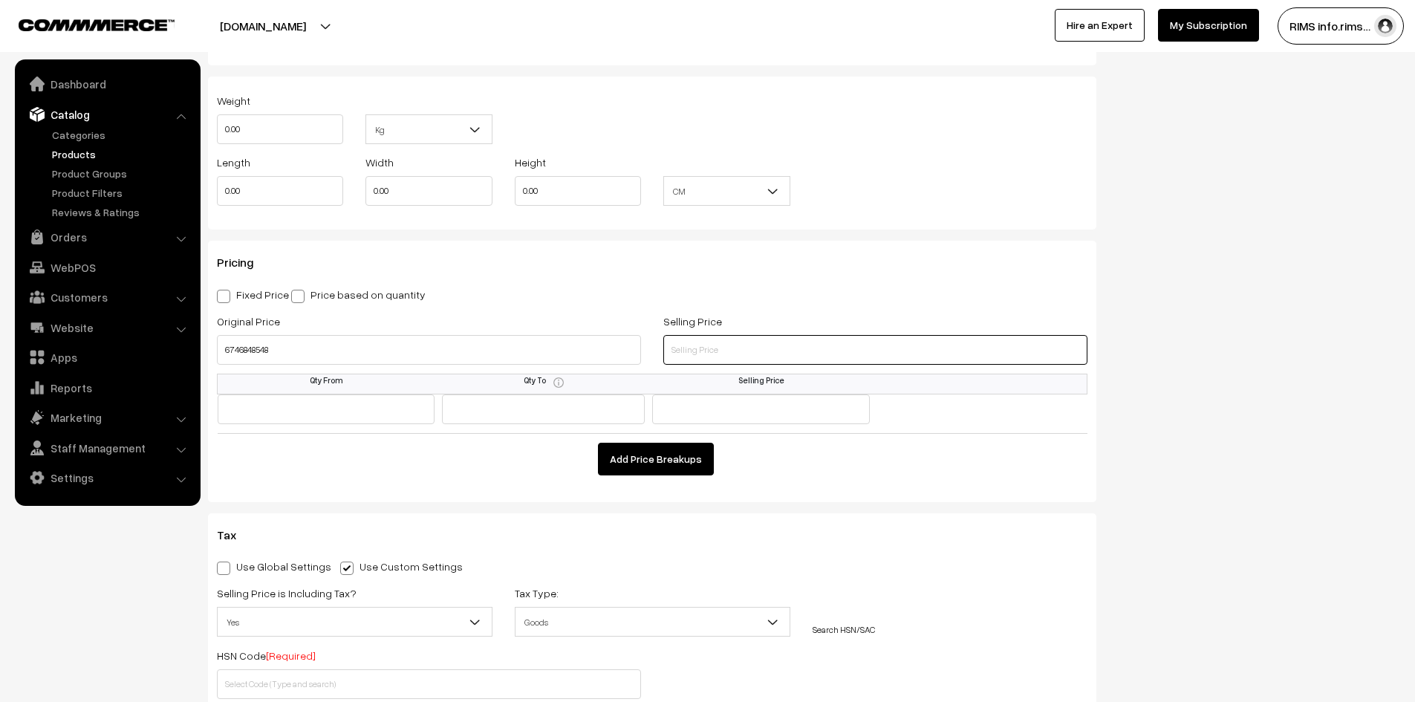
type input "6746848548.00"
click at [779, 340] on input "text" at bounding box center [875, 350] width 424 height 30
type input "4584678678.00"
click at [1287, 243] on div "Status Active Inactive Active Publish Date Product Type -- Select -- -- Select …" at bounding box center [1259, 160] width 304 height 2423
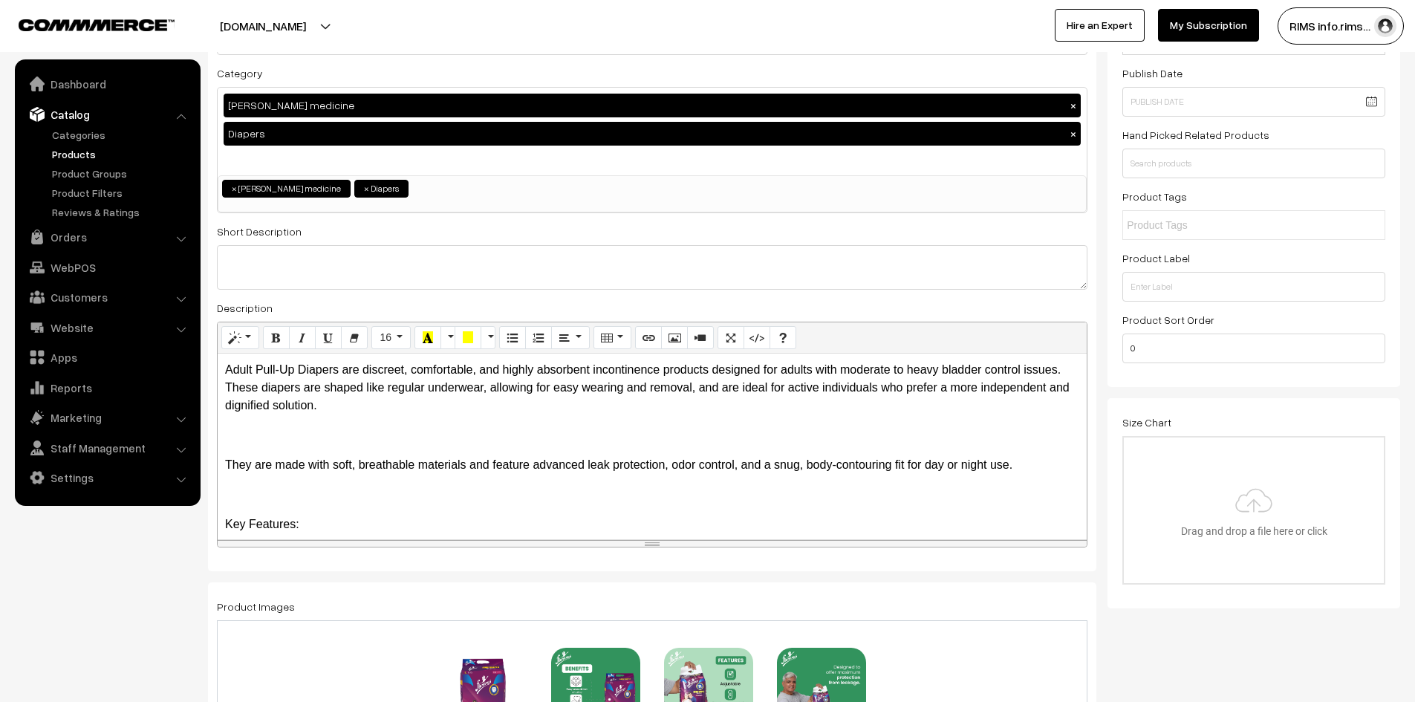
scroll to position [0, 0]
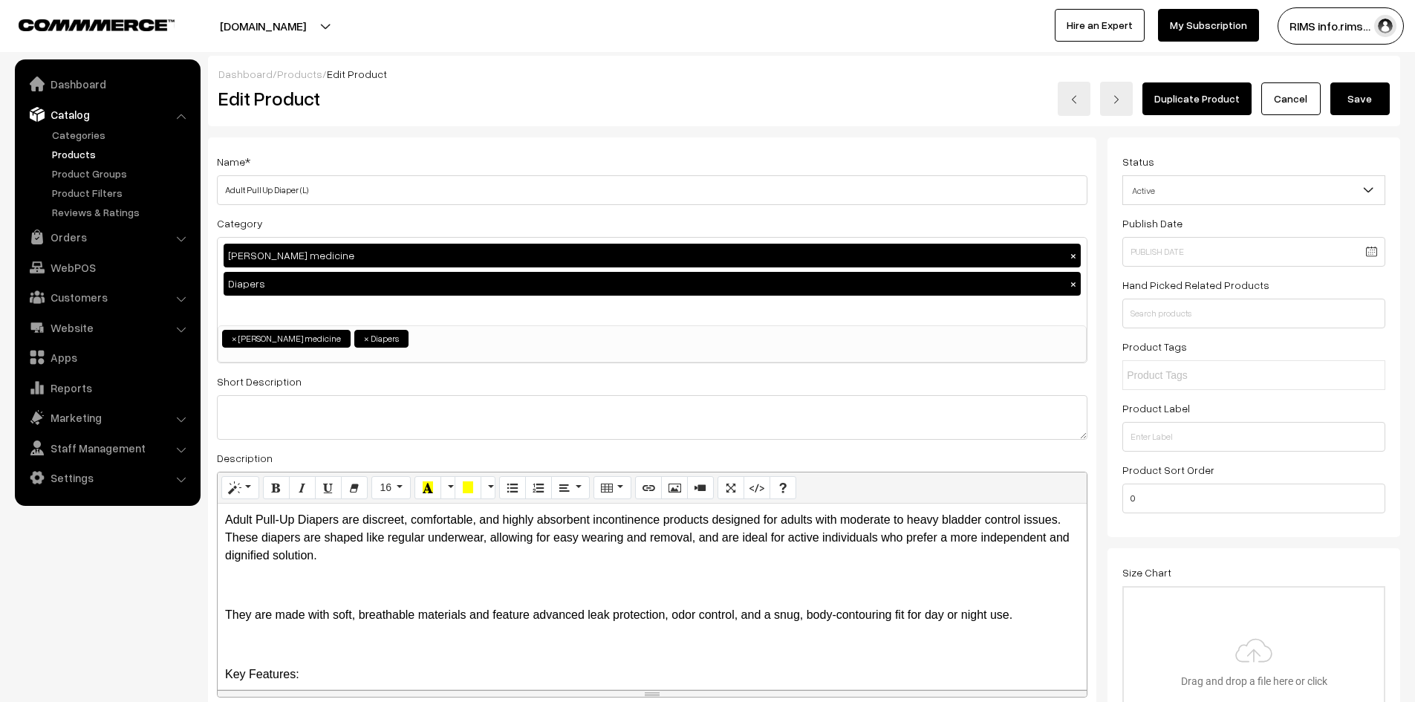
click at [1363, 104] on button "Save" at bounding box center [1359, 98] width 59 height 33
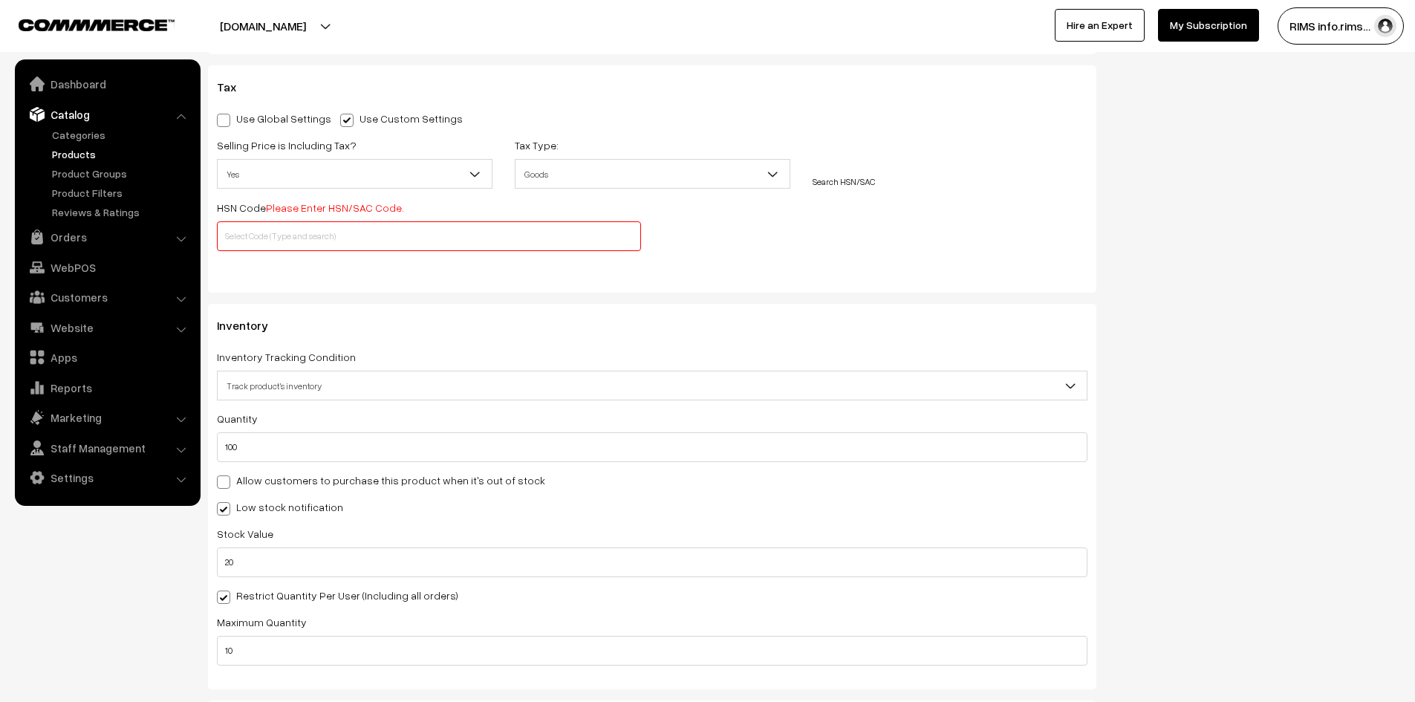
scroll to position [1635, 0]
click at [273, 231] on input "text" at bounding box center [429, 238] width 424 height 30
type input "6"
type input "9"
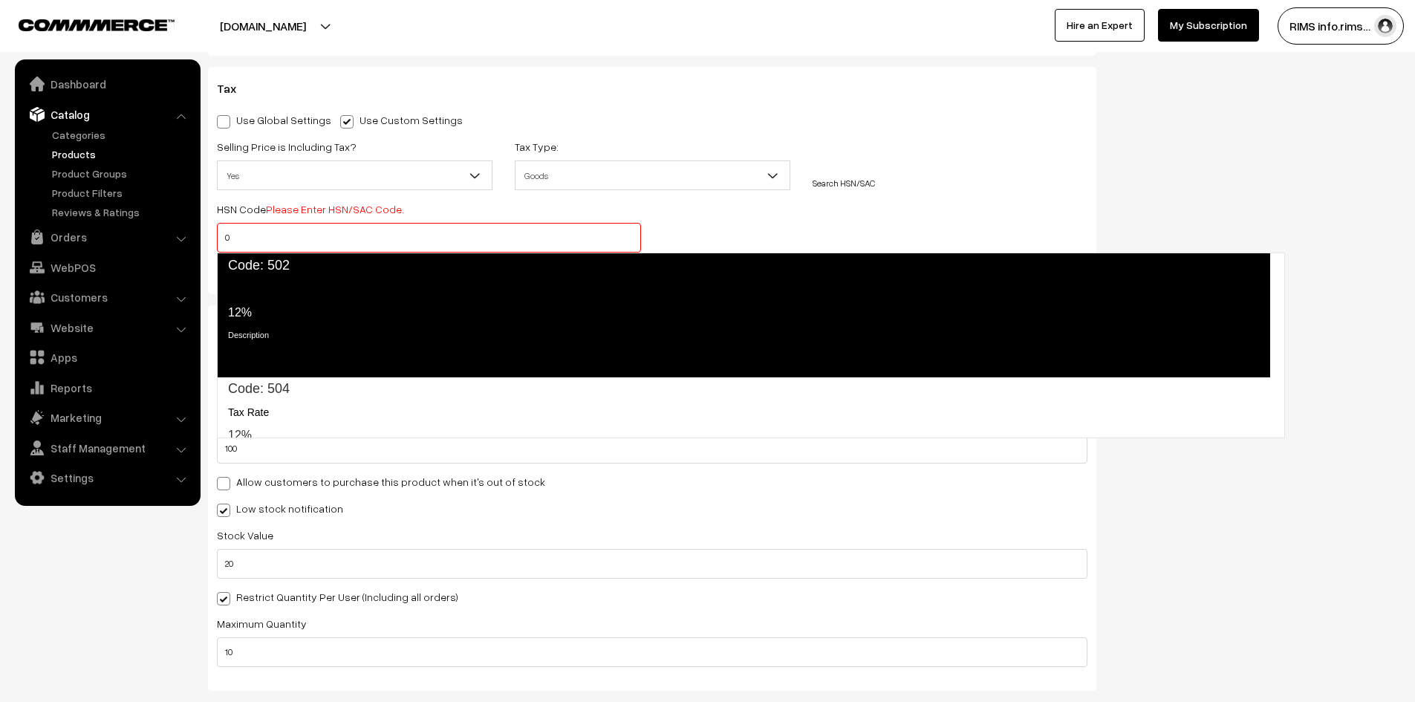
click at [329, 273] on span "Code: 502" at bounding box center [743, 266] width 1053 height 26
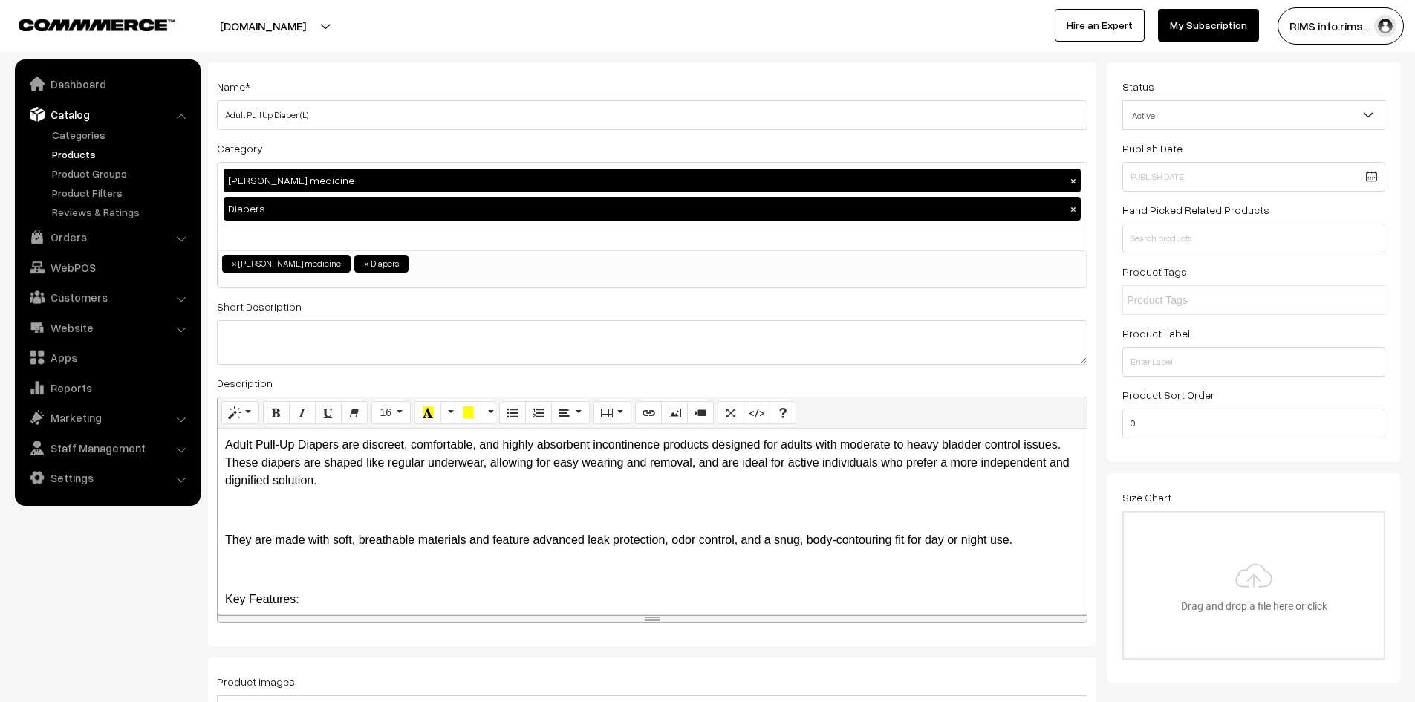
scroll to position [0, 0]
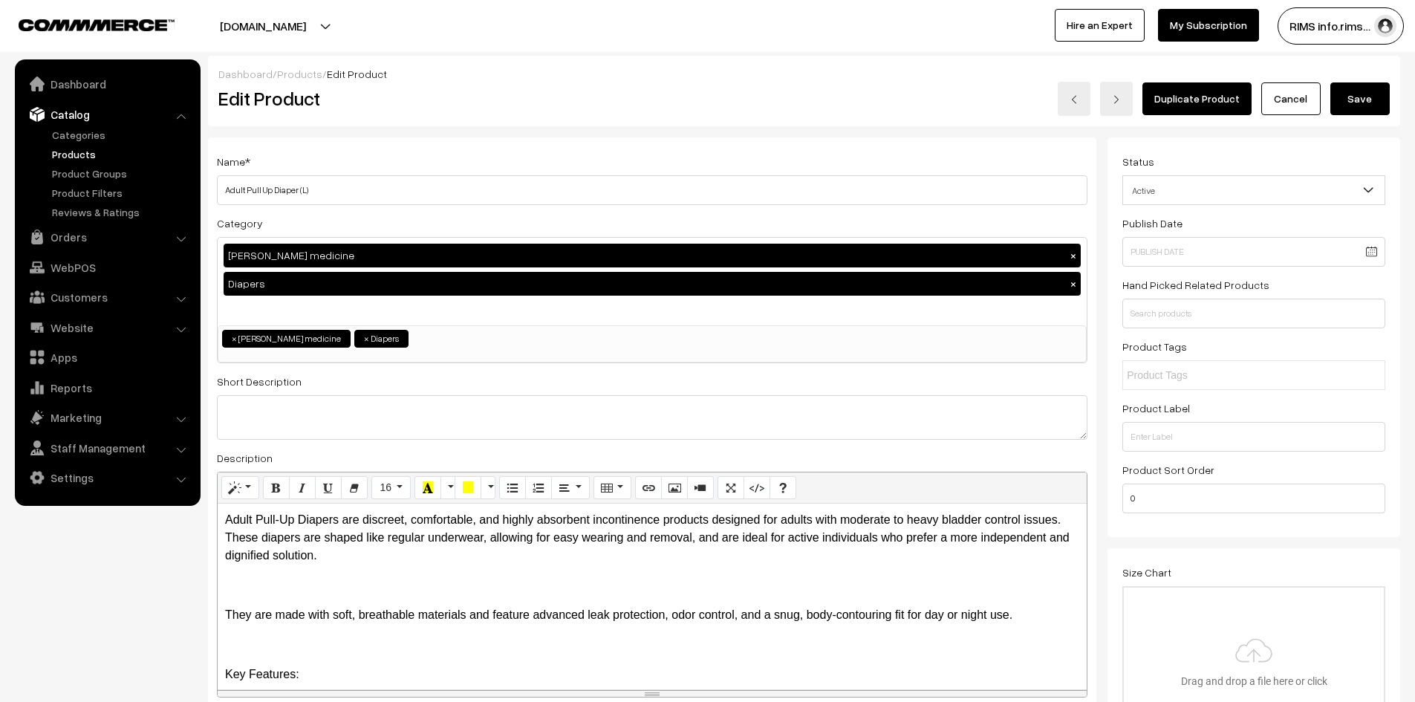
type input "502"
click at [1378, 100] on button "Save" at bounding box center [1359, 98] width 59 height 33
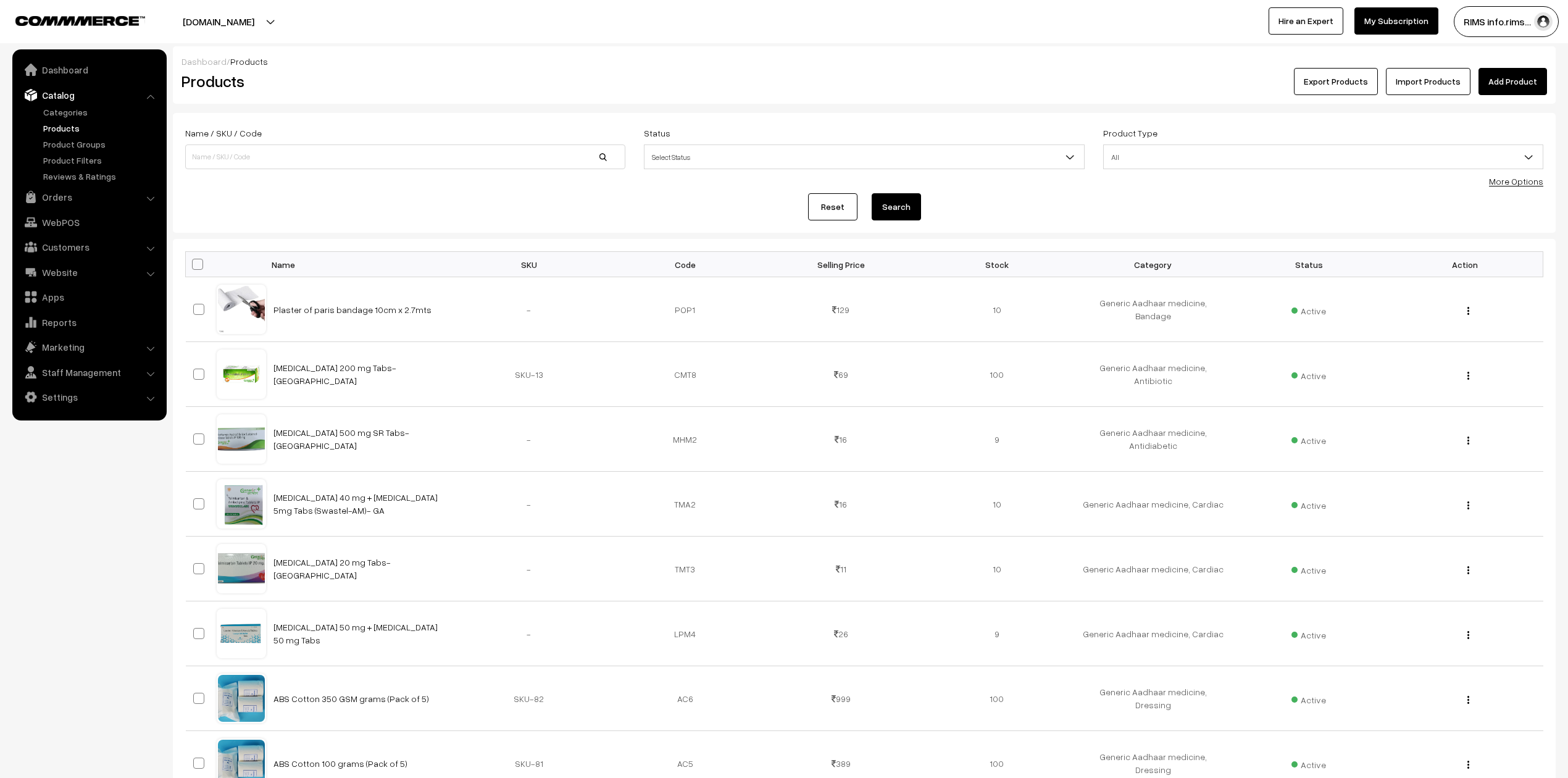
scroll to position [306, 0]
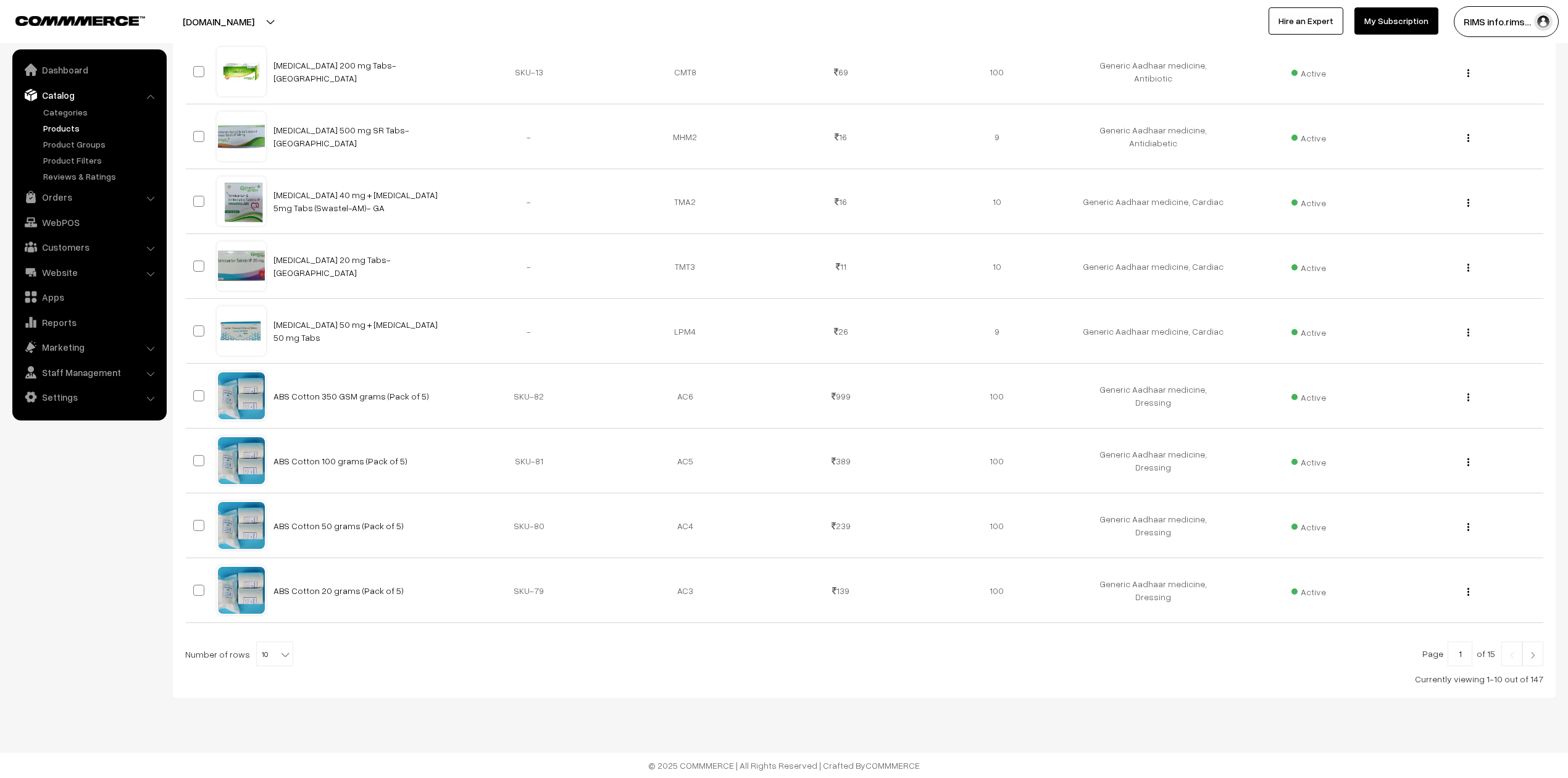
click at [264, 583] on span "10" at bounding box center [274, 654] width 36 height 25
select select "100"
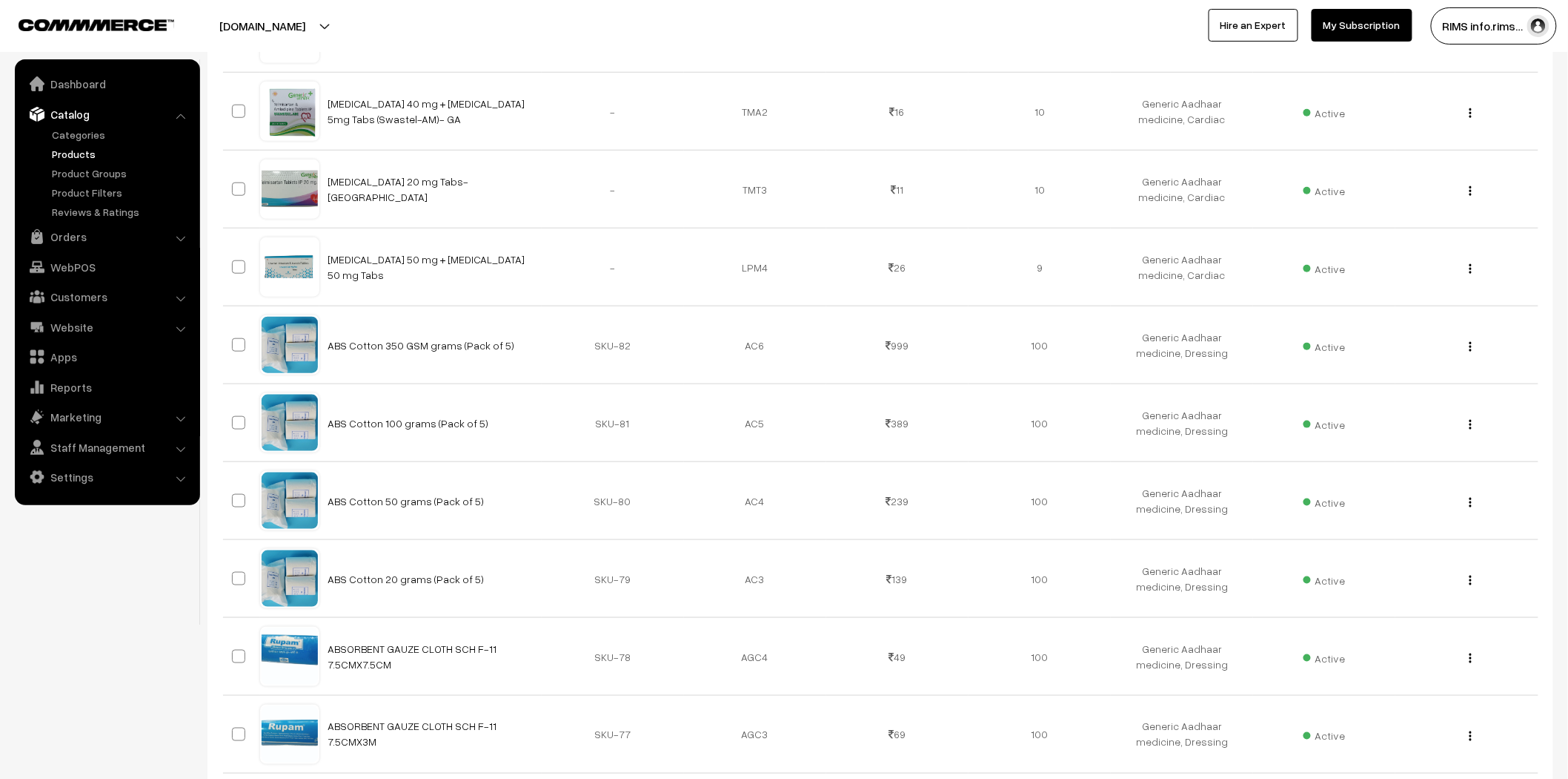
scroll to position [3101, 0]
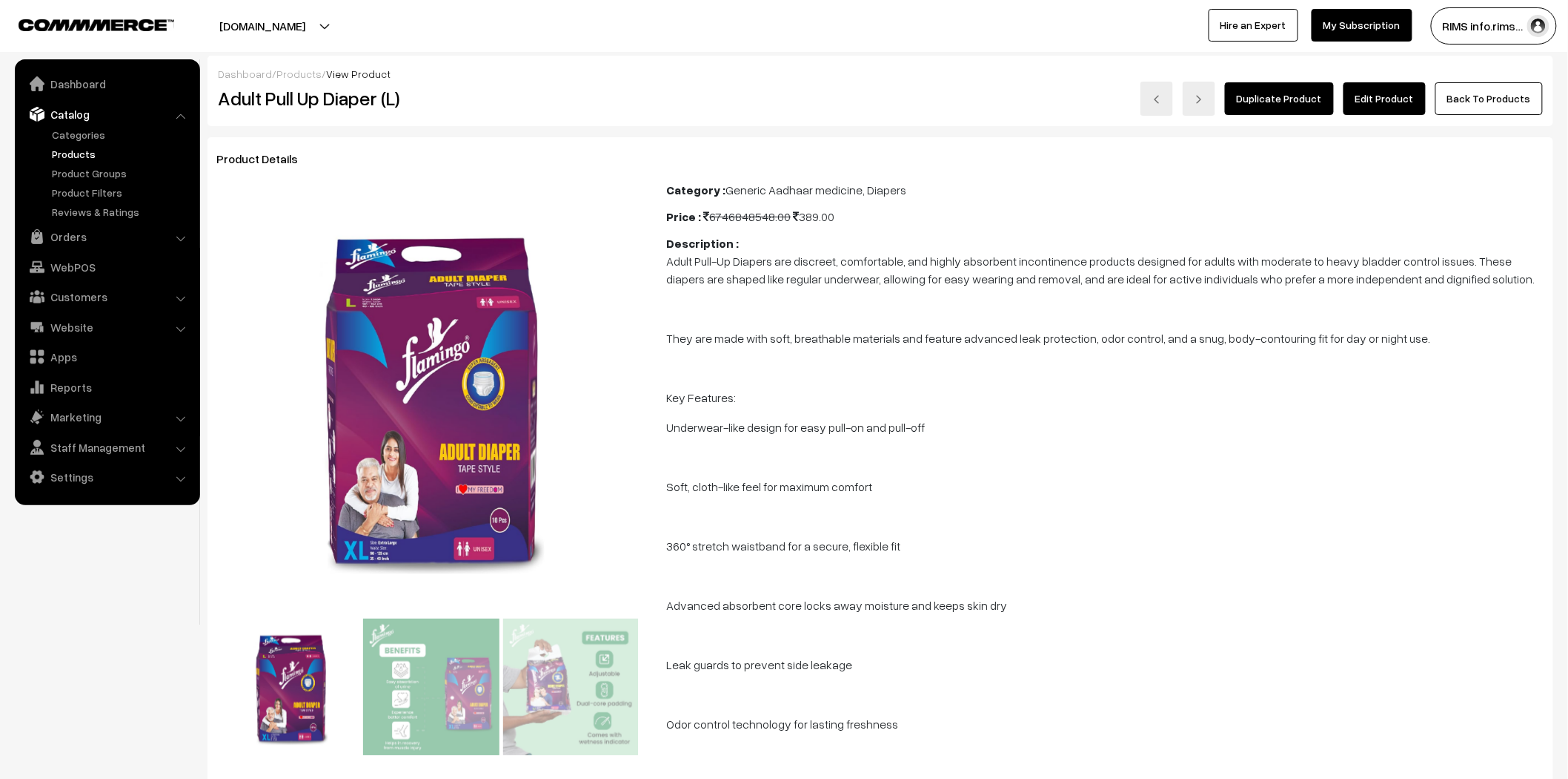
click at [1364, 89] on link "Edit Product" at bounding box center [1384, 98] width 82 height 33
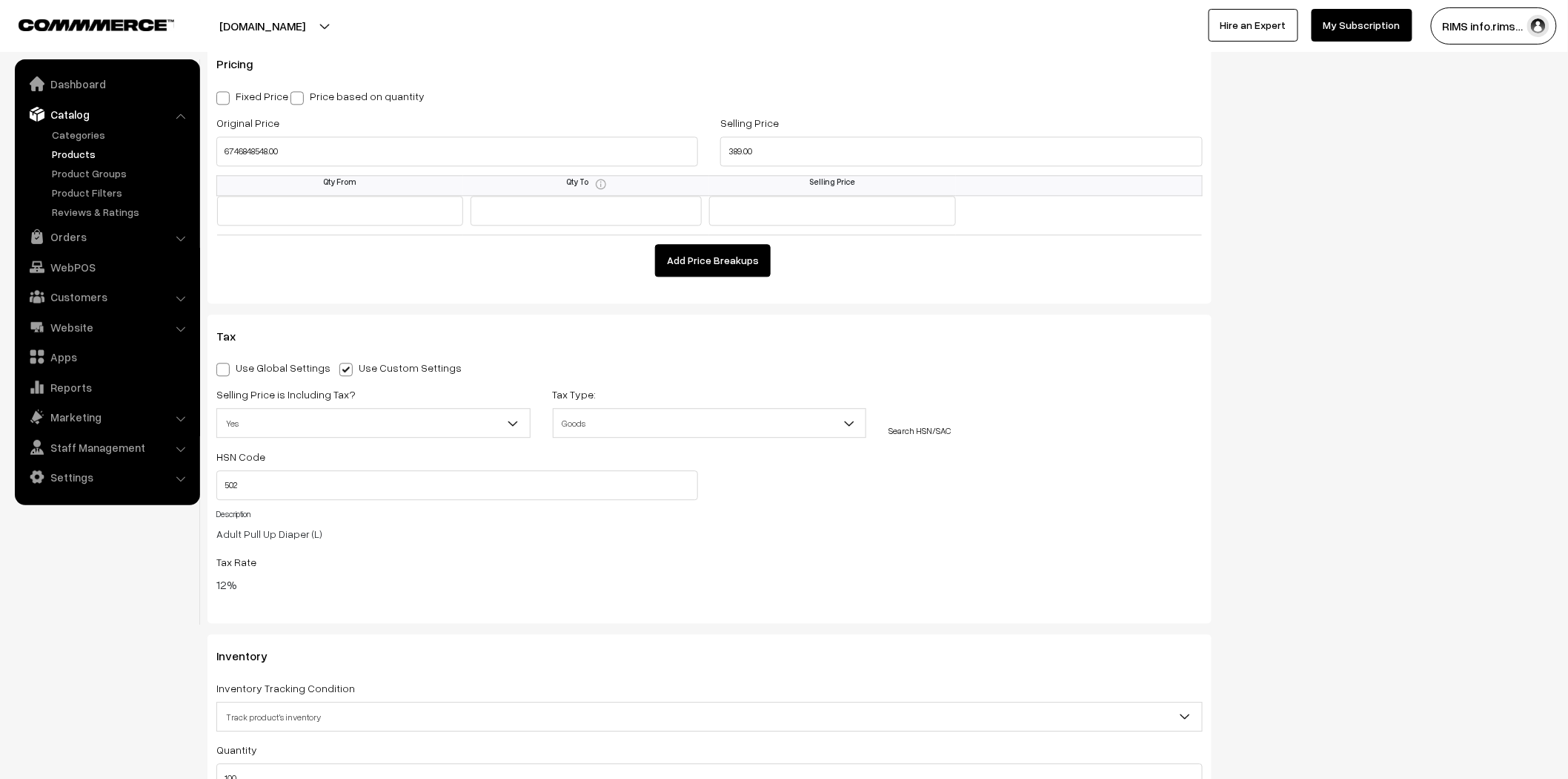
scroll to position [1235, 0]
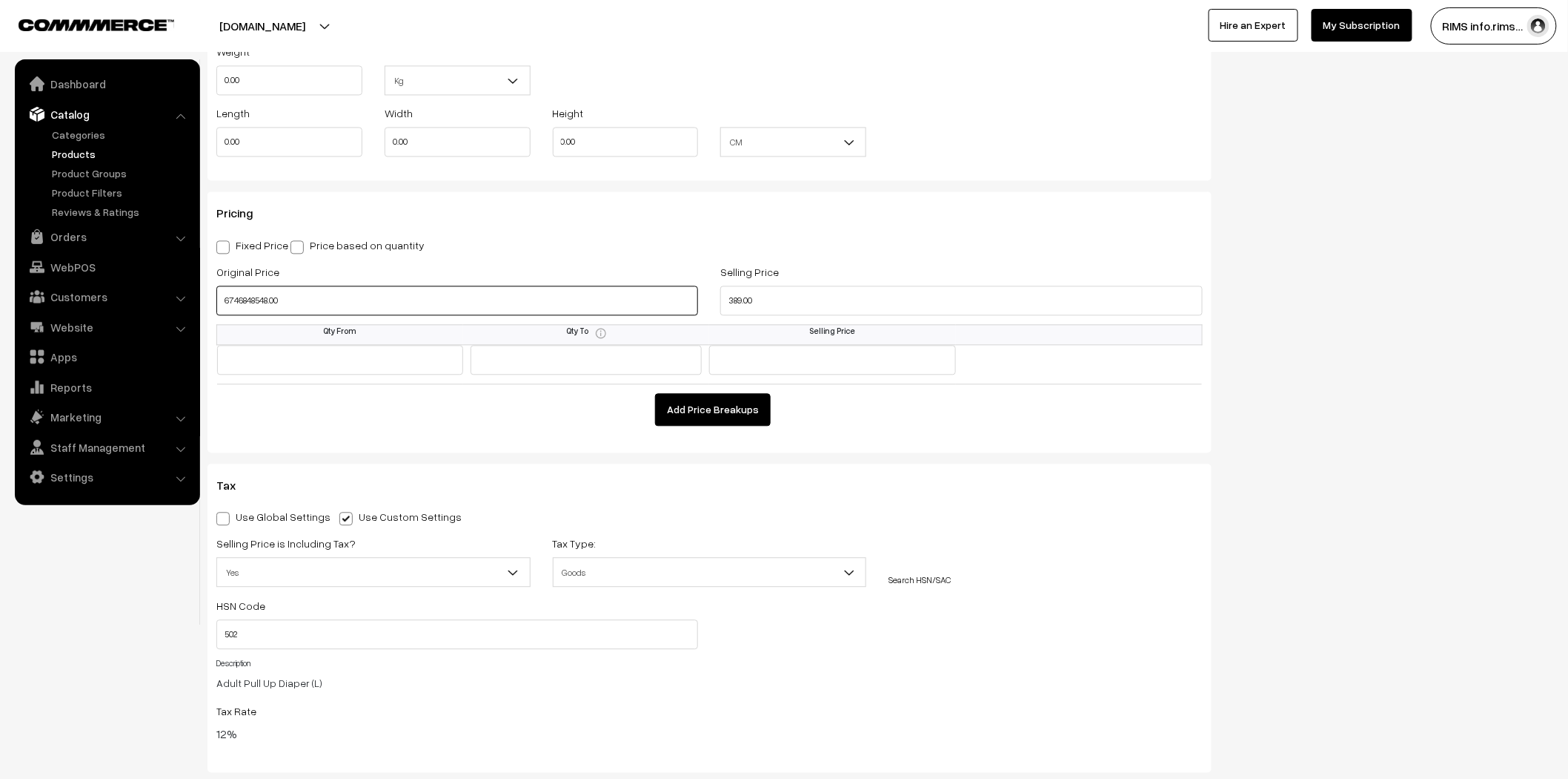
drag, startPoint x: 326, startPoint y: 306, endPoint x: 201, endPoint y: 294, distance: 125.6
click at [201, 294] on div "Name * Adult Pull Up Diaper (L) Category Generic Aadhaar medicine × Diapers × A…" at bounding box center [710, 152] width 1027 height 2501
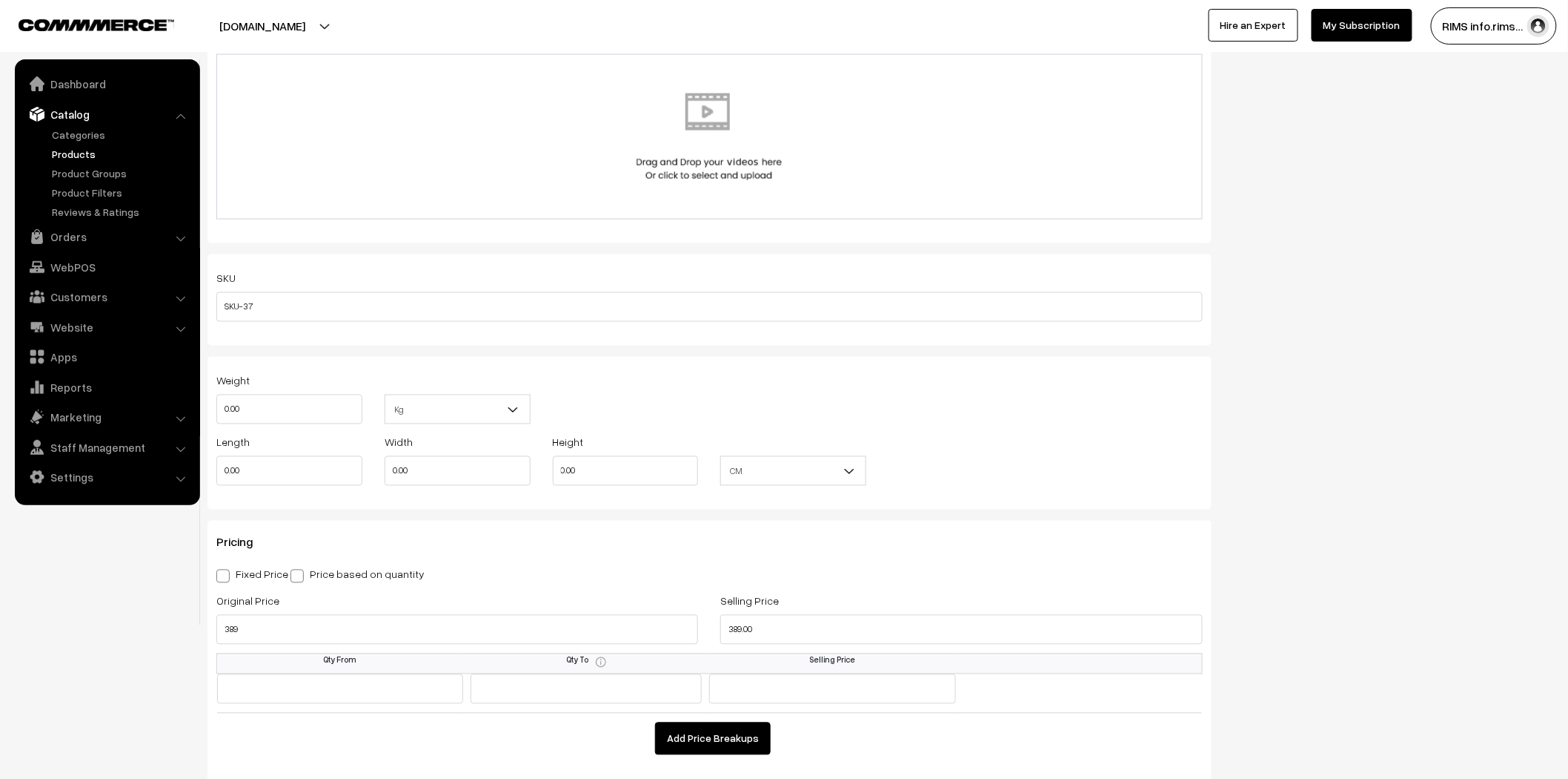
type input "389.00"
click at [1436, 265] on div "Status Active Inactive Active Publish Date Product Type -- Select -- -- Select …" at bounding box center [1393, 481] width 342 height 2501
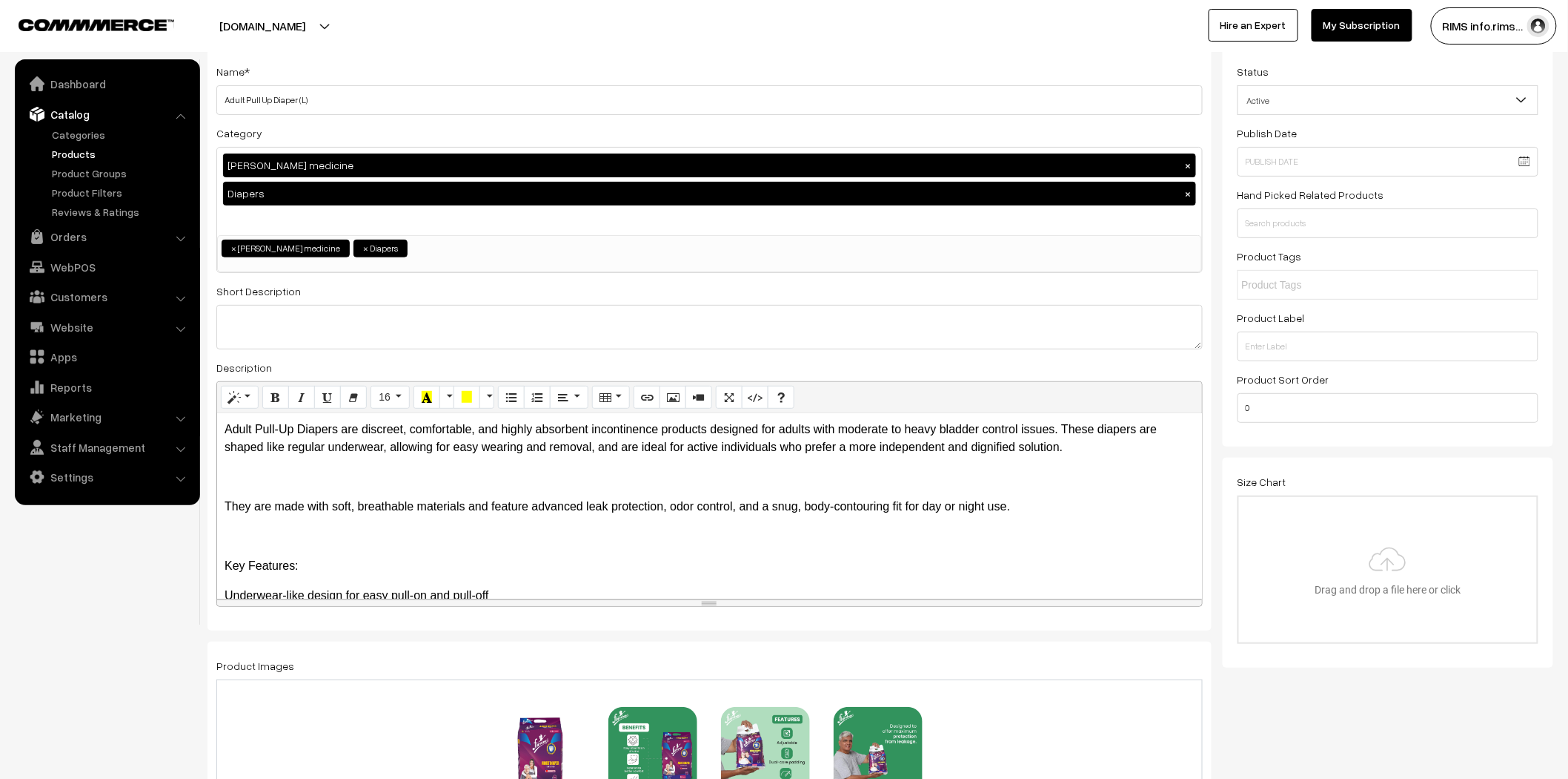
scroll to position [0, 0]
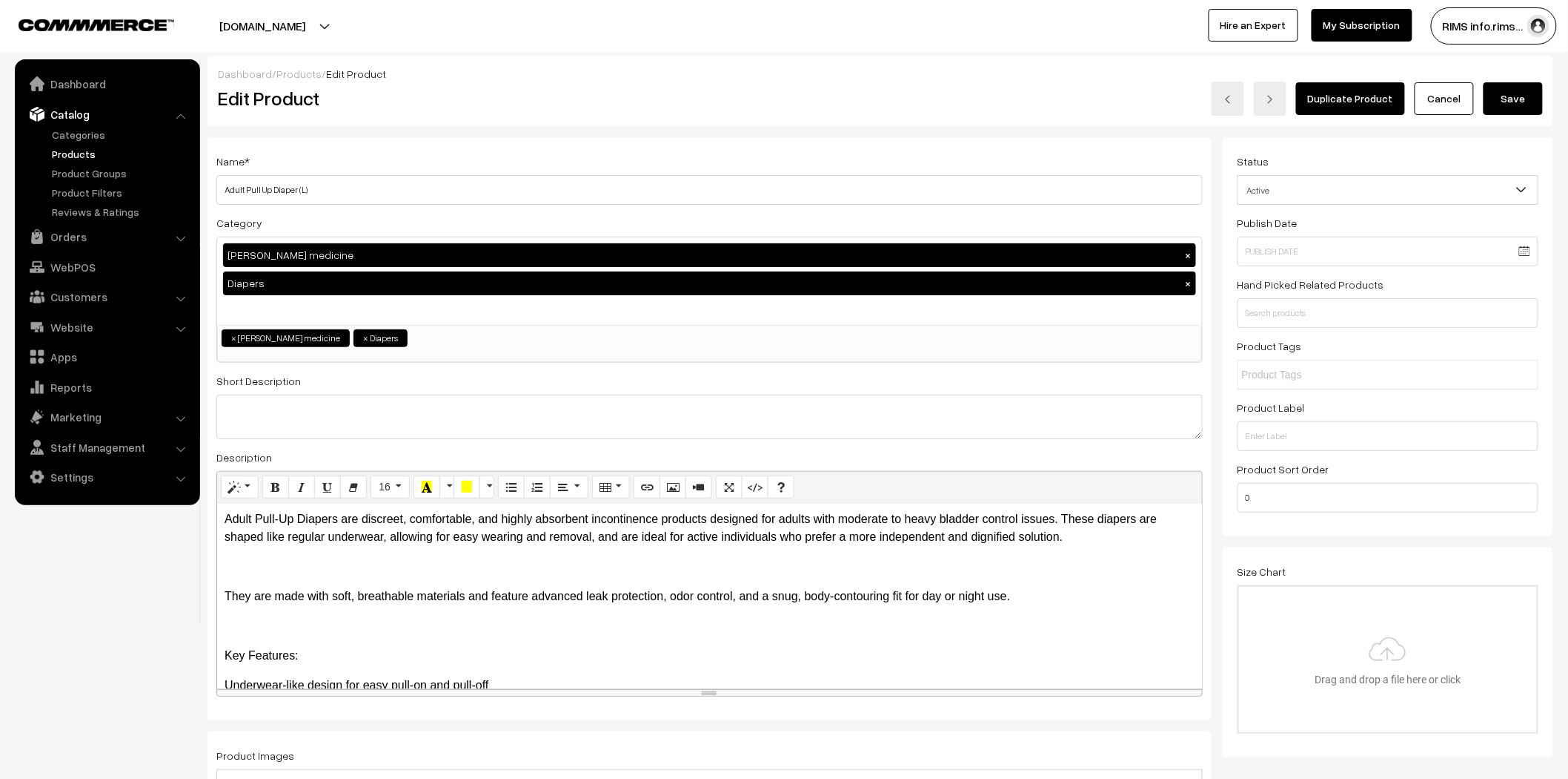
click at [1509, 93] on button "Save" at bounding box center [1513, 98] width 59 height 33
